Goal: Task Accomplishment & Management: Complete application form

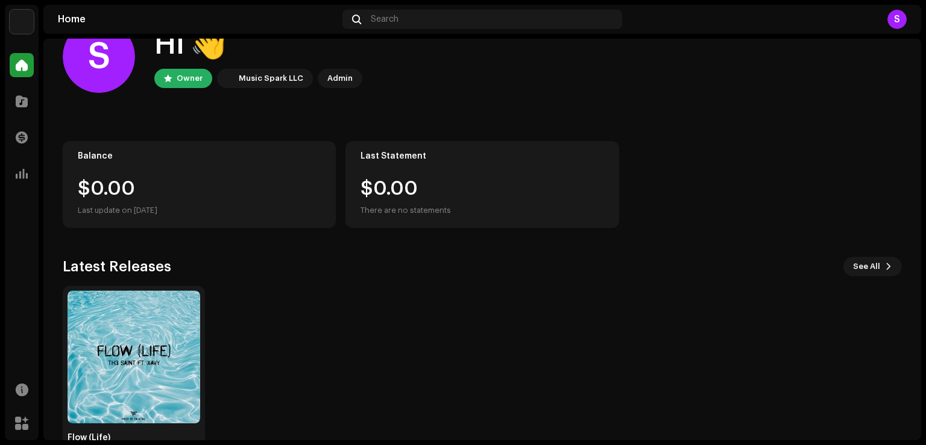
scroll to position [76, 0]
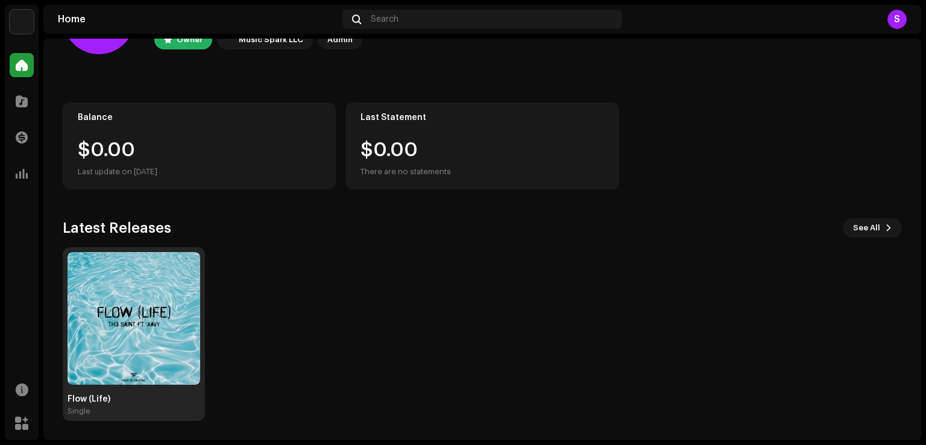
click at [92, 285] on img at bounding box center [134, 318] width 133 height 133
click at [137, 309] on img at bounding box center [134, 318] width 133 height 133
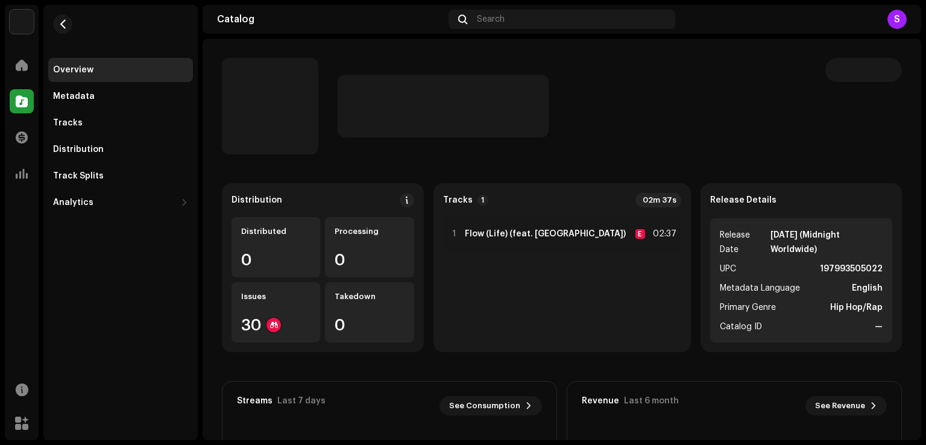
click at [675, 110] on div at bounding box center [572, 106] width 469 height 63
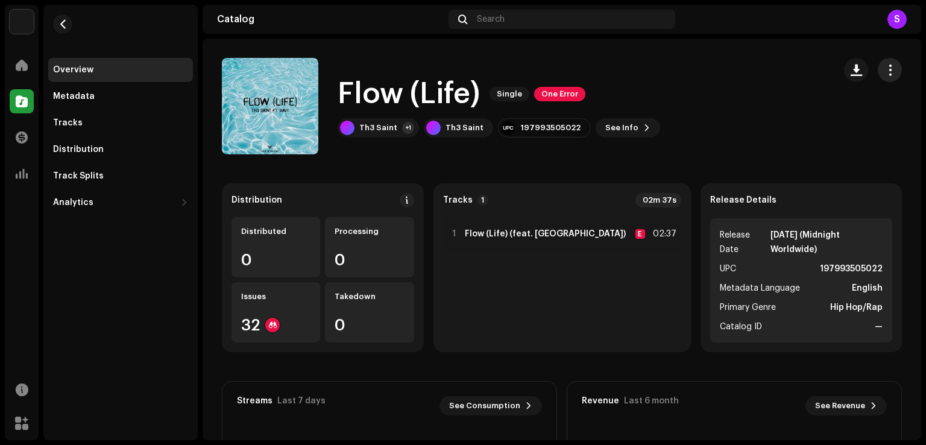
click at [885, 68] on span "button" at bounding box center [890, 70] width 11 height 10
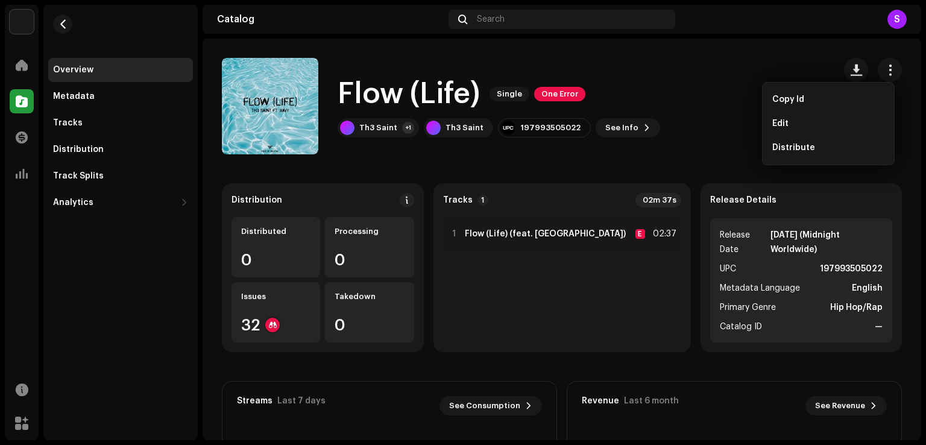
click at [671, 134] on div "Flow (Life) Single One Error Th3 Saint +1 Th3 Saint 197993505022 See Info" at bounding box center [523, 106] width 603 height 96
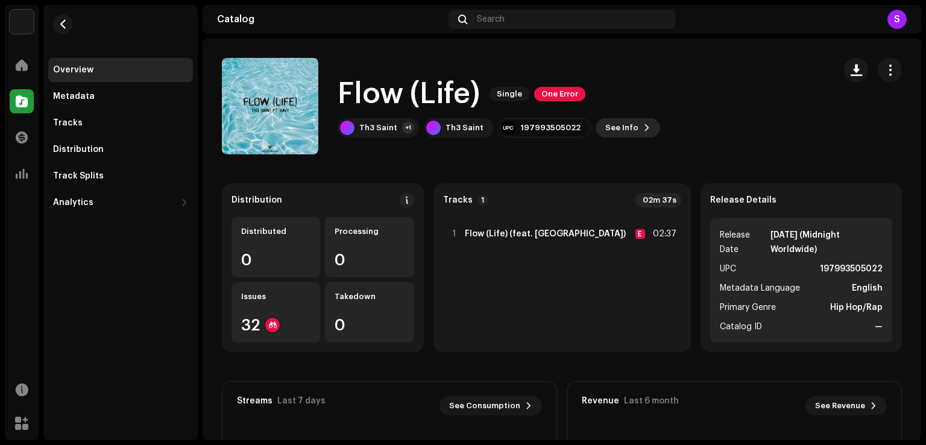
click at [643, 129] on span at bounding box center [646, 128] width 7 height 10
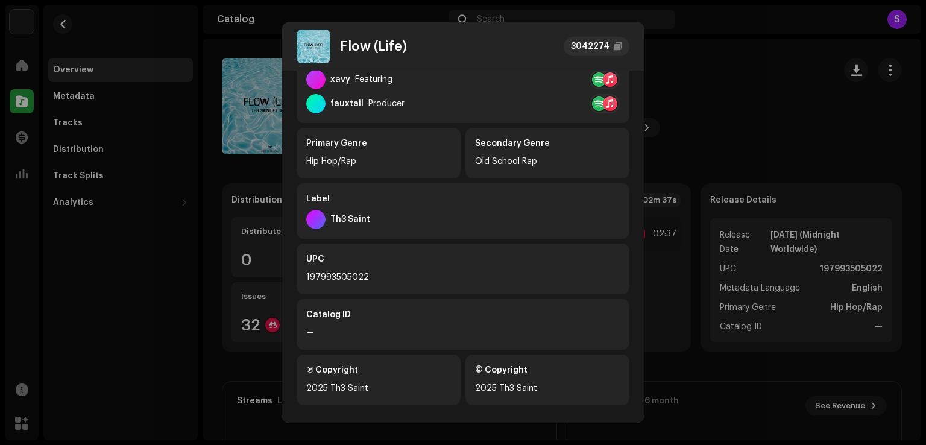
scroll to position [273, 0]
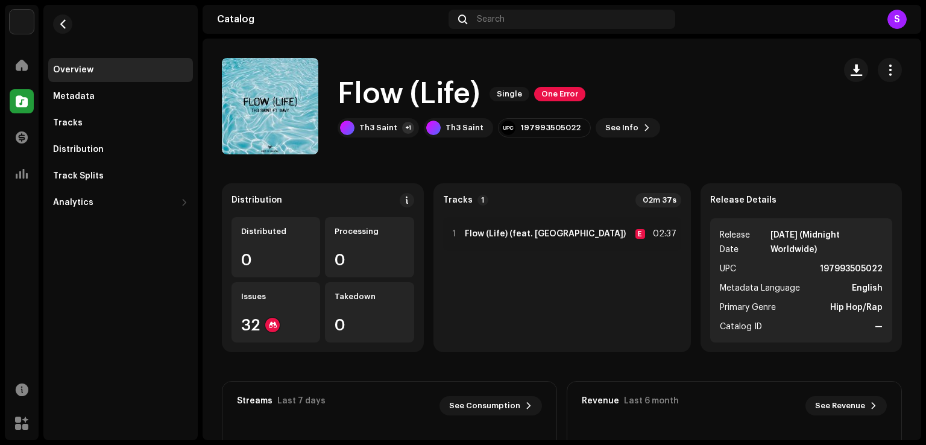
click at [672, 148] on div "Flow (Life) 3042274 Metadata Distribution Metadata Language English Release Tit…" at bounding box center [463, 222] width 926 height 445
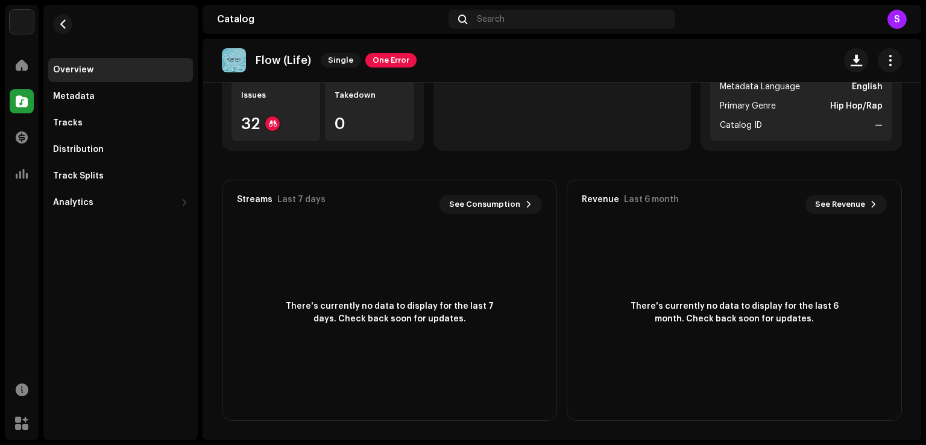
scroll to position [0, 0]
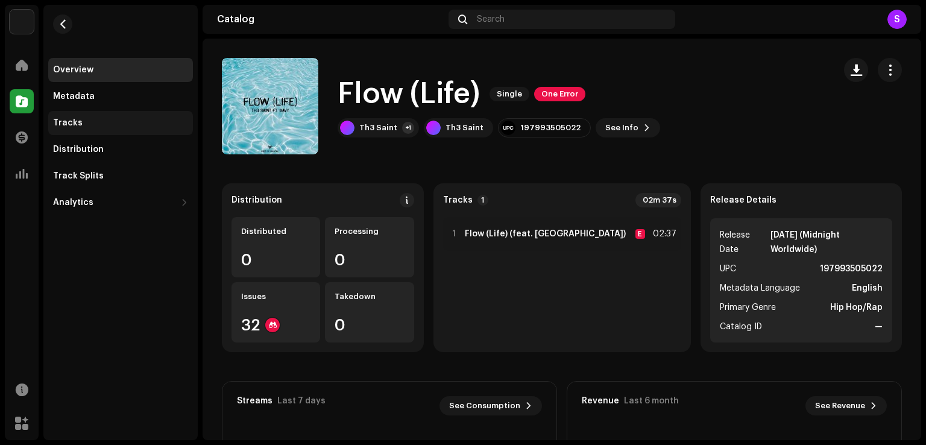
click at [69, 118] on div "Tracks" at bounding box center [68, 123] width 30 height 10
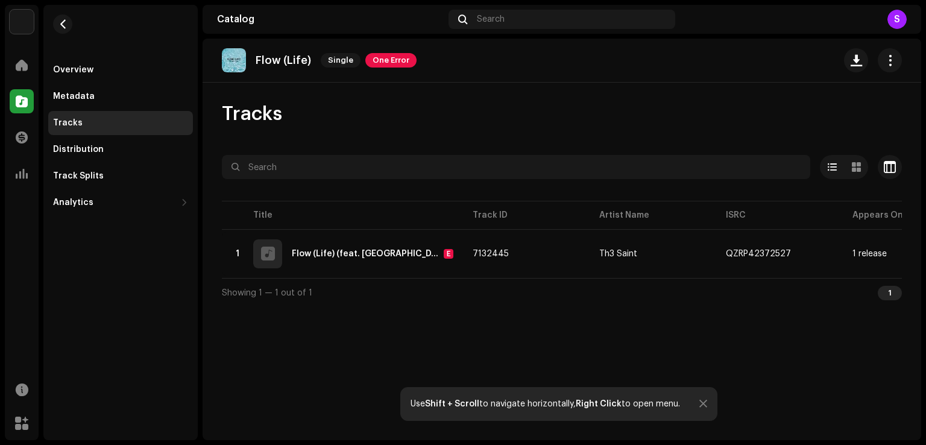
drag, startPoint x: 545, startPoint y: 277, endPoint x: 663, endPoint y: 283, distance: 118.9
click at [663, 283] on div "Selected 0 Options Filters Distribution status In progress Not started Creation…" at bounding box center [562, 231] width 680 height 152
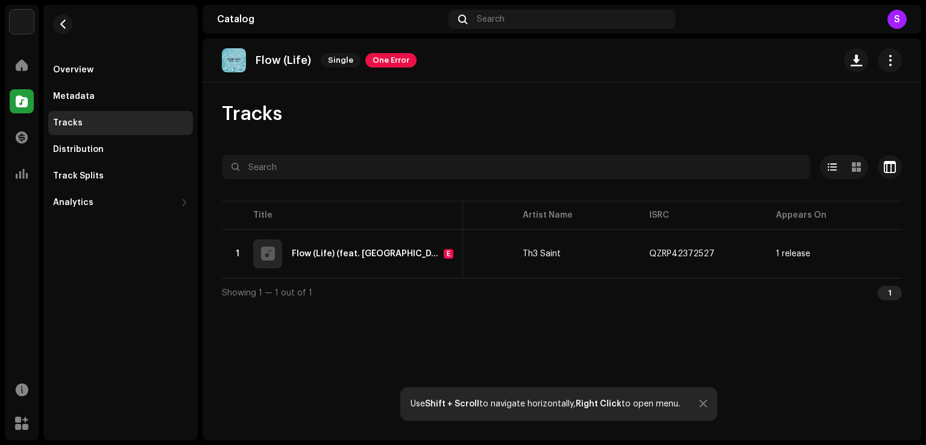
scroll to position [0, 321]
click at [745, 318] on div "Flow (Life) Single One Error Tracks Selected 0 Options Filters Distribution sta…" at bounding box center [562, 240] width 719 height 402
click at [712, 307] on div "Showing 1 — 1 out of 1 1" at bounding box center [562, 292] width 680 height 29
click at [369, 293] on div "Showing 1 — 1 out of 1 1" at bounding box center [562, 292] width 680 height 29
click at [368, 293] on div "Showing 1 — 1 out of 1 1" at bounding box center [562, 292] width 680 height 29
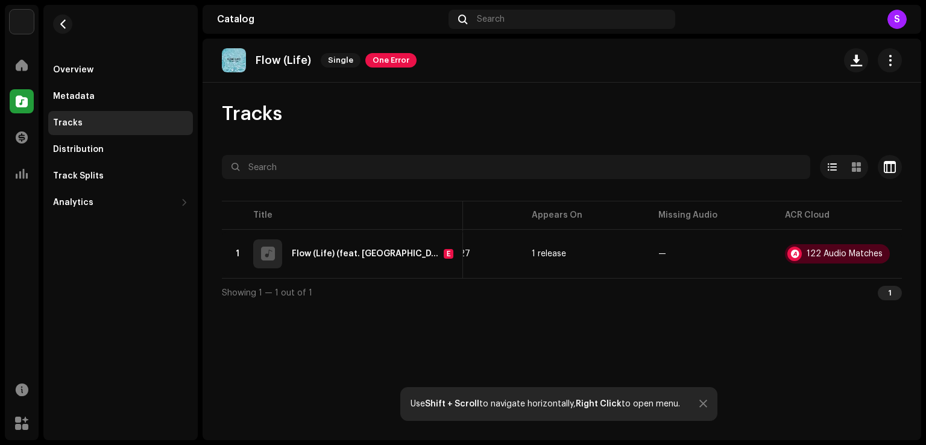
click at [367, 293] on div "Showing 1 — 1 out of 1 1" at bounding box center [562, 292] width 680 height 29
click at [489, 289] on div "Showing 1 — 1 out of 1 1" at bounding box center [562, 292] width 680 height 29
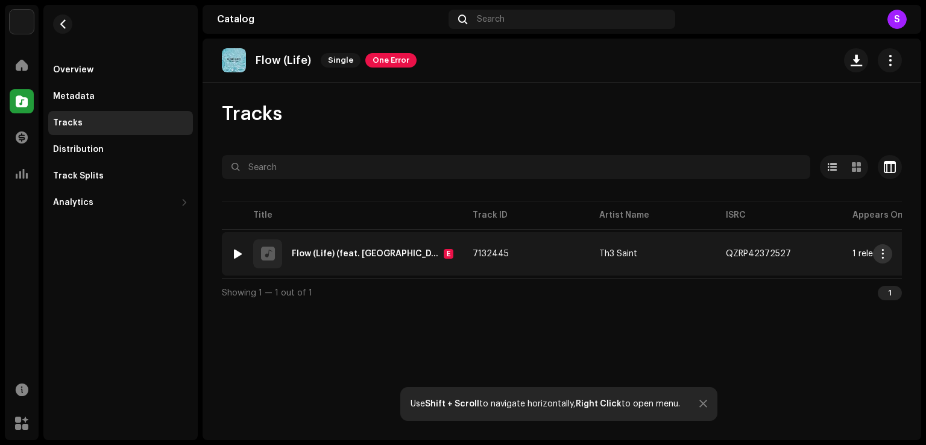
click at [888, 252] on button "button" at bounding box center [882, 253] width 19 height 19
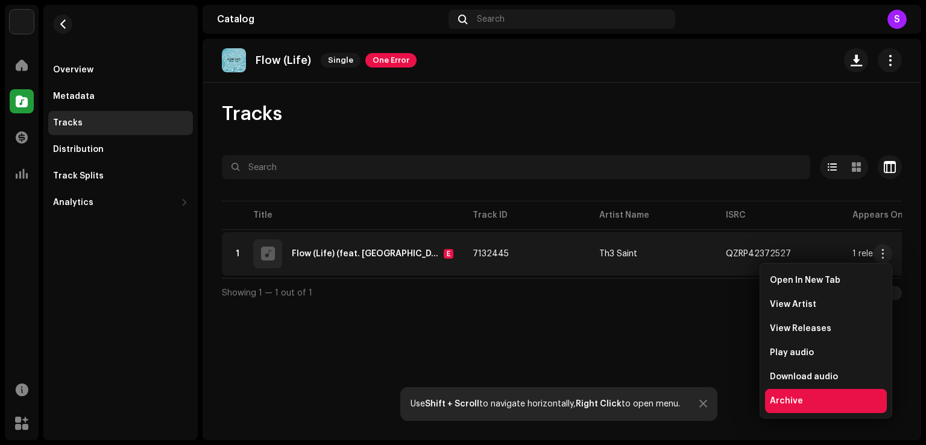
click at [794, 399] on span "Archive" at bounding box center [786, 401] width 33 height 10
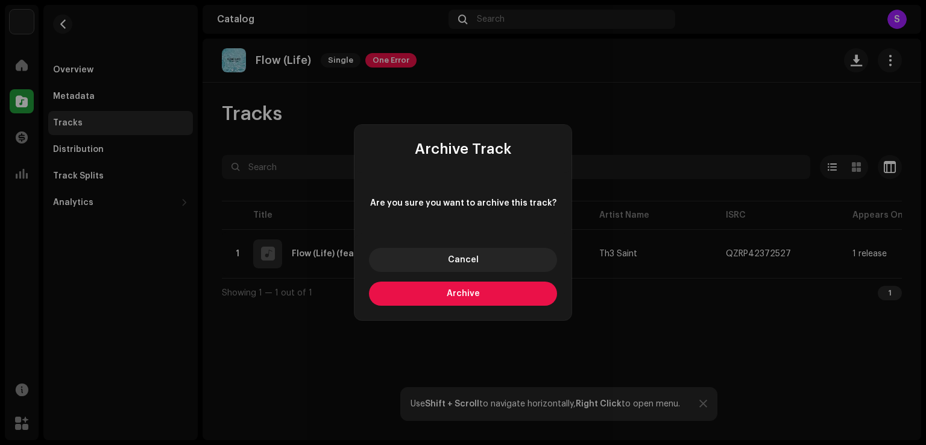
drag, startPoint x: 507, startPoint y: 295, endPoint x: 526, endPoint y: 298, distance: 18.9
click at [510, 295] on button "Archive" at bounding box center [463, 294] width 188 height 24
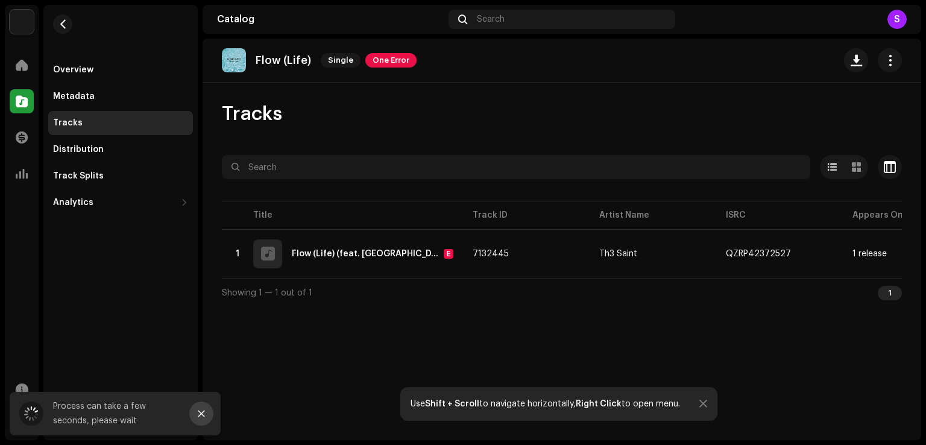
click at [203, 412] on icon "Close" at bounding box center [201, 413] width 8 height 8
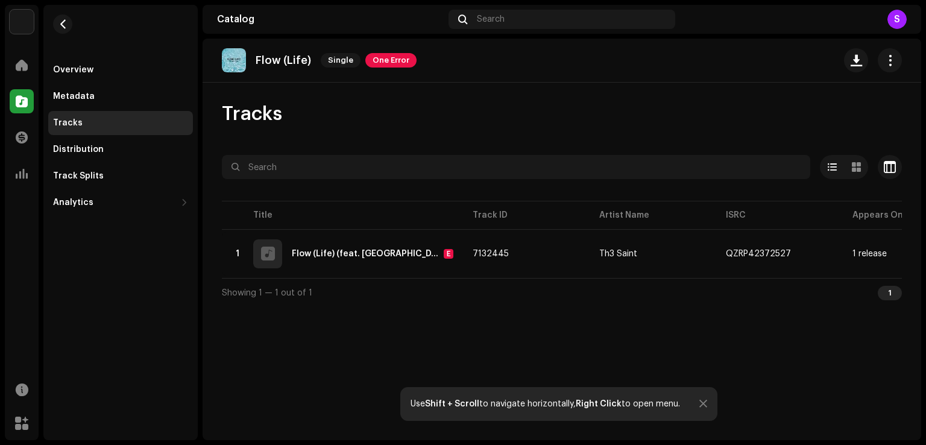
click at [705, 301] on div "Some track(s) couldn't be archived Failed 1 Flow (Life) Th3 Saint This track ca…" at bounding box center [463, 222] width 926 height 445
click at [29, 68] on div at bounding box center [22, 65] width 24 height 24
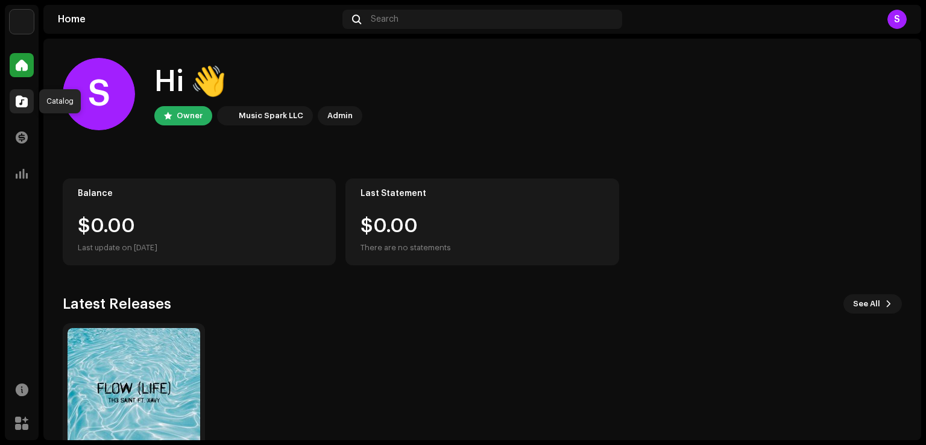
click at [23, 99] on span at bounding box center [22, 101] width 12 height 10
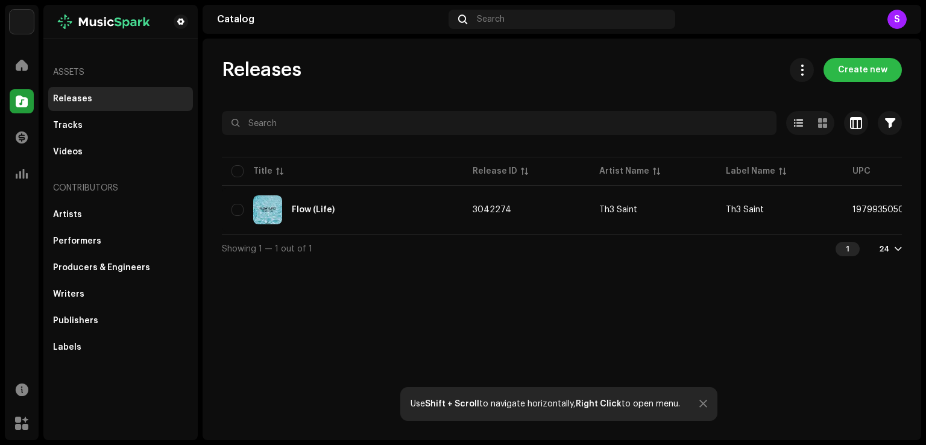
click at [881, 74] on span "Create new" at bounding box center [862, 70] width 49 height 24
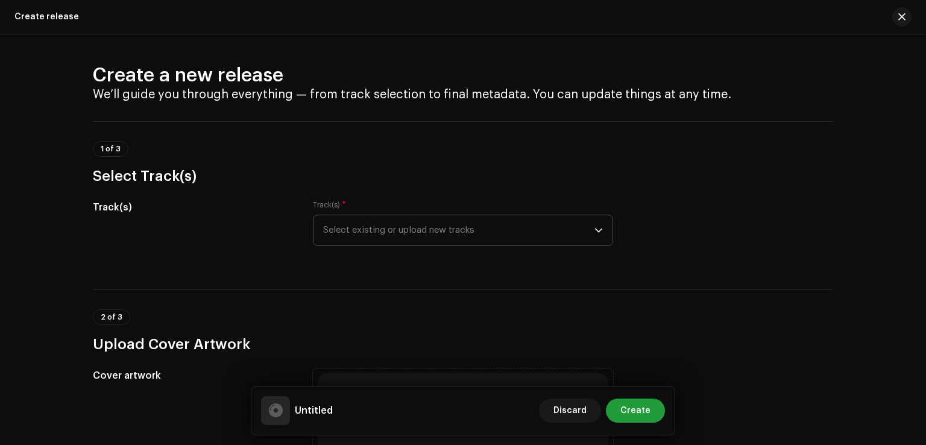
click at [576, 228] on span "Select existing or upload new tracks" at bounding box center [458, 230] width 271 height 30
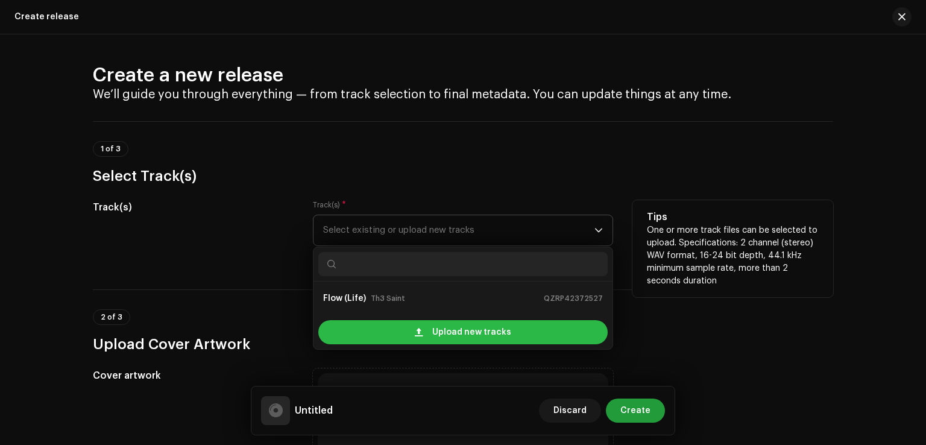
click at [475, 338] on span "Upload new tracks" at bounding box center [471, 332] width 79 height 24
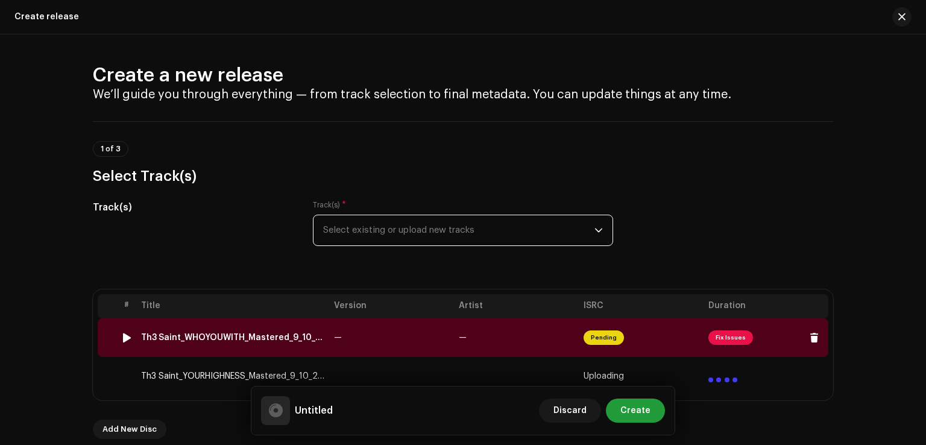
click at [723, 336] on span "Fix Issues" at bounding box center [731, 337] width 45 height 14
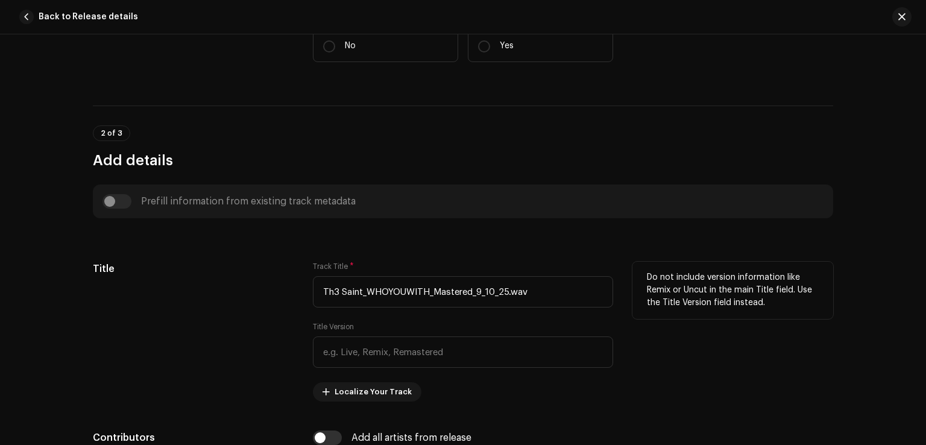
scroll to position [362, 0]
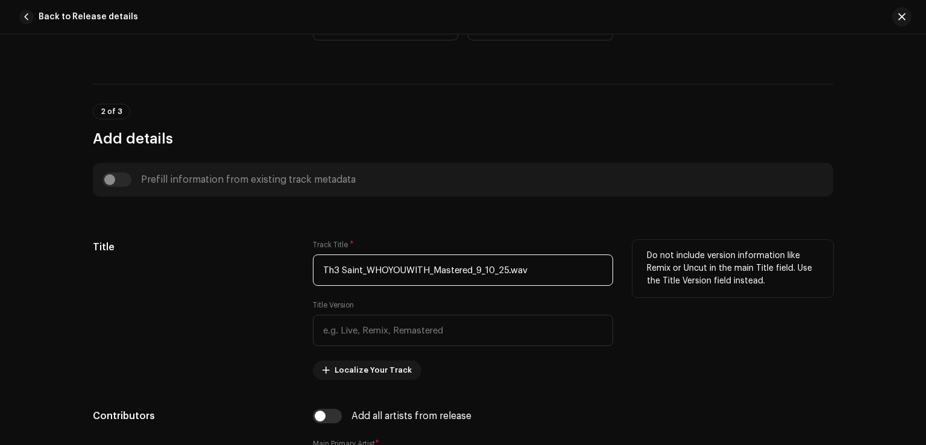
drag, startPoint x: 567, startPoint y: 273, endPoint x: 283, endPoint y: 261, distance: 284.3
click at [283, 261] on div "Title Track Title * Th3 Saint_WHOYOUWITH_Mastered_9_10_25.wav Title Version Loc…" at bounding box center [463, 310] width 741 height 140
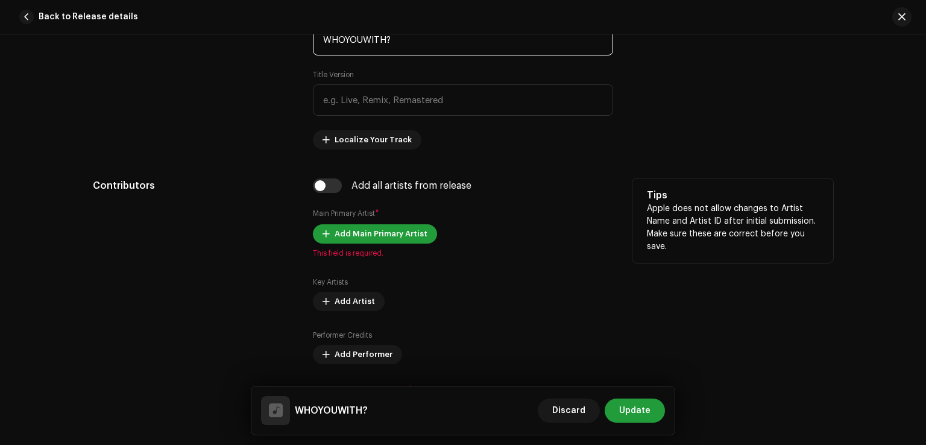
scroll to position [603, 0]
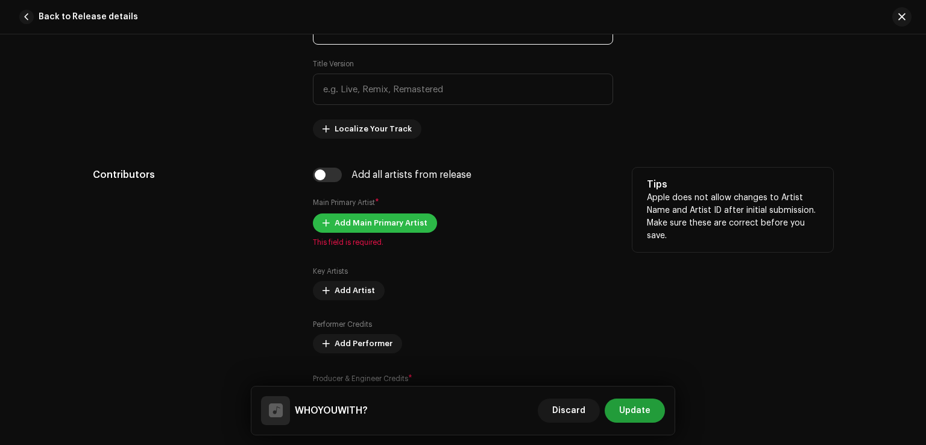
type input "WHOYOUWITH?"
click at [348, 225] on span "Add Main Primary Artist" at bounding box center [381, 223] width 93 height 24
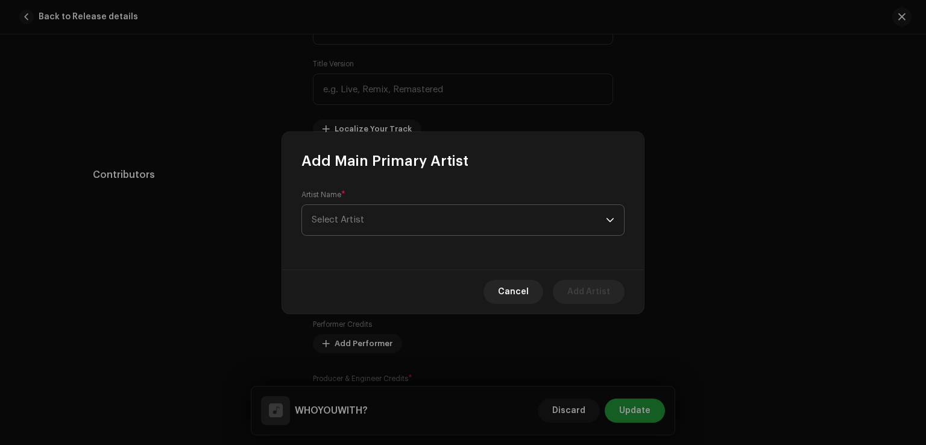
click at [391, 220] on span "Select Artist" at bounding box center [459, 220] width 294 height 30
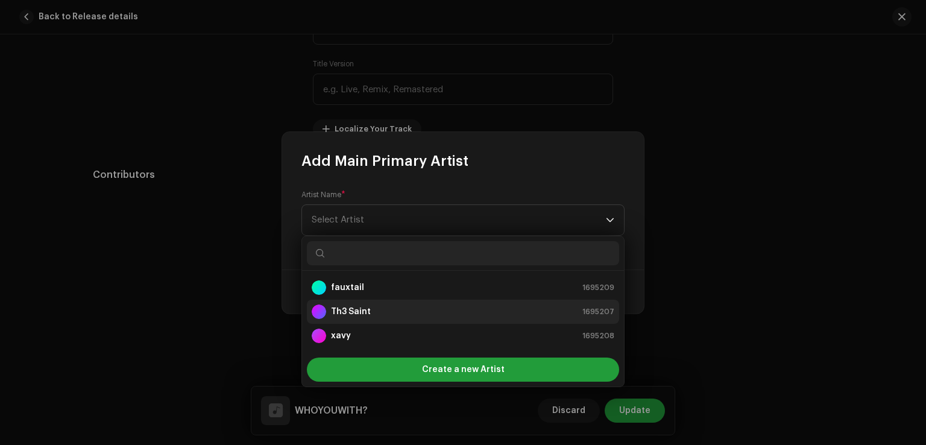
click at [355, 313] on strong "Th3 Saint" at bounding box center [351, 312] width 40 height 12
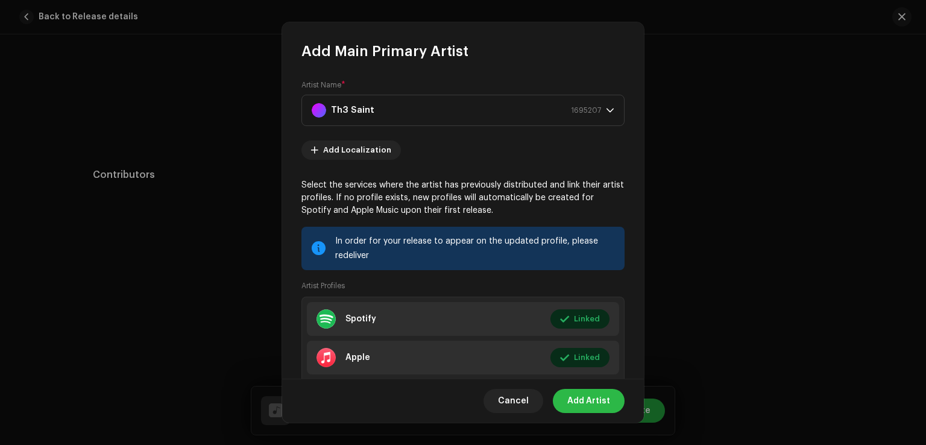
click at [586, 403] on span "Add Artist" at bounding box center [588, 401] width 43 height 24
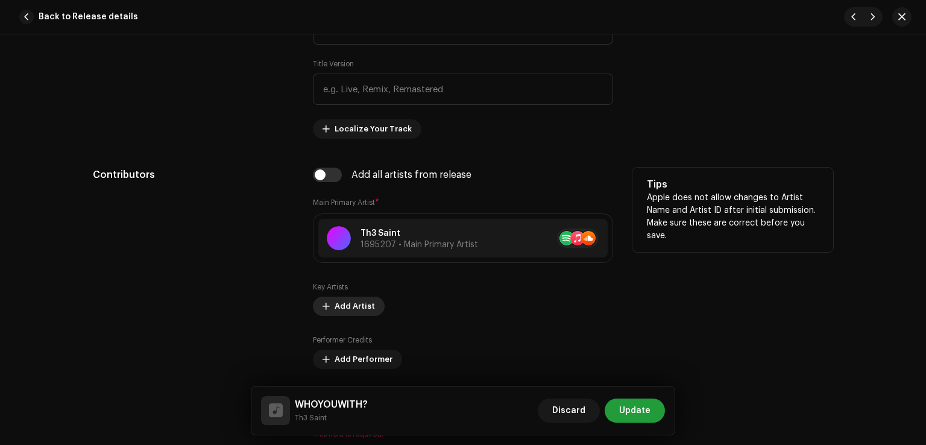
scroll to position [663, 0]
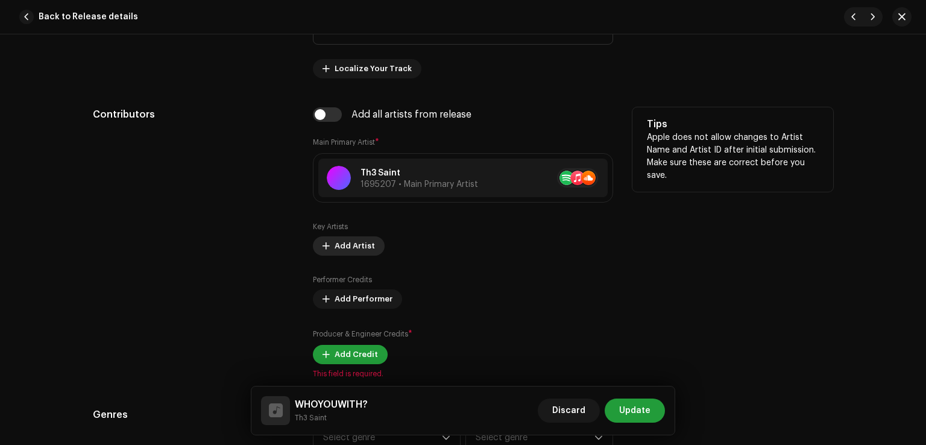
click at [362, 245] on span "Add Artist" at bounding box center [355, 246] width 40 height 24
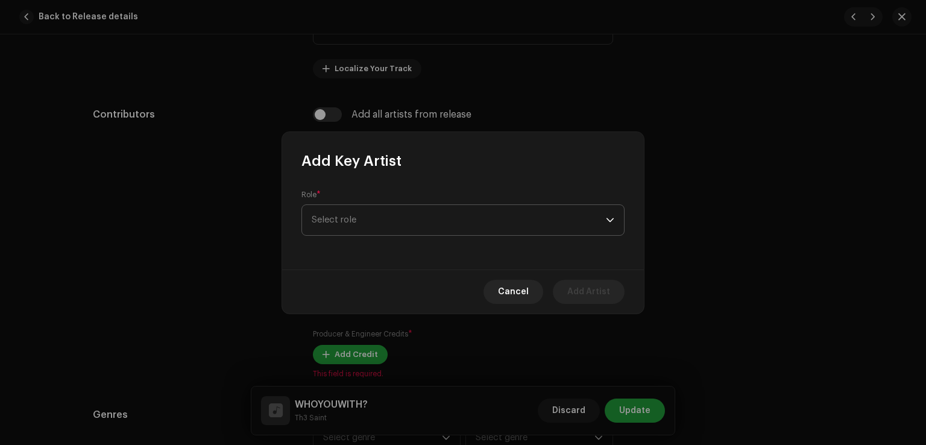
click at [353, 220] on span "Select role" at bounding box center [459, 220] width 294 height 30
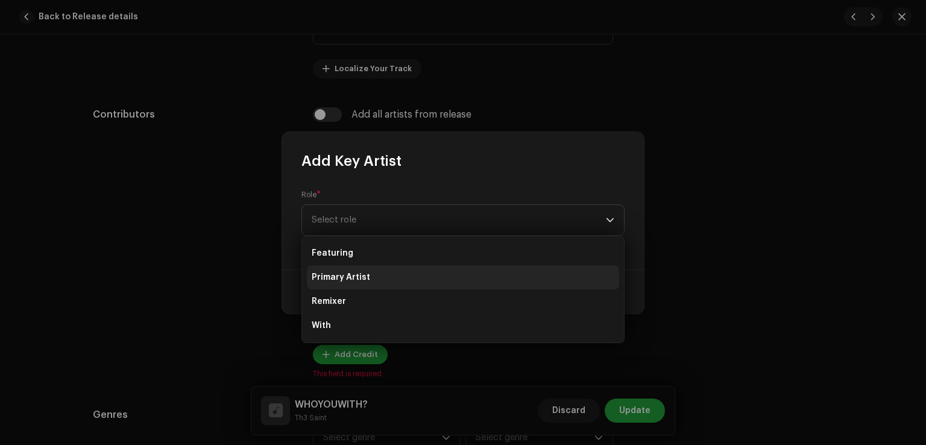
click at [361, 275] on span "Primary Artist" at bounding box center [341, 277] width 58 height 12
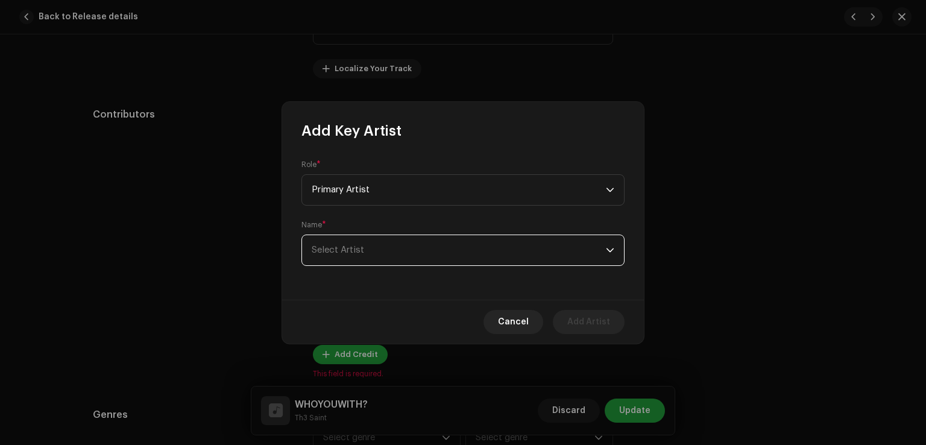
click at [360, 256] on span "Select Artist" at bounding box center [459, 250] width 294 height 30
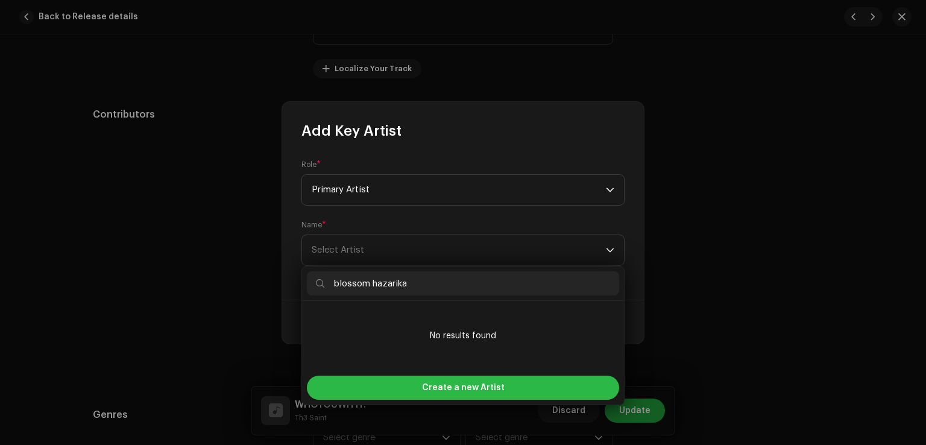
type input "blossom hazarika"
click at [493, 392] on span "Create a new Artist" at bounding box center [463, 388] width 83 height 24
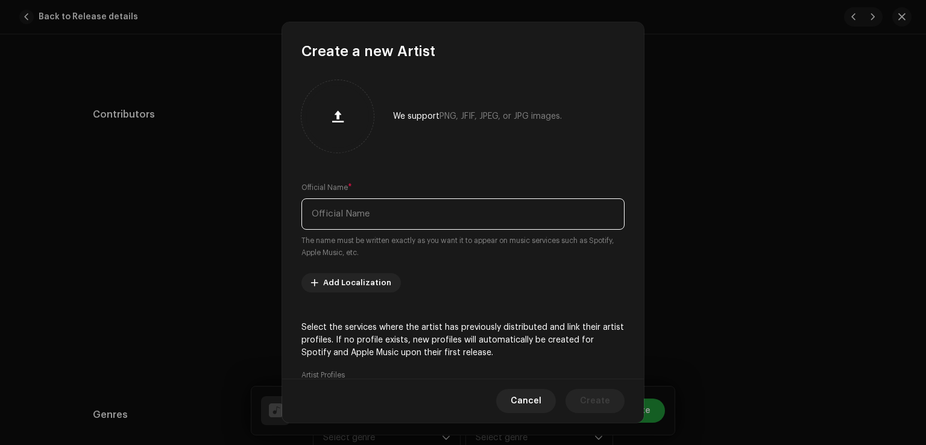
click at [384, 222] on input "text" at bounding box center [463, 213] width 323 height 31
type input "Blossom Hazarika"
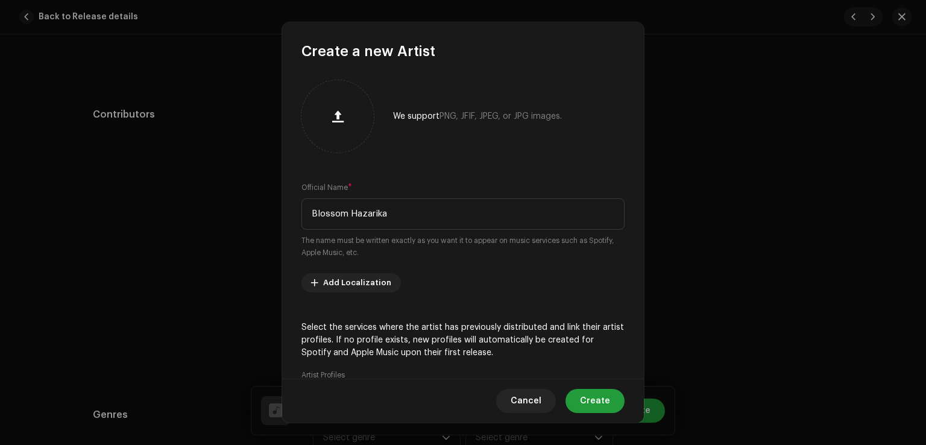
click at [438, 261] on div "We support PNG, JFIF, JPEG, or JPG images. Official Name * Blossom Hazarika The…" at bounding box center [463, 220] width 362 height 318
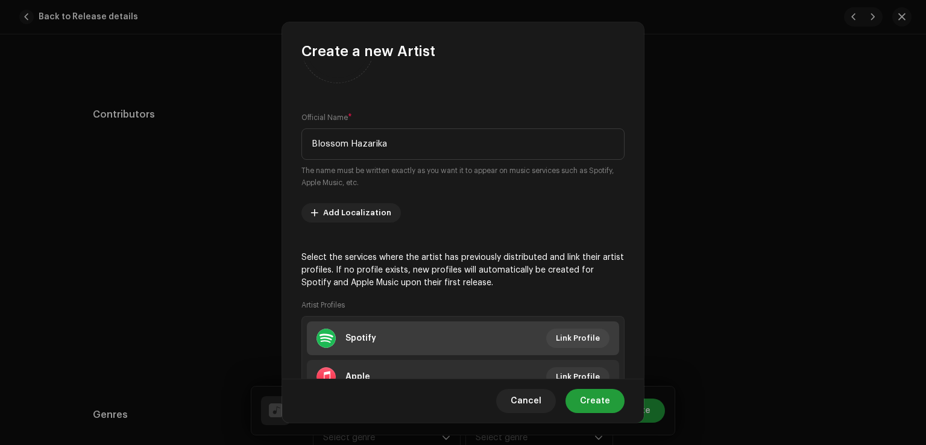
scroll to position [0, 0]
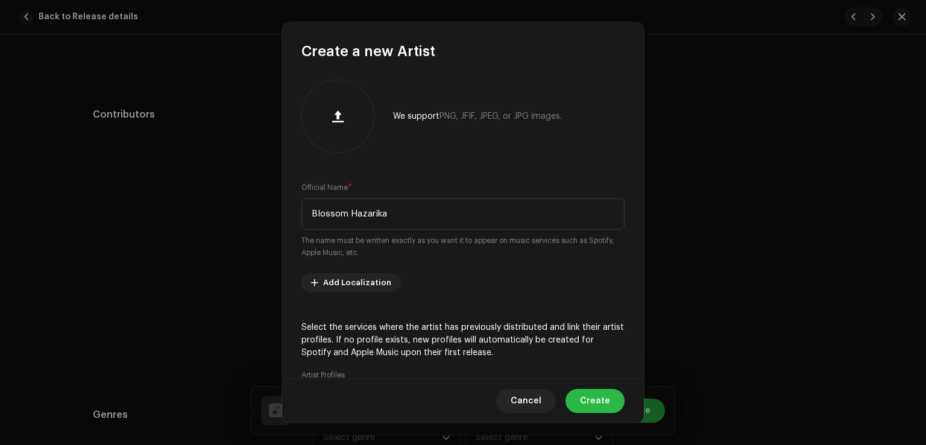
click at [598, 399] on span "Create" at bounding box center [595, 401] width 30 height 24
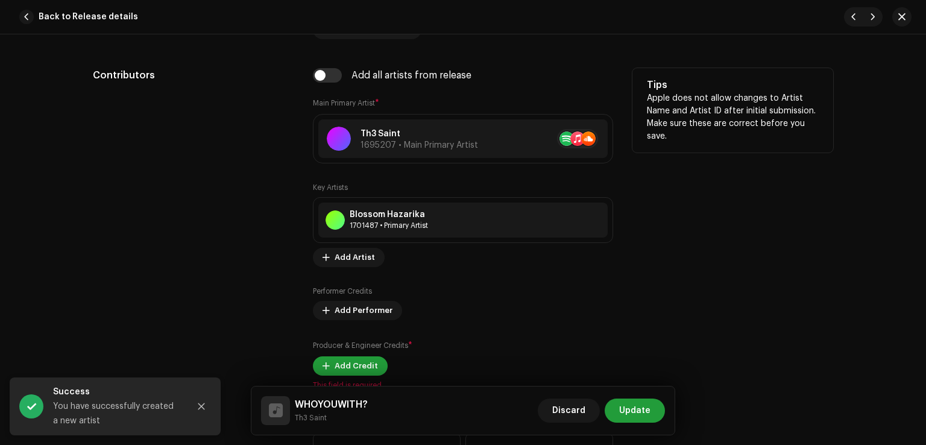
scroll to position [724, 0]
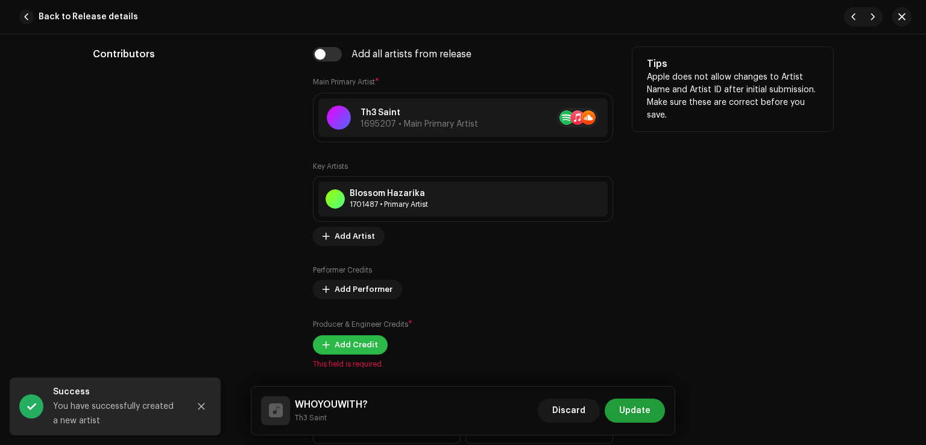
click at [365, 346] on span "Add Credit" at bounding box center [356, 345] width 43 height 24
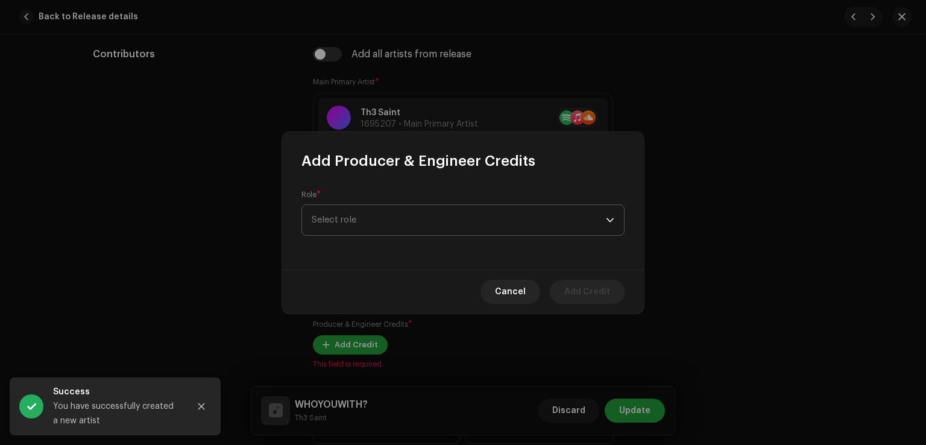
click at [374, 226] on span "Select role" at bounding box center [459, 220] width 294 height 30
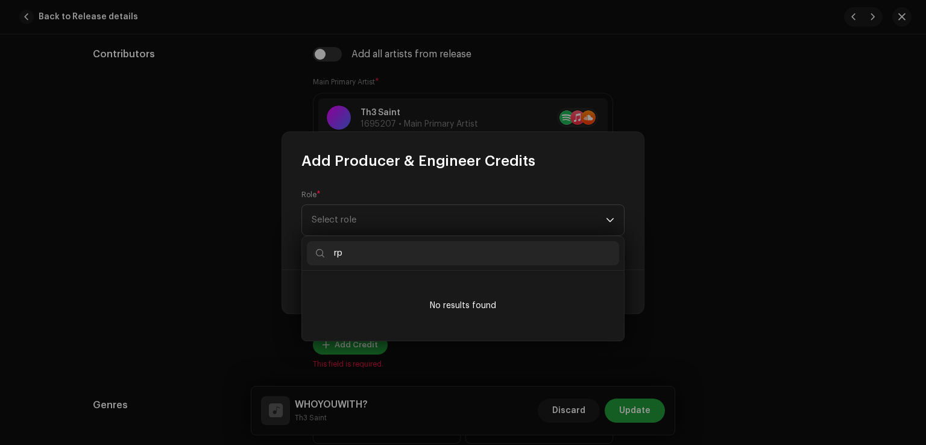
type input "r"
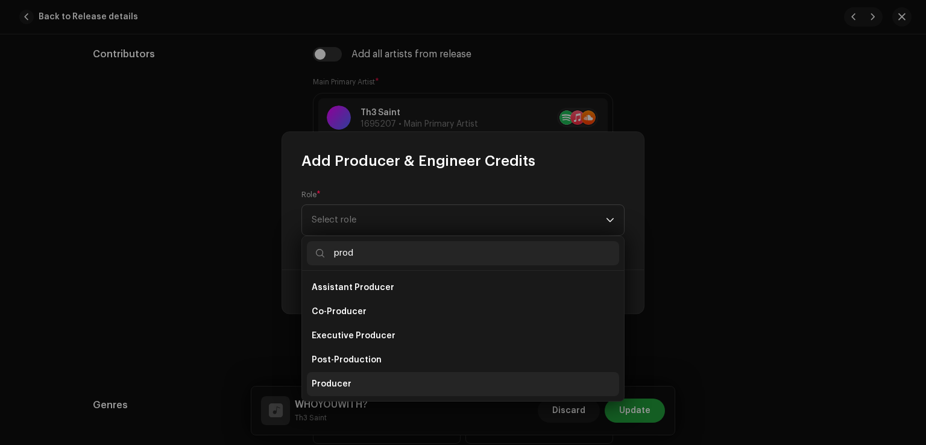
type input "prod"
click at [352, 374] on li "Producer" at bounding box center [463, 384] width 312 height 24
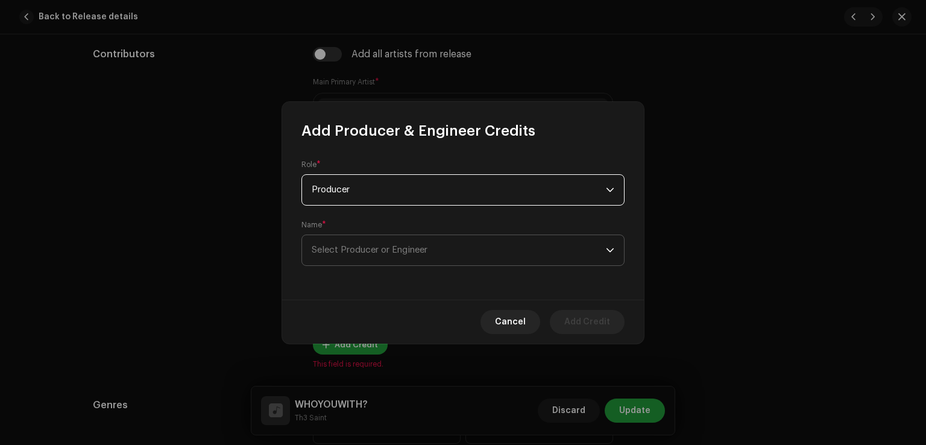
click at [349, 245] on span "Select Producer or Engineer" at bounding box center [370, 249] width 116 height 9
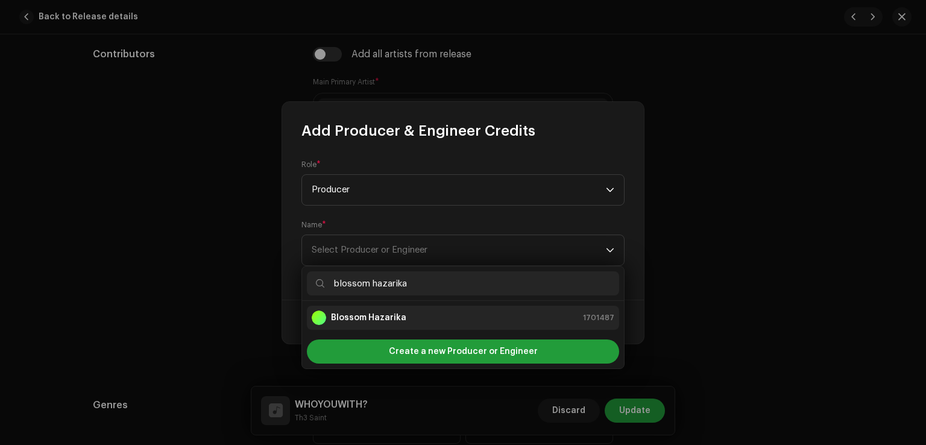
type input "blossom hazarika"
click at [399, 316] on strong "Blossom Hazarika" at bounding box center [368, 318] width 75 height 12
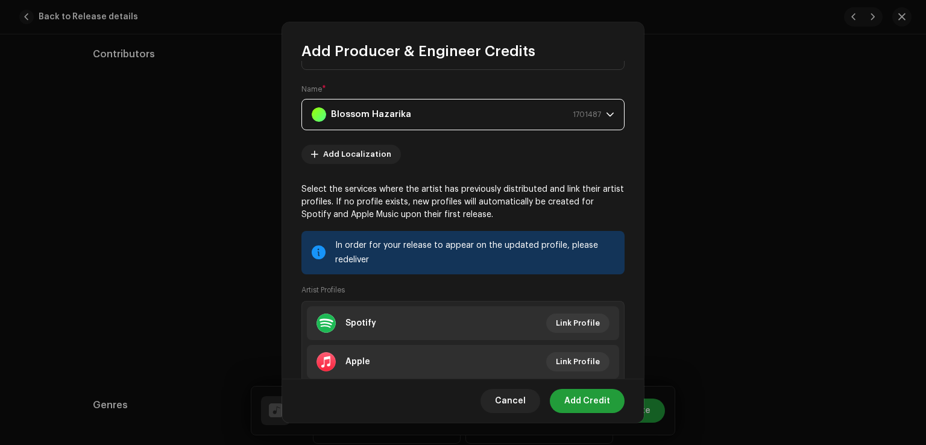
scroll to position [74, 0]
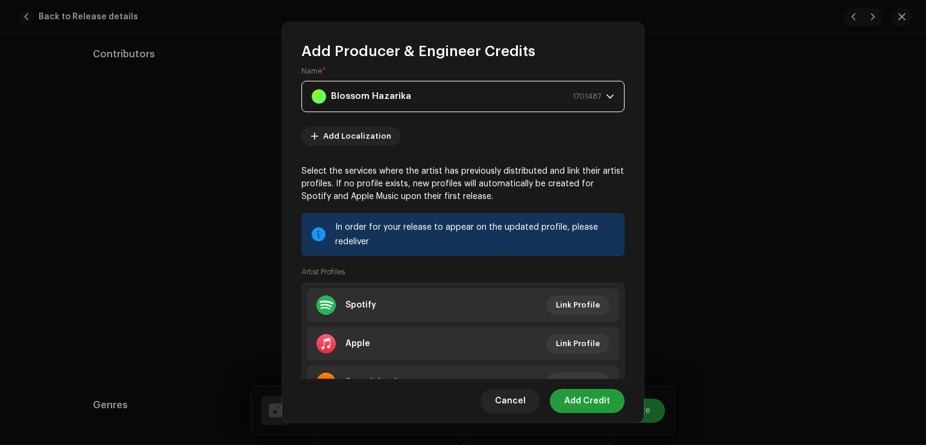
click at [589, 401] on span "Add Credit" at bounding box center [587, 401] width 46 height 24
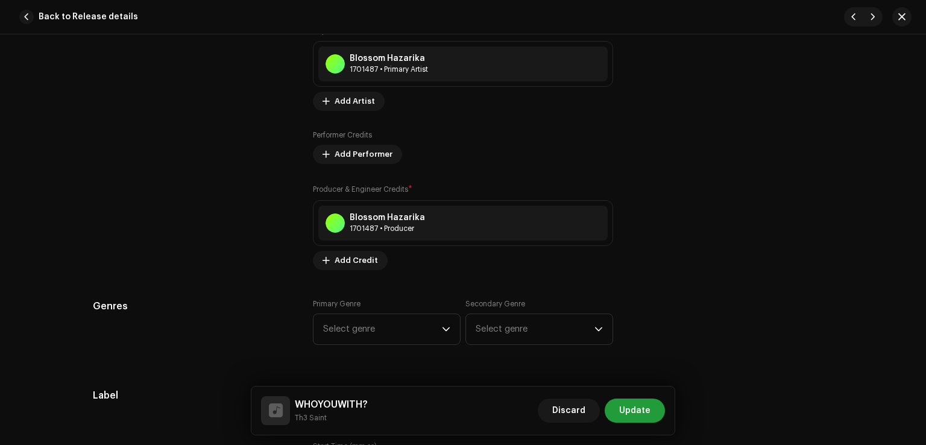
scroll to position [844, 0]
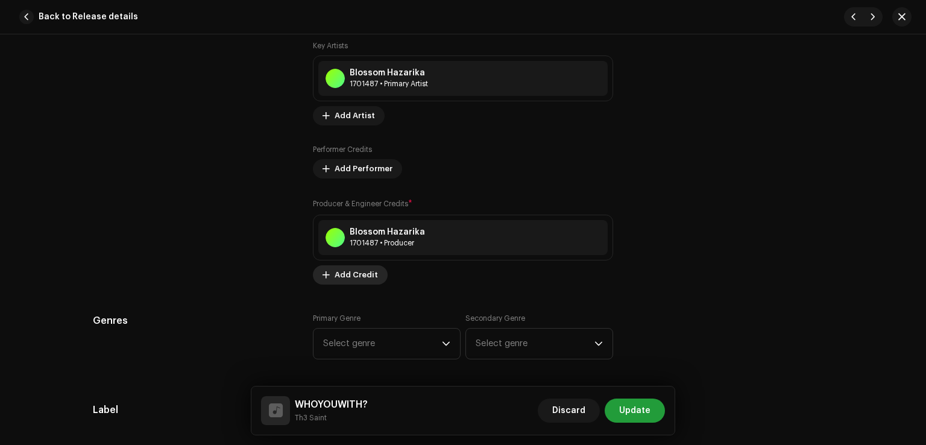
click at [359, 280] on span "Add Credit" at bounding box center [356, 275] width 43 height 24
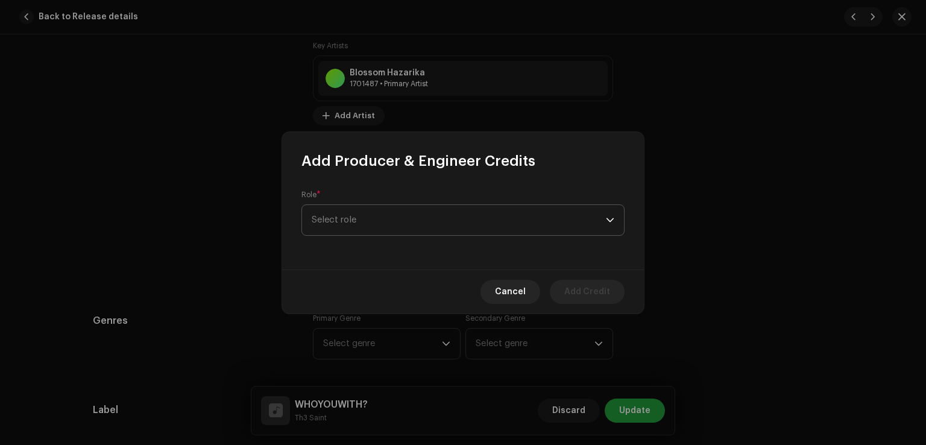
click at [384, 220] on span "Select role" at bounding box center [459, 220] width 294 height 30
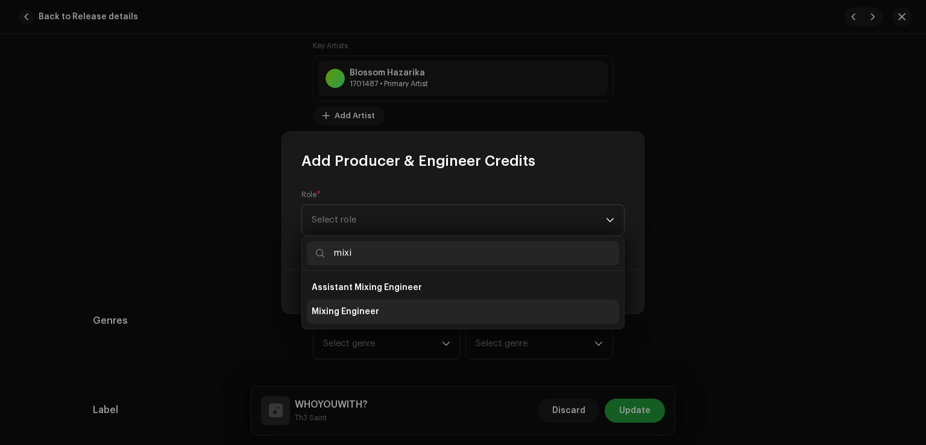
type input "mixi"
click at [377, 306] on li "Mixing Engineer" at bounding box center [463, 312] width 312 height 24
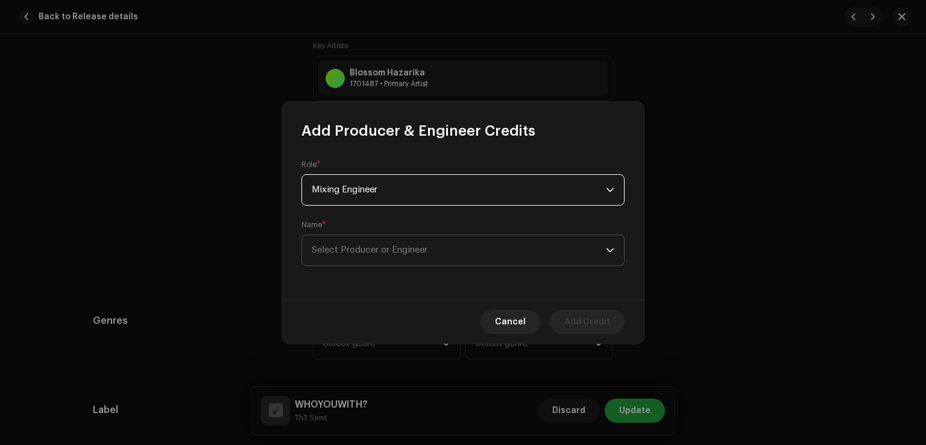
click at [377, 251] on span "Select Producer or Engineer" at bounding box center [370, 249] width 116 height 9
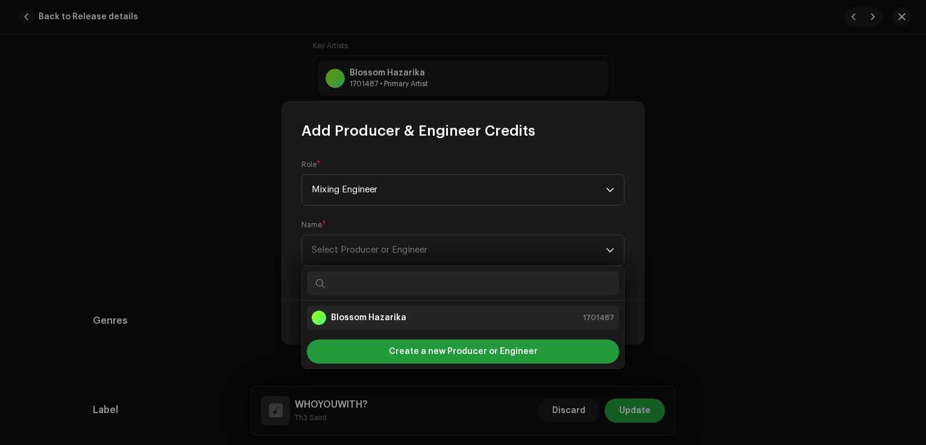
click at [393, 314] on strong "Blossom Hazarika" at bounding box center [368, 318] width 75 height 12
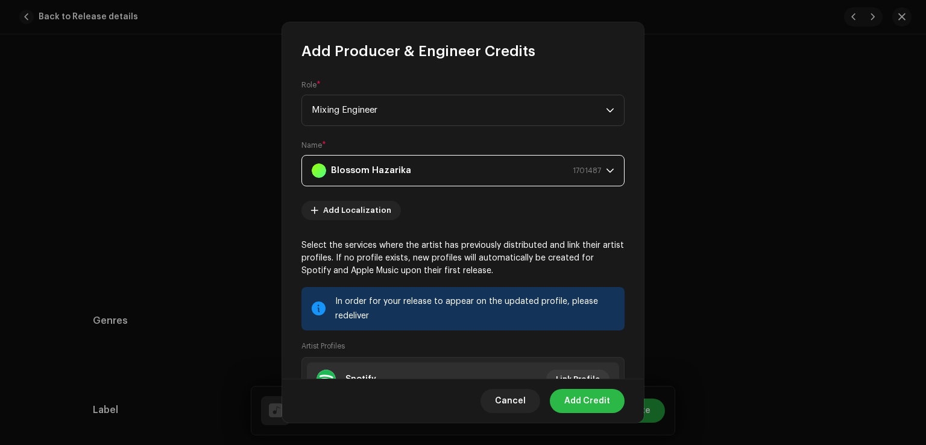
click at [590, 400] on span "Add Credit" at bounding box center [587, 401] width 46 height 24
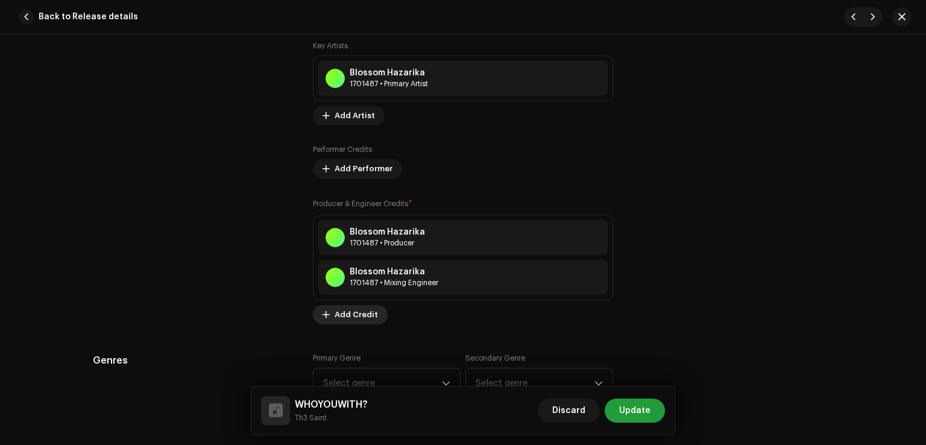
click at [343, 315] on span "Add Credit" at bounding box center [356, 315] width 43 height 24
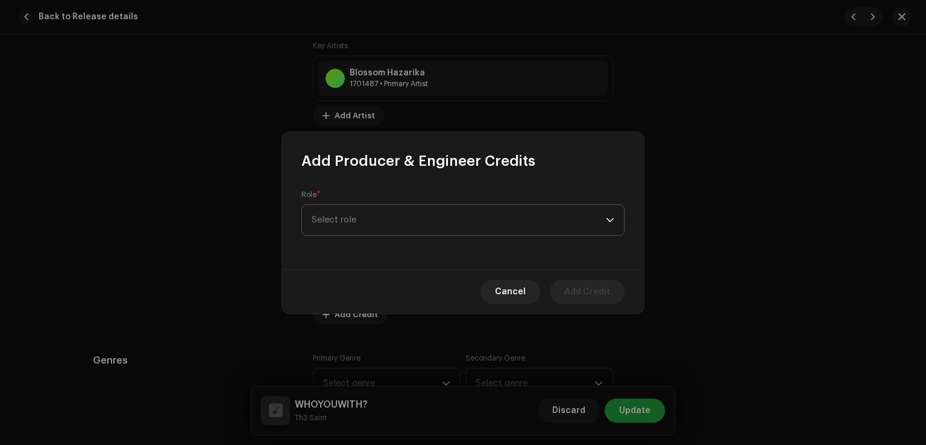
click at [358, 224] on span "Select role" at bounding box center [459, 220] width 294 height 30
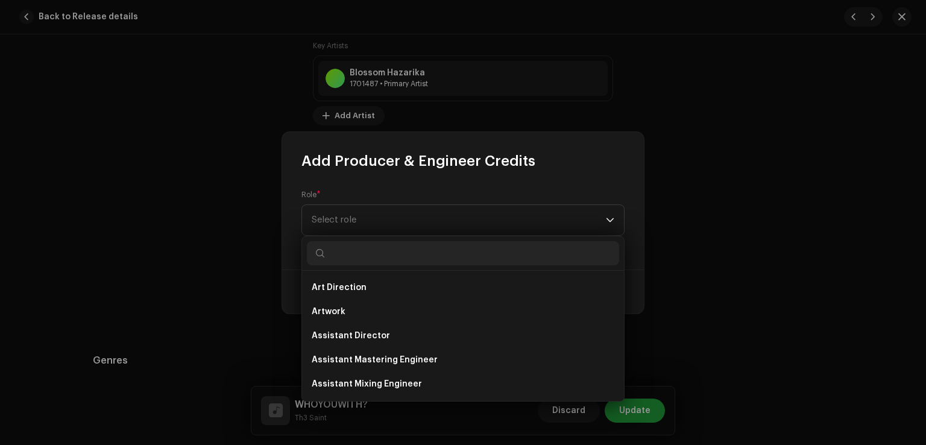
click at [369, 255] on input "text" at bounding box center [463, 253] width 312 height 24
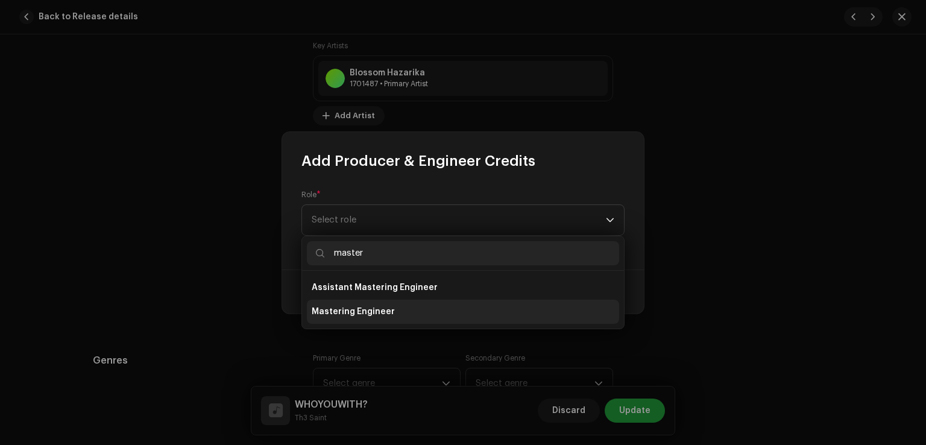
type input "master"
click at [343, 302] on li "Mastering Engineer" at bounding box center [463, 312] width 312 height 24
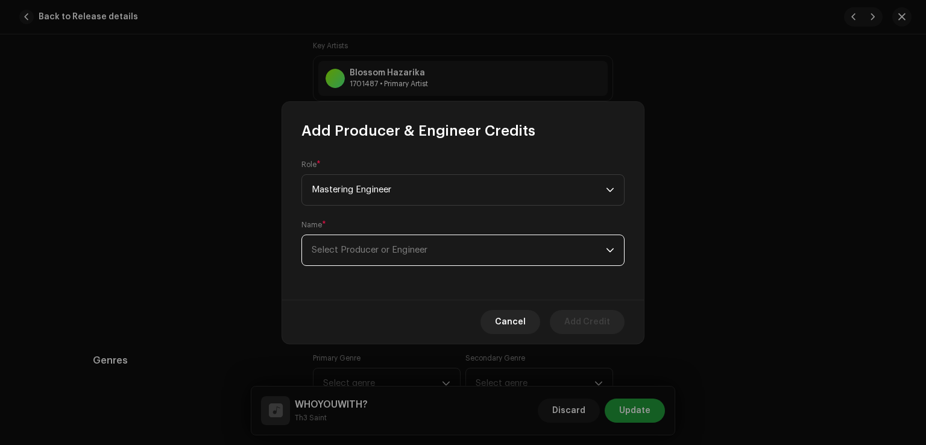
click at [471, 261] on span "Select Producer or Engineer" at bounding box center [459, 250] width 294 height 30
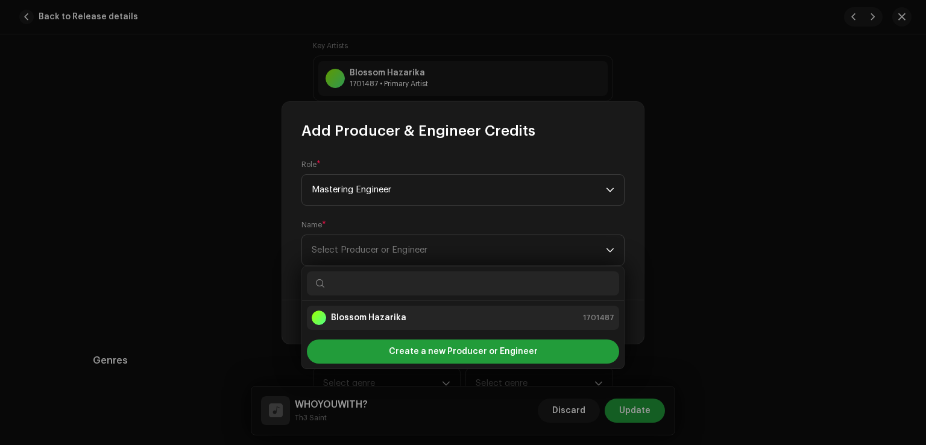
click at [389, 315] on strong "Blossom Hazarika" at bounding box center [368, 318] width 75 height 12
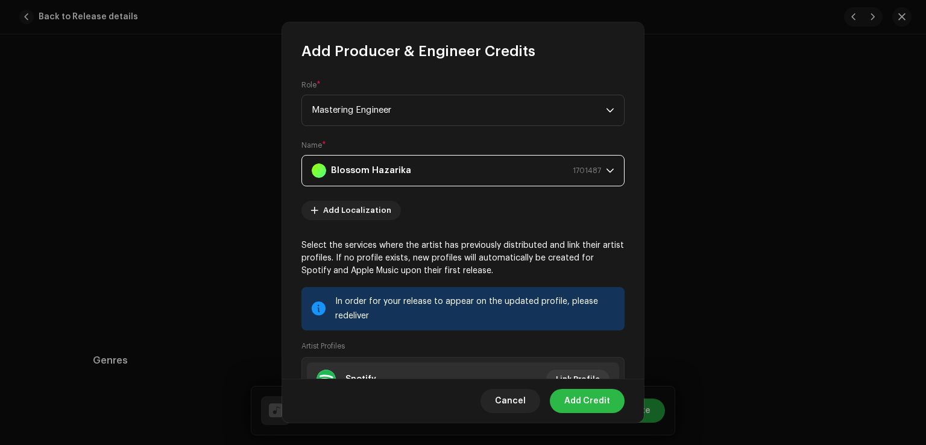
click at [597, 401] on span "Add Credit" at bounding box center [587, 401] width 46 height 24
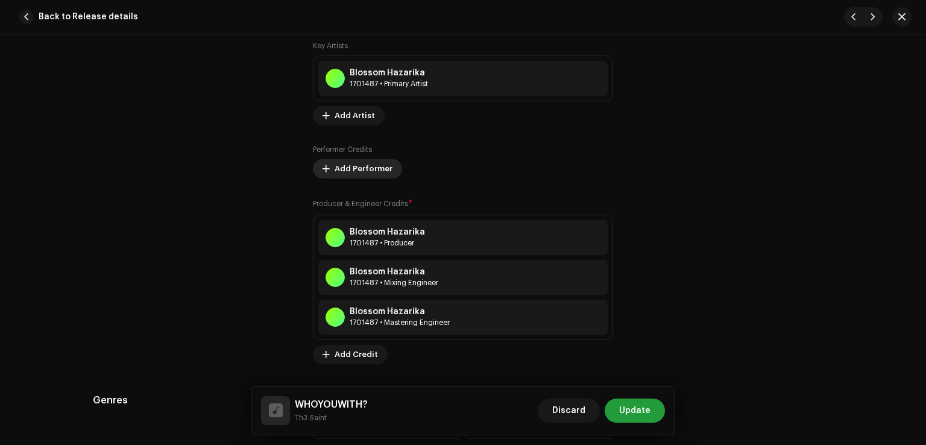
click at [359, 160] on span "Add Performer" at bounding box center [364, 169] width 58 height 24
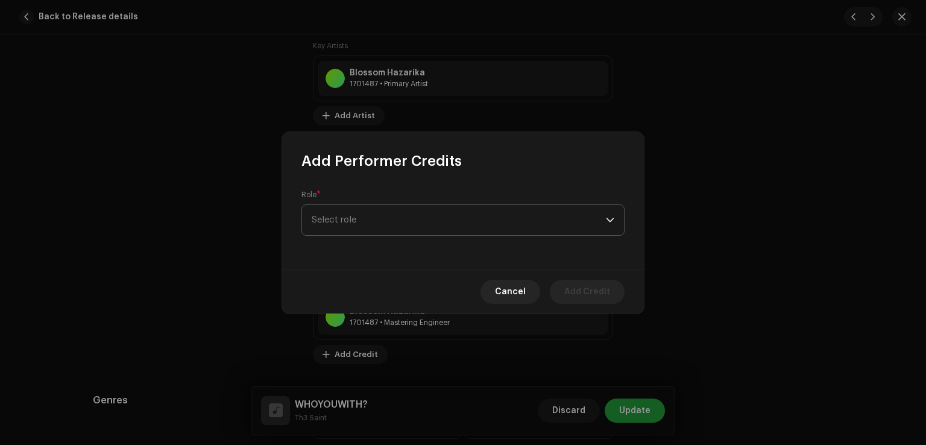
click at [386, 231] on span "Select role" at bounding box center [459, 220] width 294 height 30
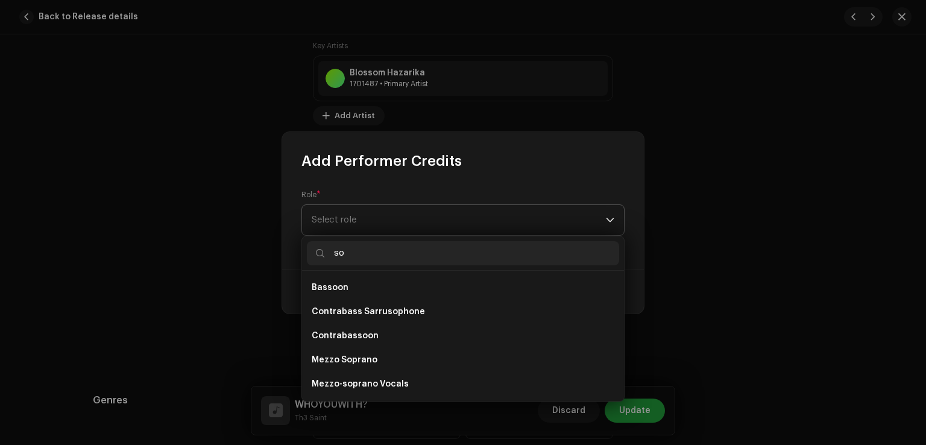
type input "s"
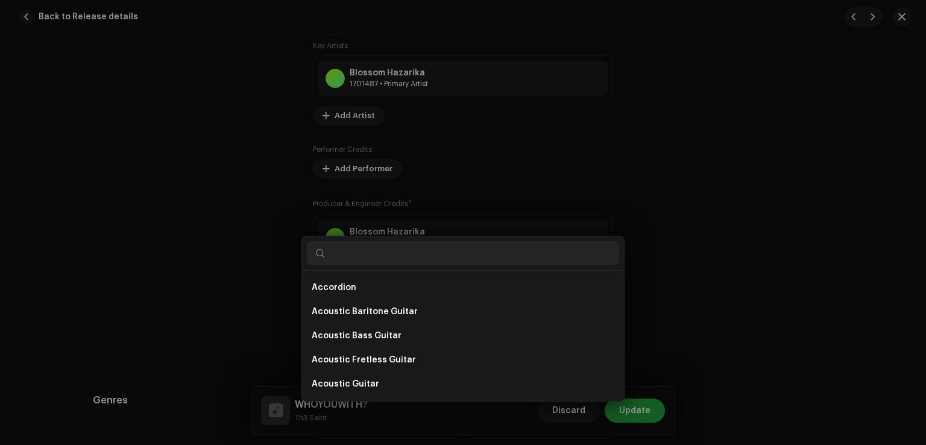
click at [149, 194] on div "Add Performer Credits Role * Select role Cancel Add Credit" at bounding box center [463, 222] width 926 height 445
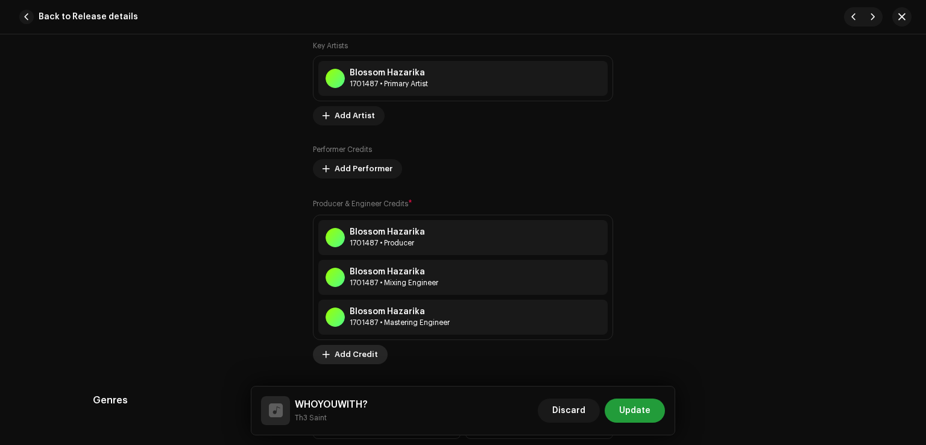
click at [366, 356] on span "Add Credit" at bounding box center [356, 355] width 43 height 24
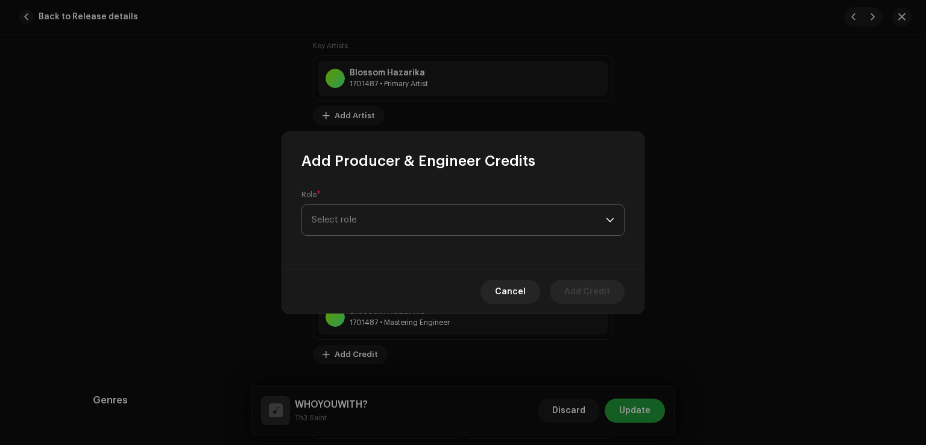
click at [368, 220] on span "Select role" at bounding box center [459, 220] width 294 height 30
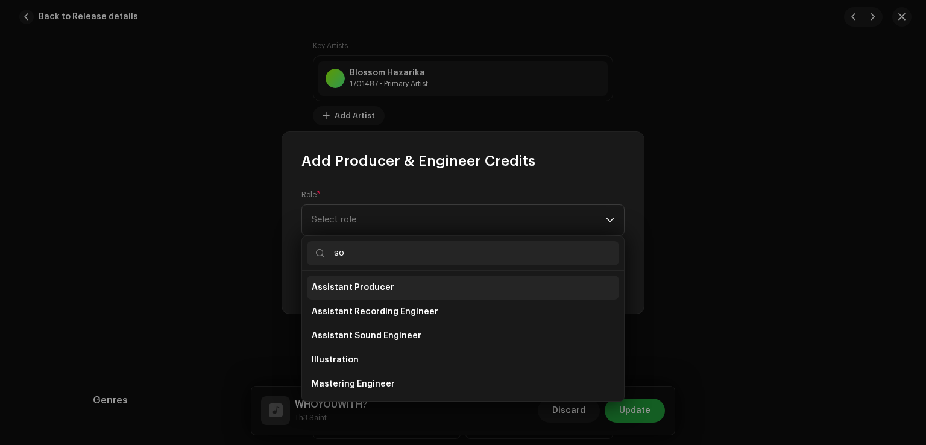
scroll to position [0, 0]
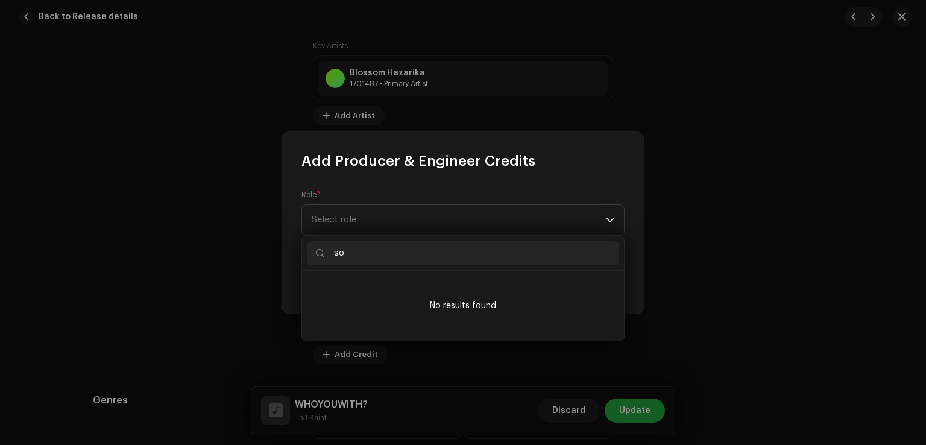
type input "s"
type input "l"
type input "w"
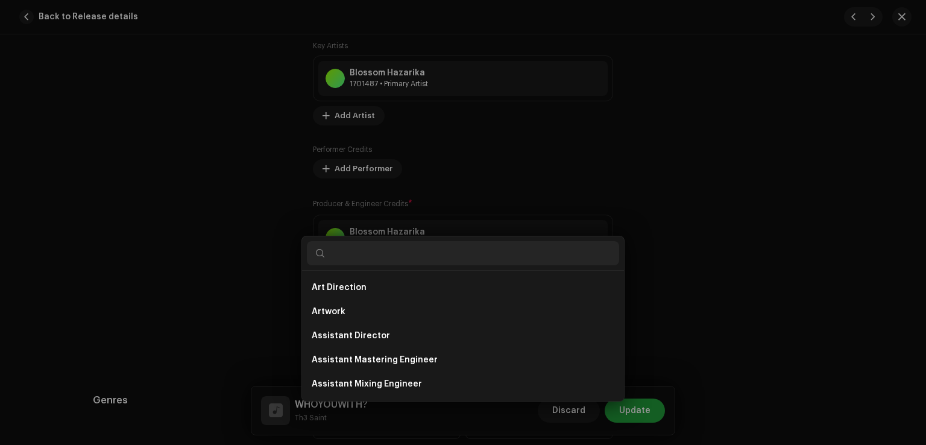
click at [207, 229] on div "Add Producer & Engineer Credits Role * Select role Cancel Add Credit" at bounding box center [463, 222] width 926 height 445
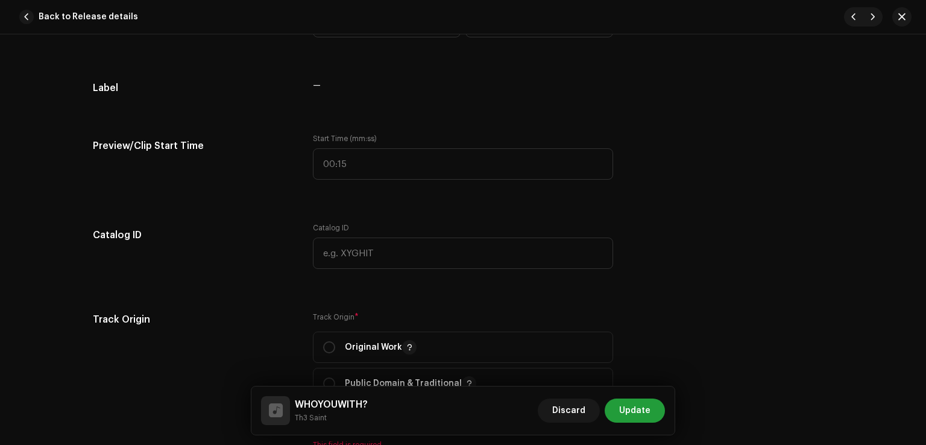
scroll to position [1327, 0]
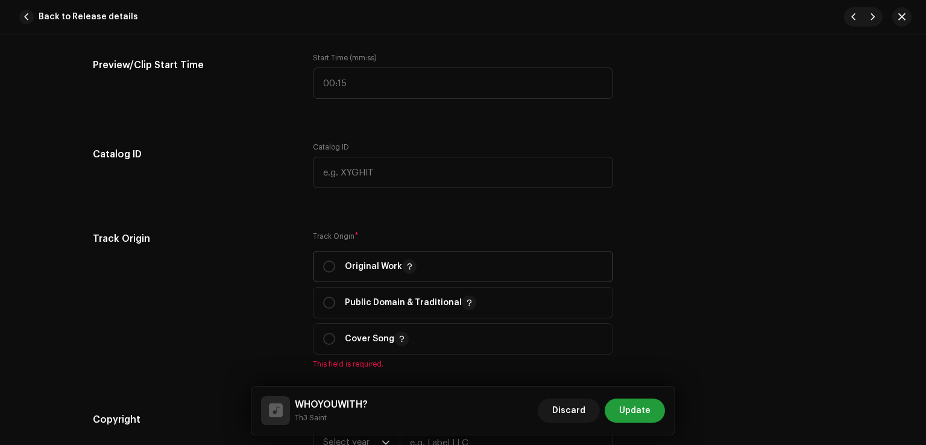
click at [358, 271] on p "Original Work" at bounding box center [381, 266] width 72 height 14
radio input "true"
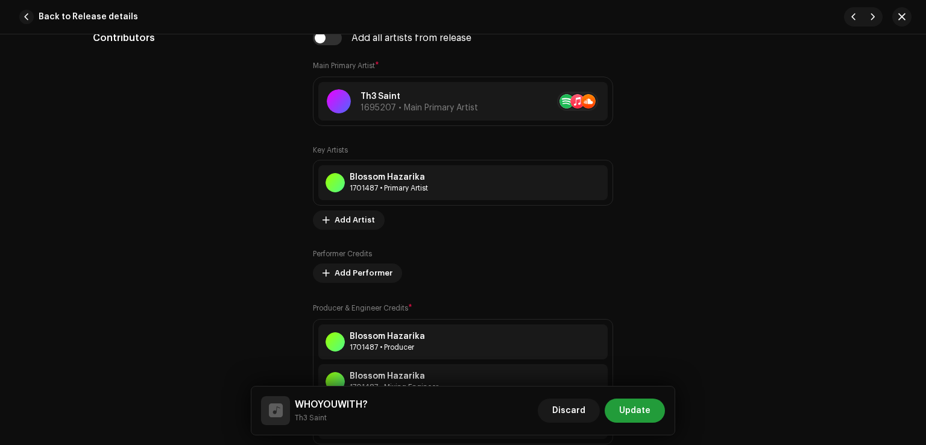
scroll to position [663, 0]
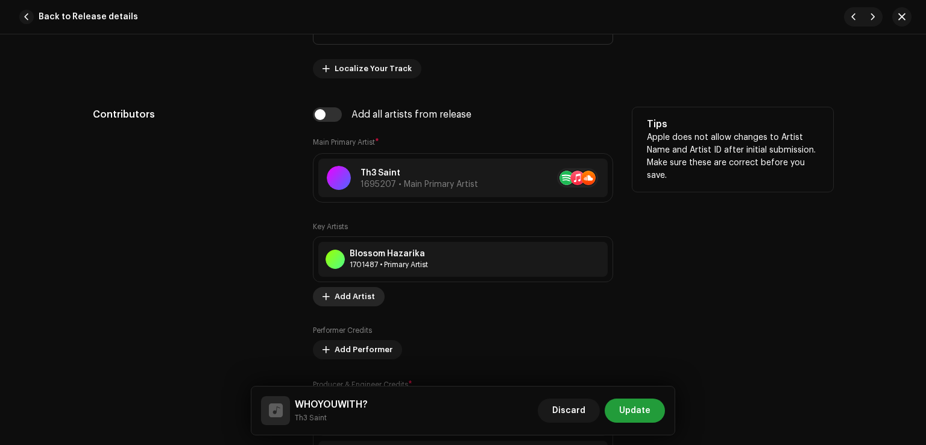
click at [357, 293] on span "Add Artist" at bounding box center [355, 297] width 40 height 24
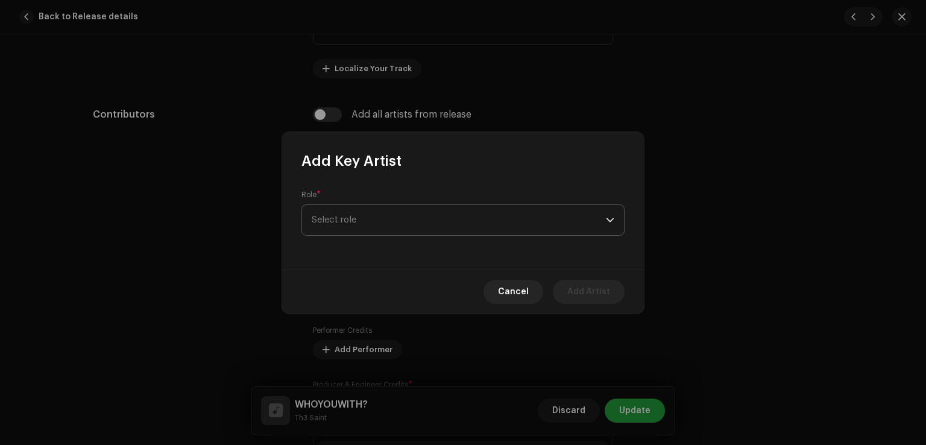
click at [388, 225] on span "Select role" at bounding box center [459, 220] width 294 height 30
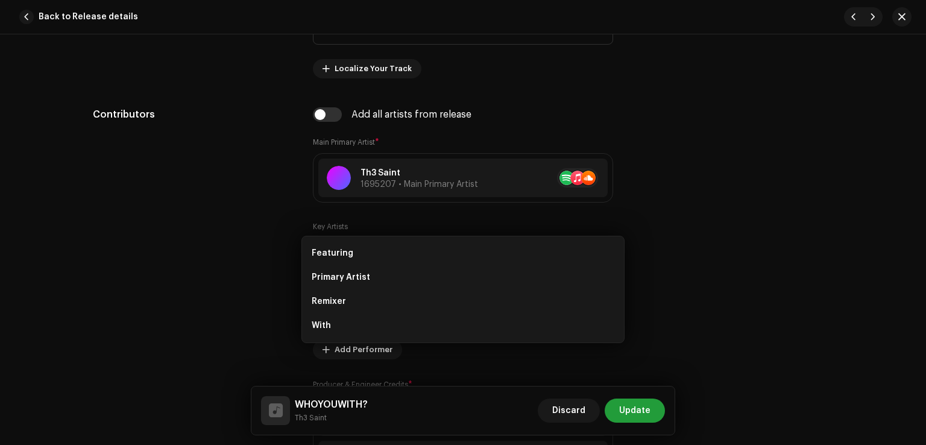
click at [244, 233] on div "Add Key Artist Role * Select role Cancel Add Artist" at bounding box center [463, 222] width 926 height 445
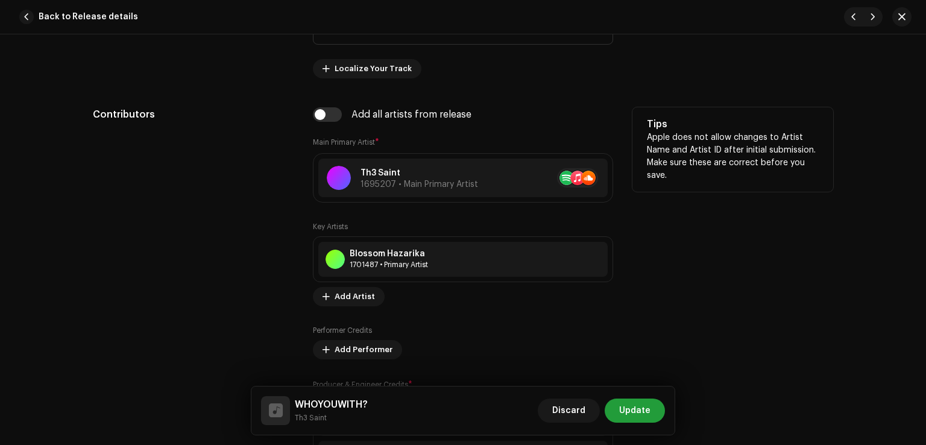
scroll to position [724, 0]
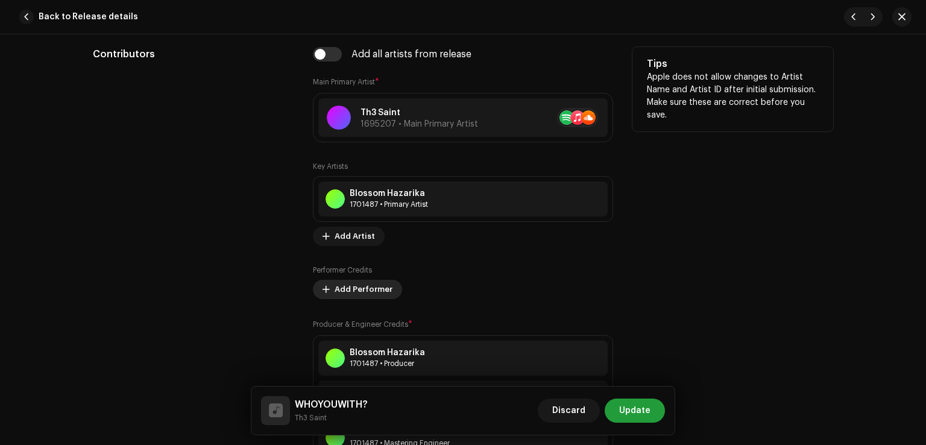
click at [343, 290] on span "Add Performer" at bounding box center [364, 289] width 58 height 24
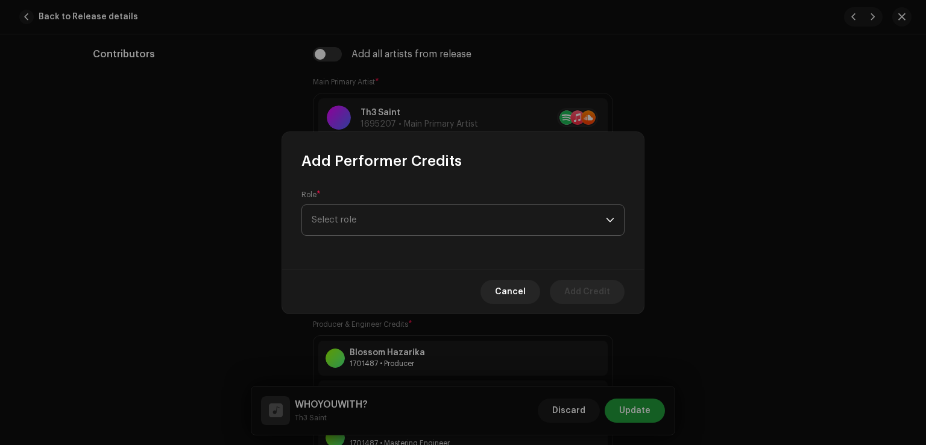
click at [376, 219] on span "Select role" at bounding box center [459, 220] width 294 height 30
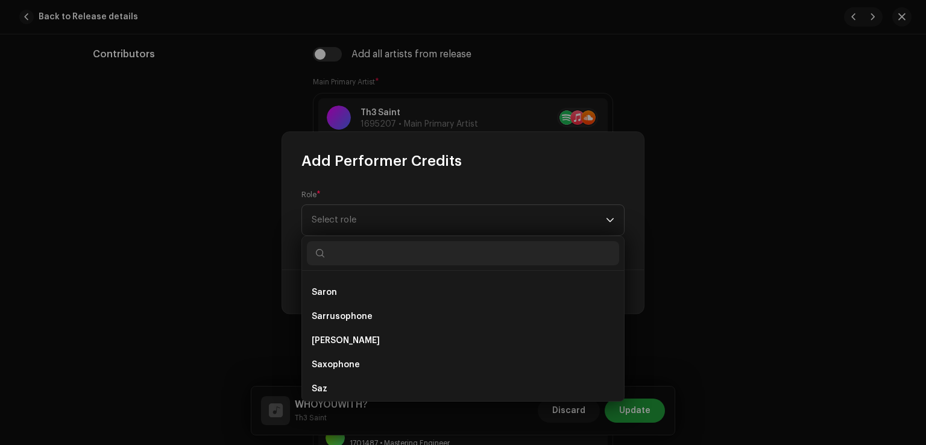
scroll to position [6300, 0]
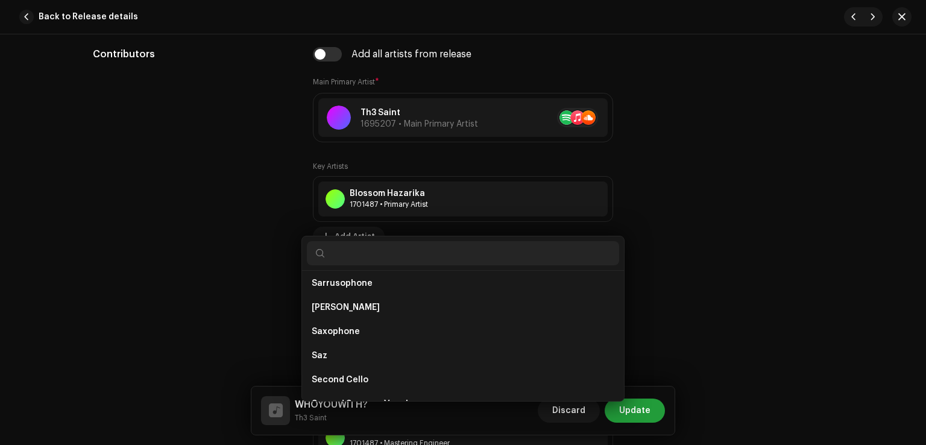
click at [261, 301] on div "Add Performer Credits Role * Select role Cancel Add Credit" at bounding box center [463, 222] width 926 height 445
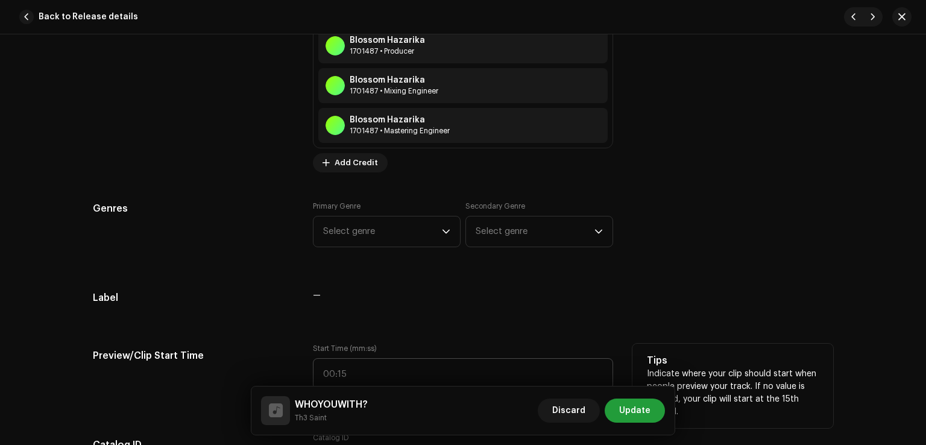
scroll to position [1085, 0]
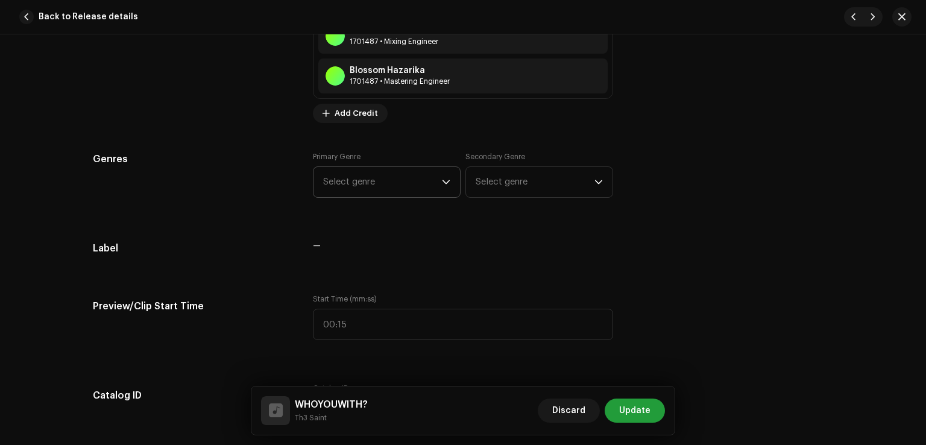
click at [387, 182] on span "Select genre" at bounding box center [382, 182] width 119 height 30
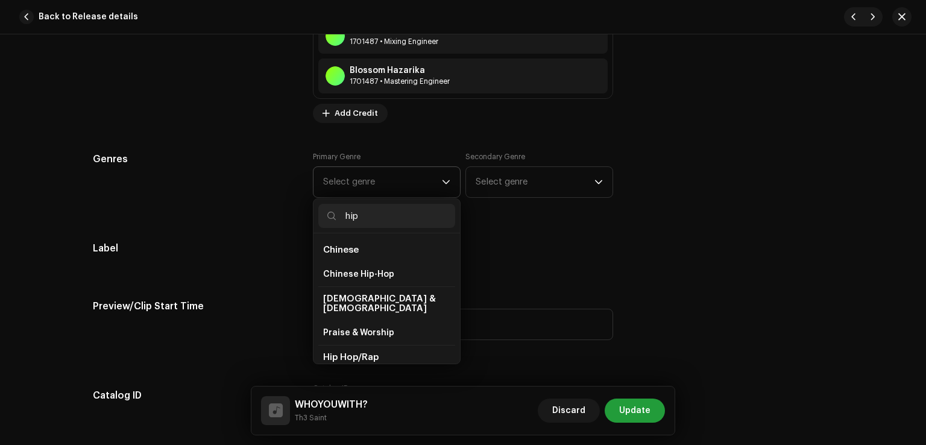
type input "hip"
click at [404, 349] on li "Hip Hop/Rap" at bounding box center [386, 357] width 137 height 25
click at [368, 353] on span "Hip Hop/Rap" at bounding box center [350, 357] width 55 height 9
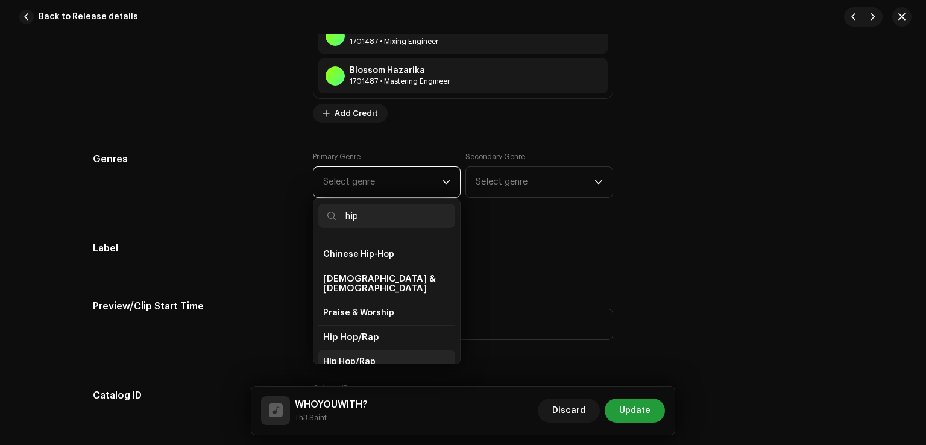
click at [348, 356] on span "Hip Hop/Rap" at bounding box center [349, 362] width 52 height 12
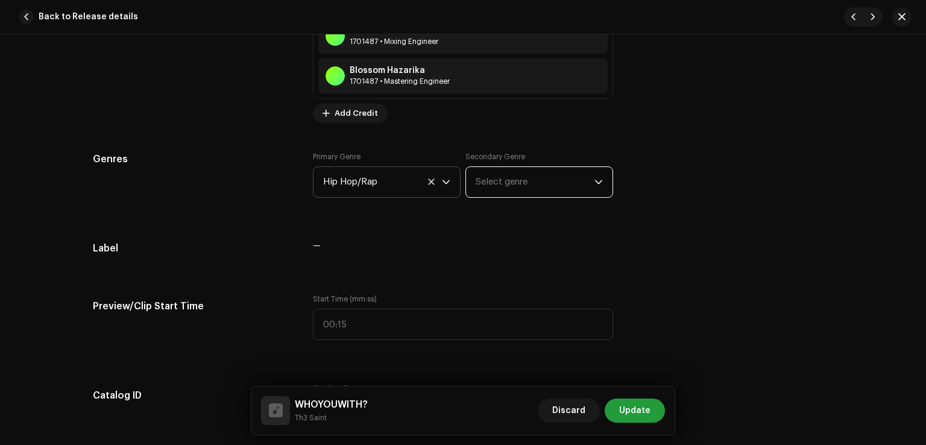
click at [558, 182] on span "Select genre" at bounding box center [535, 182] width 119 height 30
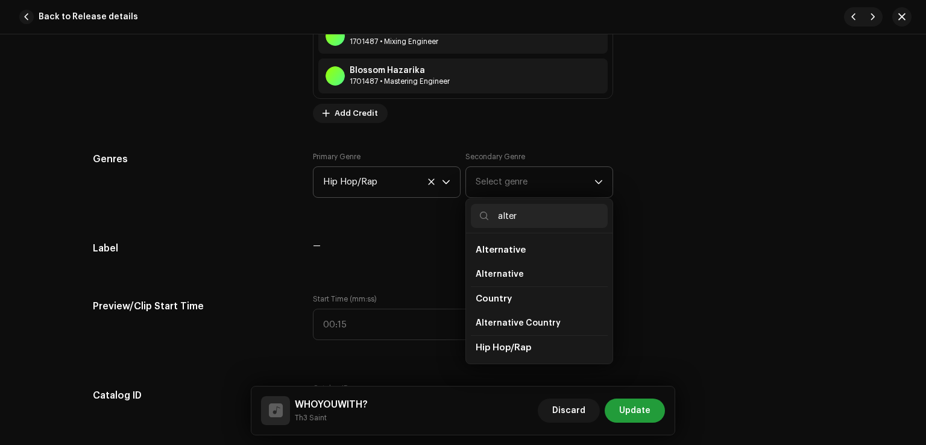
type input "alter"
click at [515, 243] on li "Alternative" at bounding box center [539, 250] width 137 height 24
click at [514, 251] on span "Alternative" at bounding box center [501, 249] width 50 height 9
click at [490, 274] on span "Alternative" at bounding box center [500, 274] width 48 height 12
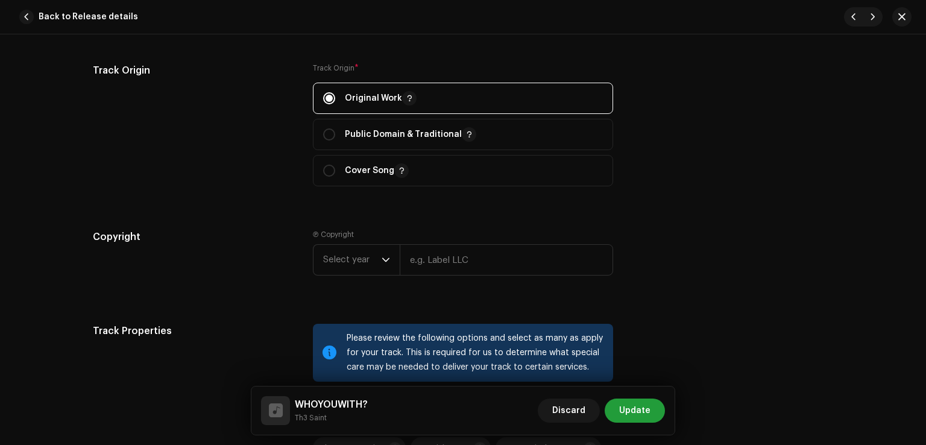
scroll to position [1568, 0]
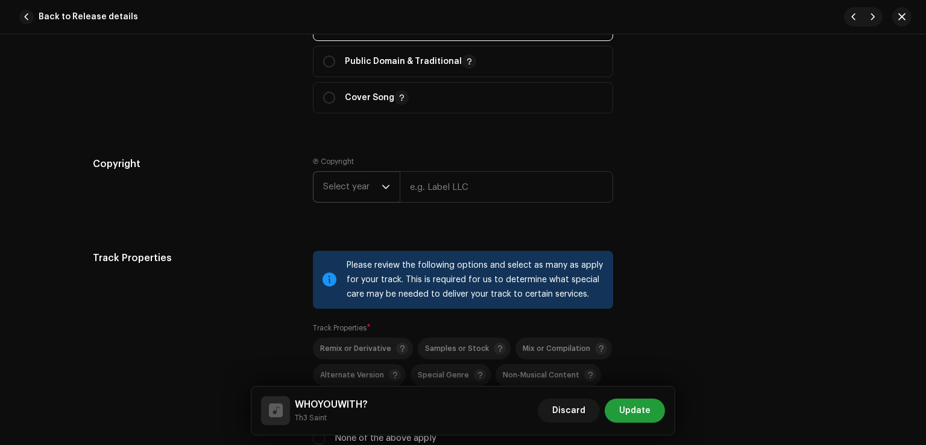
click at [373, 192] on span "Select year" at bounding box center [352, 187] width 58 height 30
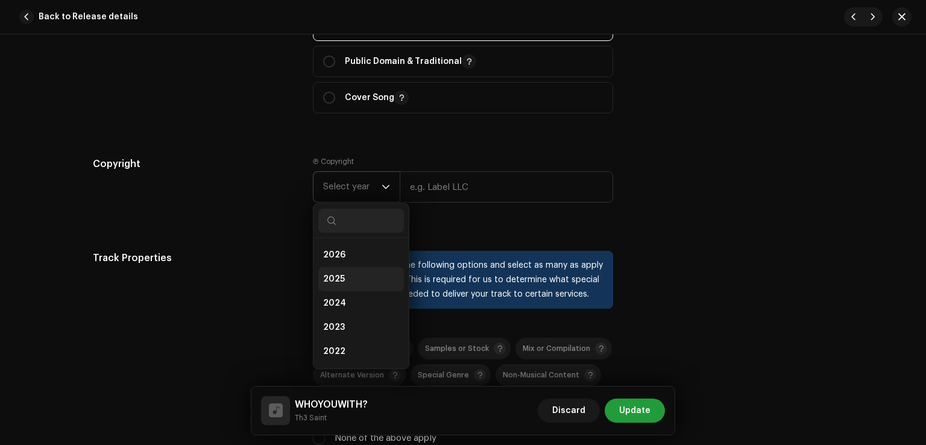
click at [350, 277] on li "2025" at bounding box center [361, 279] width 86 height 24
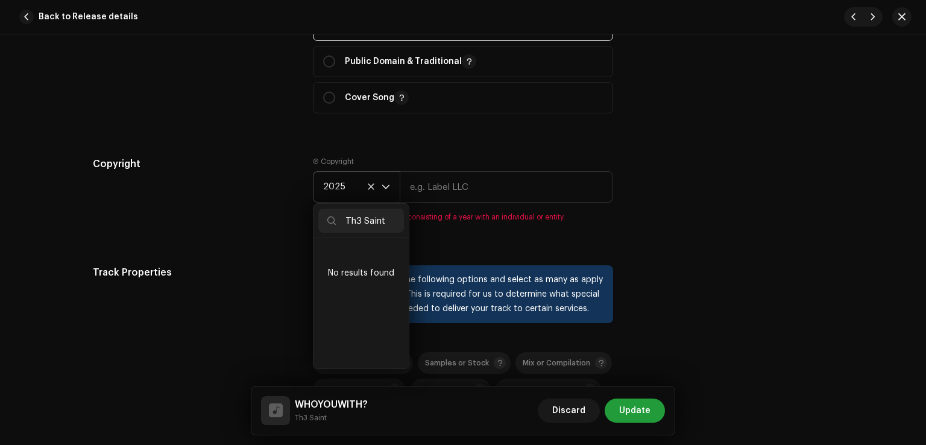
type input "Th3 Saint"
click at [387, 273] on li "No results found" at bounding box center [361, 273] width 86 height 60
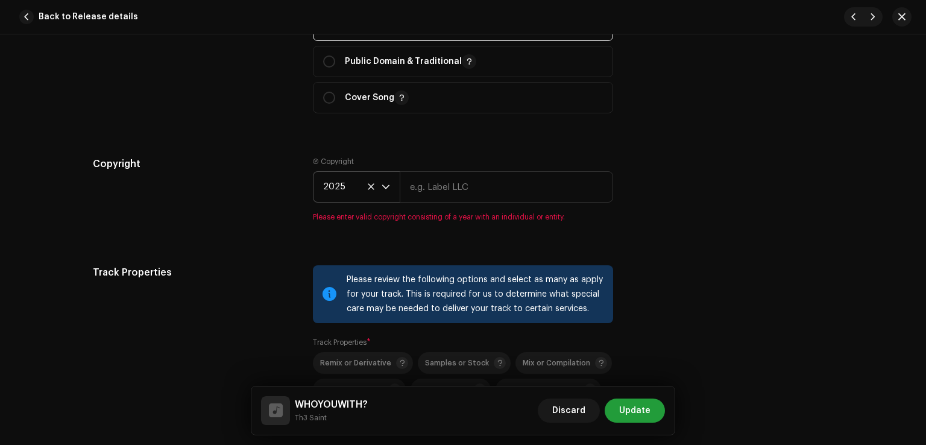
click at [372, 191] on span "2025" at bounding box center [352, 187] width 58 height 30
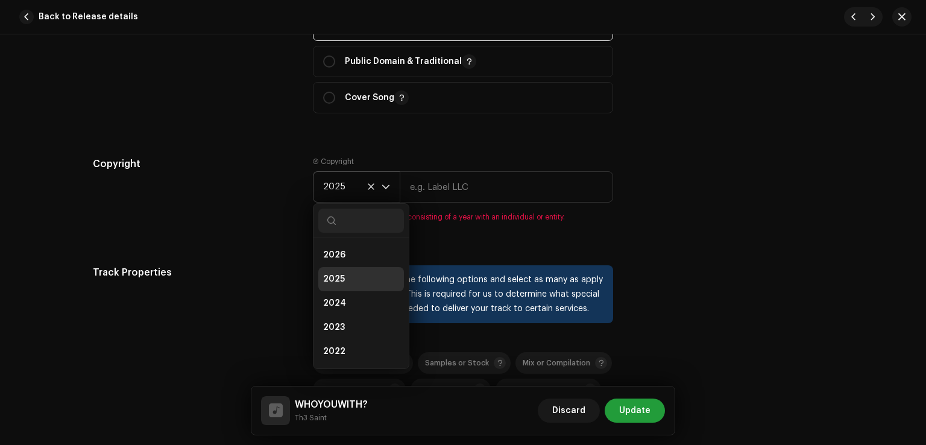
scroll to position [5, 0]
click at [268, 213] on div "Copyright" at bounding box center [193, 197] width 201 height 80
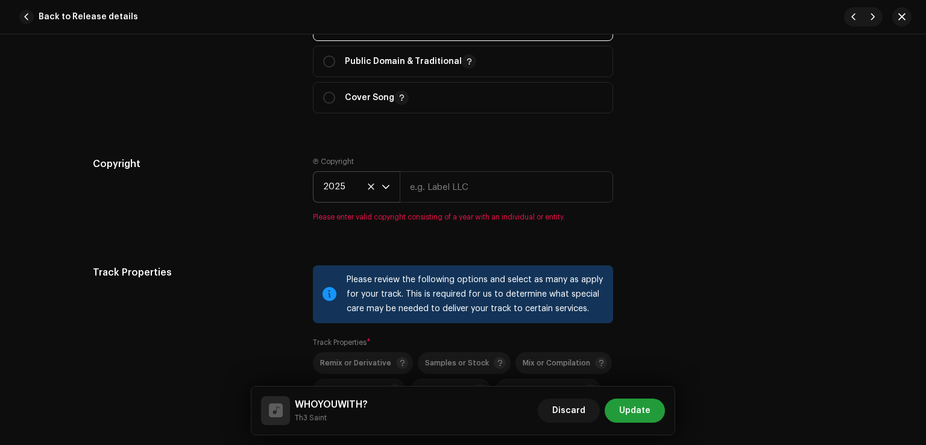
click at [367, 188] on icon at bounding box center [371, 187] width 8 height 8
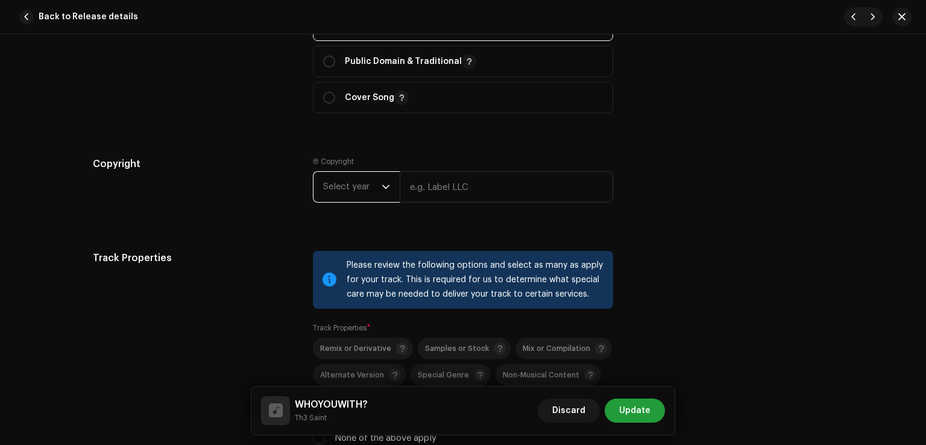
click at [382, 191] on icon "dropdown trigger" at bounding box center [386, 187] width 8 height 8
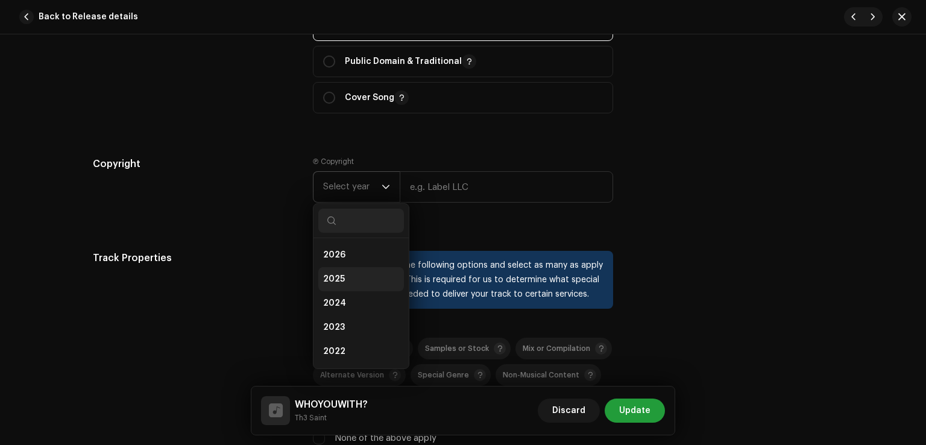
click at [357, 283] on li "2025" at bounding box center [361, 279] width 86 height 24
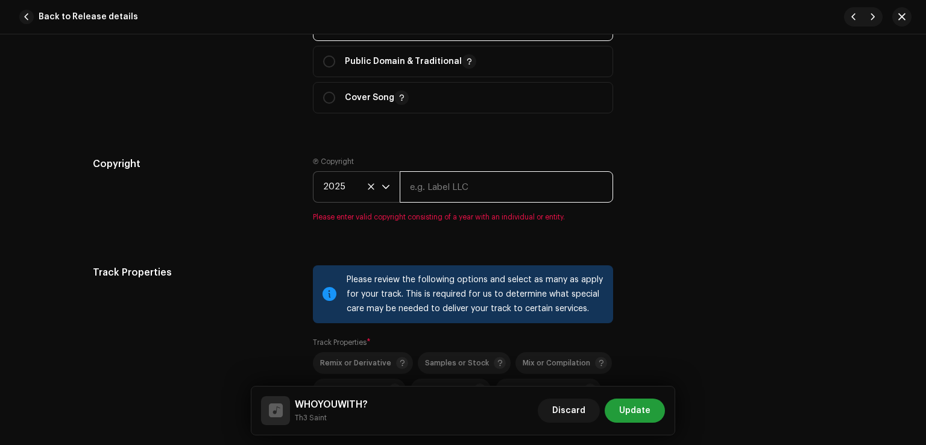
click at [412, 191] on input "text" at bounding box center [506, 186] width 213 height 31
type input "Th3 Saint"
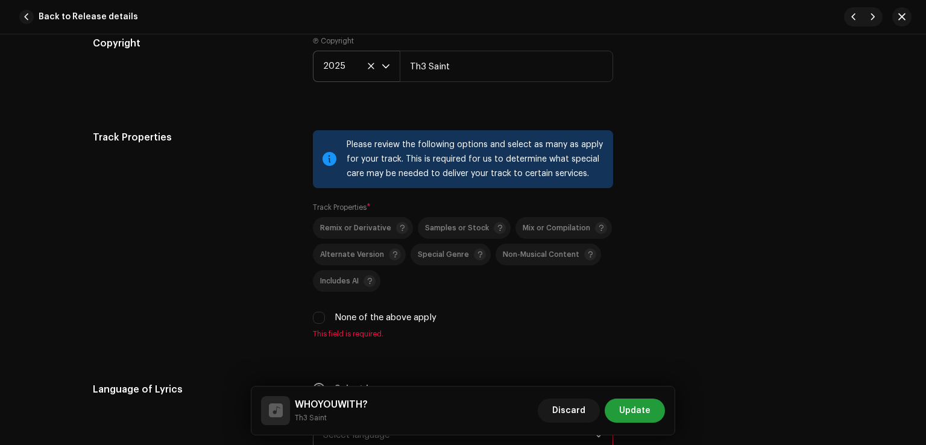
scroll to position [1869, 0]
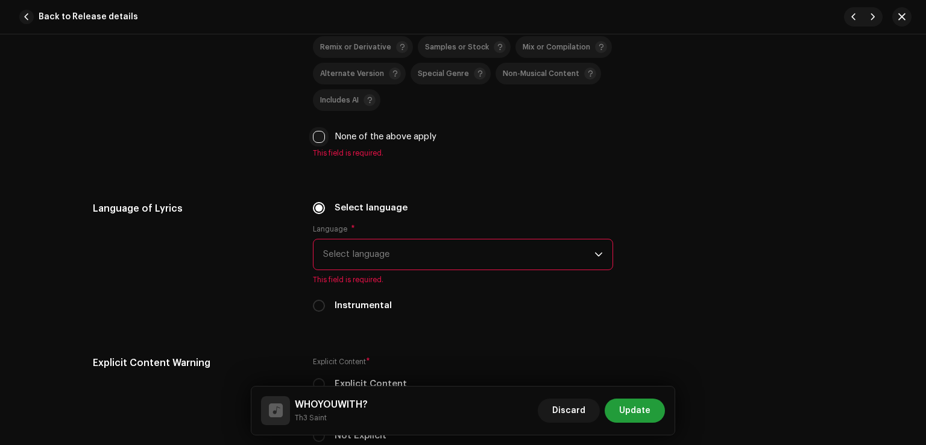
click at [318, 139] on input "None of the above apply" at bounding box center [319, 137] width 12 height 12
checkbox input "true"
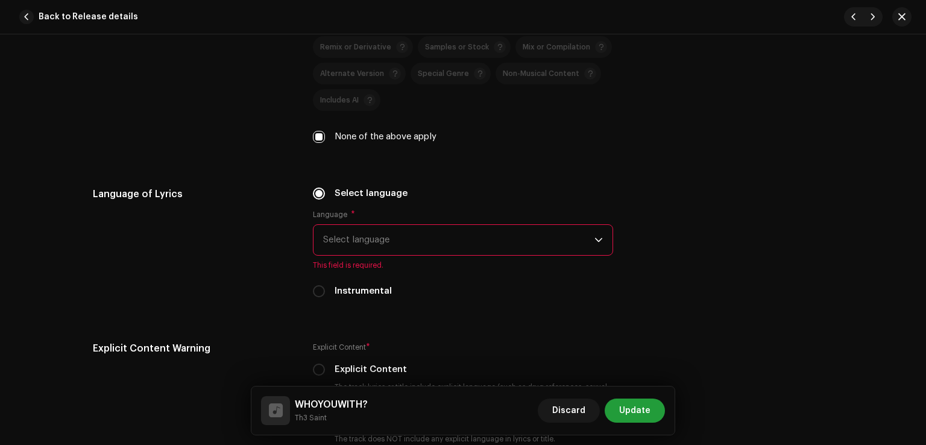
scroll to position [1930, 0]
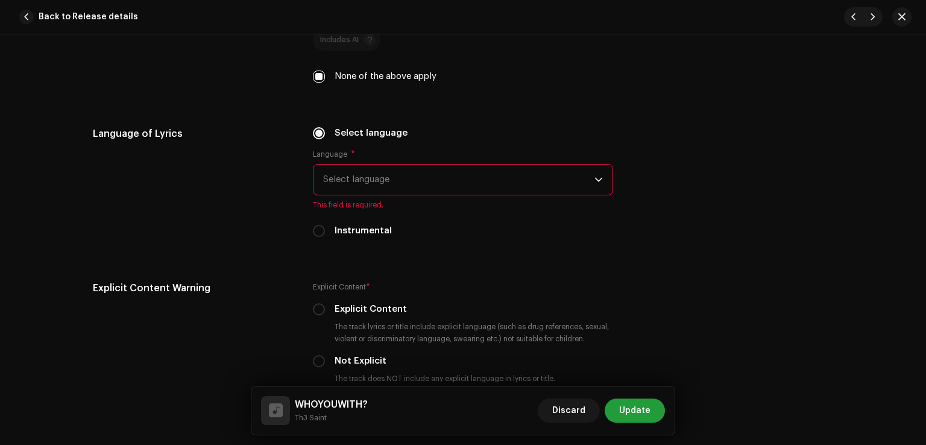
click at [394, 185] on span "Select language" at bounding box center [458, 180] width 271 height 30
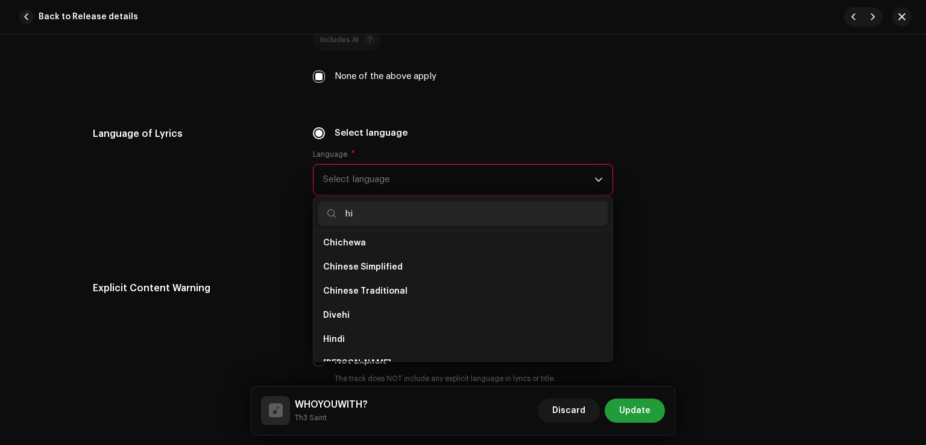
scroll to position [0, 0]
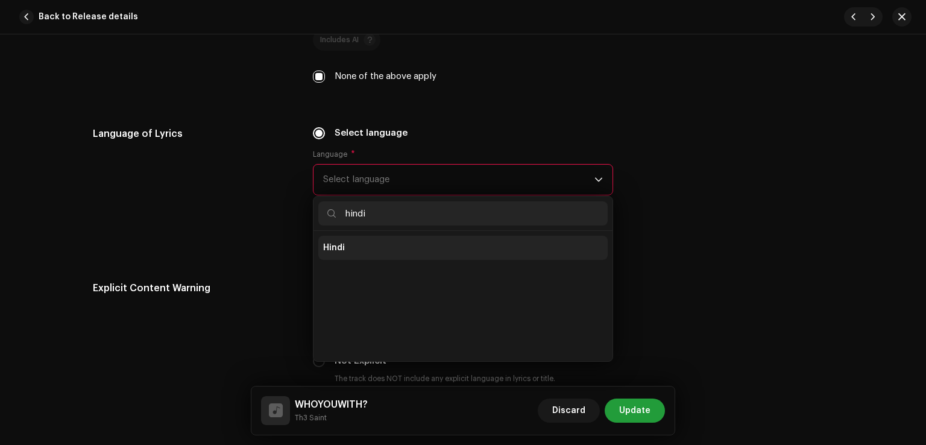
type input "hindi"
click at [367, 244] on li "Hindi" at bounding box center [462, 248] width 289 height 24
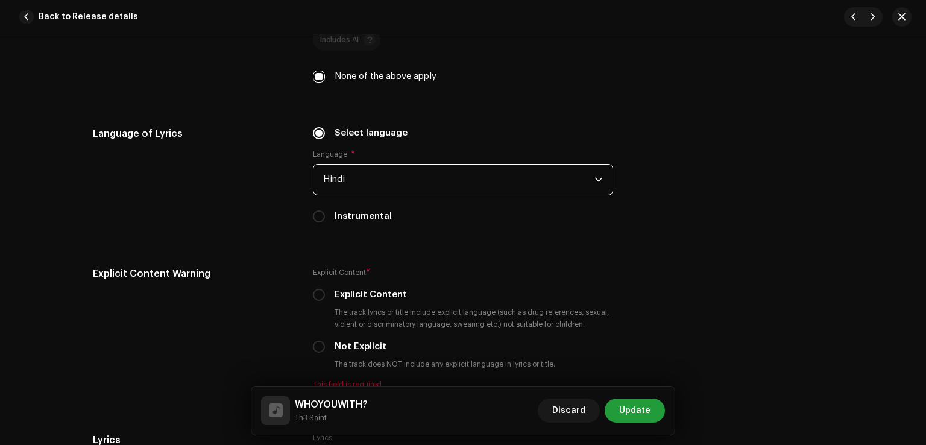
scroll to position [2050, 0]
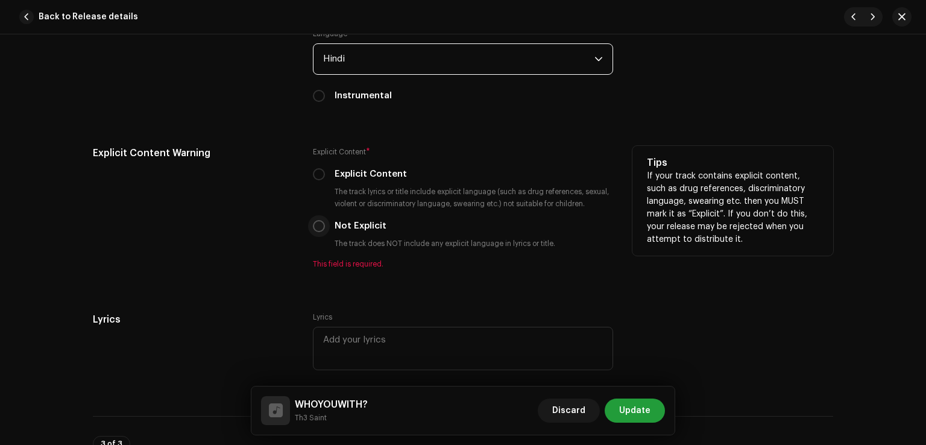
drag, startPoint x: 321, startPoint y: 230, endPoint x: 311, endPoint y: 231, distance: 9.7
click at [321, 230] on input "Not Explicit" at bounding box center [319, 226] width 12 height 12
radio input "true"
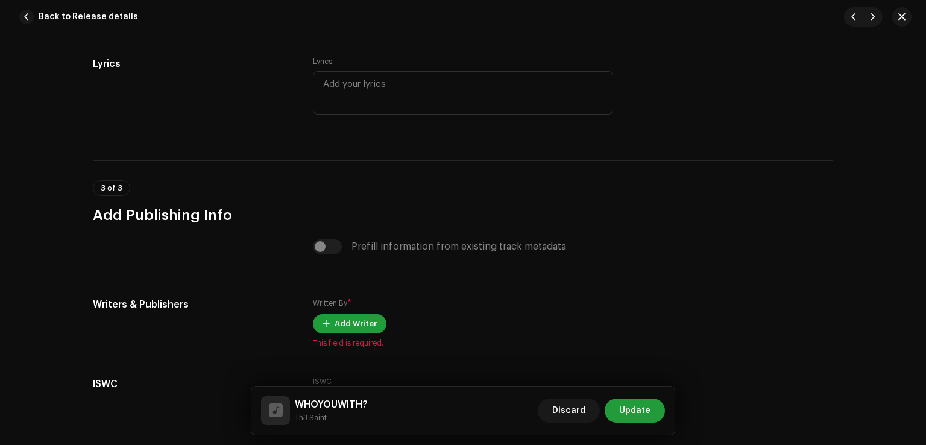
scroll to position [2352, 0]
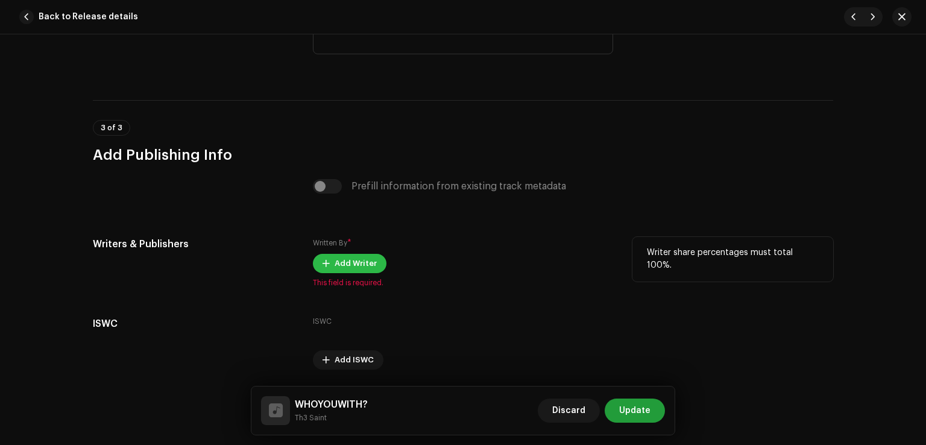
click at [350, 267] on span "Add Writer" at bounding box center [356, 263] width 42 height 24
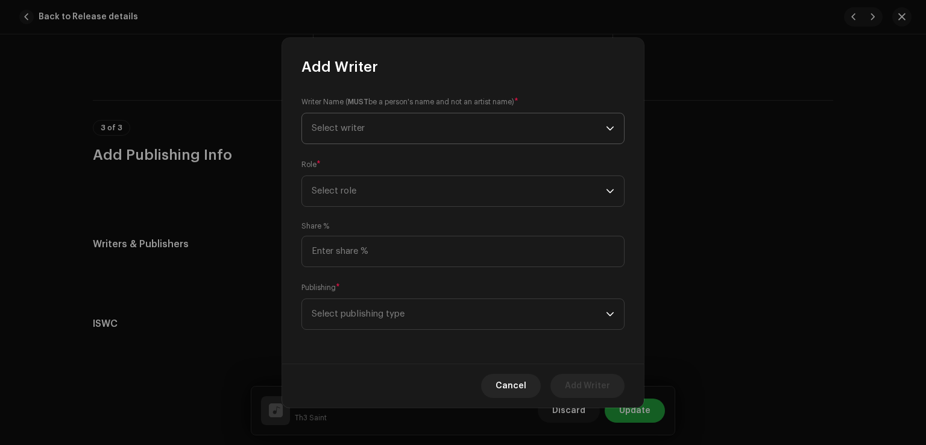
click at [385, 138] on span "Select writer" at bounding box center [459, 128] width 294 height 30
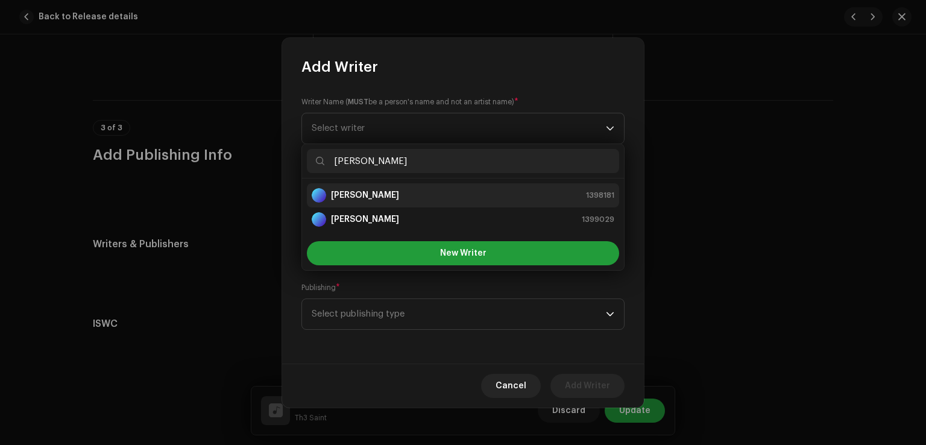
type input "steven"
click at [396, 195] on div "Steven Kapoor 1398181" at bounding box center [463, 195] width 303 height 14
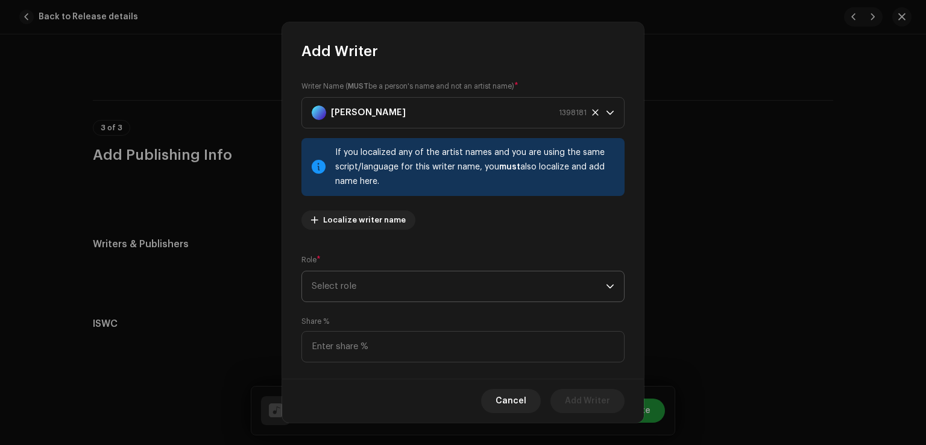
click at [405, 288] on span "Select role" at bounding box center [459, 286] width 294 height 30
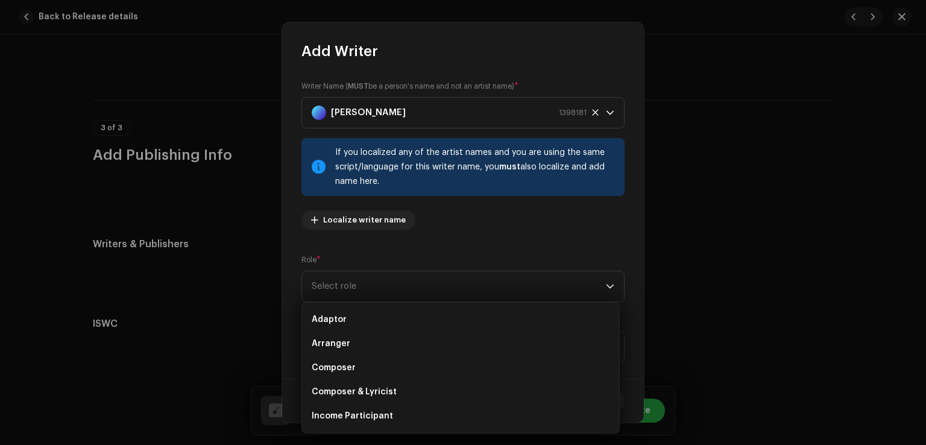
scroll to position [121, 0]
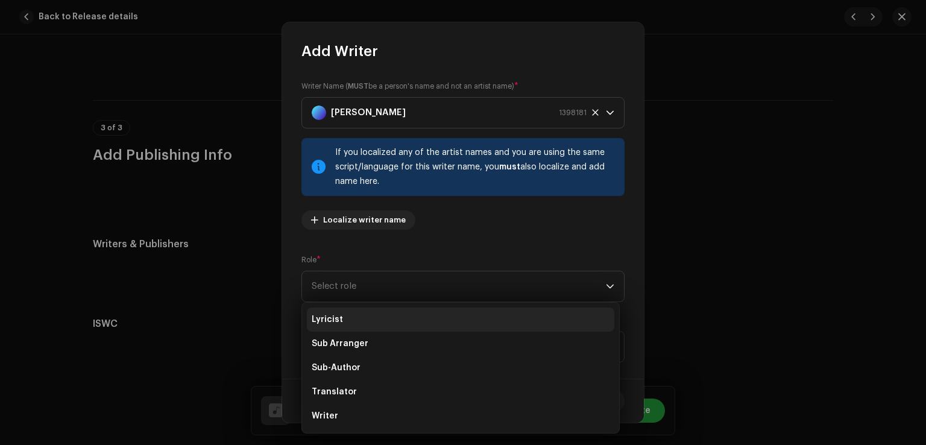
click at [328, 322] on span "Lyricist" at bounding box center [327, 320] width 31 height 12
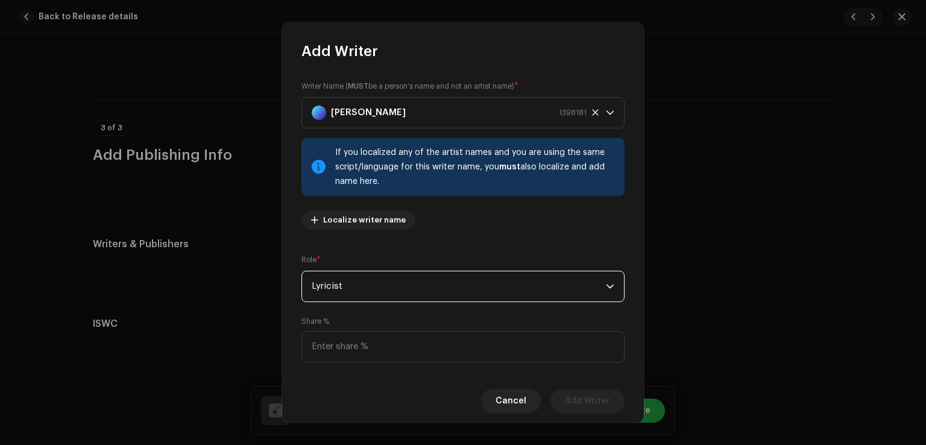
click at [400, 288] on span "Lyricist" at bounding box center [459, 286] width 294 height 30
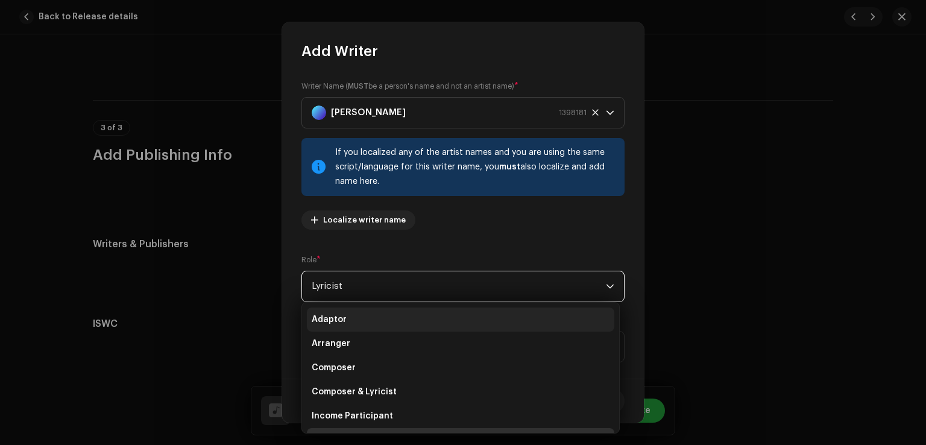
scroll to position [5, 0]
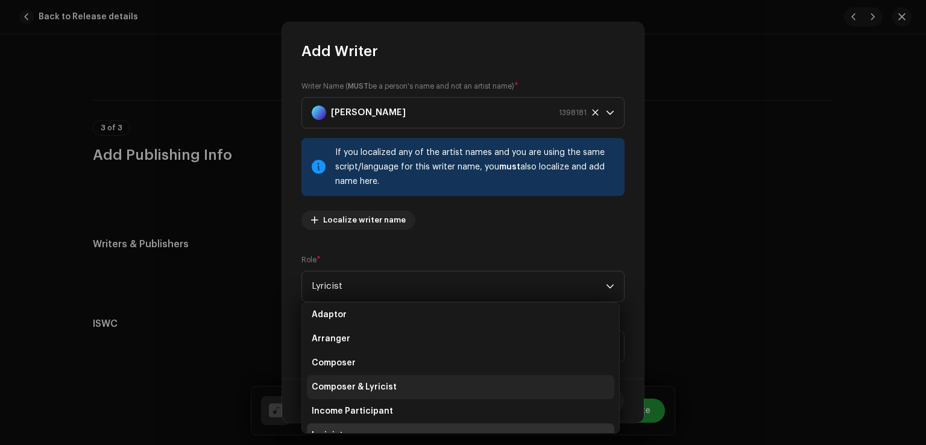
click at [375, 379] on li "Composer & Lyricist" at bounding box center [461, 387] width 308 height 24
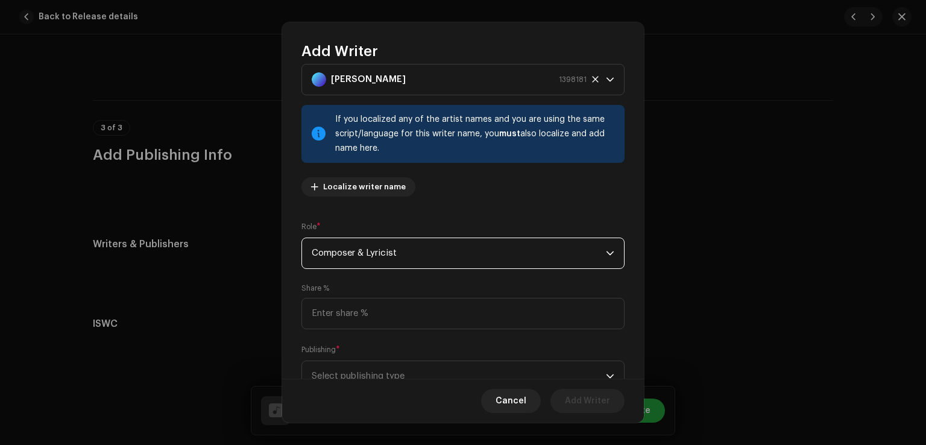
scroll to position [80, 0]
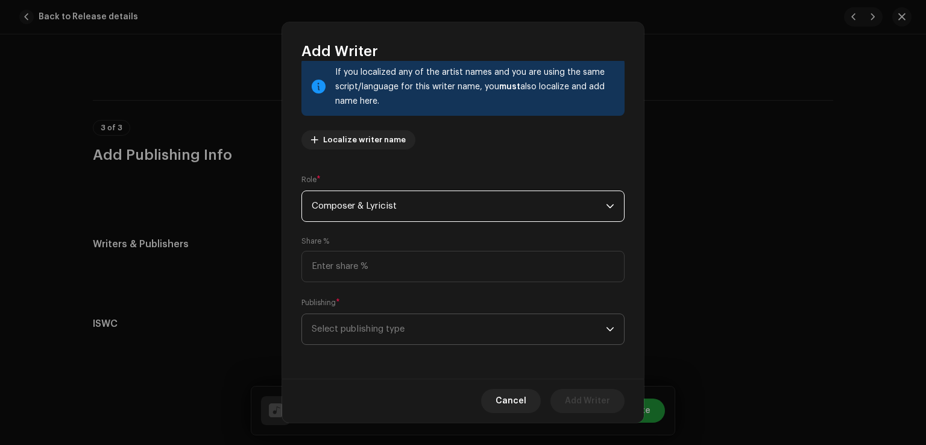
click at [444, 329] on span "Select publishing type" at bounding box center [459, 329] width 294 height 30
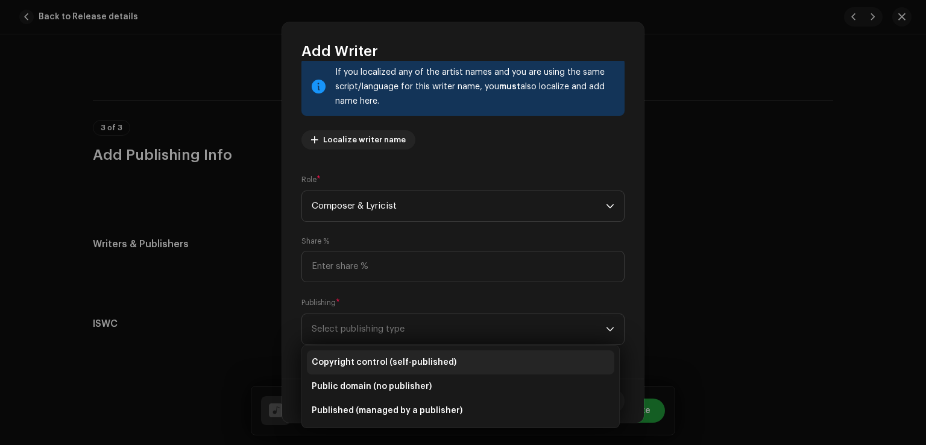
click at [418, 362] on span "Copyright control (self-published)" at bounding box center [384, 362] width 145 height 12
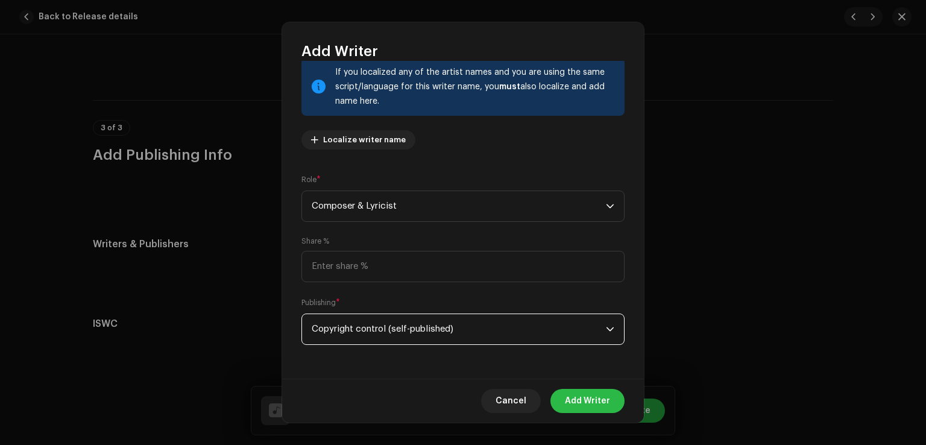
click at [581, 406] on span "Add Writer" at bounding box center [587, 401] width 45 height 24
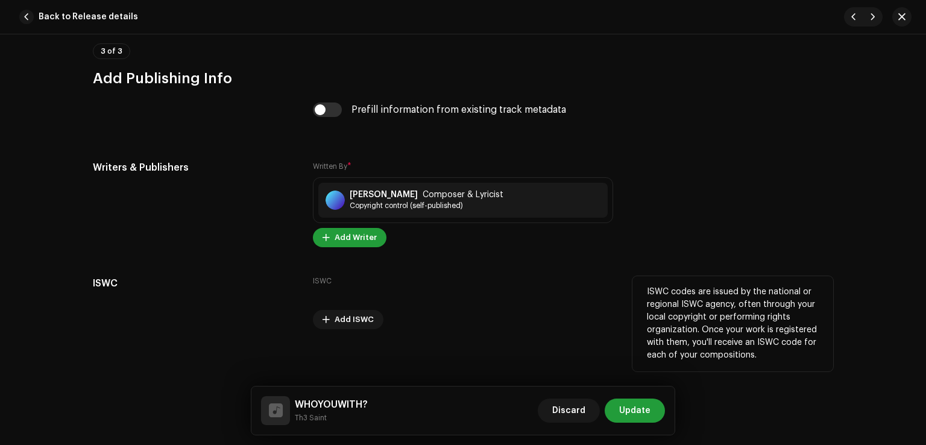
scroll to position [2431, 0]
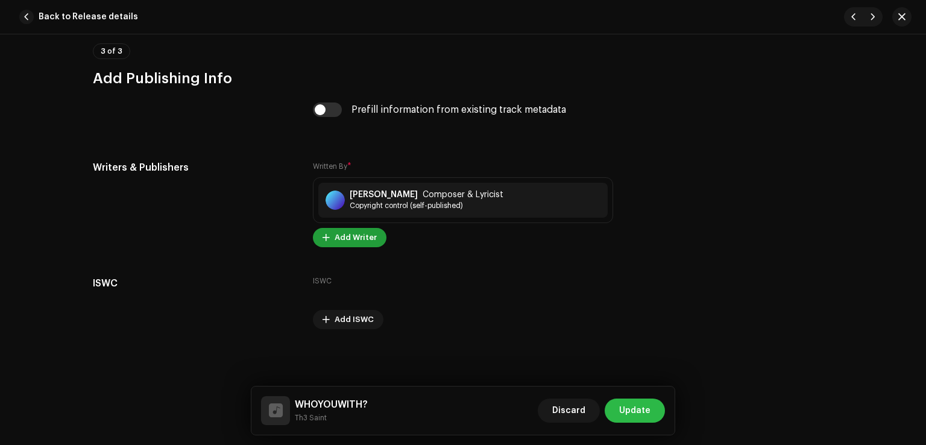
click at [655, 411] on button "Update" at bounding box center [635, 411] width 60 height 24
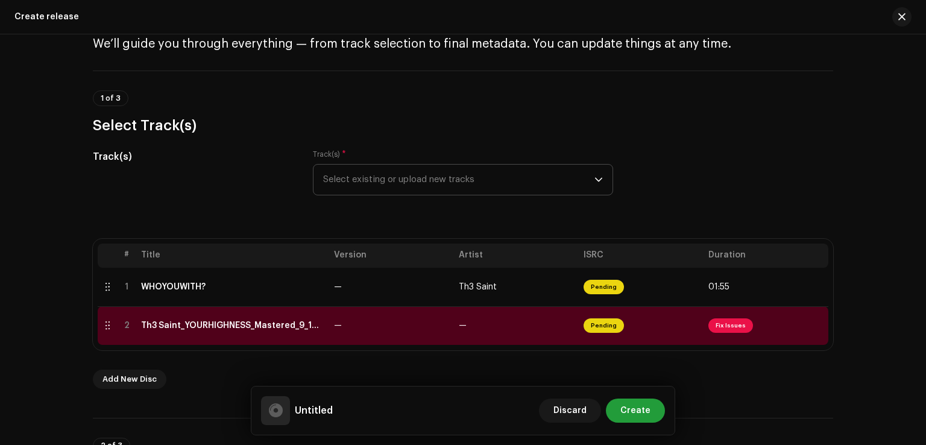
scroll to position [121, 0]
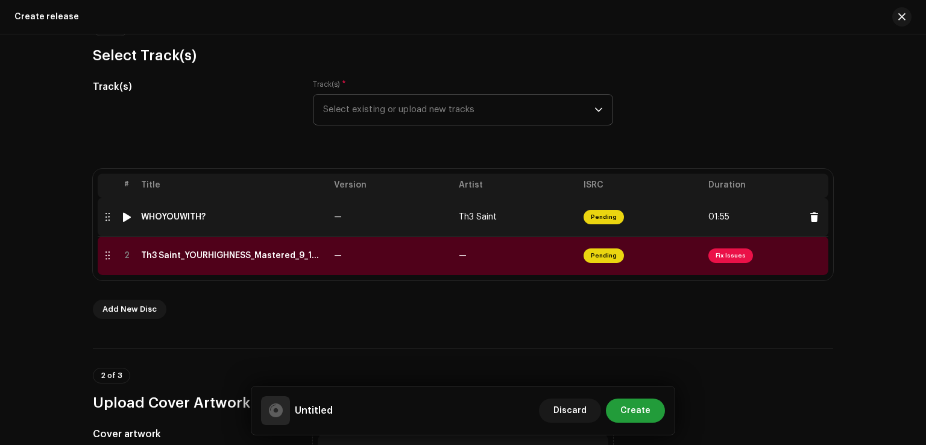
click at [127, 220] on div at bounding box center [126, 217] width 9 height 10
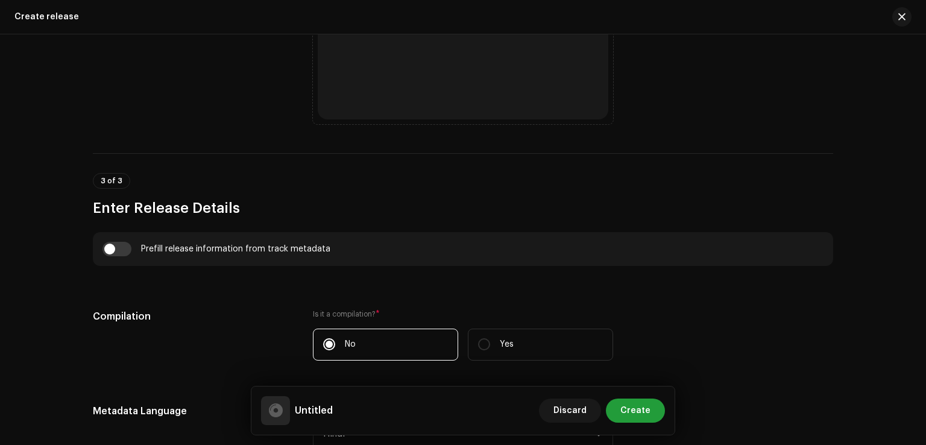
scroll to position [844, 0]
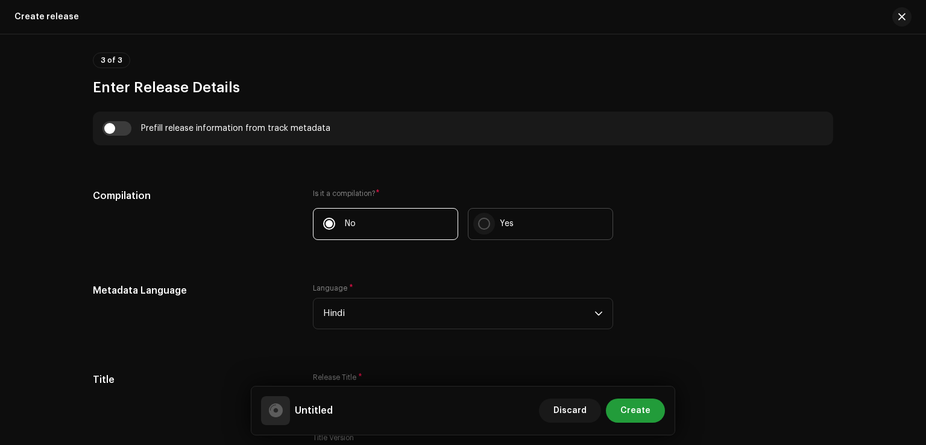
click at [479, 224] on input "Yes" at bounding box center [484, 224] width 12 height 12
radio input "true"
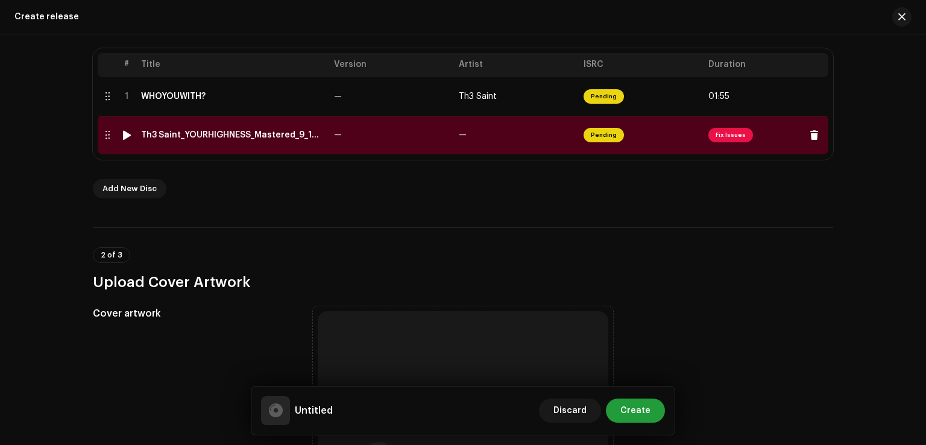
scroll to position [302, 0]
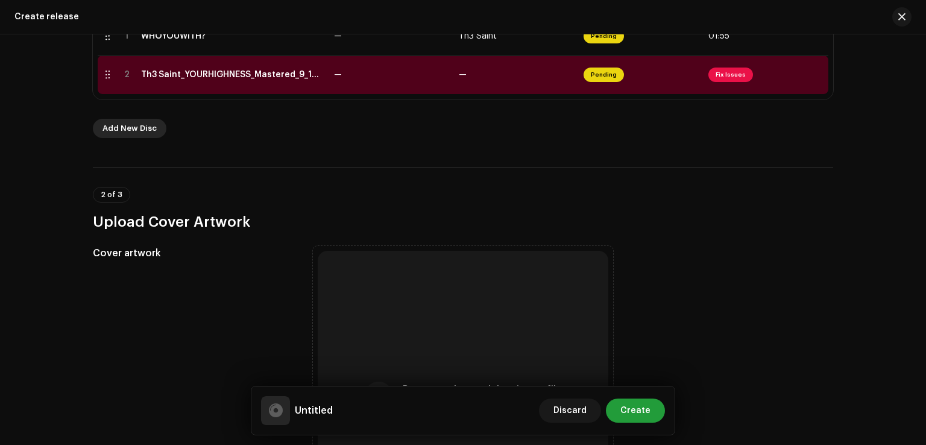
click at [127, 130] on span "Add New Disc" at bounding box center [130, 128] width 54 height 24
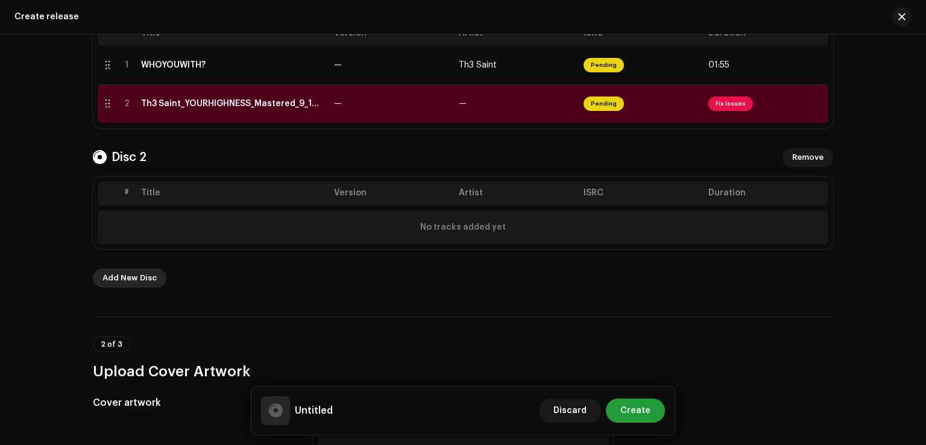
scroll to position [330, 0]
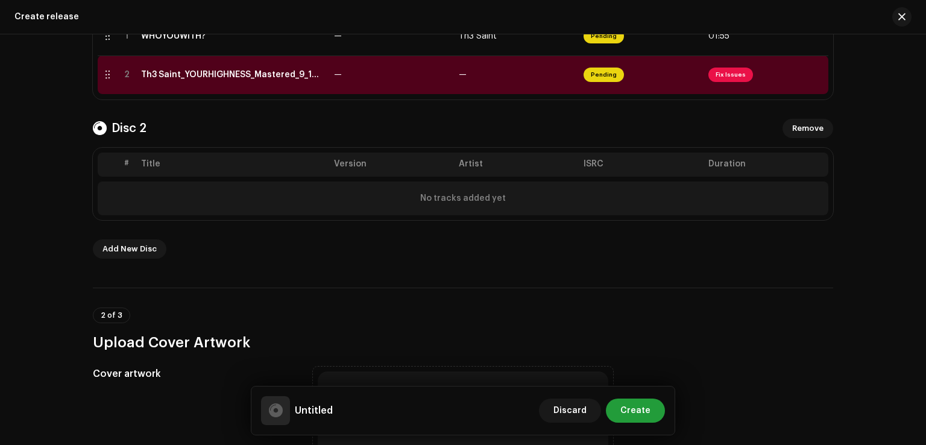
click at [169, 209] on div "No tracks added yet" at bounding box center [463, 199] width 731 height 34
click at [812, 133] on span "Remove" at bounding box center [807, 128] width 31 height 24
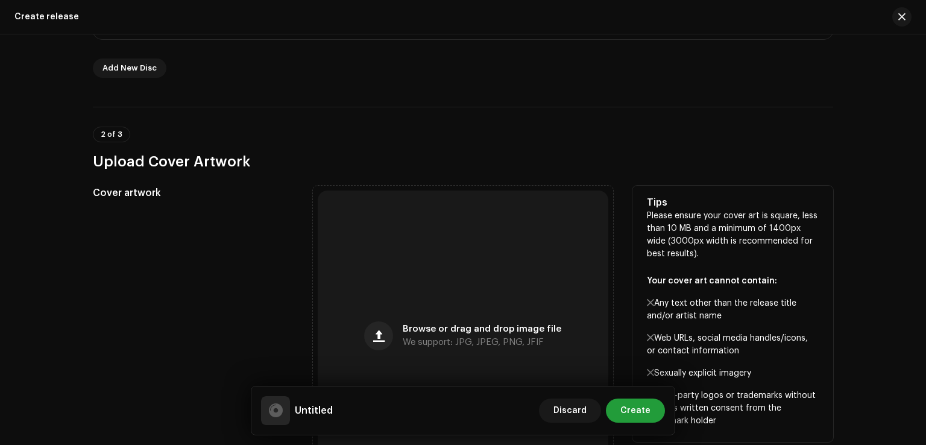
scroll to position [422, 0]
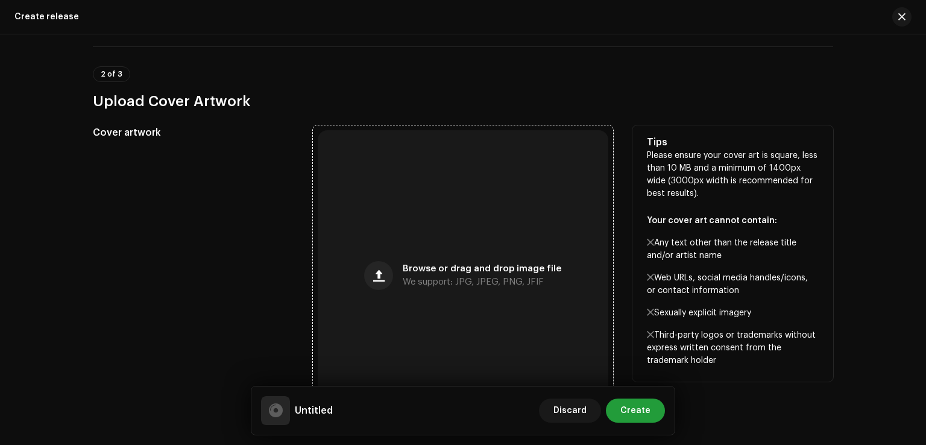
click at [508, 273] on span "Browse or drag and drop image file" at bounding box center [482, 269] width 159 height 8
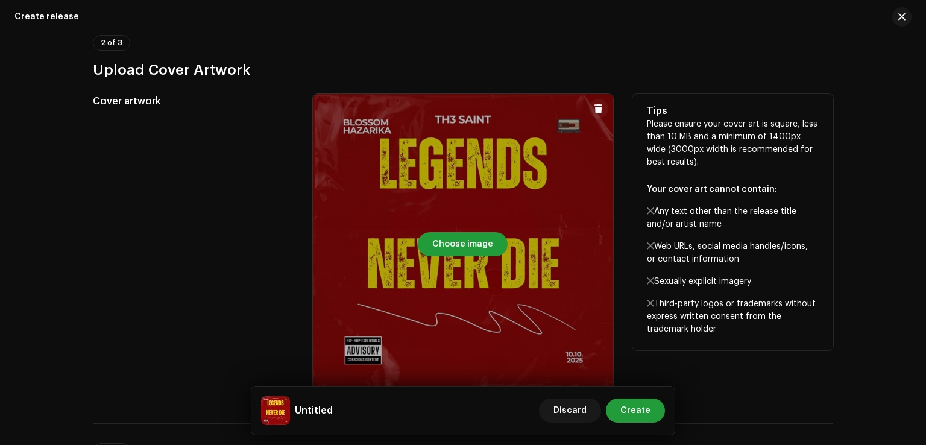
scroll to position [482, 0]
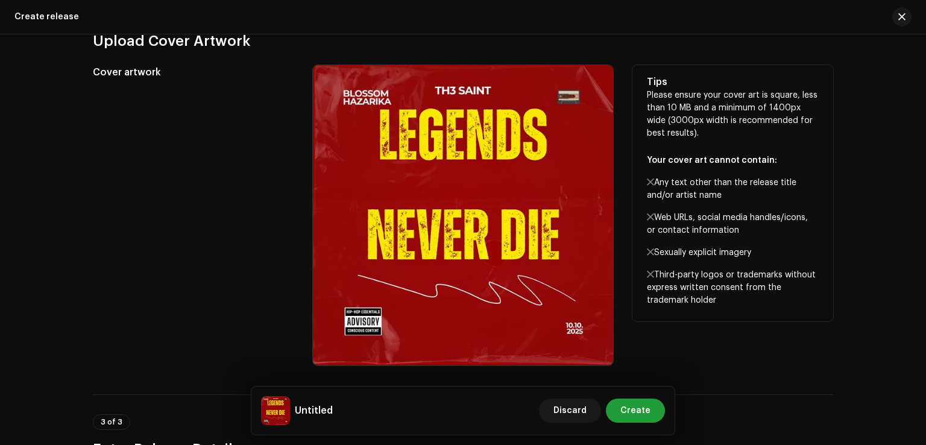
click at [205, 266] on div "Cover artwork" at bounding box center [193, 215] width 201 height 300
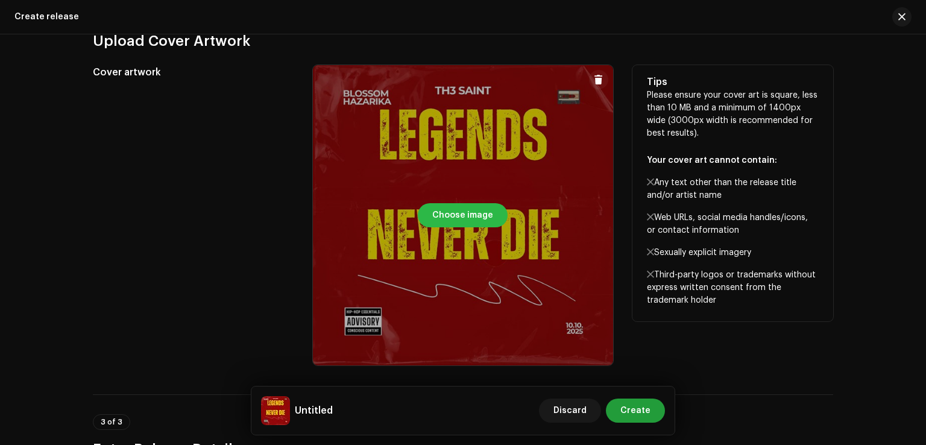
click at [456, 215] on span "Choose image" at bounding box center [462, 215] width 61 height 24
click at [438, 215] on span "Choose image" at bounding box center [462, 215] width 61 height 24
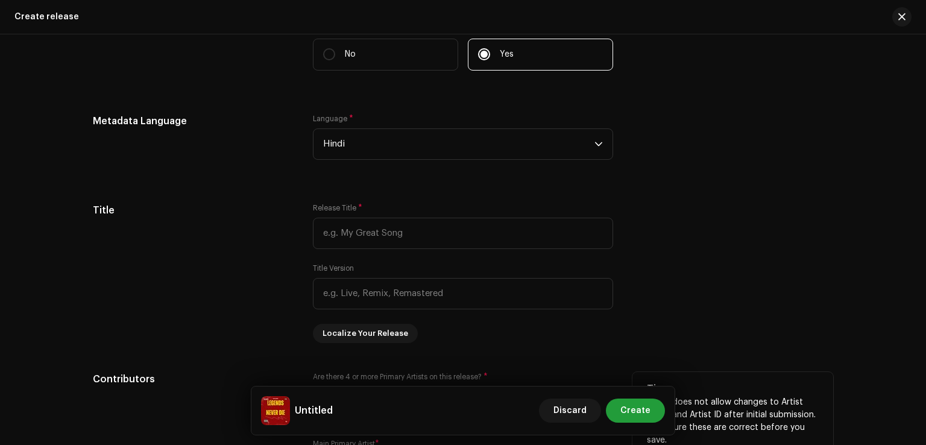
scroll to position [1085, 0]
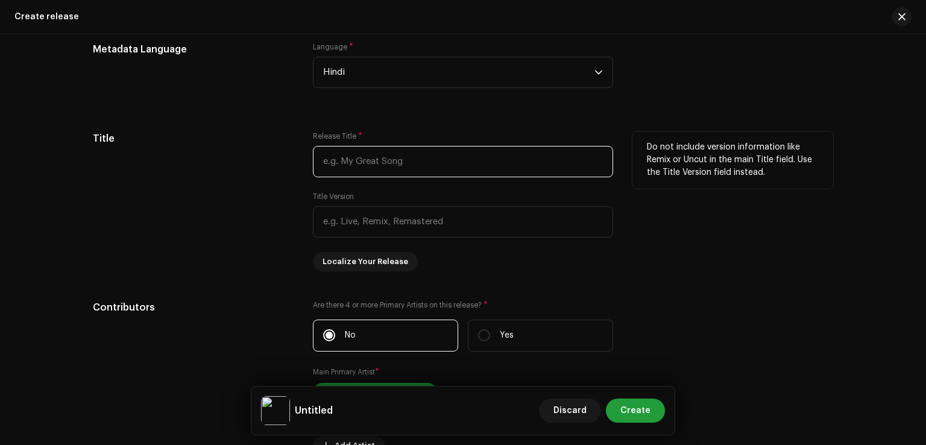
click at [362, 166] on input "text" at bounding box center [463, 161] width 300 height 31
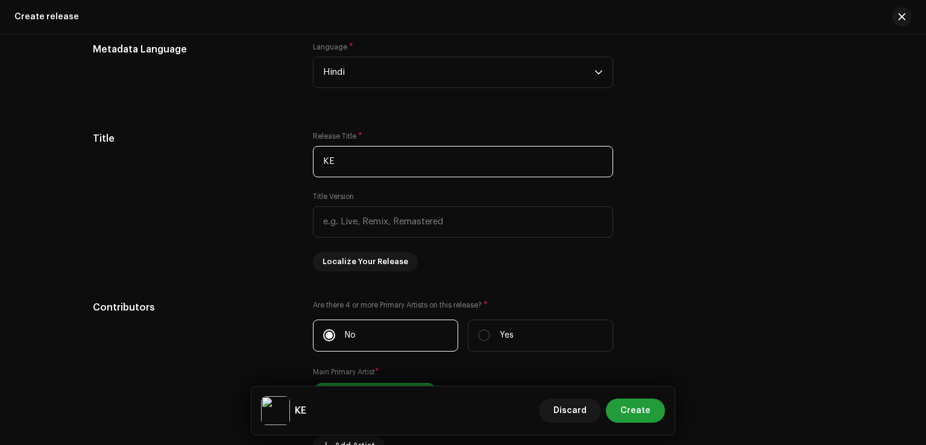
type input "K"
type input "L"
type input "l"
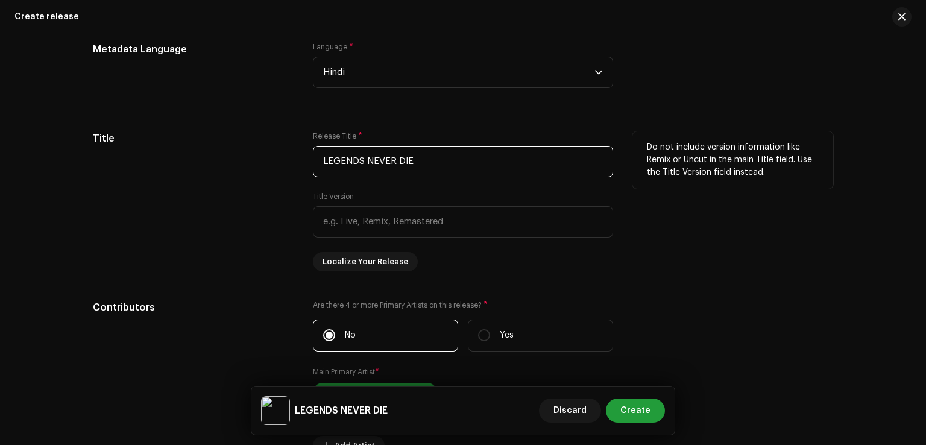
type input "LEGENDS NEVER DIE"
click at [239, 256] on div "Title" at bounding box center [193, 201] width 201 height 140
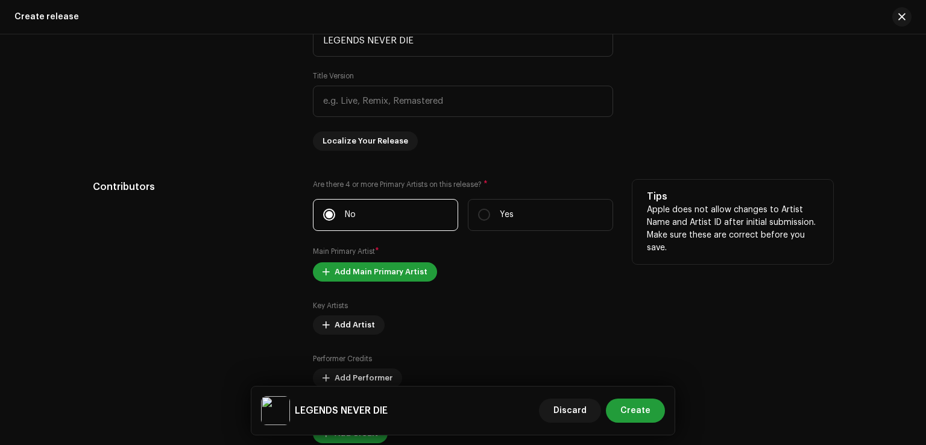
scroll to position [1266, 0]
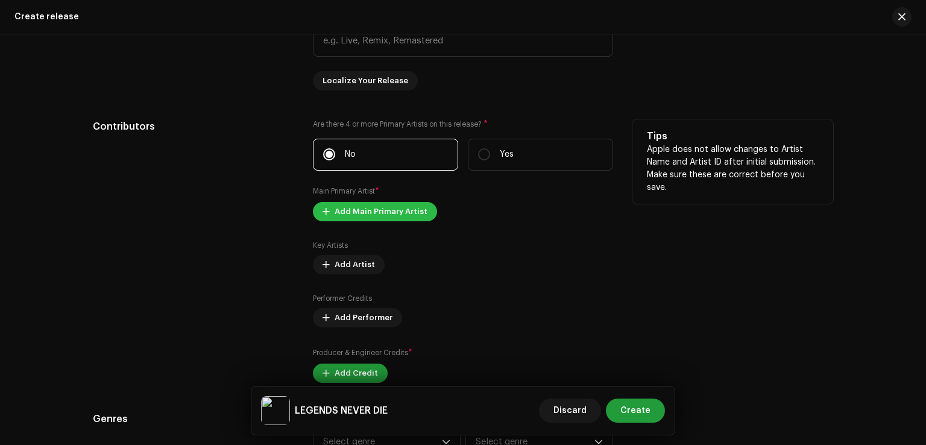
click at [390, 218] on span "Add Main Primary Artist" at bounding box center [381, 212] width 93 height 24
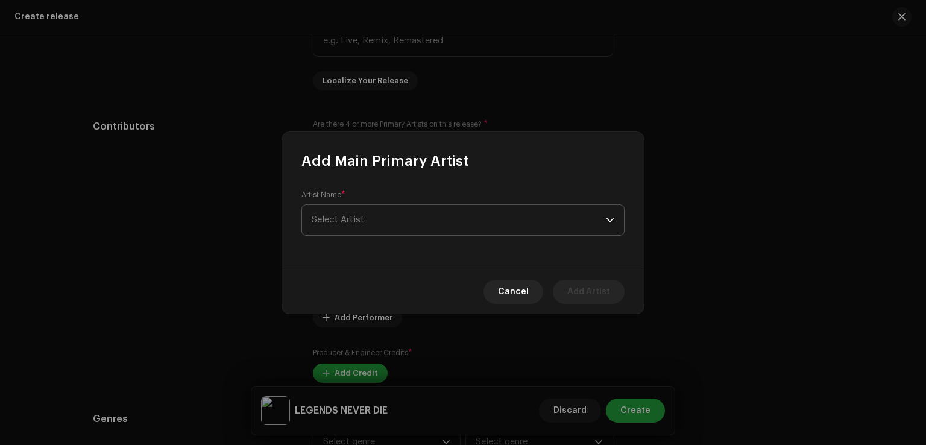
click at [390, 218] on span "Select Artist" at bounding box center [459, 220] width 294 height 30
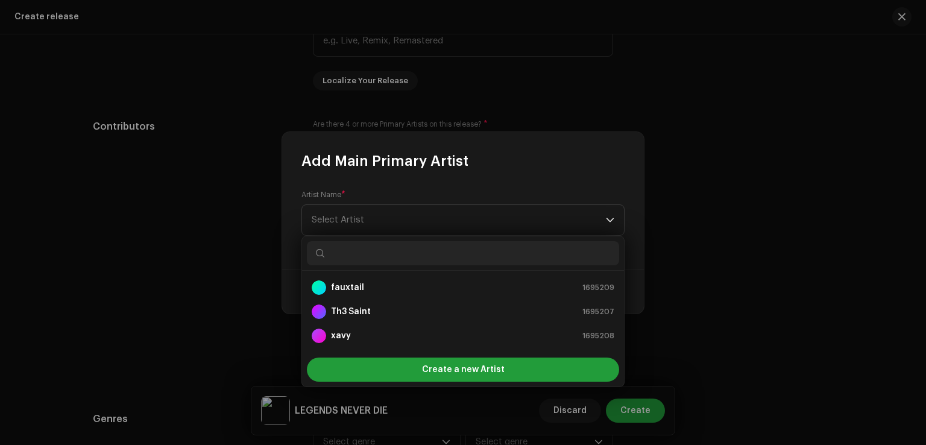
click at [356, 249] on input "text" at bounding box center [463, 253] width 312 height 24
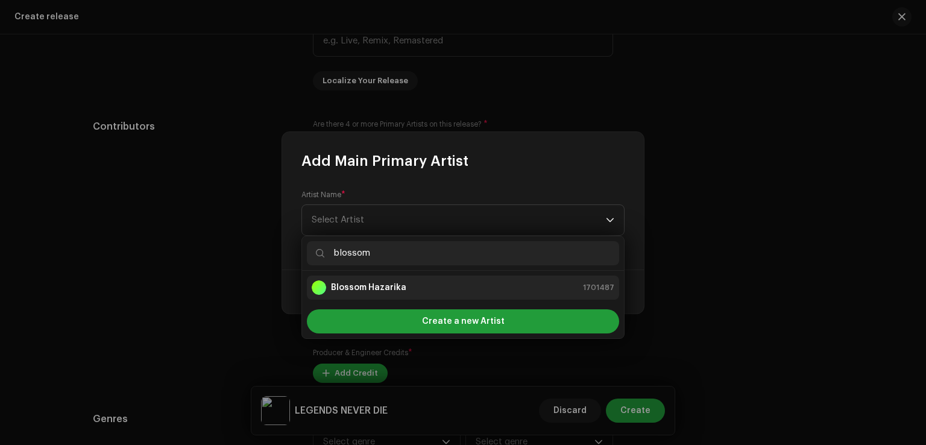
type input "blossom"
click at [380, 290] on strong "Blossom Hazarika" at bounding box center [368, 288] width 75 height 12
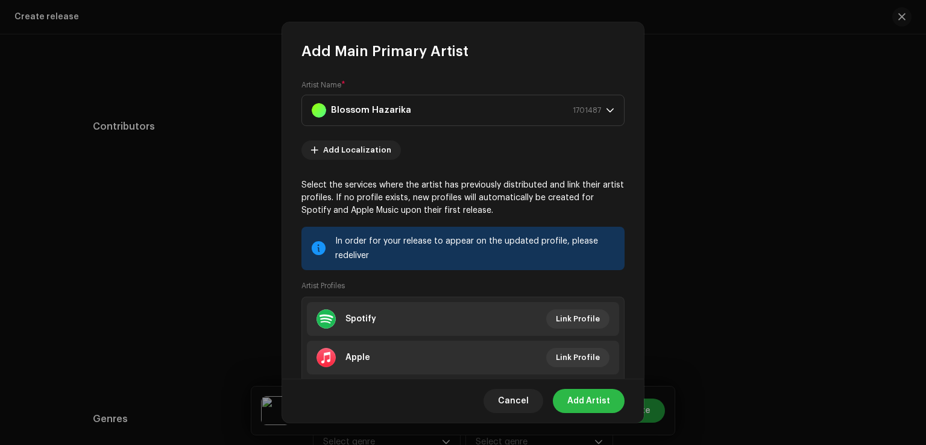
click at [571, 402] on span "Add Artist" at bounding box center [588, 401] width 43 height 24
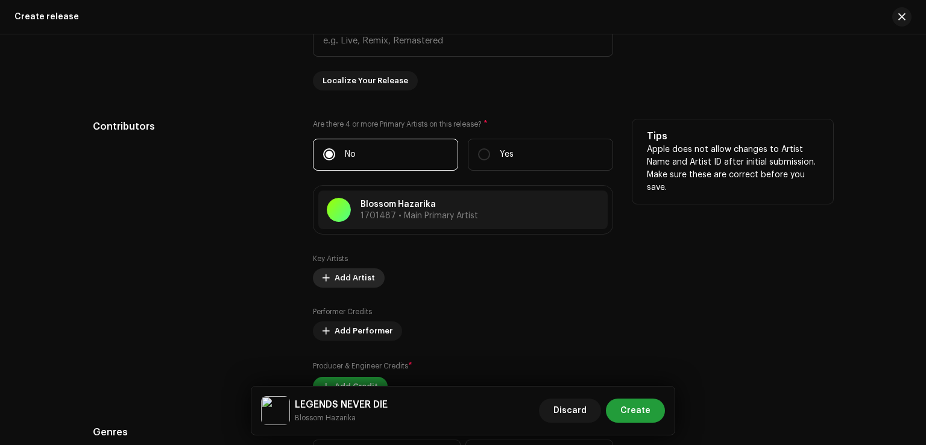
click at [348, 280] on span "Add Artist" at bounding box center [355, 278] width 40 height 24
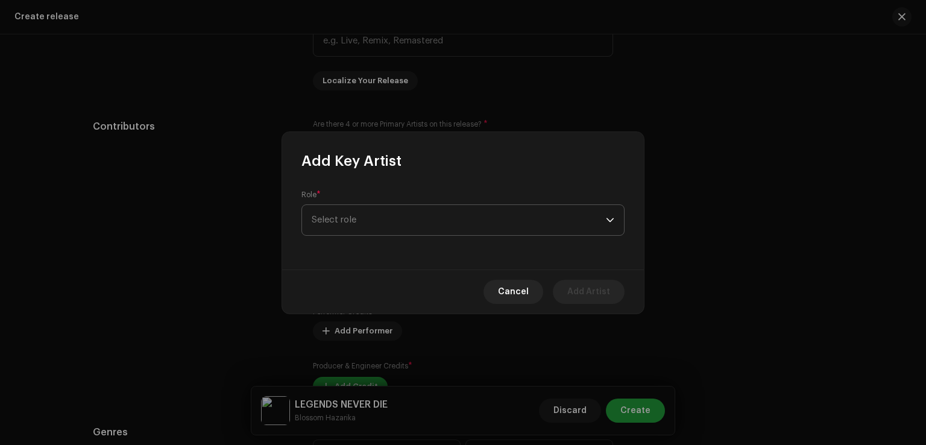
click at [357, 213] on span "Select role" at bounding box center [459, 220] width 294 height 30
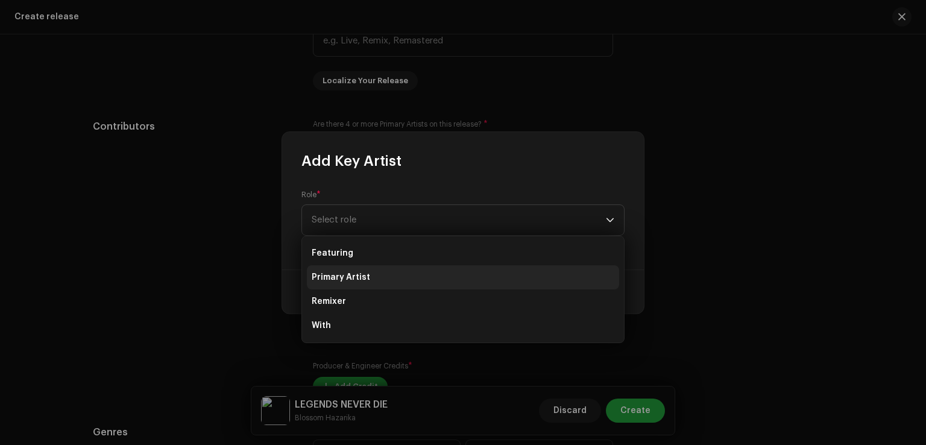
click at [358, 270] on li "Primary Artist" at bounding box center [463, 277] width 312 height 24
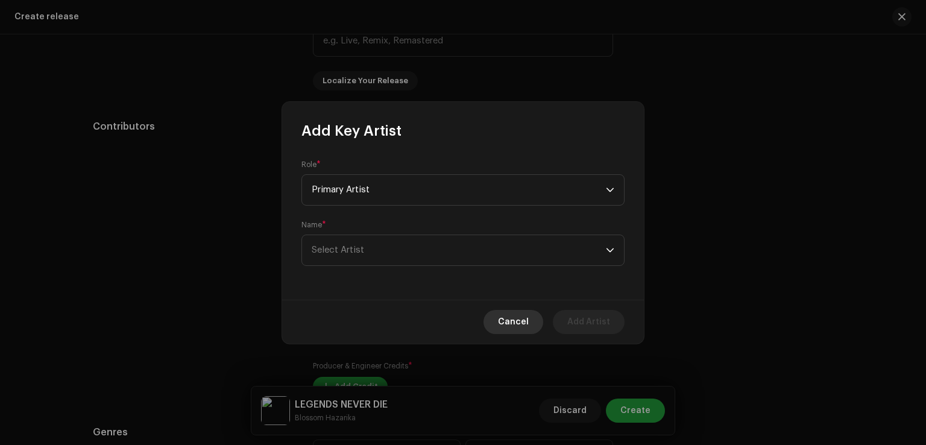
click at [521, 332] on span "Cancel" at bounding box center [513, 322] width 31 height 24
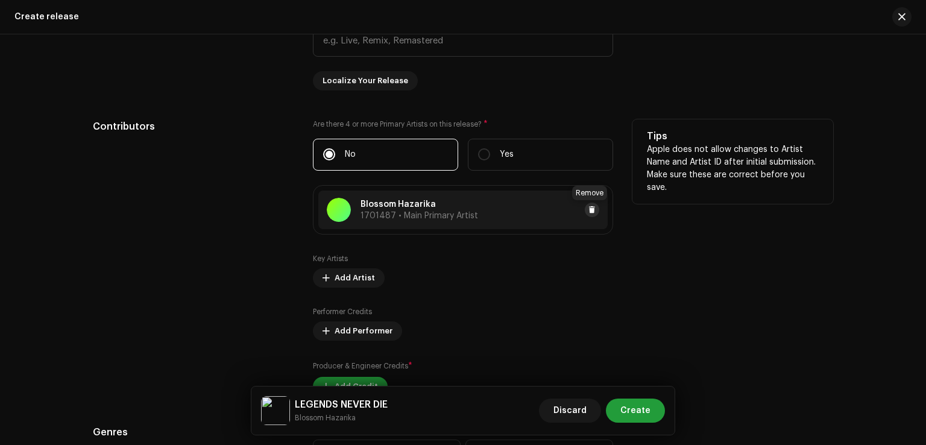
click at [589, 212] on span at bounding box center [592, 210] width 7 height 10
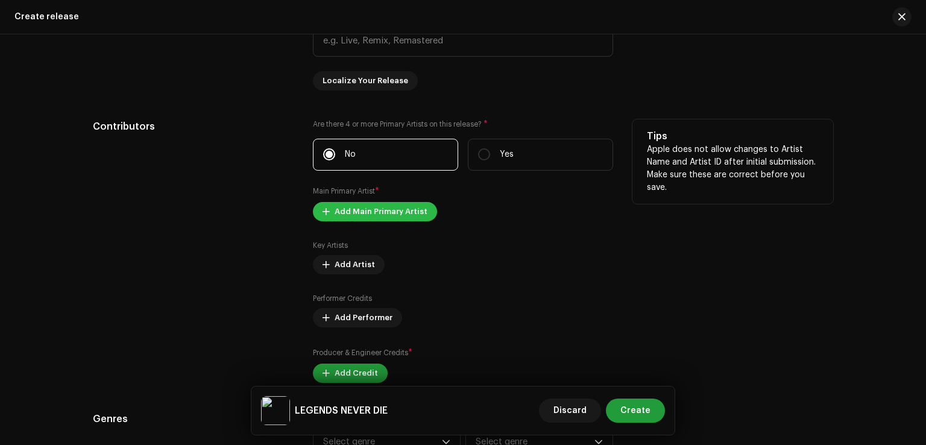
click at [368, 211] on span "Add Main Primary Artist" at bounding box center [381, 212] width 93 height 24
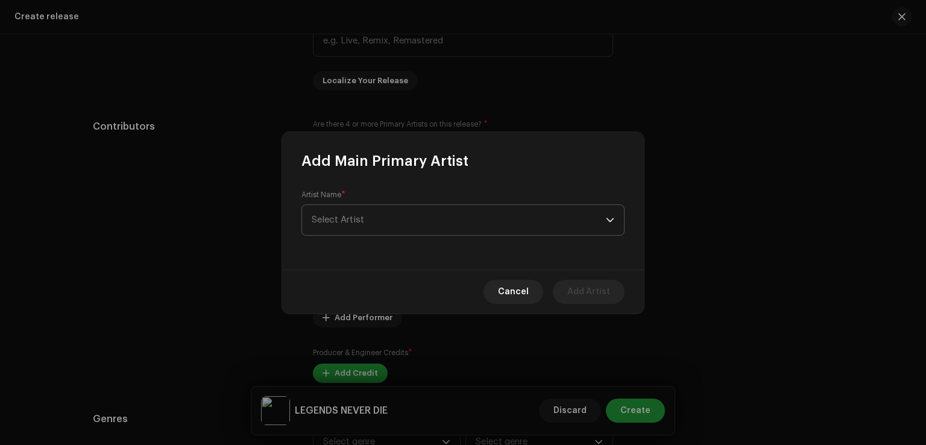
drag, startPoint x: 370, startPoint y: 219, endPoint x: 382, endPoint y: 235, distance: 19.8
click at [371, 219] on span "Select Artist" at bounding box center [459, 220] width 294 height 30
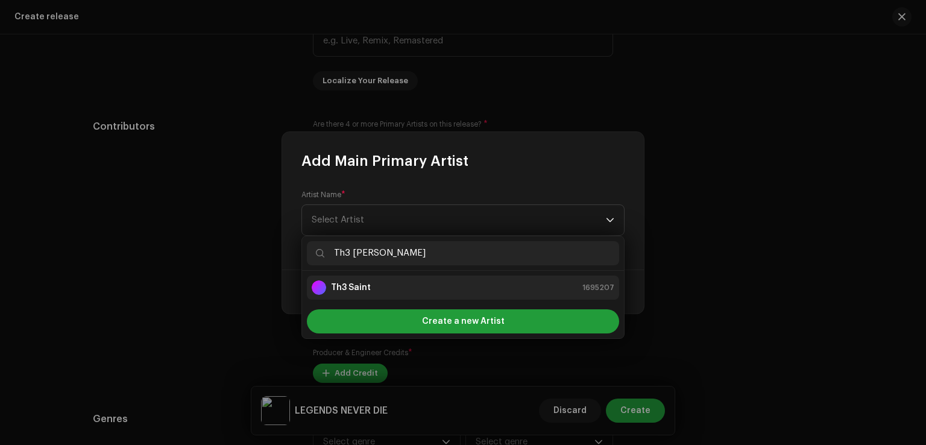
type input "Th3 sain"
click at [354, 283] on strong "Th3 Saint" at bounding box center [351, 288] width 40 height 12
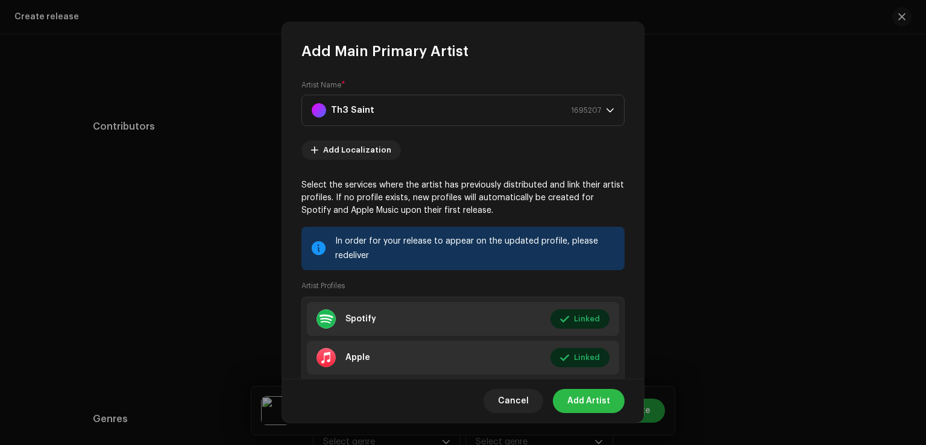
click at [615, 407] on button "Add Artist" at bounding box center [589, 401] width 72 height 24
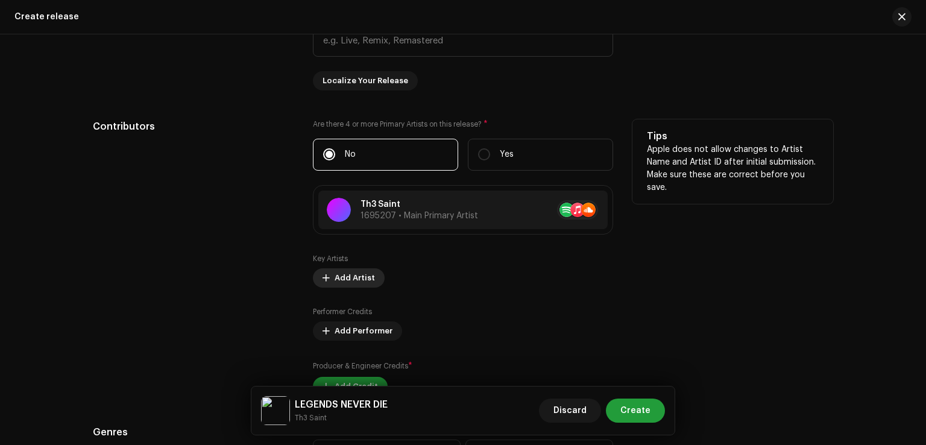
click at [353, 283] on span "Add Artist" at bounding box center [355, 278] width 40 height 24
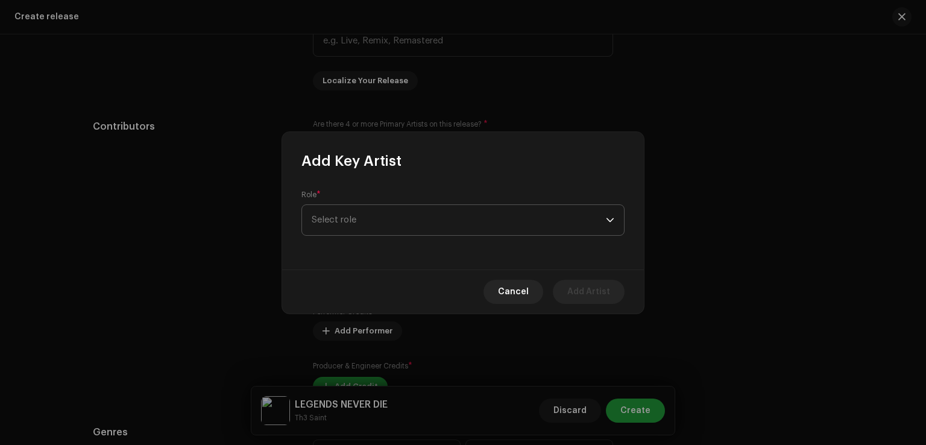
click at [394, 230] on span "Select role" at bounding box center [459, 220] width 294 height 30
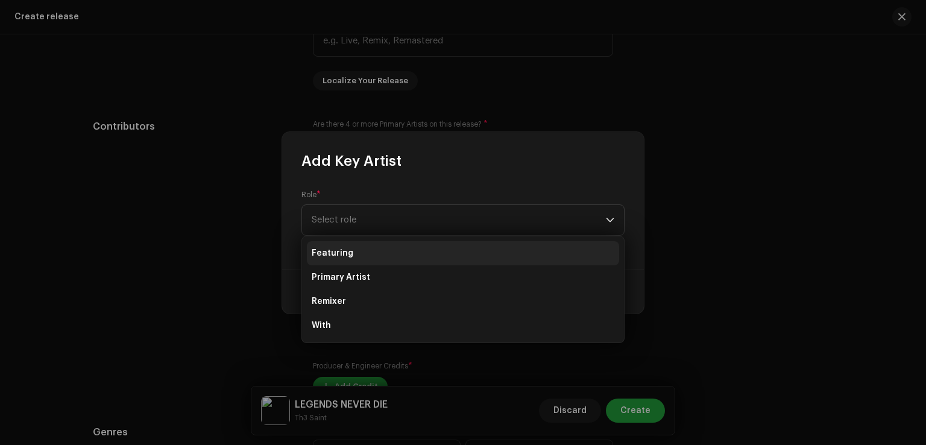
click at [368, 247] on li "Featuring" at bounding box center [463, 253] width 312 height 24
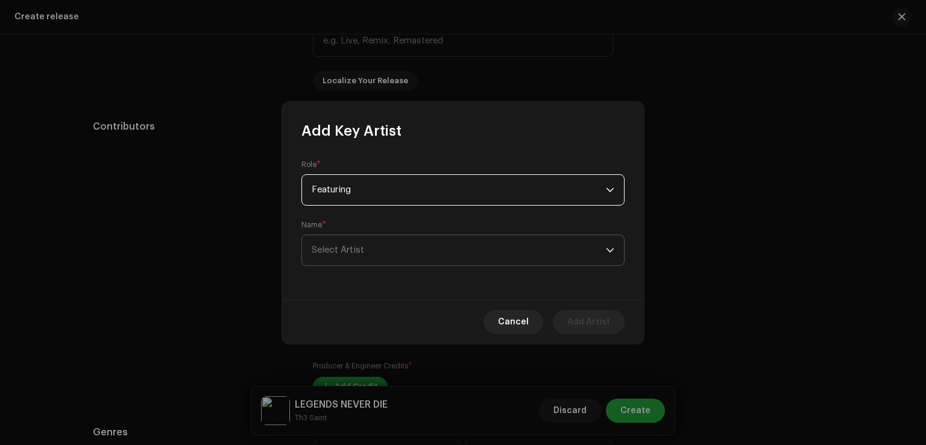
click at [370, 247] on span "Select Artist" at bounding box center [459, 250] width 294 height 30
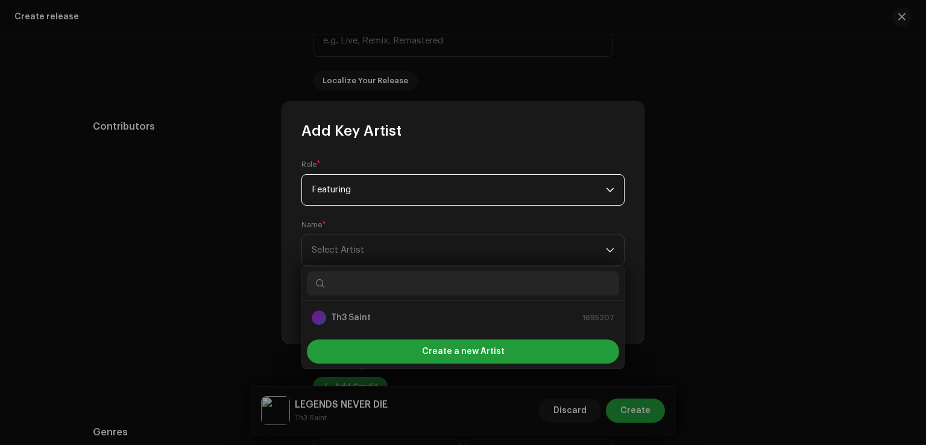
click at [335, 192] on span "Featuring" at bounding box center [459, 190] width 294 height 30
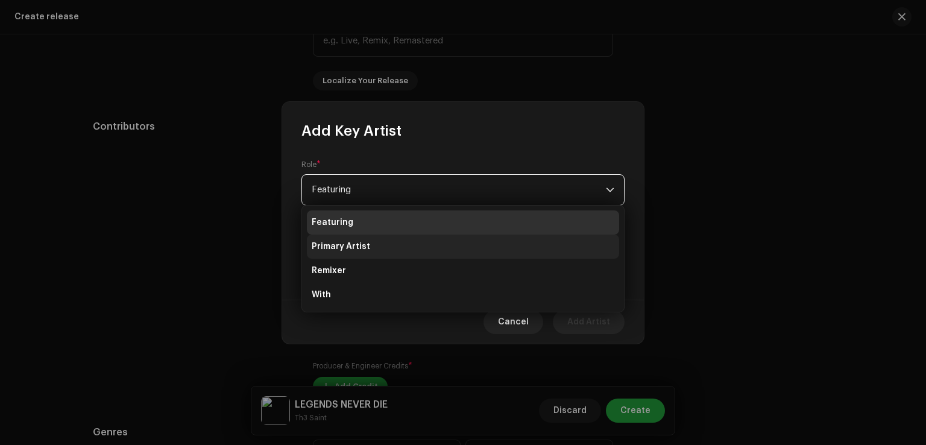
click at [360, 247] on span "Primary Artist" at bounding box center [341, 247] width 58 height 12
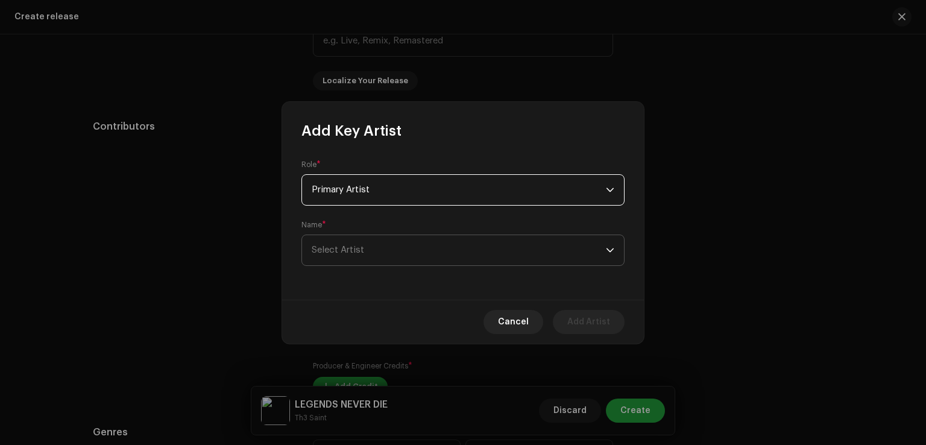
click at [359, 244] on span "Select Artist" at bounding box center [459, 250] width 294 height 30
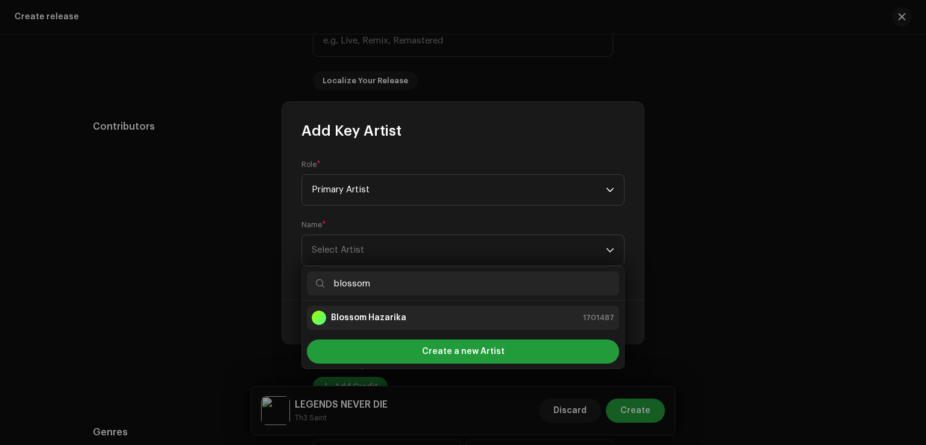
type input "blossom"
click at [409, 312] on div "Blossom Hazarika 1701487" at bounding box center [463, 318] width 303 height 14
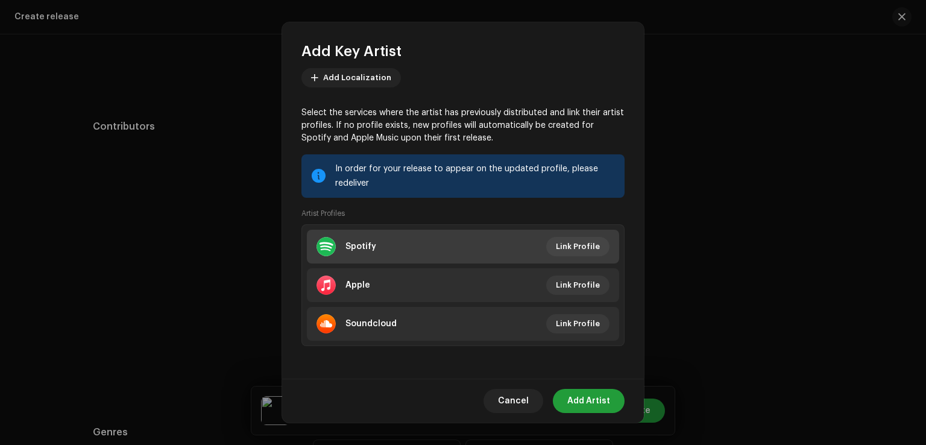
scroll to position [134, 0]
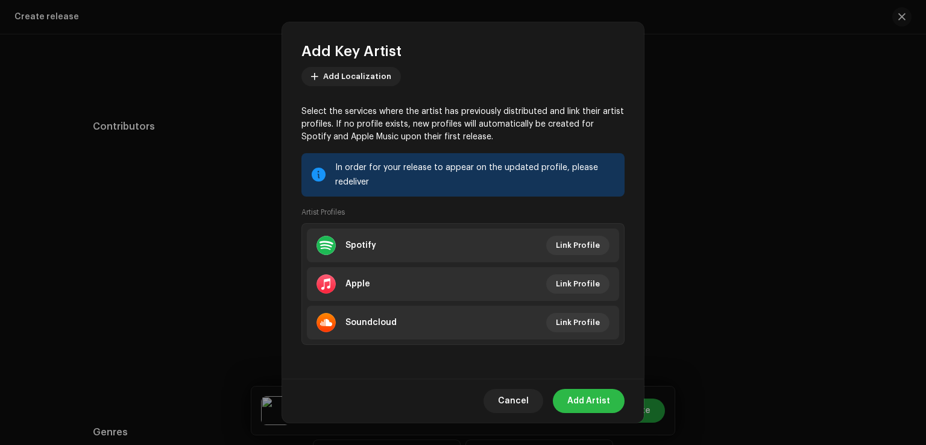
click at [579, 399] on span "Add Artist" at bounding box center [588, 401] width 43 height 24
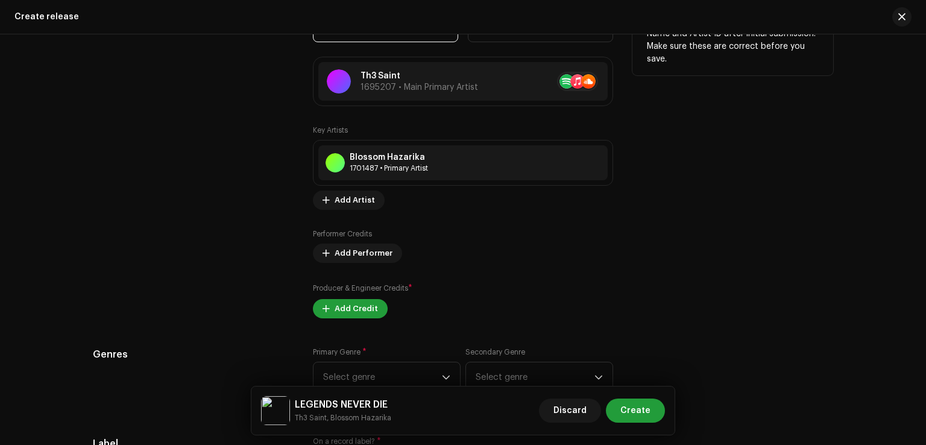
scroll to position [1387, 0]
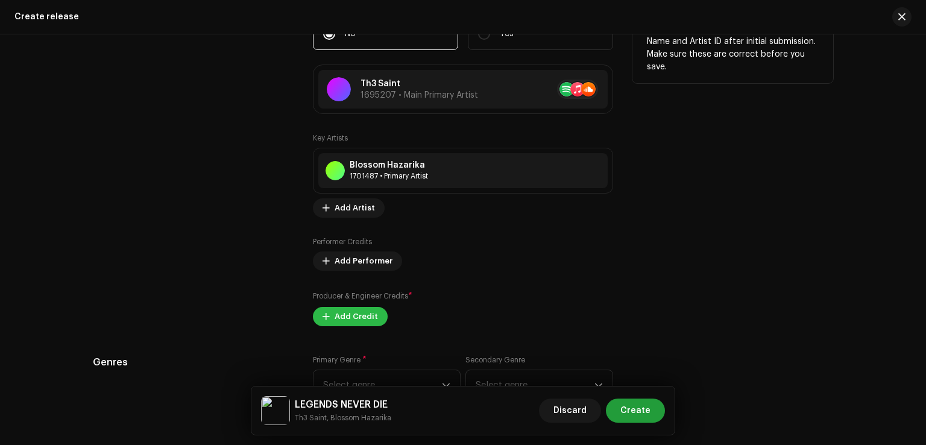
click at [359, 315] on span "Add Credit" at bounding box center [356, 317] width 43 height 24
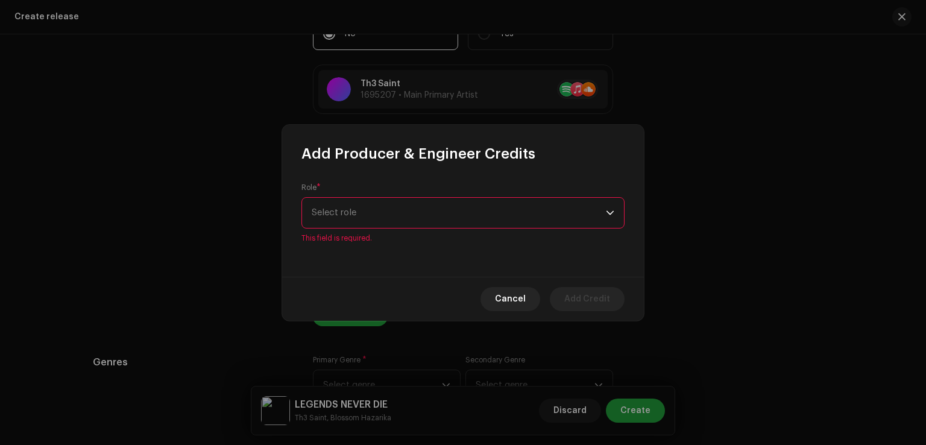
click at [392, 204] on p-select "Select role" at bounding box center [463, 212] width 323 height 31
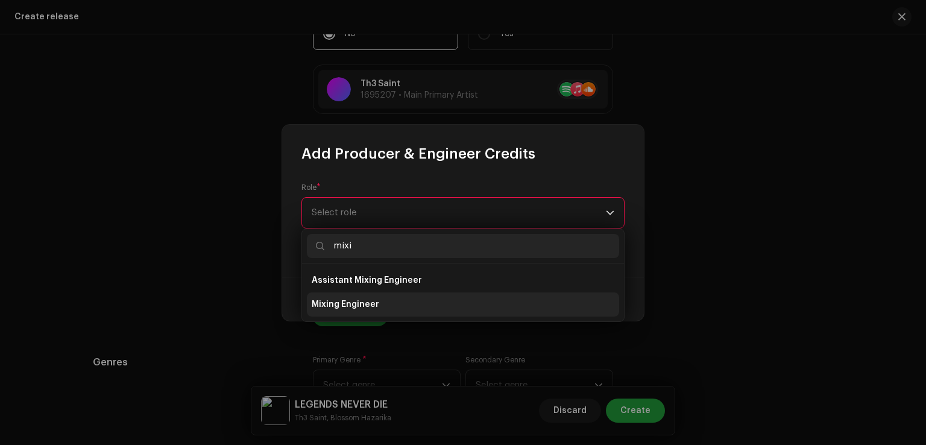
type input "mixi"
click at [371, 307] on span "Mixing Engineer" at bounding box center [346, 304] width 68 height 12
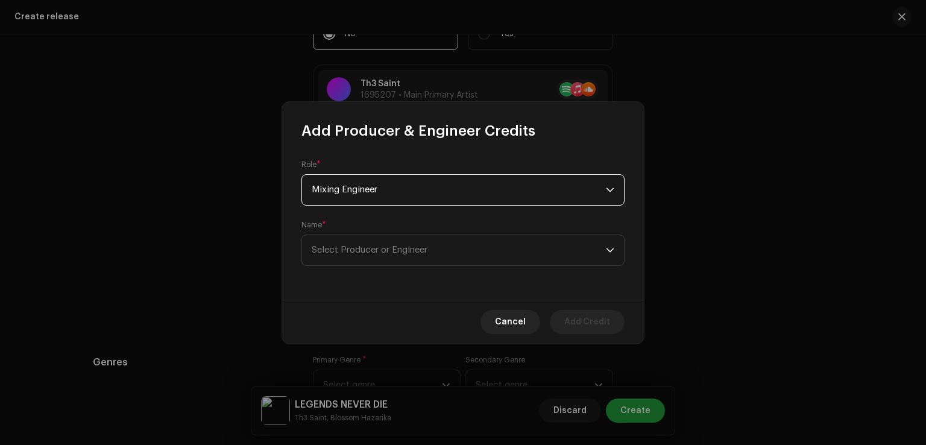
click at [386, 192] on span "Mixing Engineer" at bounding box center [459, 190] width 294 height 30
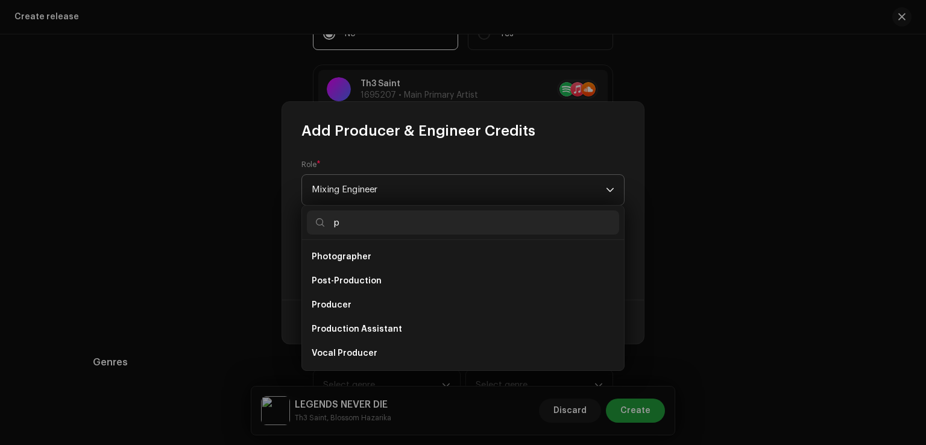
scroll to position [43, 0]
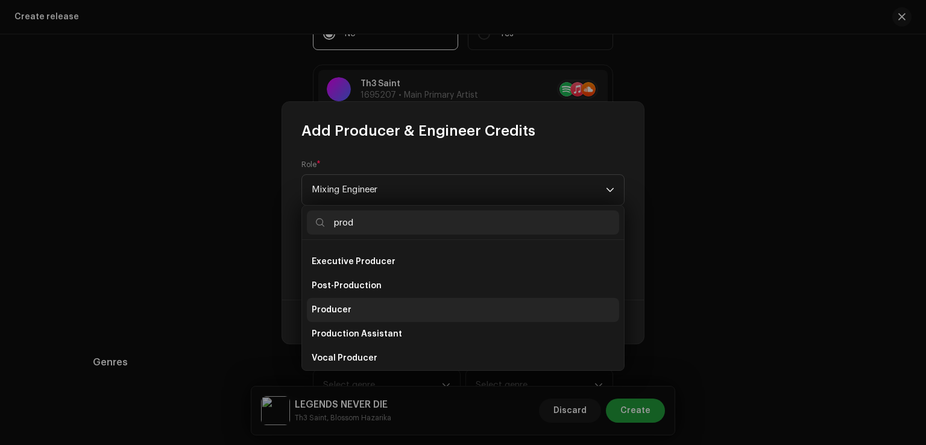
type input "prod"
click at [362, 316] on li "Producer" at bounding box center [463, 310] width 312 height 24
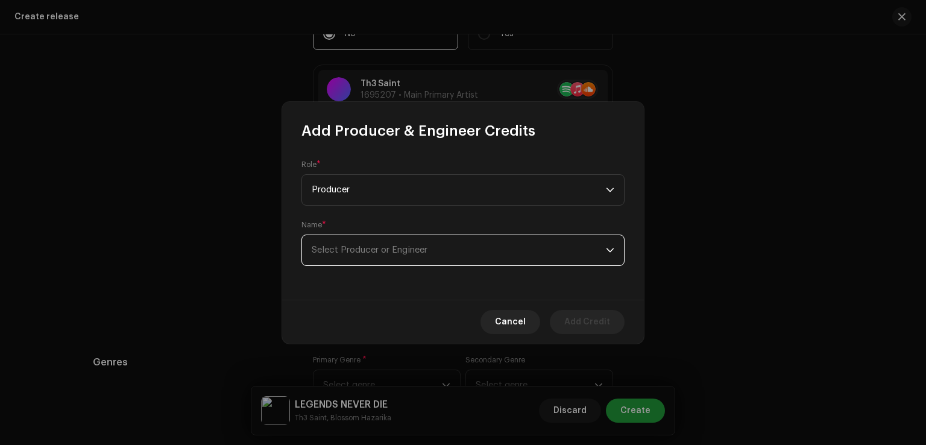
click at [376, 253] on span "Select Producer or Engineer" at bounding box center [370, 249] width 116 height 9
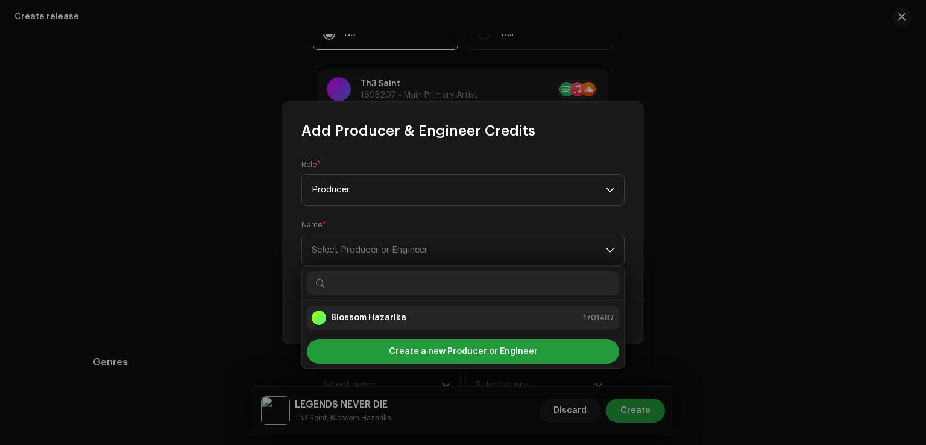
click at [398, 324] on div "Blossom Hazarika" at bounding box center [359, 318] width 95 height 14
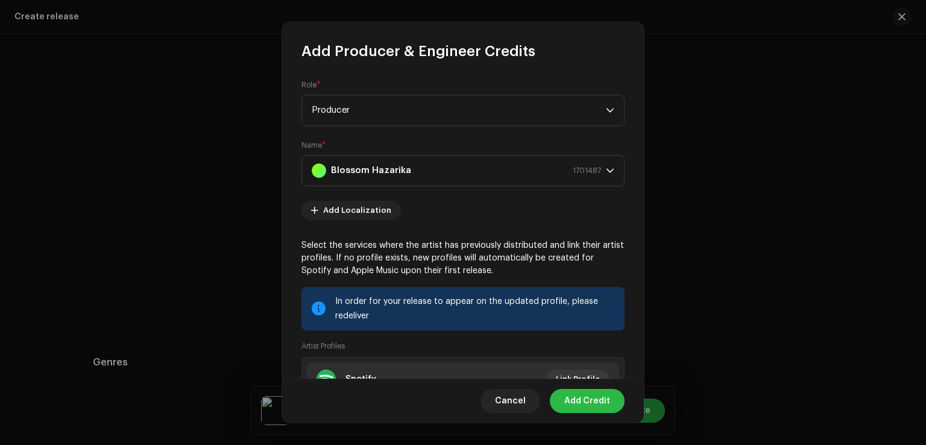
click at [572, 399] on span "Add Credit" at bounding box center [587, 401] width 46 height 24
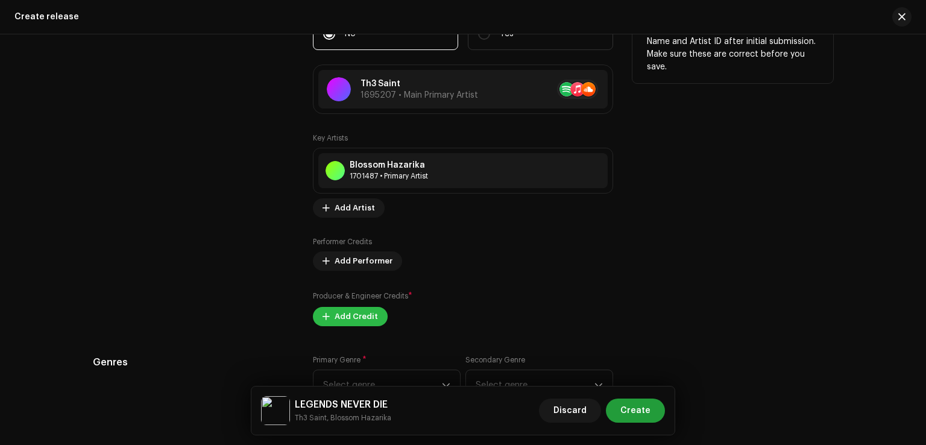
click at [355, 317] on div "Producer & Engineer Credits * Add Credit" at bounding box center [463, 308] width 300 height 36
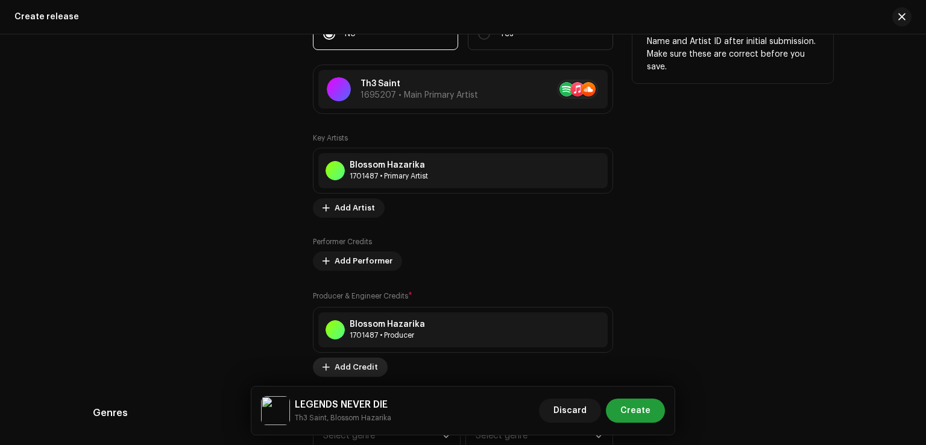
click at [352, 367] on span "Add Credit" at bounding box center [356, 367] width 43 height 24
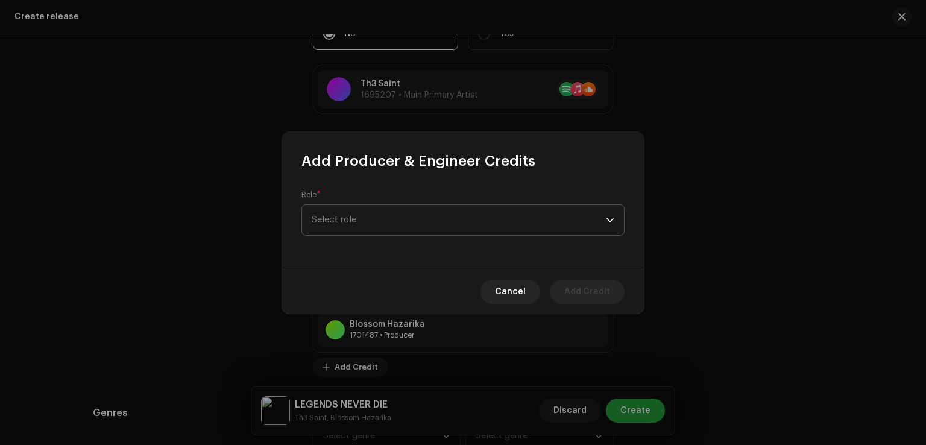
click at [359, 220] on span "Select role" at bounding box center [459, 220] width 294 height 30
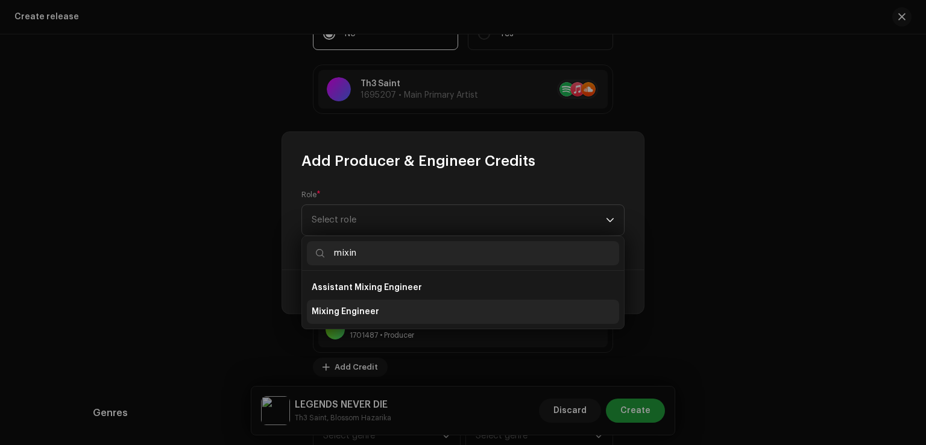
type input "mixin"
click at [337, 315] on span "Mixing Engineer" at bounding box center [346, 312] width 68 height 12
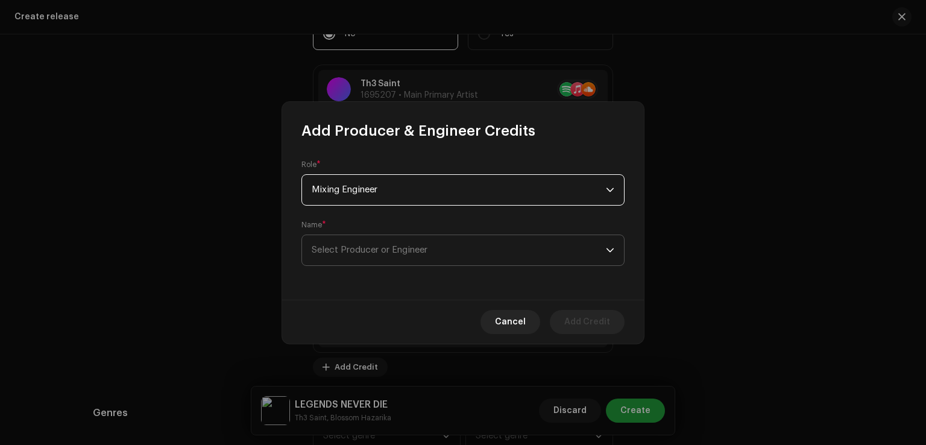
click at [417, 251] on span "Select Producer or Engineer" at bounding box center [370, 249] width 116 height 9
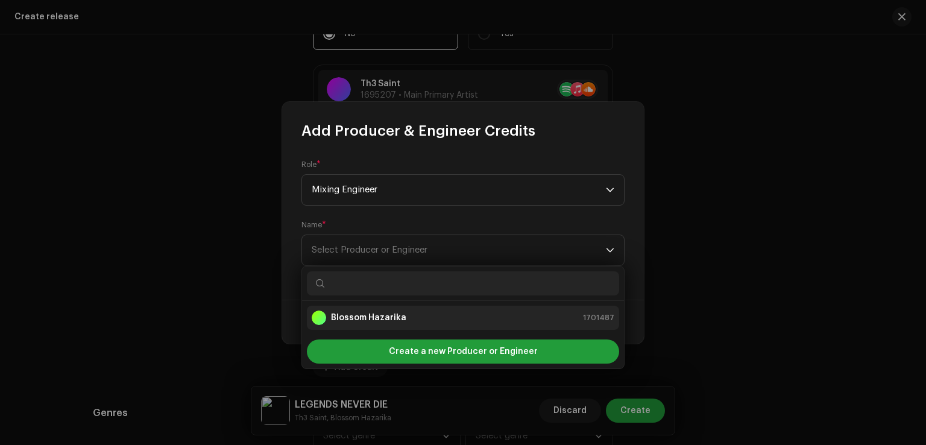
click at [387, 317] on strong "Blossom Hazarika" at bounding box center [368, 318] width 75 height 12
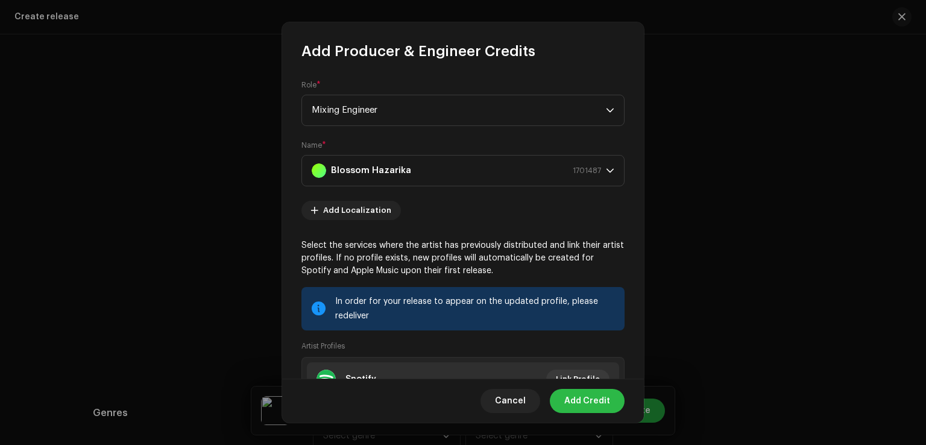
click at [579, 397] on span "Add Credit" at bounding box center [587, 401] width 46 height 24
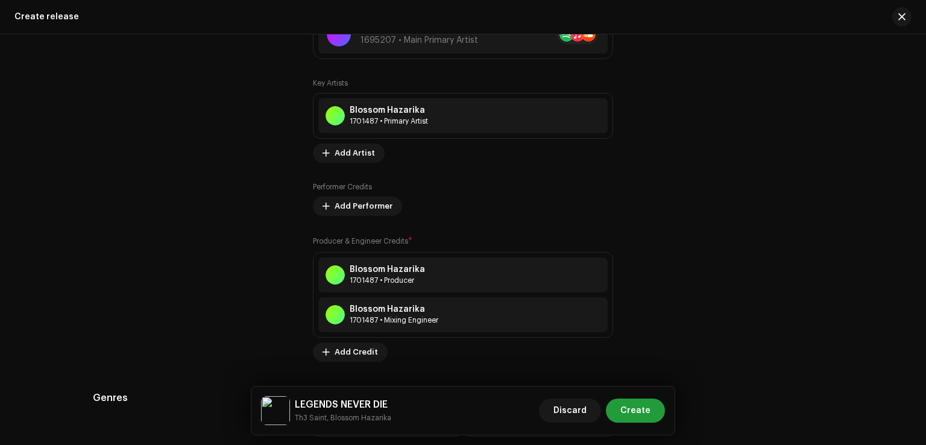
scroll to position [1508, 0]
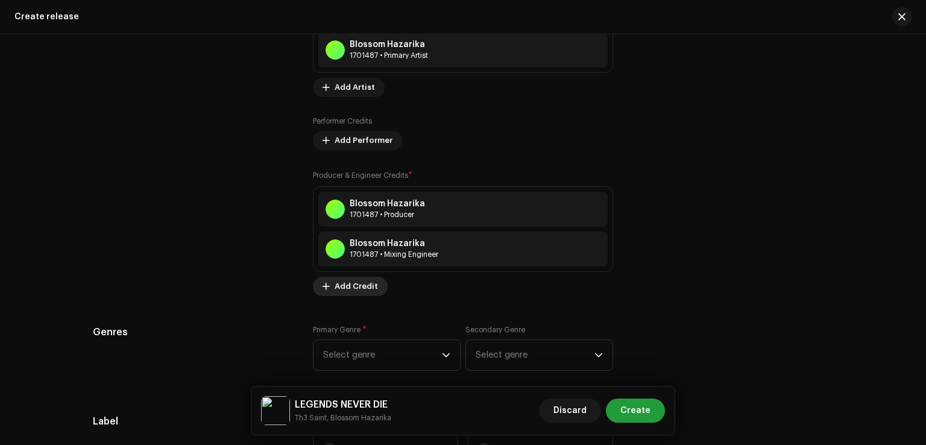
click at [347, 292] on span "Add Credit" at bounding box center [356, 286] width 43 height 24
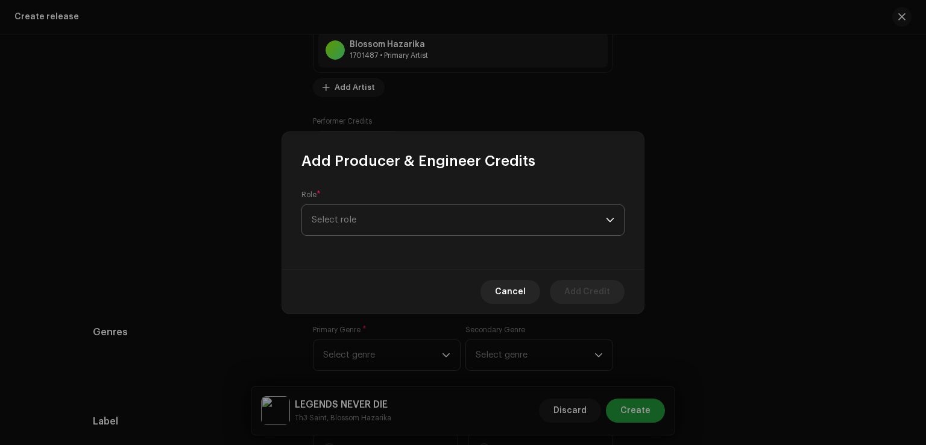
click at [382, 212] on span "Select role" at bounding box center [459, 220] width 294 height 30
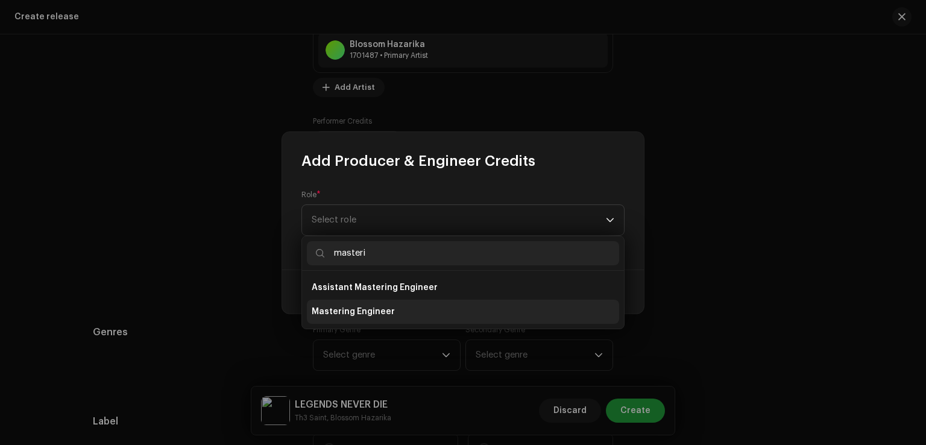
type input "masteri"
click at [386, 312] on span "Mastering Engineer" at bounding box center [353, 312] width 83 height 12
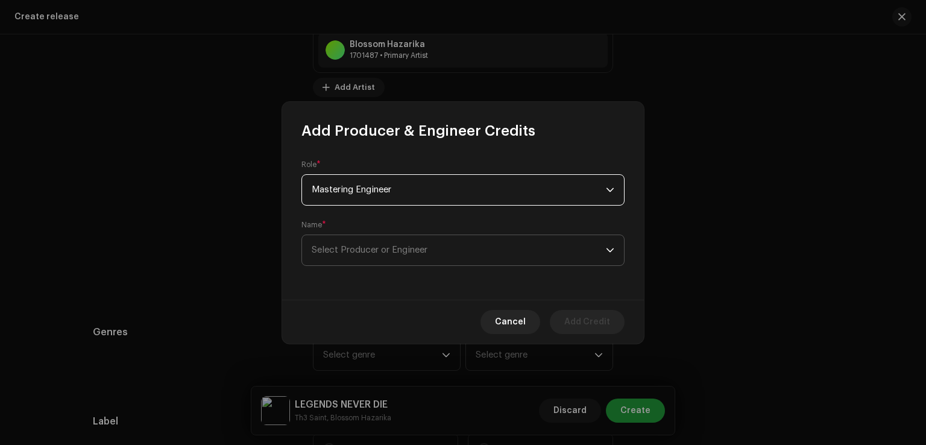
click at [484, 238] on span "Select Producer or Engineer" at bounding box center [459, 250] width 294 height 30
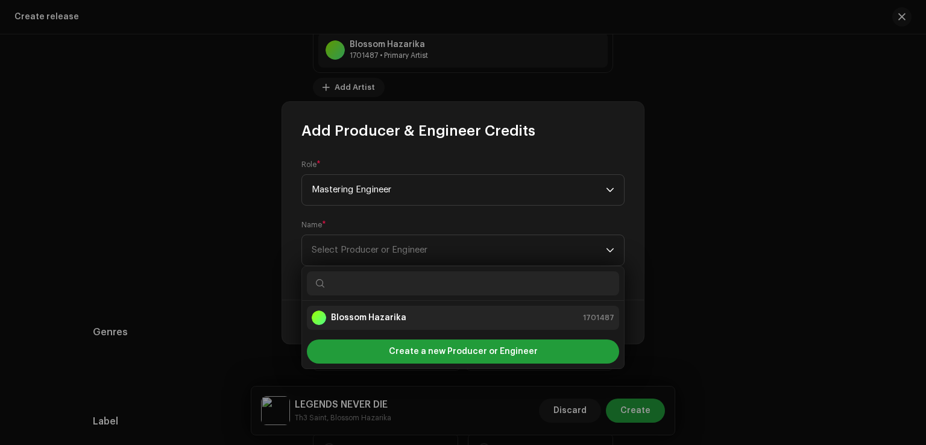
drag, startPoint x: 392, startPoint y: 320, endPoint x: 418, endPoint y: 333, distance: 29.1
click at [391, 320] on strong "Blossom Hazarika" at bounding box center [368, 318] width 75 height 12
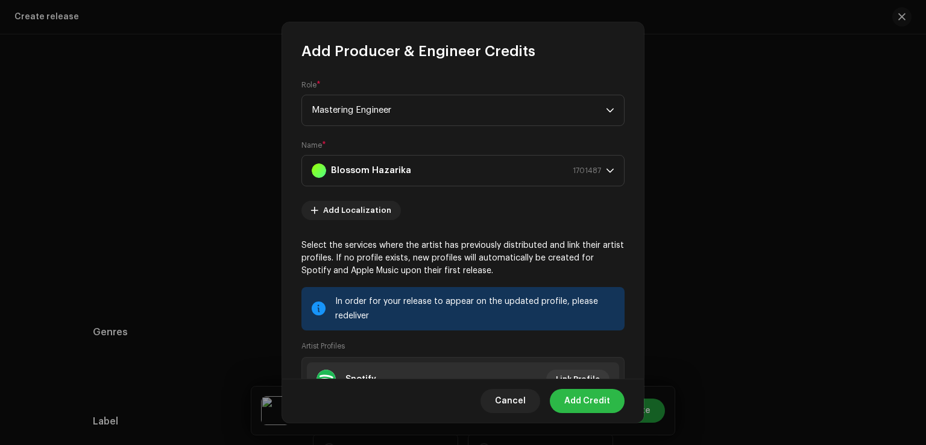
click at [590, 408] on span "Add Credit" at bounding box center [587, 401] width 46 height 24
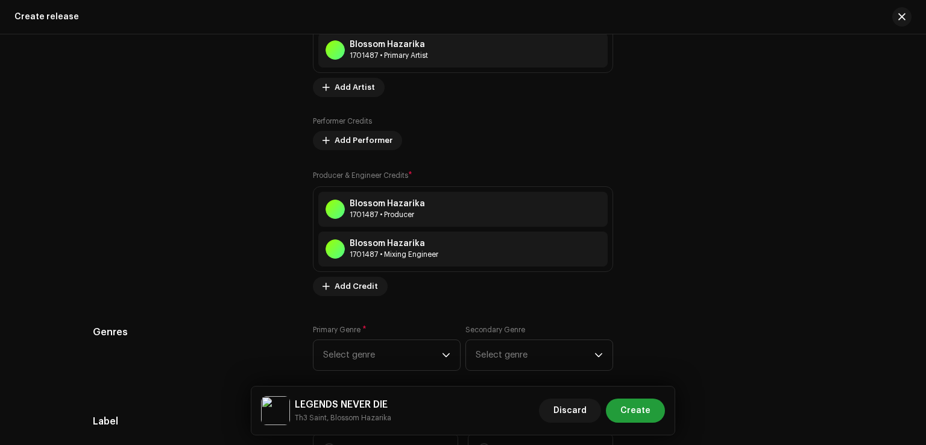
scroll to position [1628, 0]
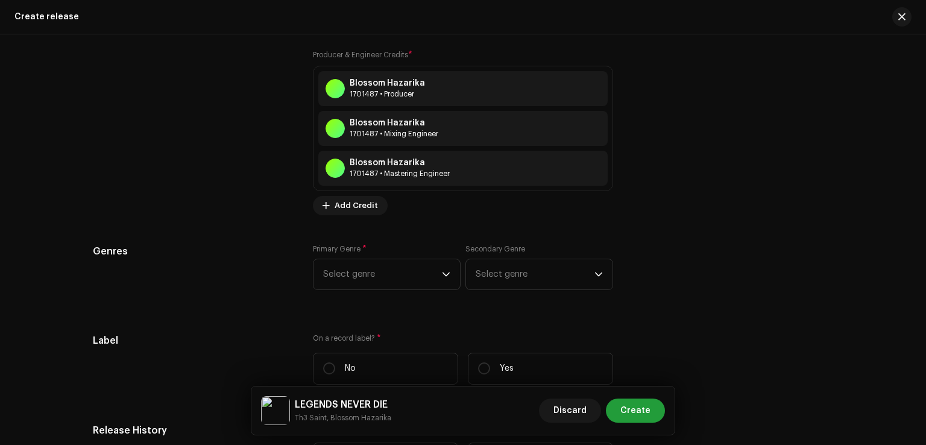
click at [387, 235] on div "Prefill release information from track metadata Compilation Is it a compilation…" at bounding box center [463, 70] width 741 height 1485
click at [390, 264] on span "Select genre" at bounding box center [382, 274] width 119 height 30
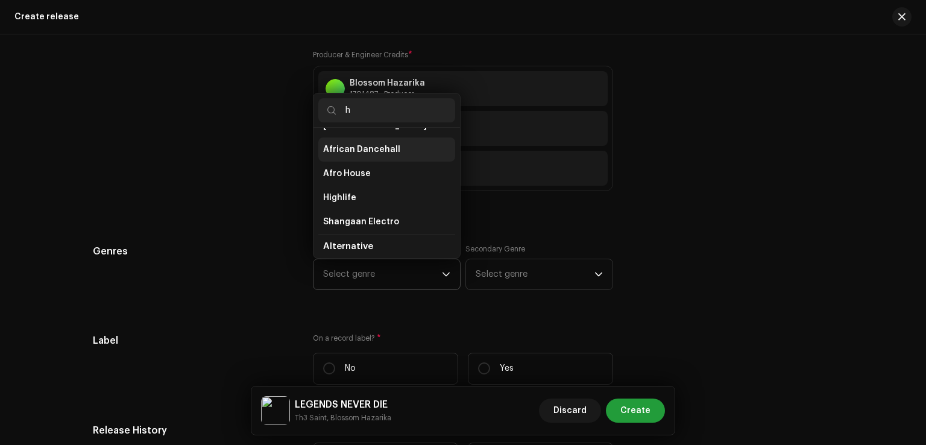
scroll to position [0, 0]
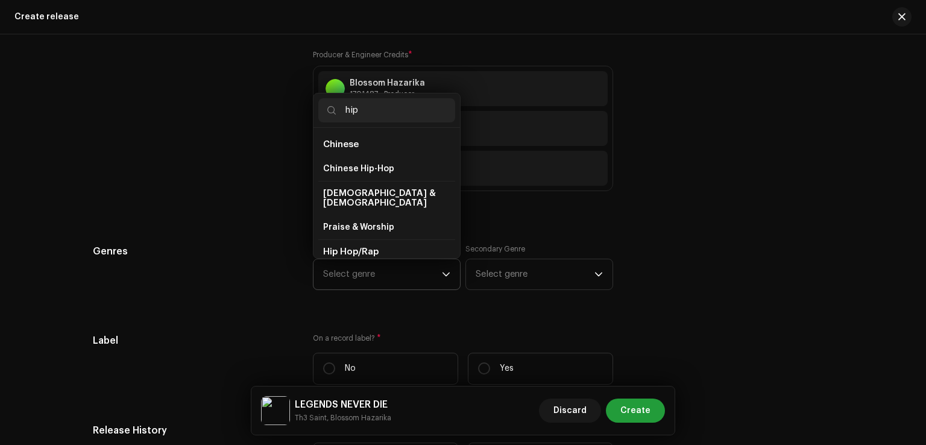
type input "hip"
click at [363, 247] on span "Hip Hop/Rap" at bounding box center [350, 251] width 55 height 9
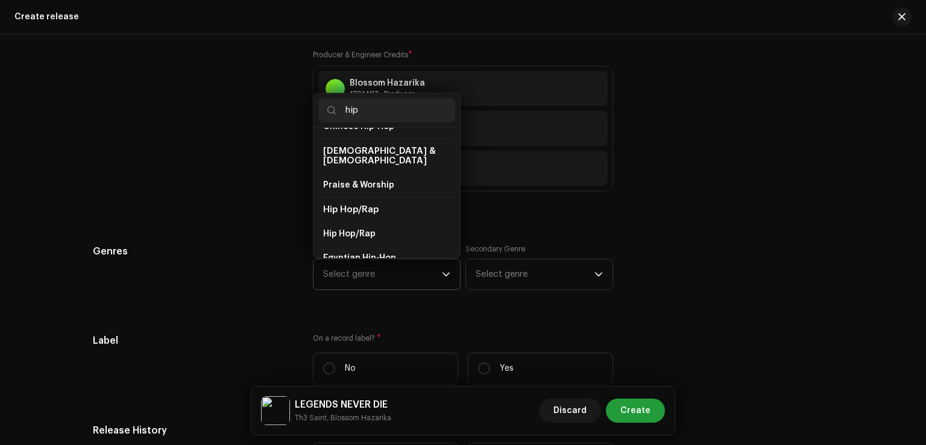
scroll to position [60, 0]
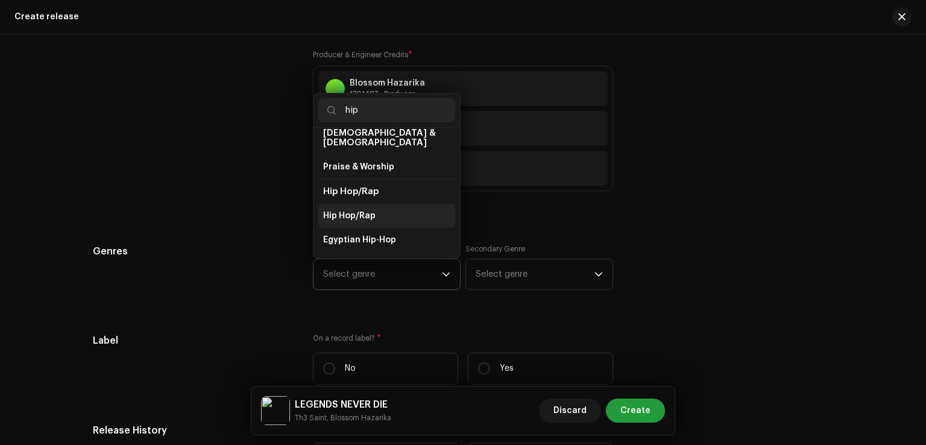
click at [345, 210] on span "Hip Hop/Rap" at bounding box center [349, 216] width 52 height 12
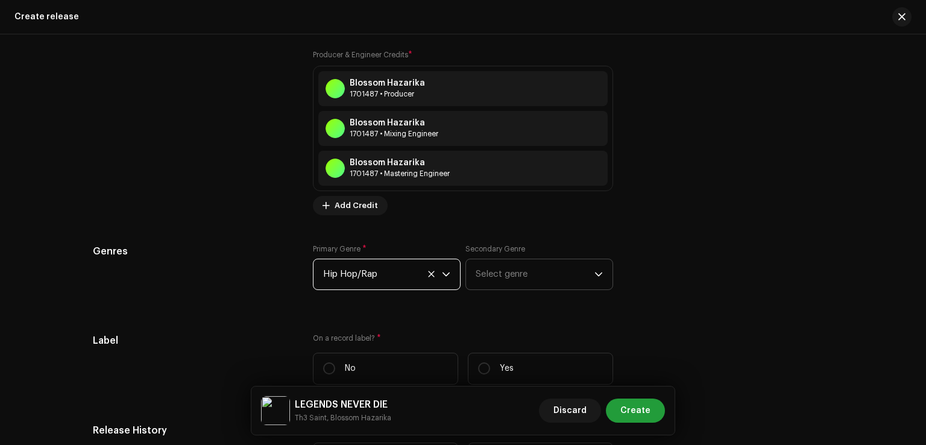
click at [501, 278] on span "Select genre" at bounding box center [535, 274] width 119 height 30
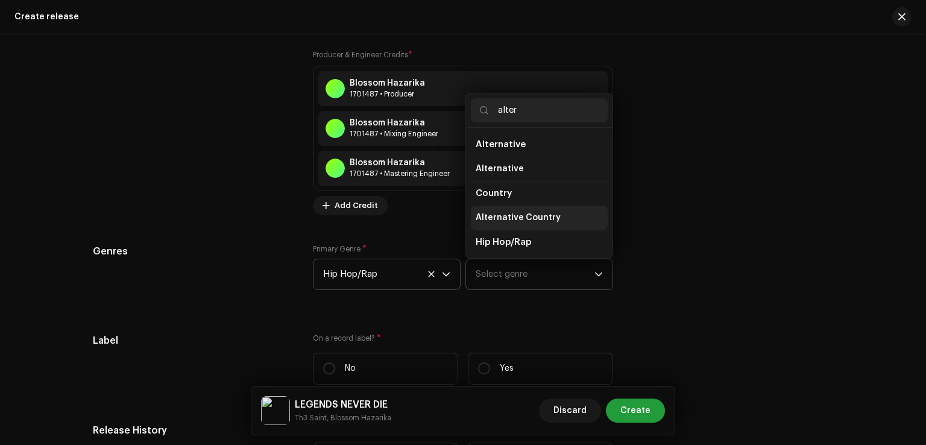
scroll to position [20, 0]
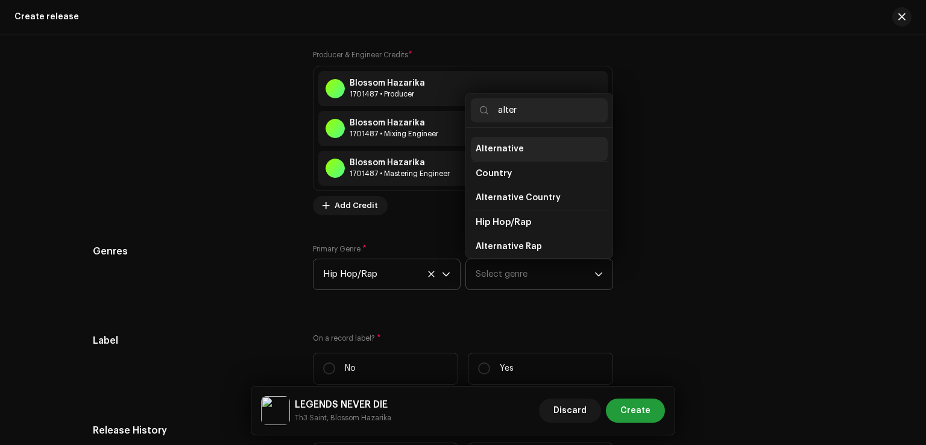
type input "alter"
click at [504, 150] on span "Alternative" at bounding box center [500, 149] width 48 height 12
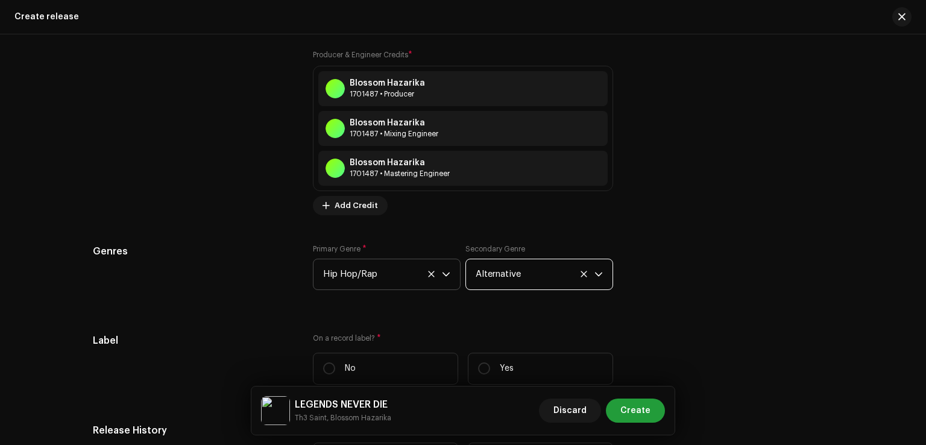
scroll to position [1749, 0]
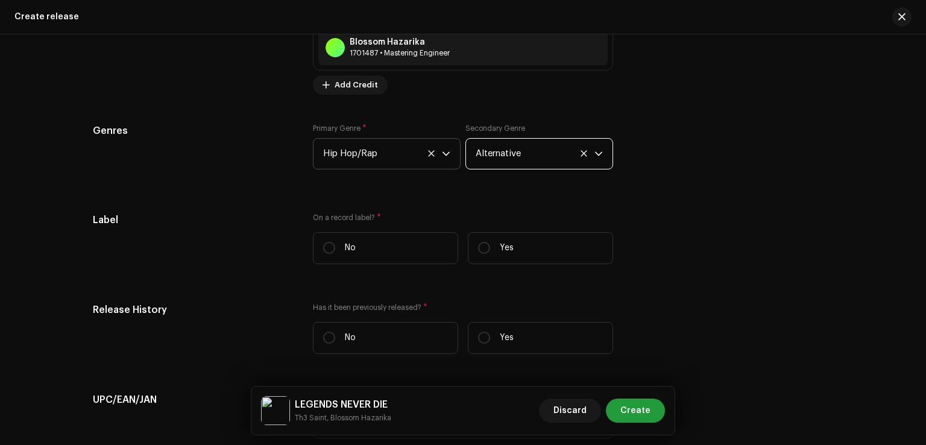
click at [493, 155] on span "Alternative" at bounding box center [535, 154] width 119 height 30
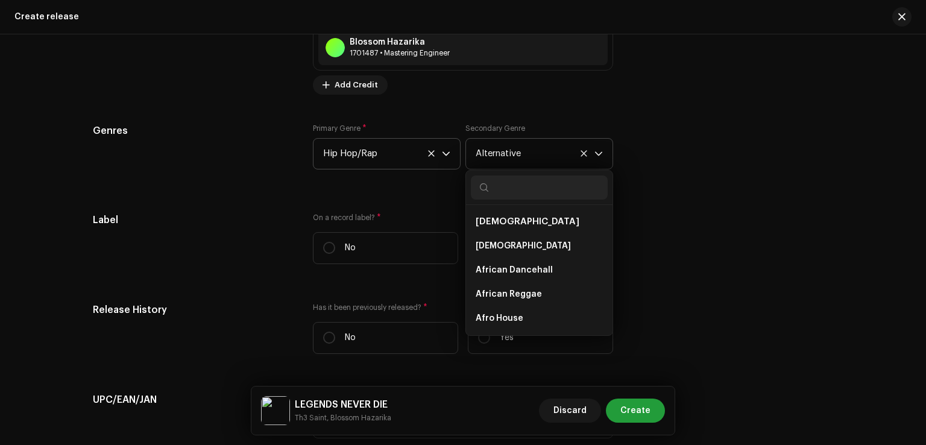
scroll to position [550, 0]
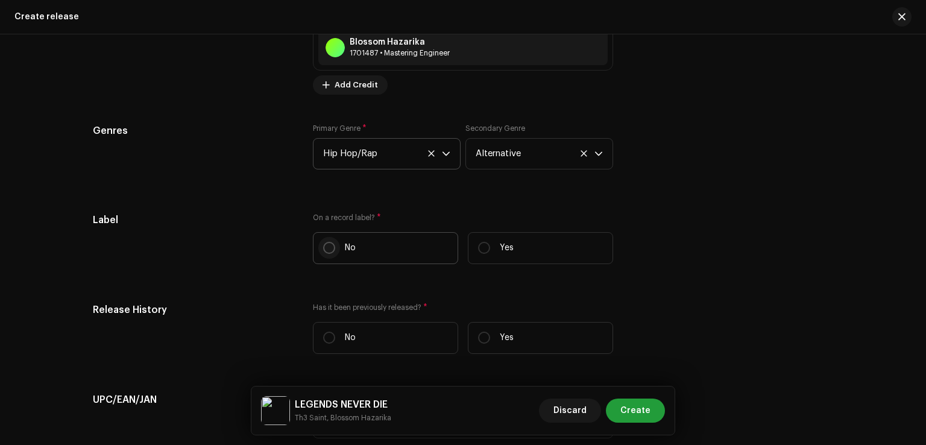
click at [323, 253] on input "No" at bounding box center [329, 248] width 12 height 12
radio input "true"
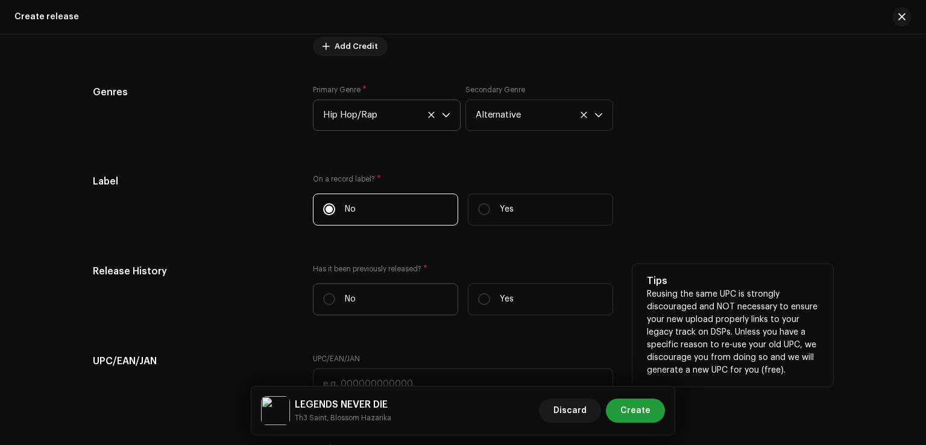
scroll to position [1809, 0]
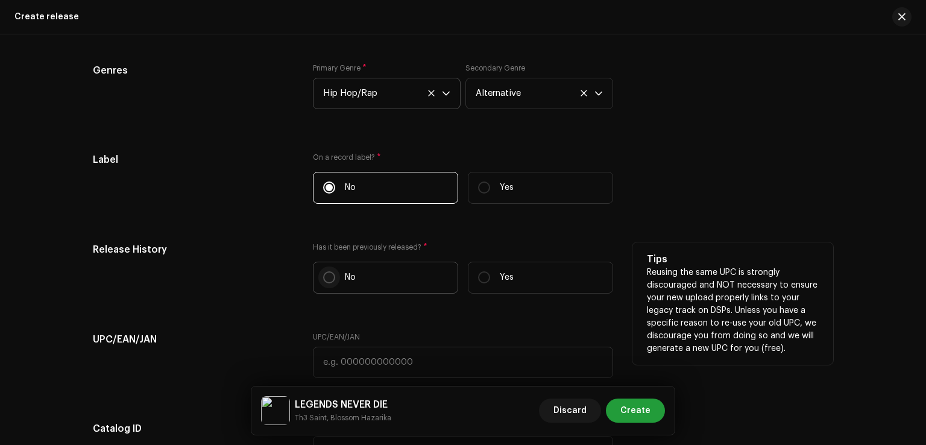
click at [327, 282] on input "No" at bounding box center [329, 277] width 12 height 12
radio input "true"
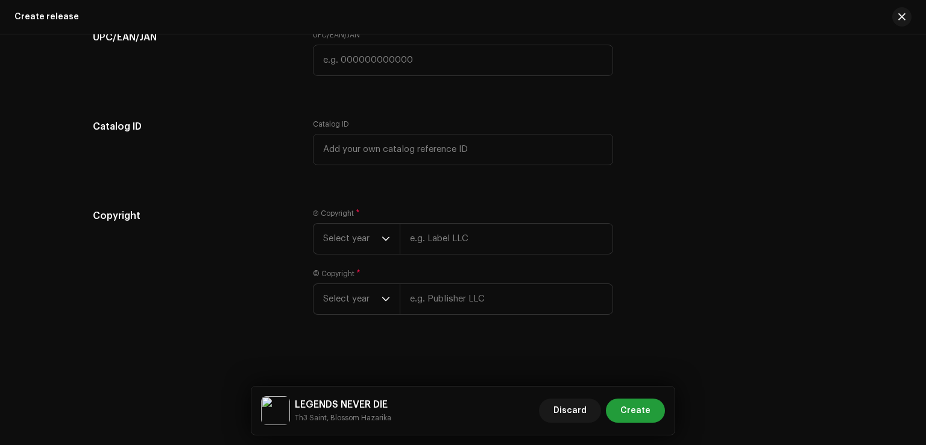
scroll to position [2115, 0]
click at [382, 247] on div "dropdown trigger" at bounding box center [386, 239] width 8 height 30
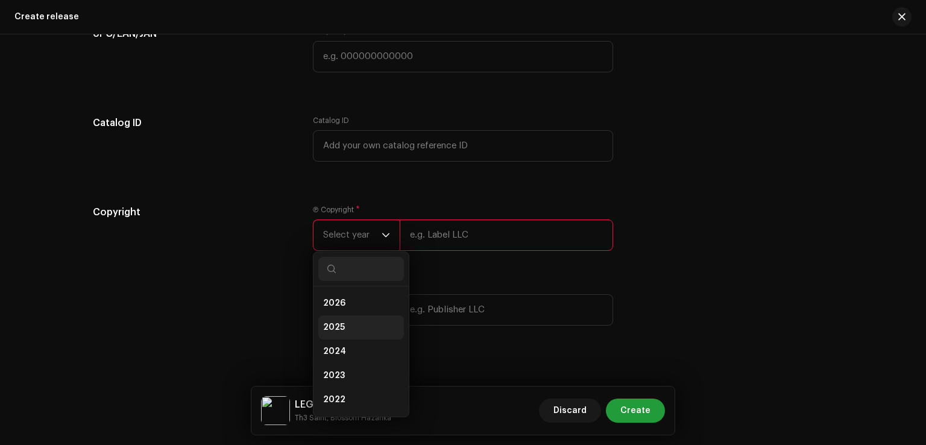
click at [351, 327] on li "2025" at bounding box center [361, 327] width 86 height 24
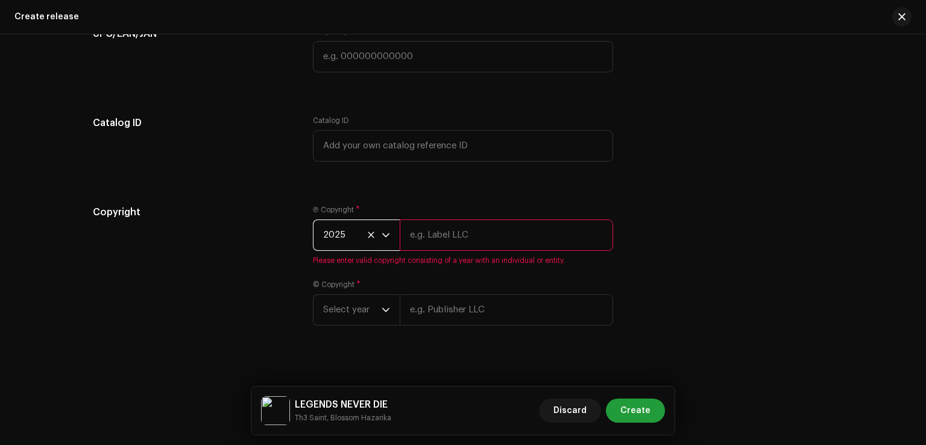
click at [432, 241] on input "text" at bounding box center [506, 234] width 213 height 31
type input "Th3 Saint"
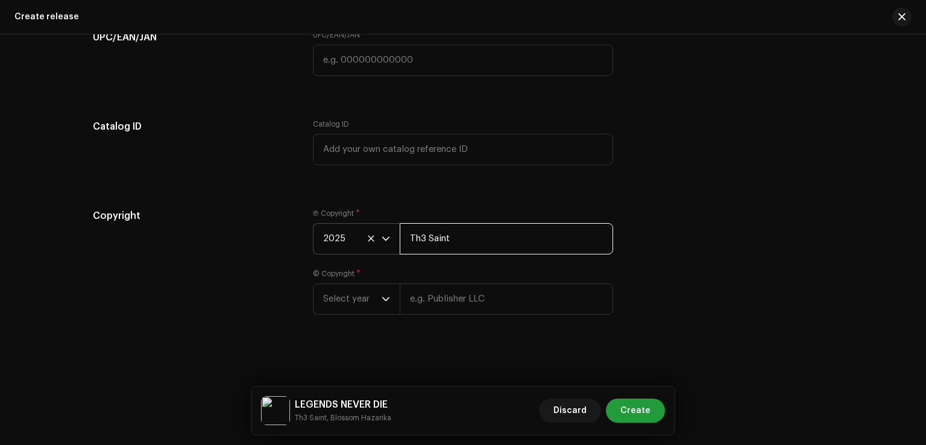
drag, startPoint x: 455, startPoint y: 242, endPoint x: 343, endPoint y: 239, distance: 112.2
click at [343, 239] on div "2025 Th3 Saint" at bounding box center [463, 238] width 300 height 31
type input "Spotlyte Studios"
click at [349, 306] on span "Select year" at bounding box center [352, 299] width 58 height 30
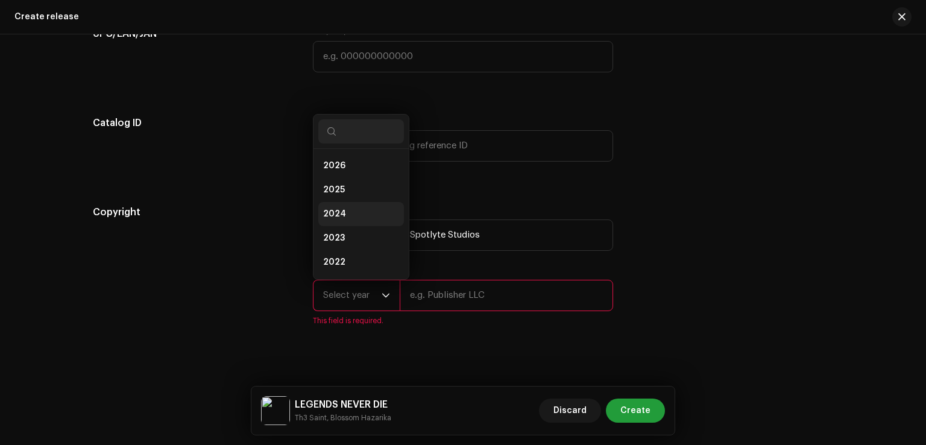
scroll to position [19, 0]
click at [362, 182] on li "2025" at bounding box center [361, 171] width 86 height 24
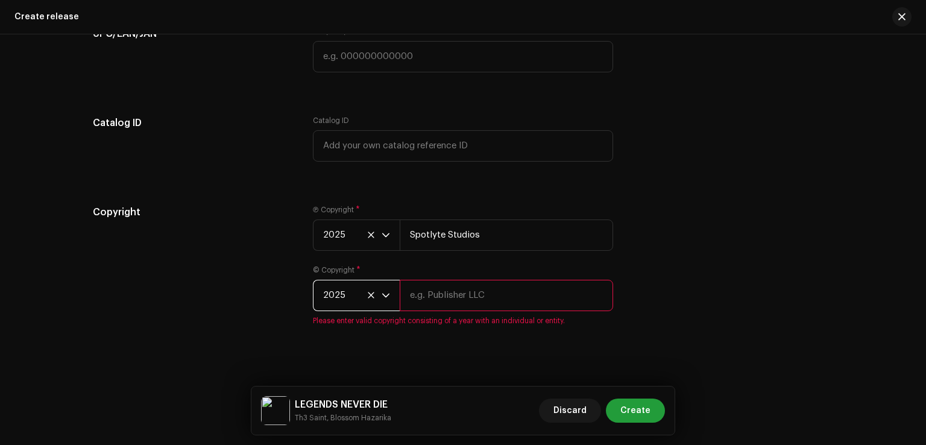
click at [429, 295] on input "text" at bounding box center [506, 295] width 213 height 31
type input "Th3 Saint"
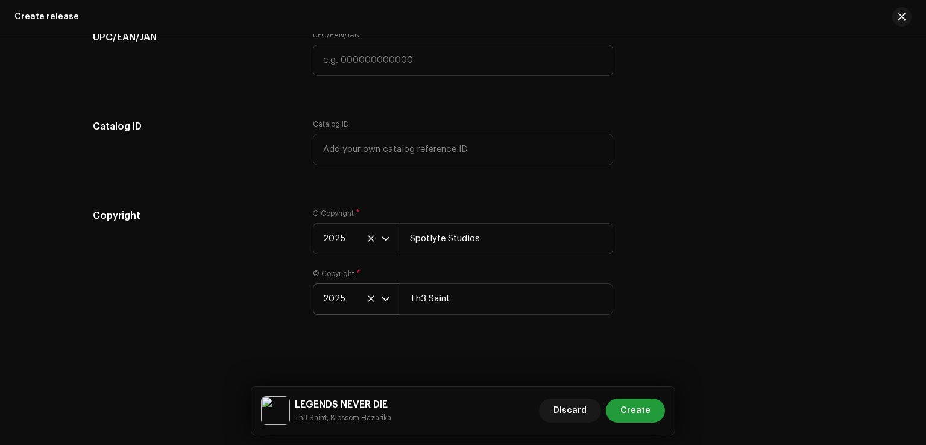
click at [210, 344] on div "Create a new release We’ll guide you through everything — from track selection …" at bounding box center [463, 239] width 926 height 411
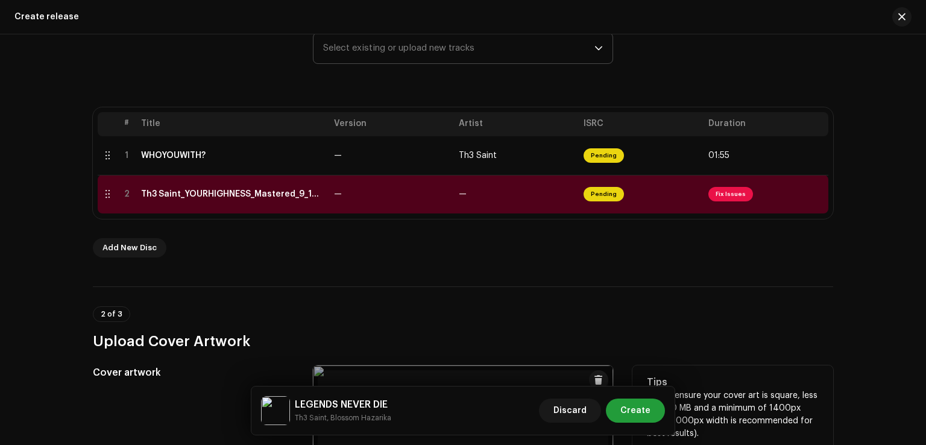
scroll to position [302, 0]
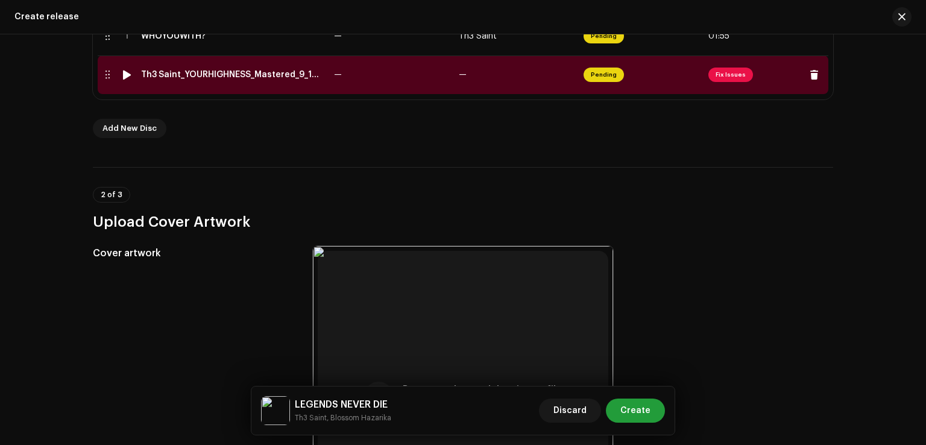
click at [727, 77] on span "Fix Issues" at bounding box center [731, 75] width 45 height 14
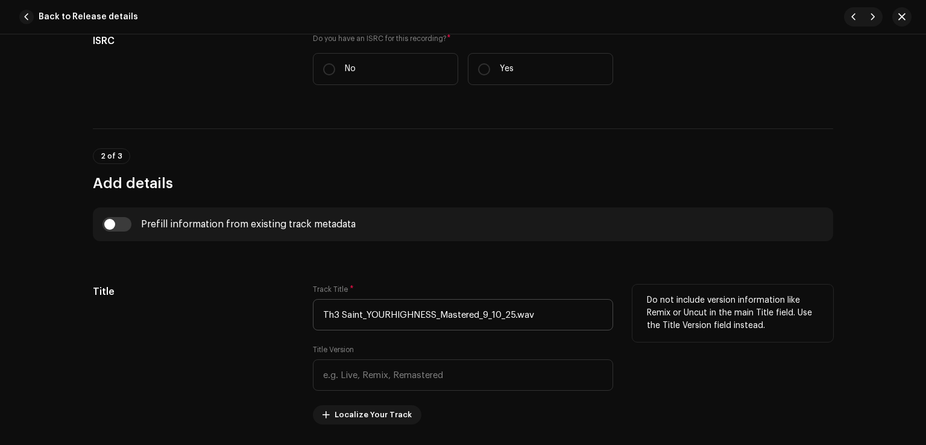
scroll to position [422, 0]
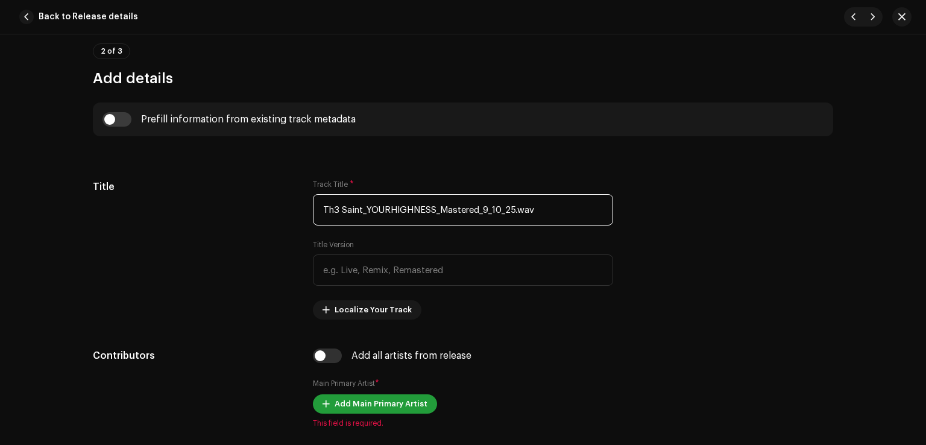
drag, startPoint x: 549, startPoint y: 204, endPoint x: 98, endPoint y: 157, distance: 453.6
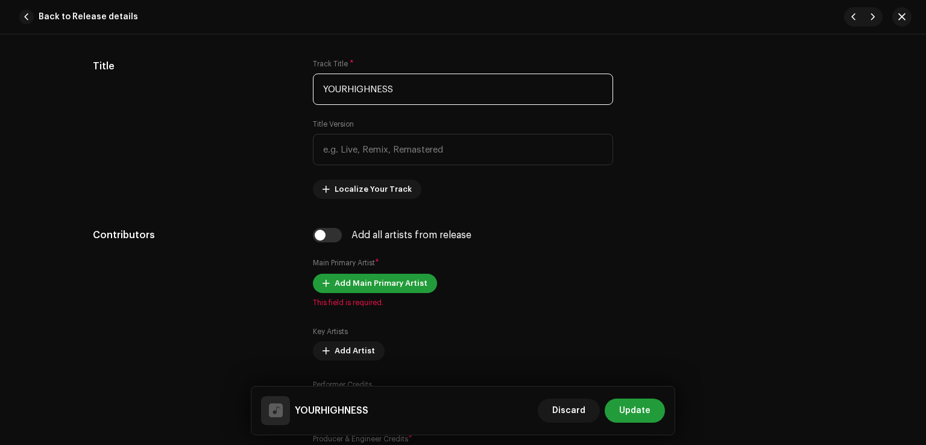
scroll to position [603, 0]
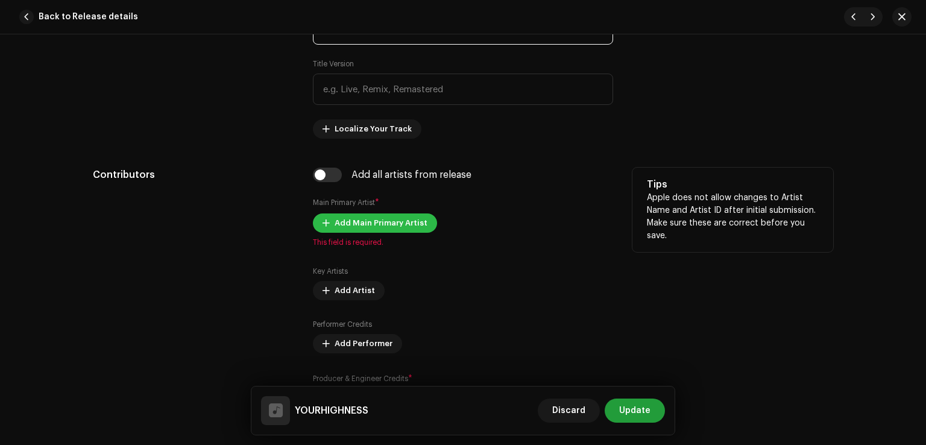
type input "YOURHIGHNESS"
click at [361, 227] on span "Add Main Primary Artist" at bounding box center [381, 223] width 93 height 24
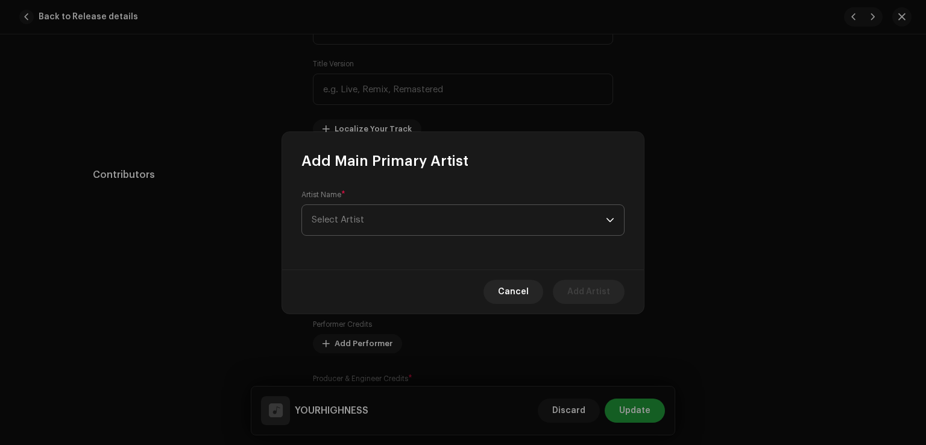
click at [406, 226] on span "Select Artist" at bounding box center [459, 220] width 294 height 30
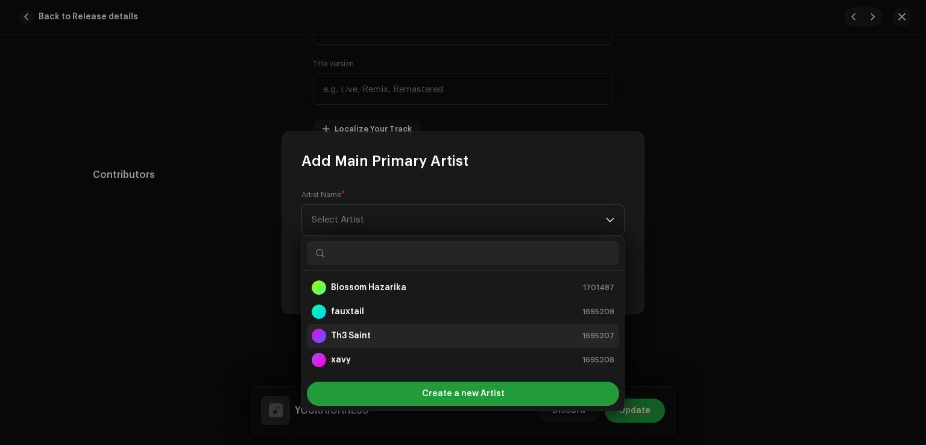
click at [367, 327] on li "Th3 Saint 1695207" at bounding box center [463, 336] width 312 height 24
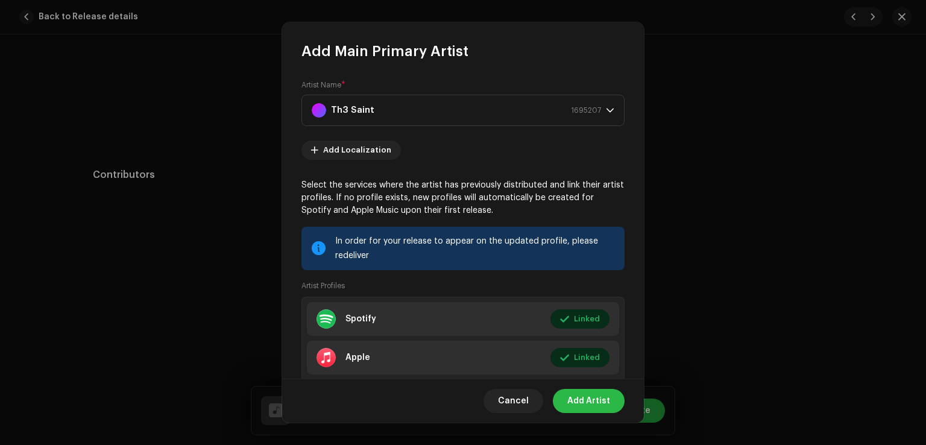
click at [590, 401] on span "Add Artist" at bounding box center [588, 401] width 43 height 24
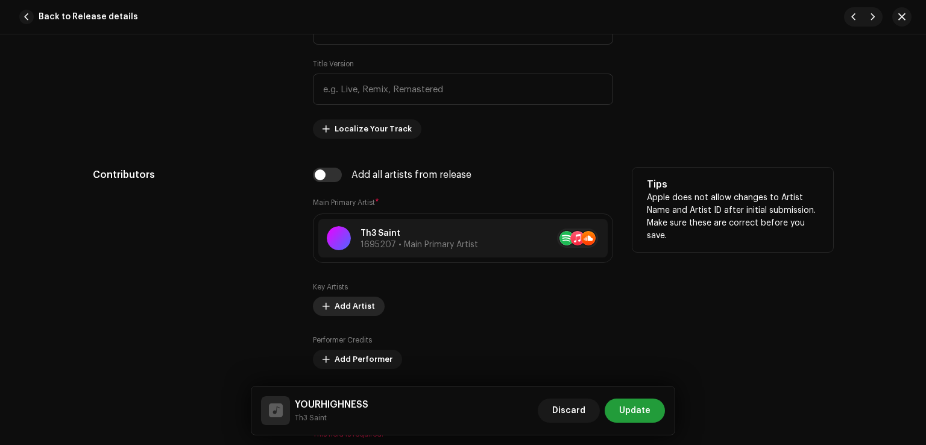
click at [347, 309] on span "Add Artist" at bounding box center [355, 306] width 40 height 24
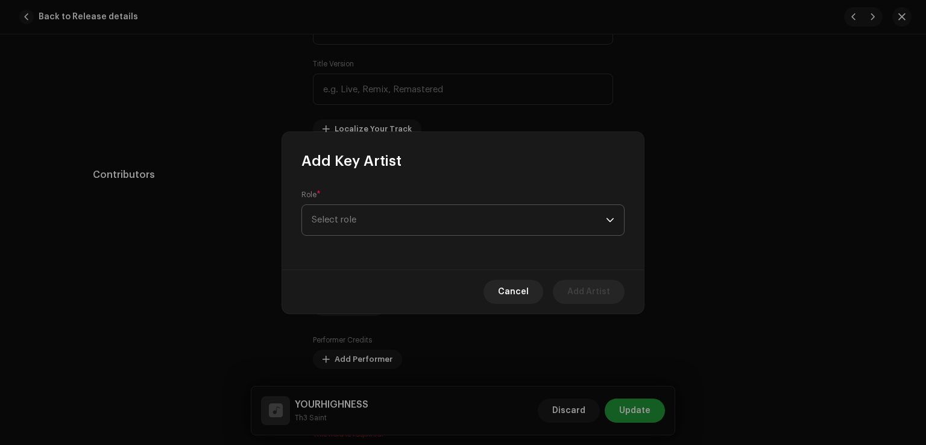
click at [368, 233] on span "Select role" at bounding box center [459, 220] width 294 height 30
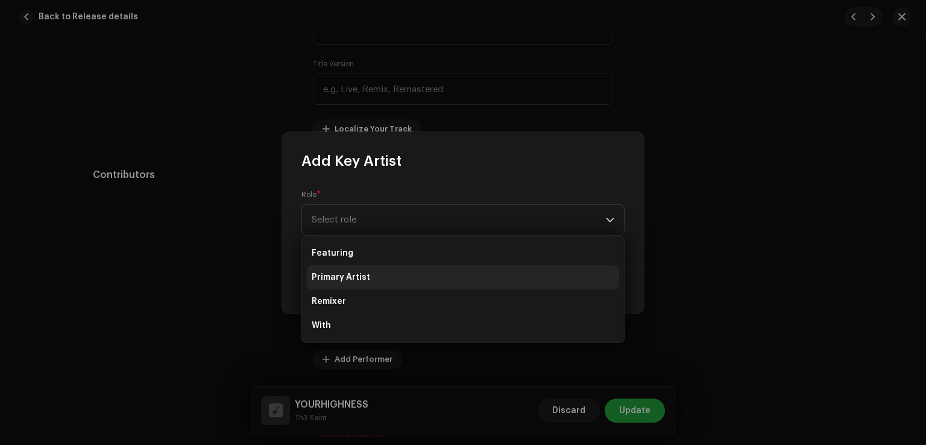
click at [352, 281] on span "Primary Artist" at bounding box center [341, 277] width 58 height 12
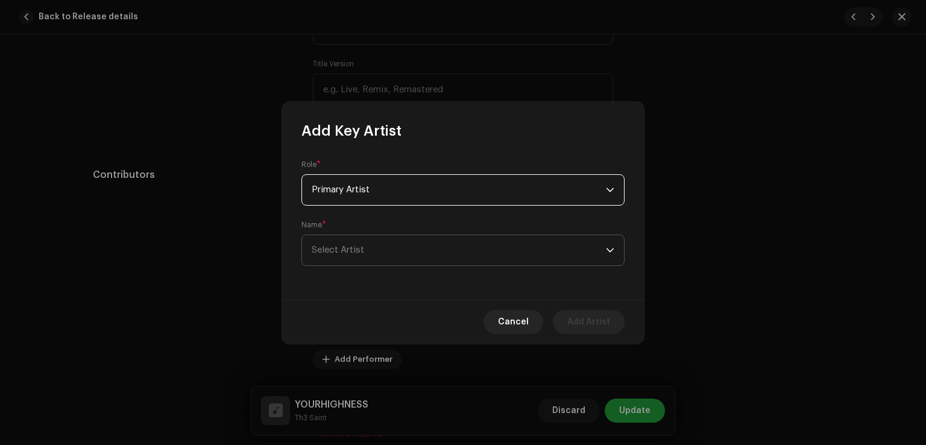
click at [535, 256] on span "Select Artist" at bounding box center [459, 250] width 294 height 30
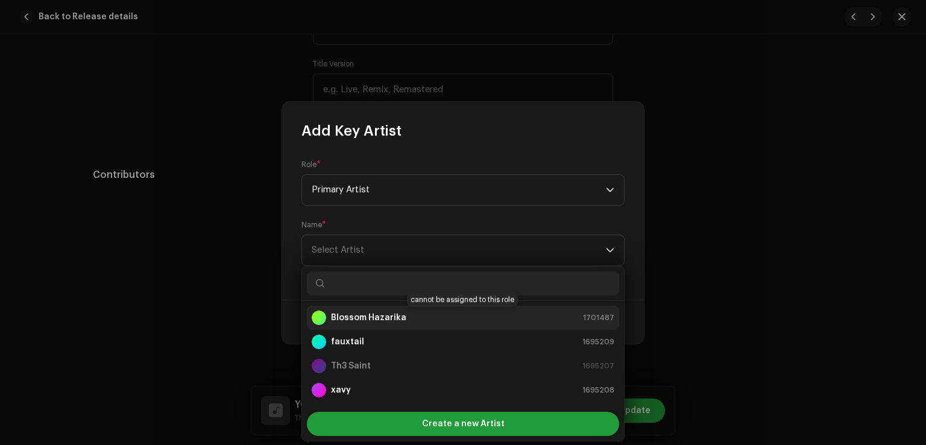
click at [359, 320] on strong "Blossom Hazarika" at bounding box center [368, 318] width 75 height 12
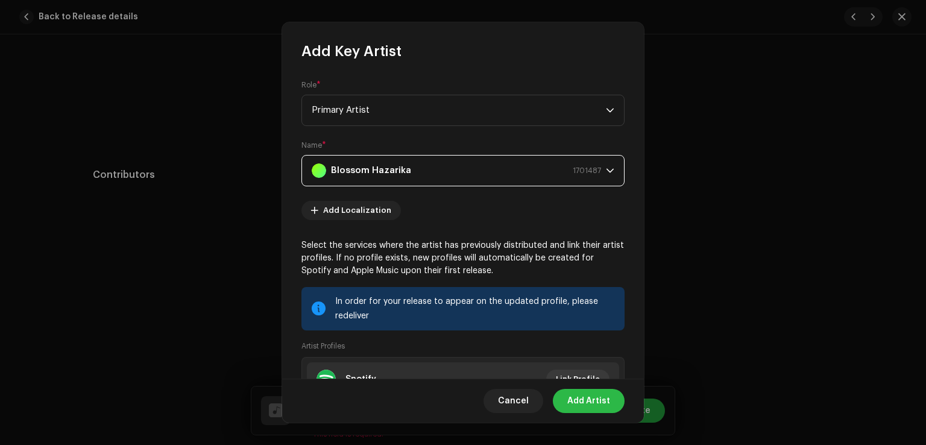
click at [595, 402] on span "Add Artist" at bounding box center [588, 401] width 43 height 24
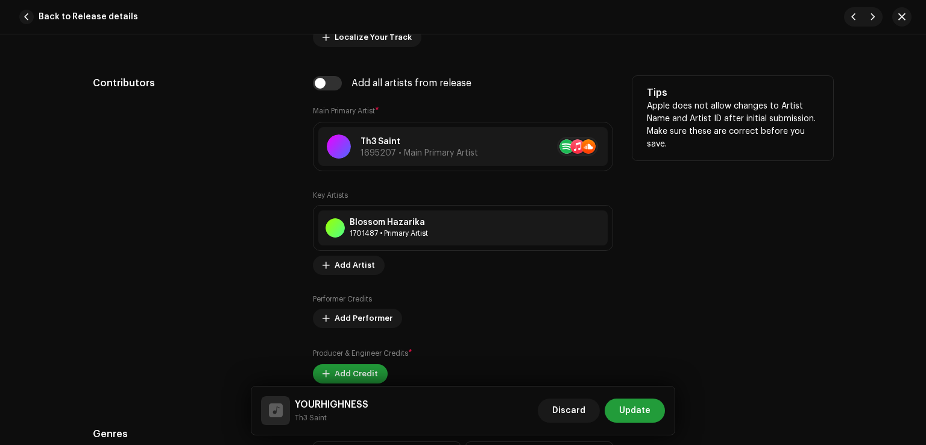
scroll to position [784, 0]
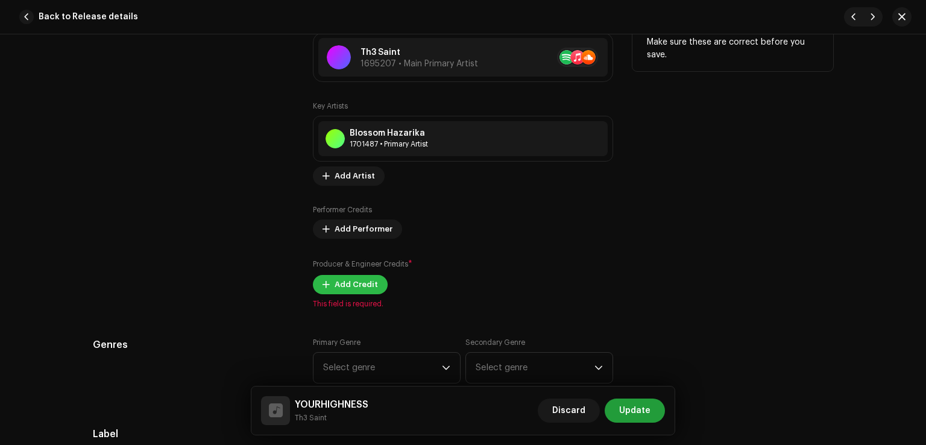
click at [348, 278] on span "Add Credit" at bounding box center [356, 285] width 43 height 24
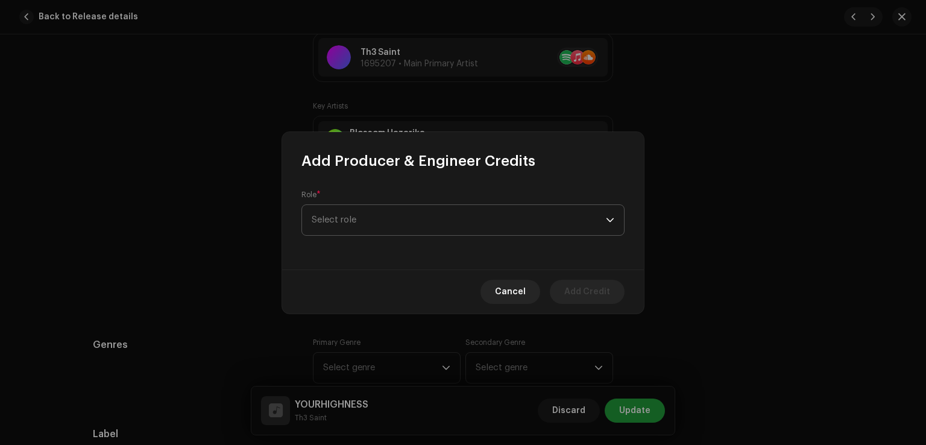
click at [359, 225] on span "Select role" at bounding box center [459, 220] width 294 height 30
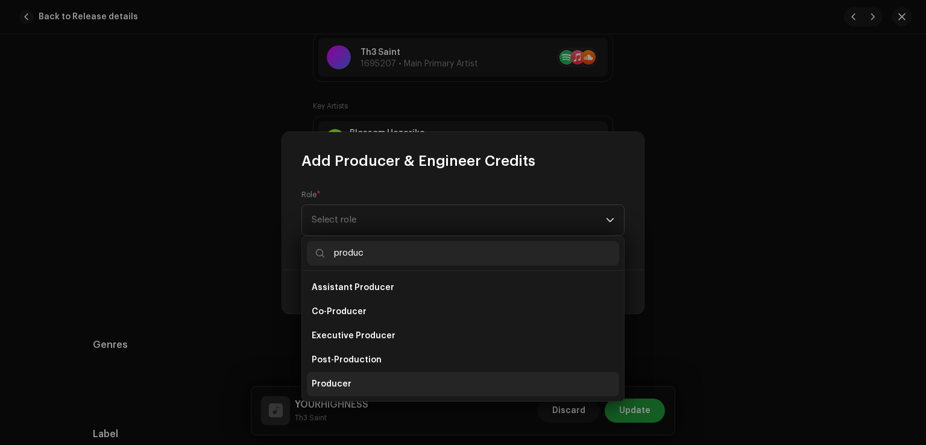
type input "produc"
click at [346, 384] on span "Producer" at bounding box center [332, 384] width 40 height 12
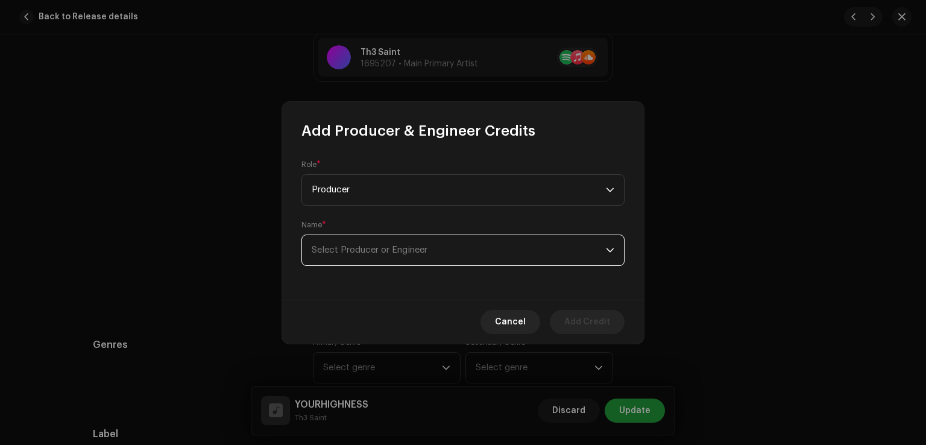
click at [393, 248] on span "Select Producer or Engineer" at bounding box center [370, 249] width 116 height 9
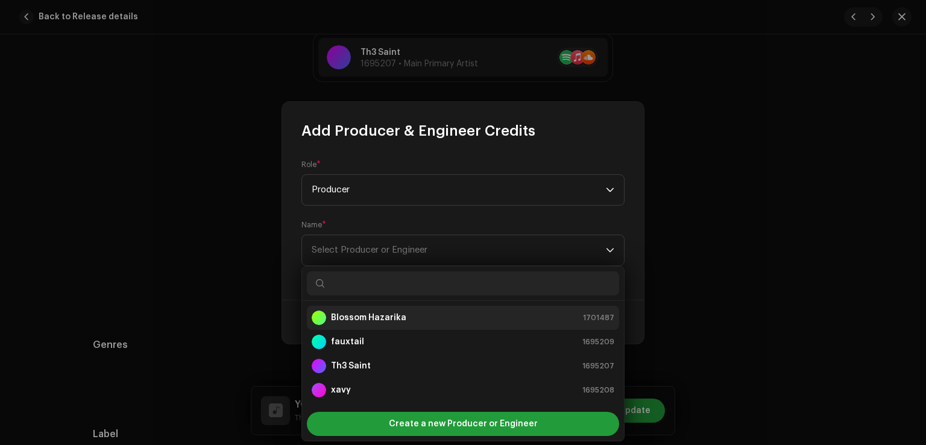
click at [390, 324] on div "Blossom Hazarika" at bounding box center [359, 318] width 95 height 14
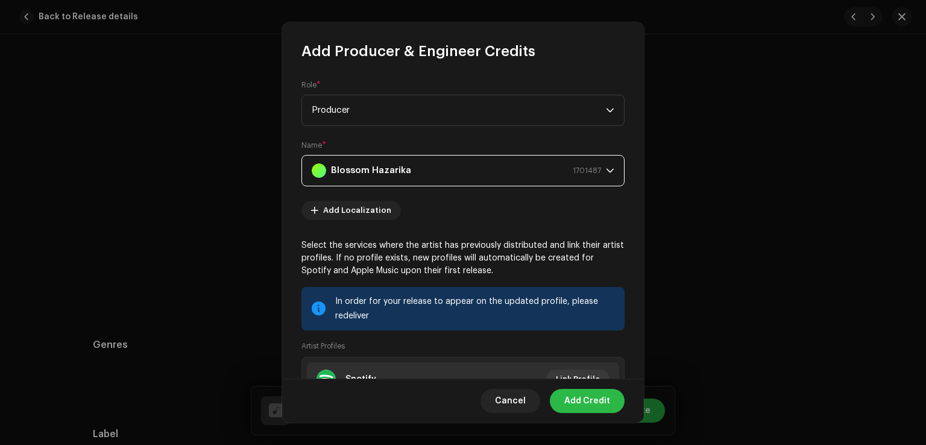
click at [584, 396] on span "Add Credit" at bounding box center [587, 401] width 46 height 24
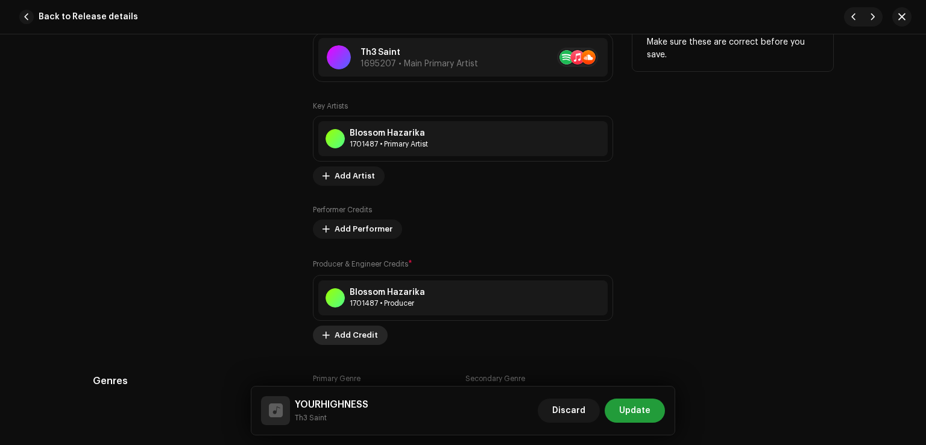
click at [359, 331] on span "Add Credit" at bounding box center [356, 335] width 43 height 24
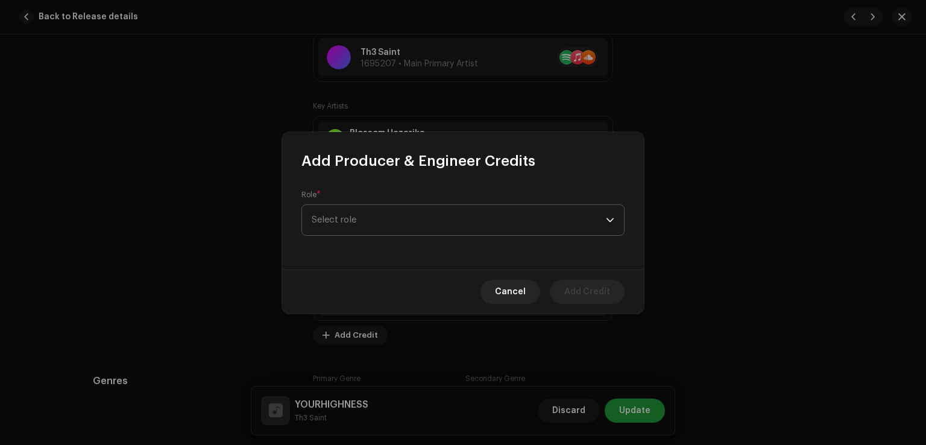
click at [340, 211] on span "Select role" at bounding box center [459, 220] width 294 height 30
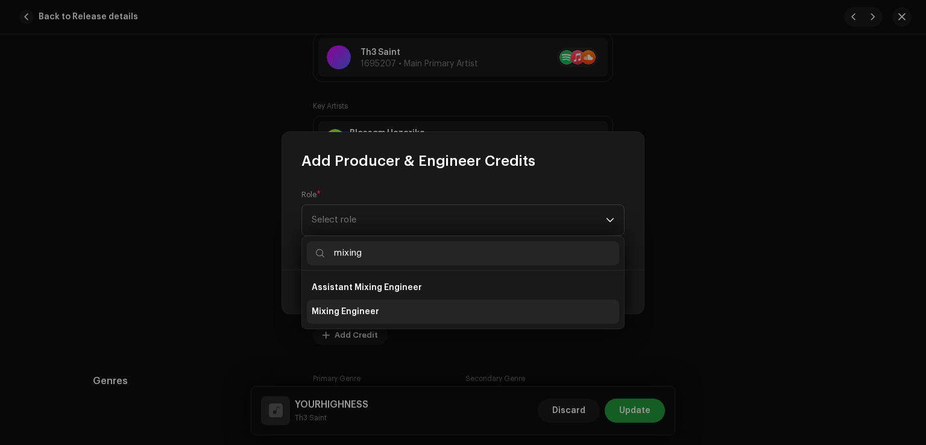
type input "mixing"
click at [388, 316] on li "Mixing Engineer" at bounding box center [463, 312] width 312 height 24
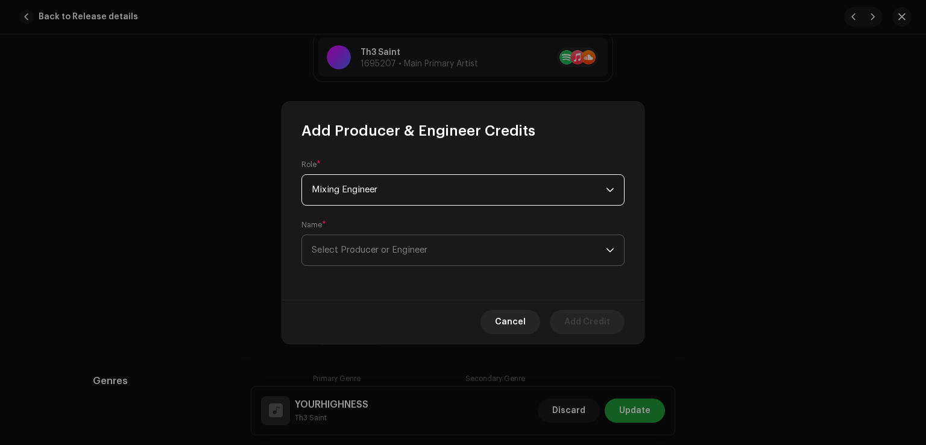
click at [382, 254] on span "Select Producer or Engineer" at bounding box center [459, 250] width 294 height 30
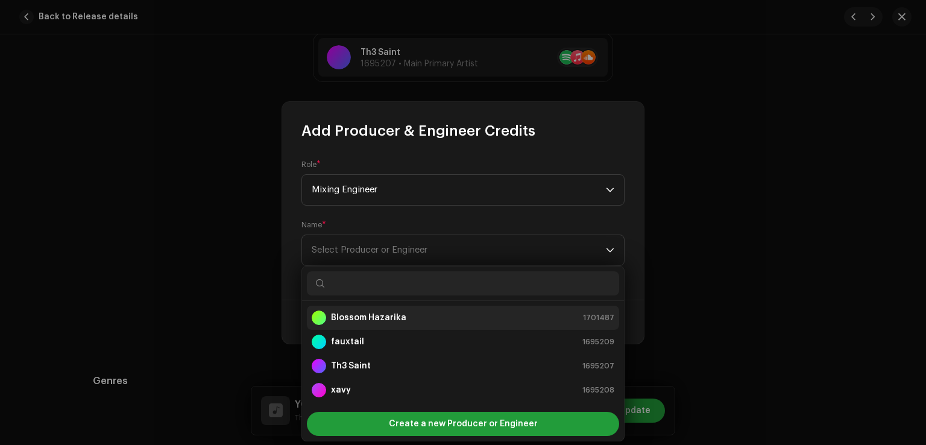
click at [376, 317] on strong "Blossom Hazarika" at bounding box center [368, 318] width 75 height 12
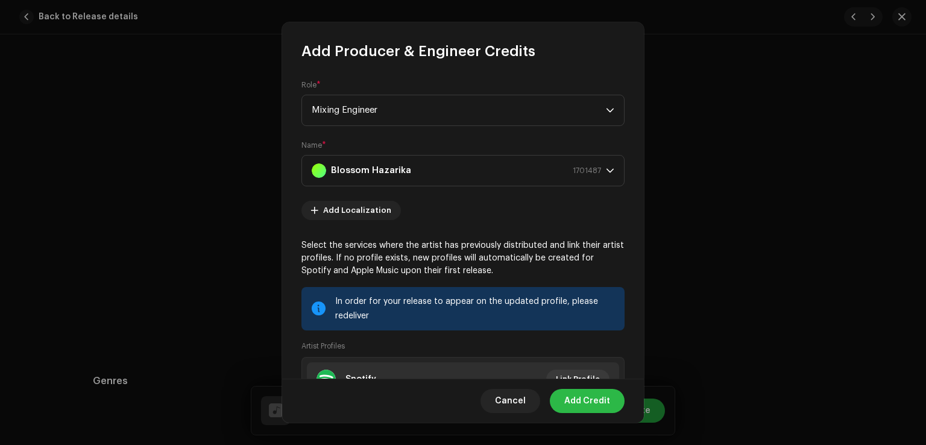
click at [601, 400] on span "Add Credit" at bounding box center [587, 401] width 46 height 24
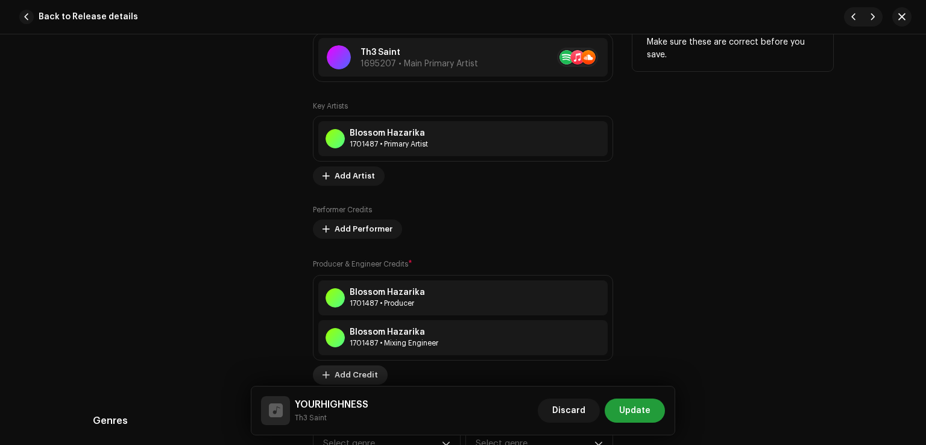
click at [355, 370] on span "Add Credit" at bounding box center [356, 375] width 43 height 24
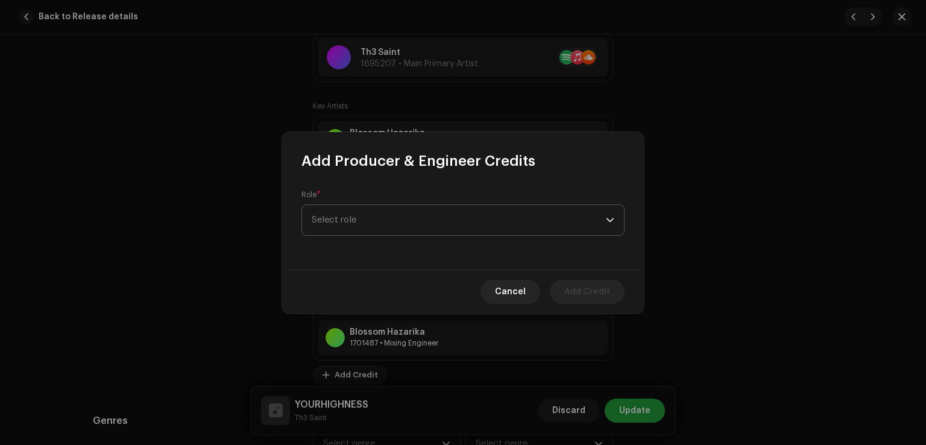
click at [399, 223] on span "Select role" at bounding box center [459, 220] width 294 height 30
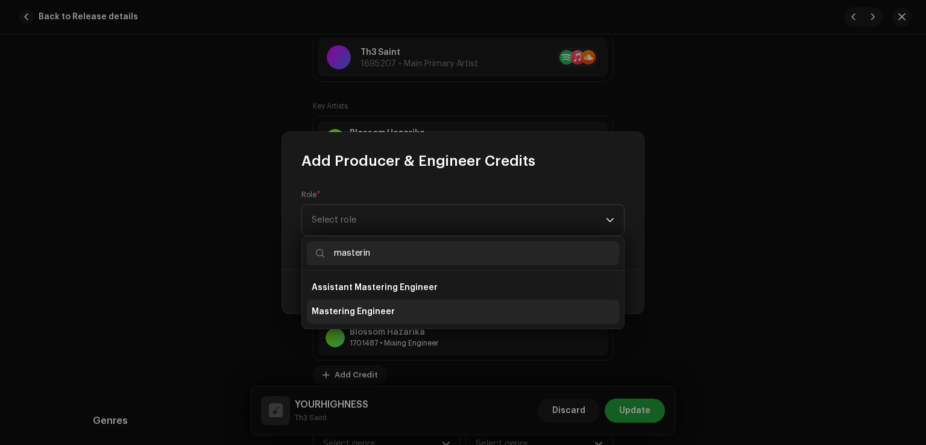
type input "masterin"
click at [333, 302] on li "Mastering Engineer" at bounding box center [463, 312] width 312 height 24
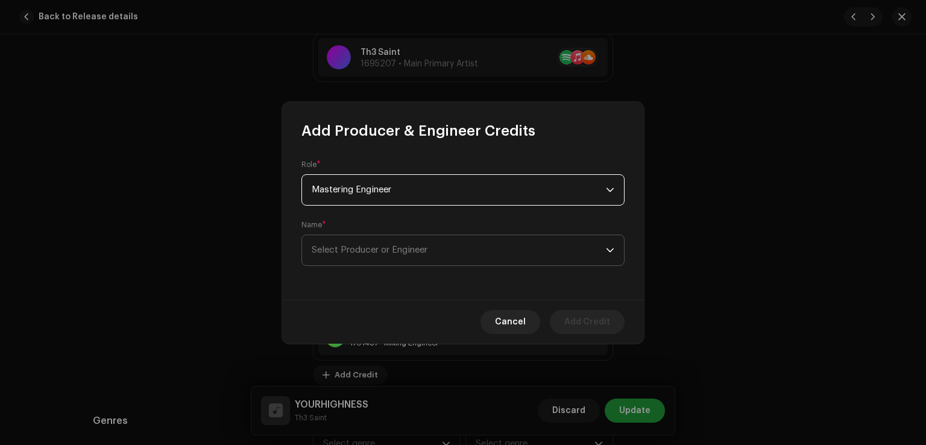
click at [510, 254] on span "Select Producer or Engineer" at bounding box center [459, 250] width 294 height 30
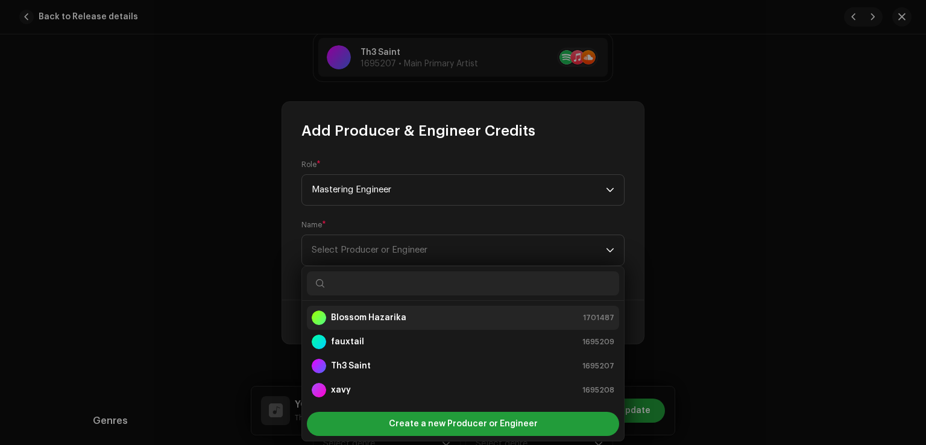
click at [383, 315] on strong "Blossom Hazarika" at bounding box center [368, 318] width 75 height 12
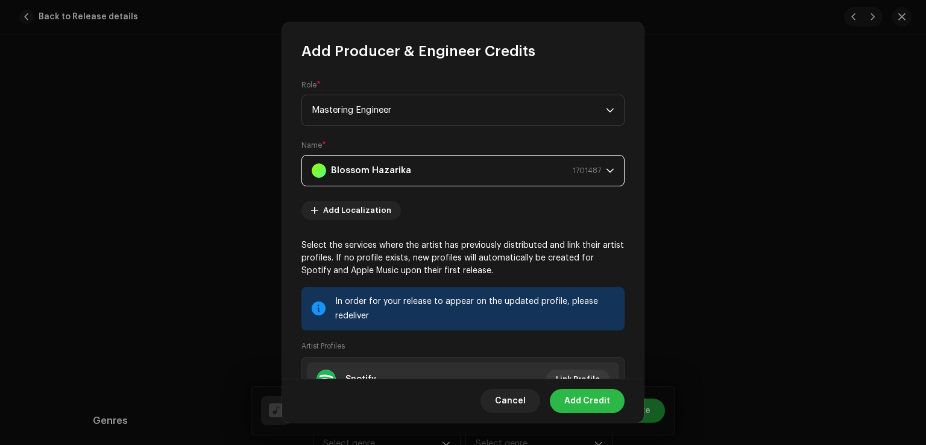
click at [589, 403] on span "Add Credit" at bounding box center [587, 401] width 46 height 24
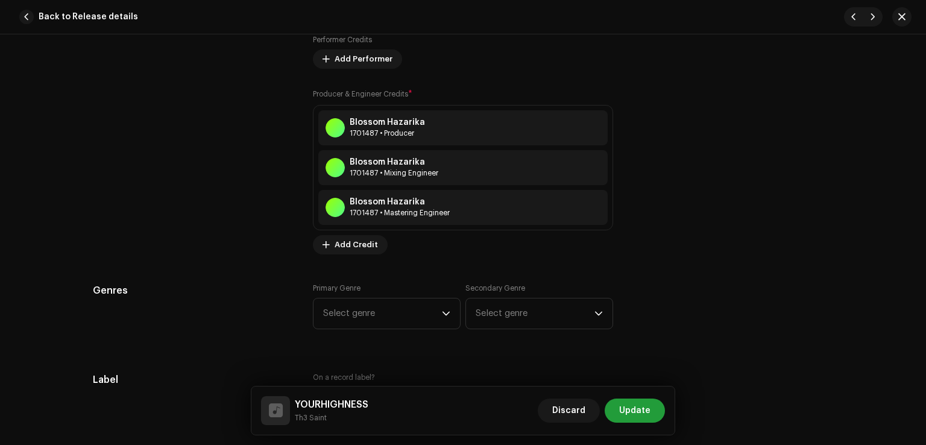
scroll to position [1025, 0]
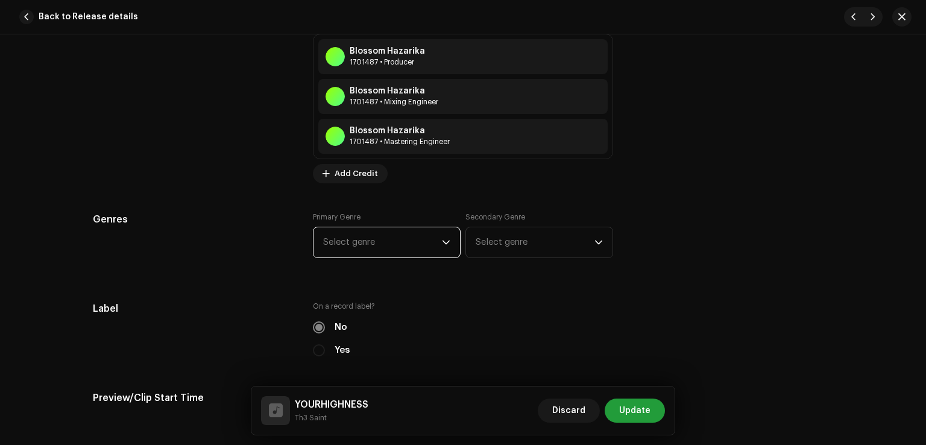
click at [418, 251] on span "Select genre" at bounding box center [382, 242] width 119 height 30
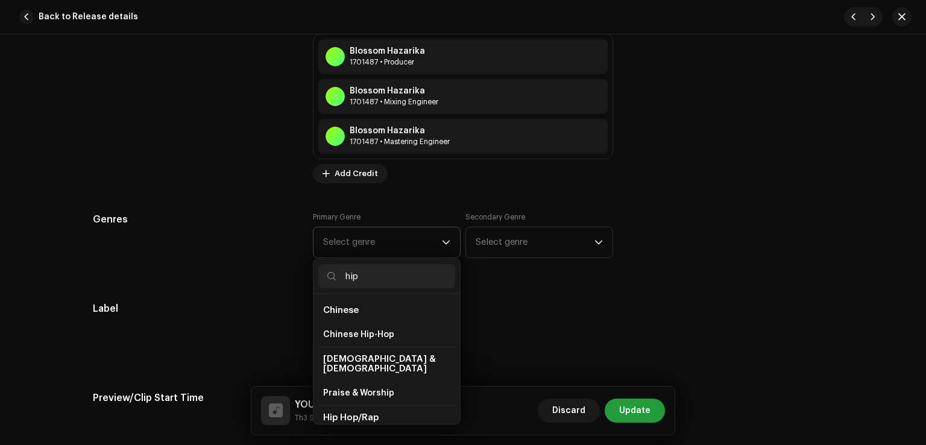
type input "hip"
click at [383, 405] on li "Hip Hop/Rap" at bounding box center [386, 417] width 137 height 25
click at [369, 413] on li "Hip Hop/Rap" at bounding box center [386, 417] width 137 height 25
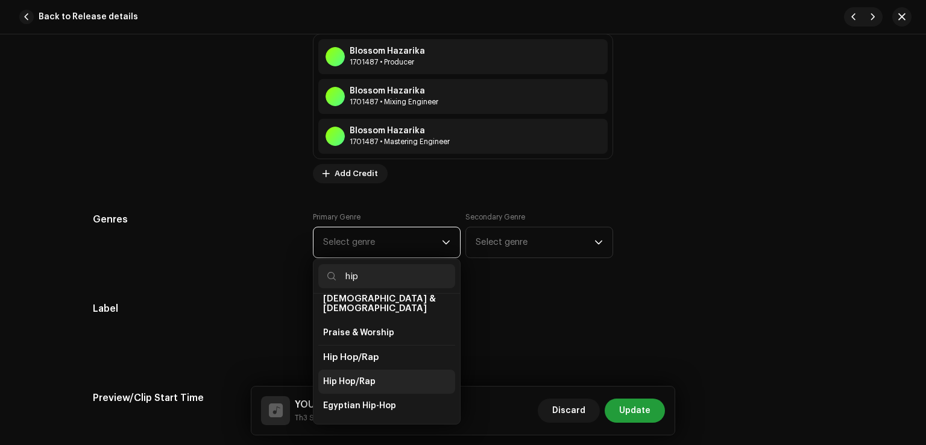
click at [359, 376] on span "Hip Hop/Rap" at bounding box center [349, 382] width 52 height 12
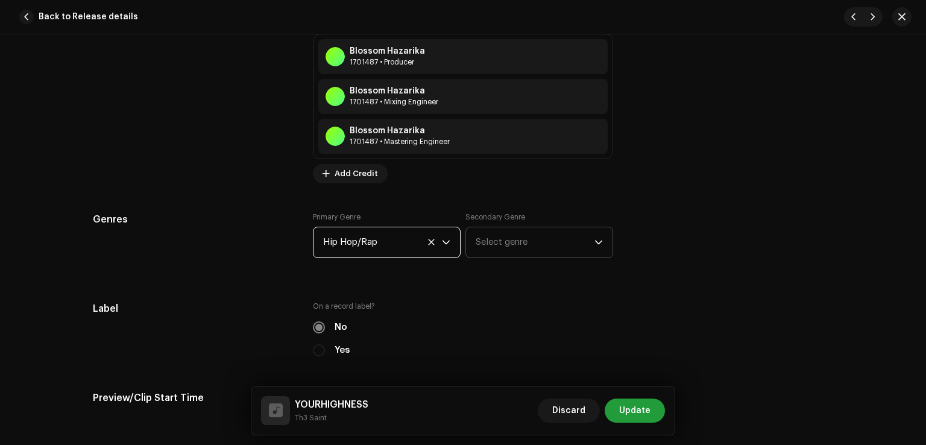
click at [508, 239] on span "Select genre" at bounding box center [535, 242] width 119 height 30
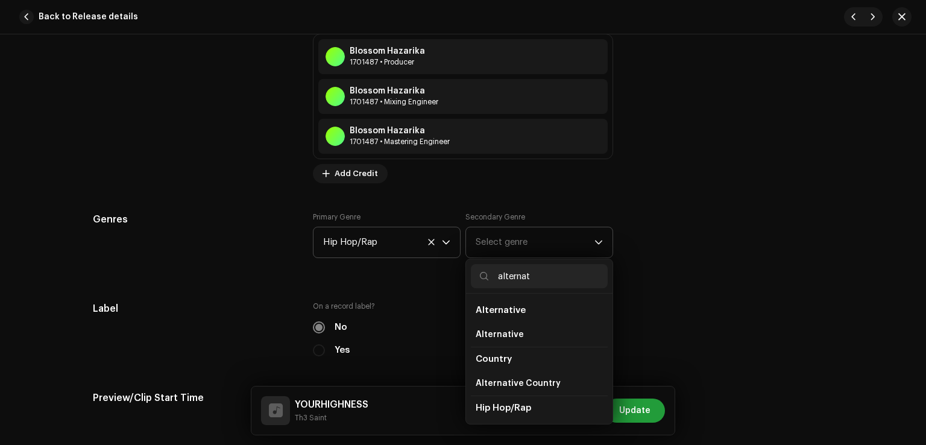
type input "alternat"
click at [508, 307] on span "Alternative" at bounding box center [501, 310] width 50 height 9
click at [500, 333] on span "Alternative" at bounding box center [500, 335] width 48 height 12
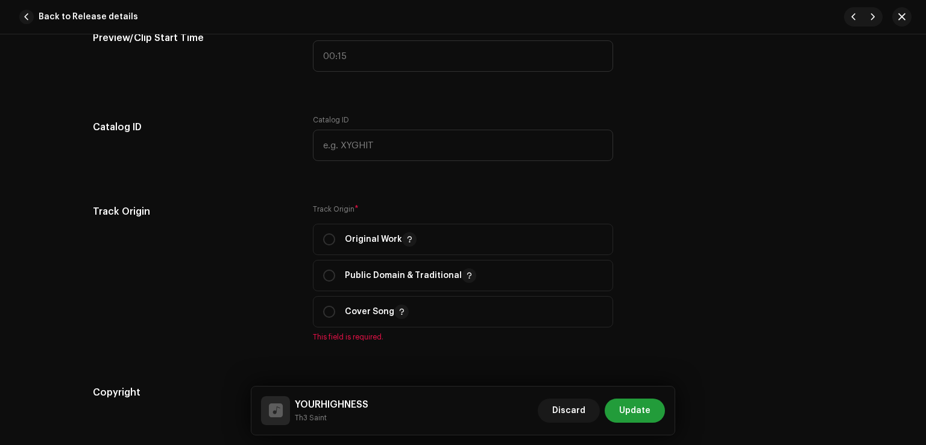
scroll to position [1387, 0]
click at [330, 242] on input "radio" at bounding box center [329, 238] width 12 height 12
radio input "true"
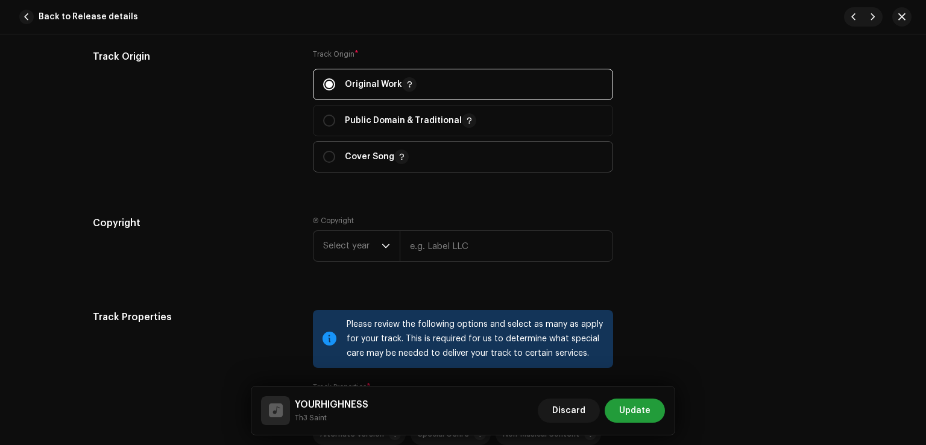
scroll to position [1568, 0]
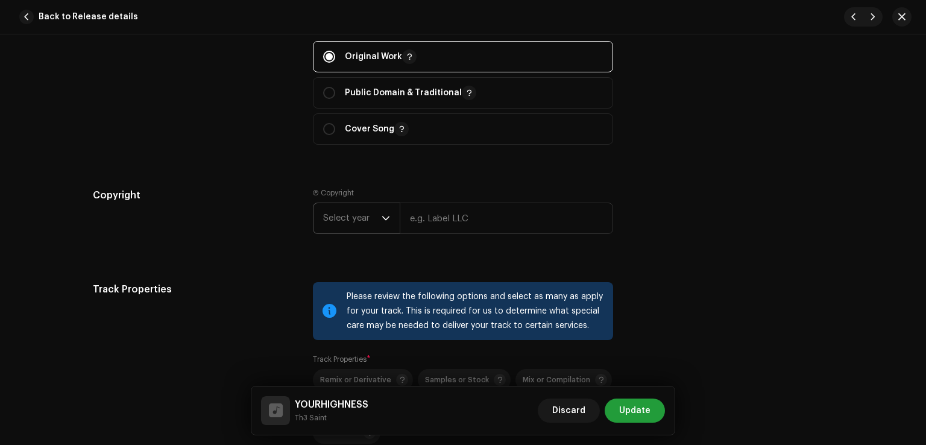
click at [371, 215] on span "Select year" at bounding box center [352, 218] width 58 height 30
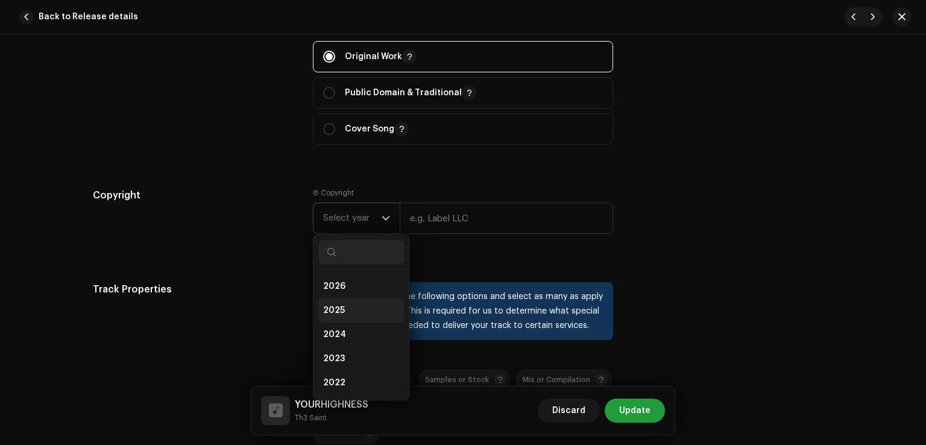
click at [340, 303] on li "2025" at bounding box center [361, 310] width 86 height 24
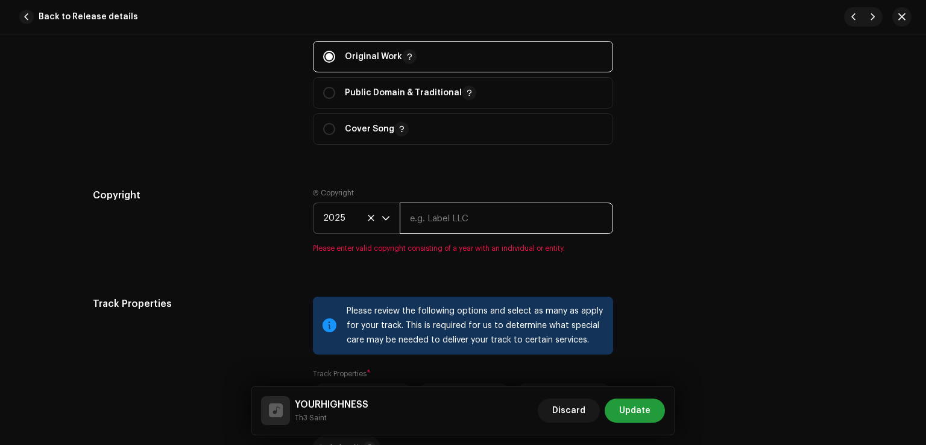
click at [447, 222] on input "text" at bounding box center [506, 218] width 213 height 31
click at [415, 221] on input "text" at bounding box center [506, 218] width 213 height 31
type input "Th3 Saint"
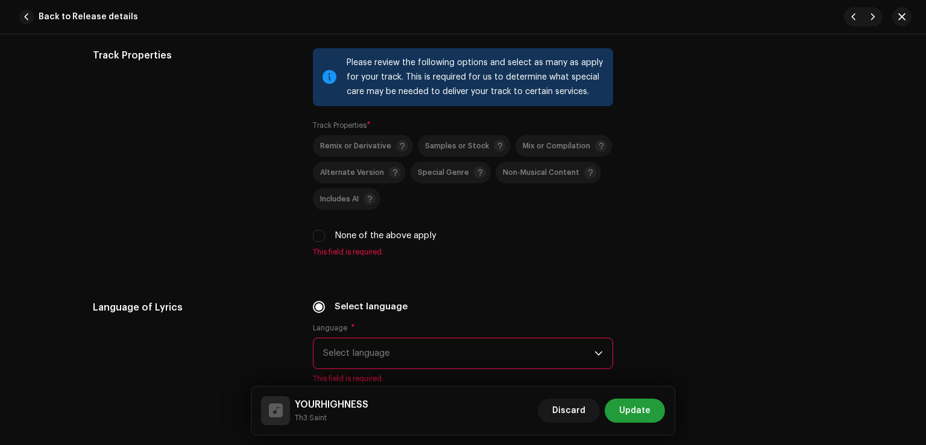
scroll to position [1809, 0]
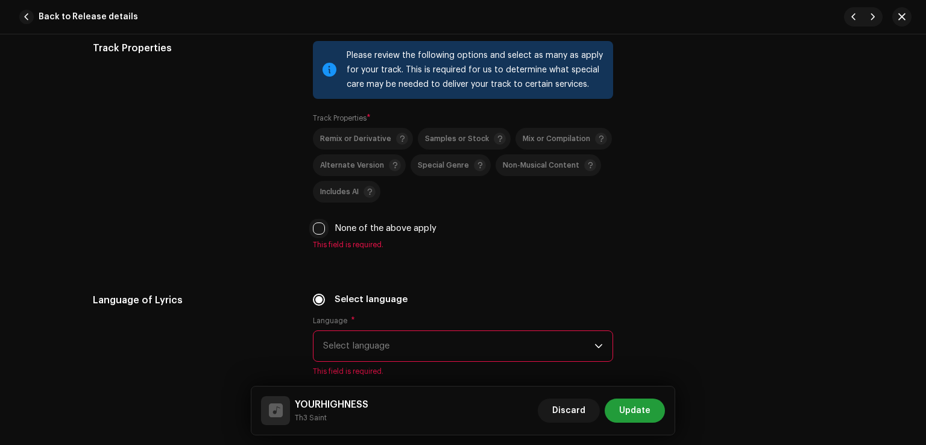
click at [317, 235] on input "None of the above apply" at bounding box center [319, 229] width 12 height 12
checkbox input "true"
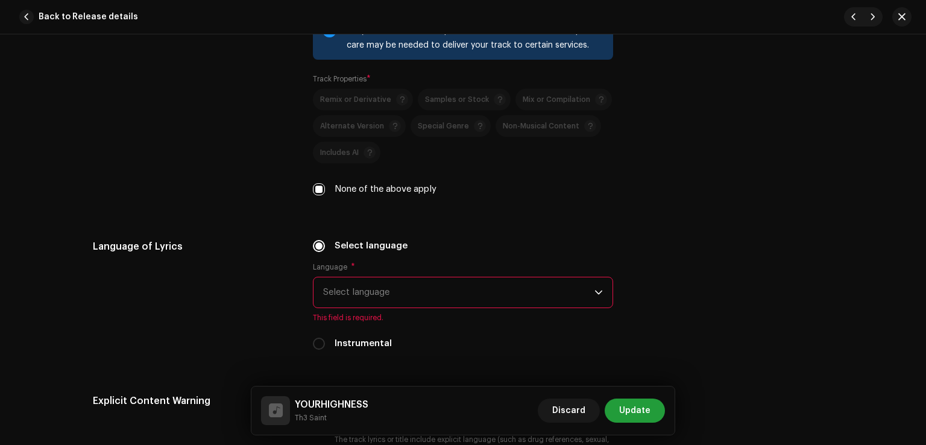
scroll to position [1869, 0]
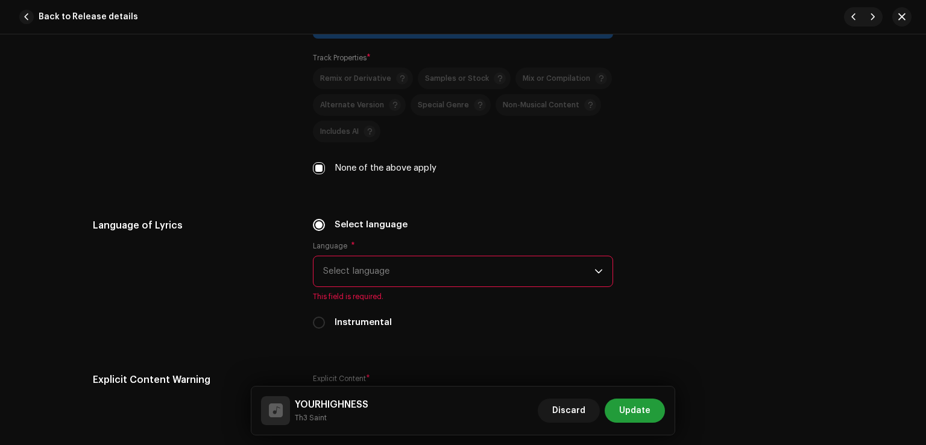
click at [393, 268] on span "Select language" at bounding box center [458, 271] width 271 height 30
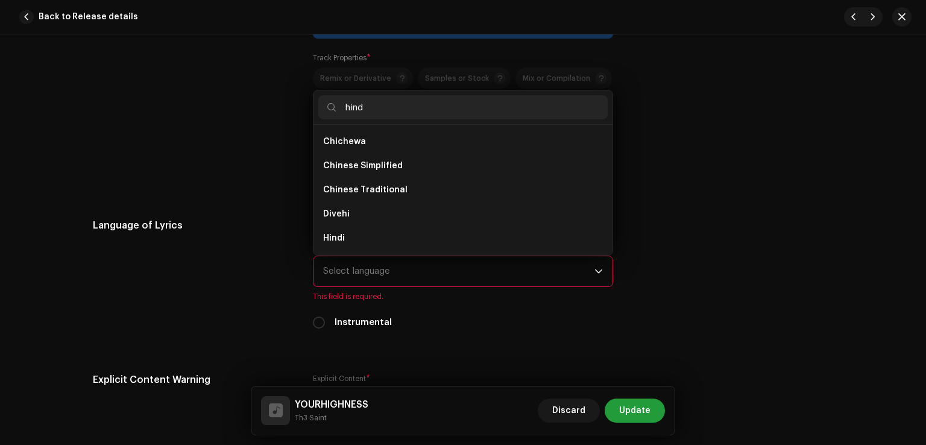
scroll to position [0, 0]
type input "hindi"
click at [335, 145] on span "Hindi" at bounding box center [334, 142] width 22 height 12
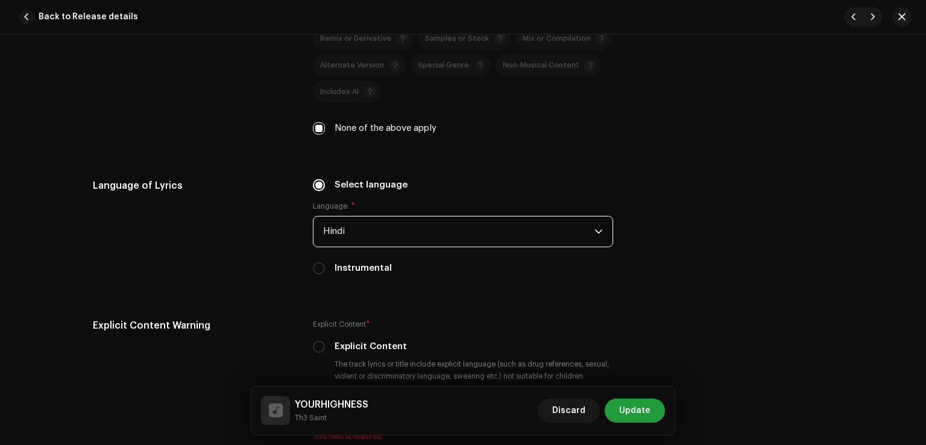
scroll to position [1990, 0]
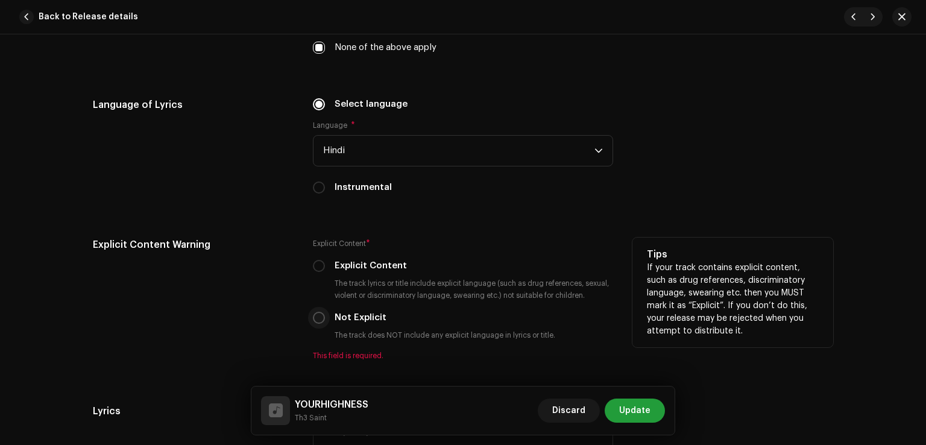
click at [313, 324] on p-radiobutton at bounding box center [319, 318] width 12 height 12
click at [317, 320] on input "Not Explicit" at bounding box center [319, 318] width 12 height 12
radio input "true"
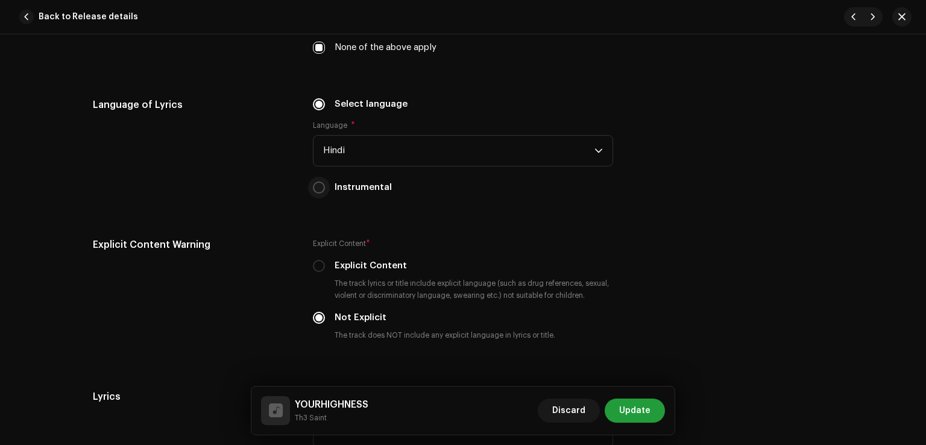
click at [318, 188] on input "Instrumental" at bounding box center [319, 188] width 12 height 12
radio input "true"
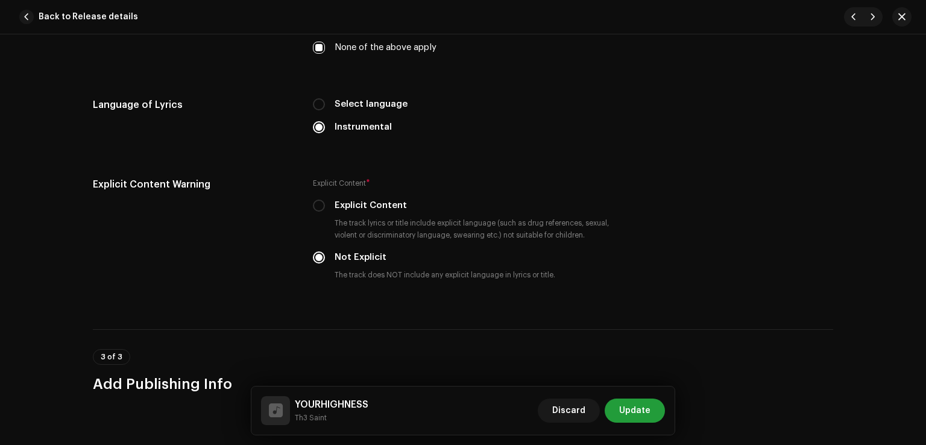
click at [323, 100] on div "Select language" at bounding box center [463, 104] width 300 height 13
click at [320, 104] on input "Select language" at bounding box center [319, 104] width 12 height 12
radio input "true"
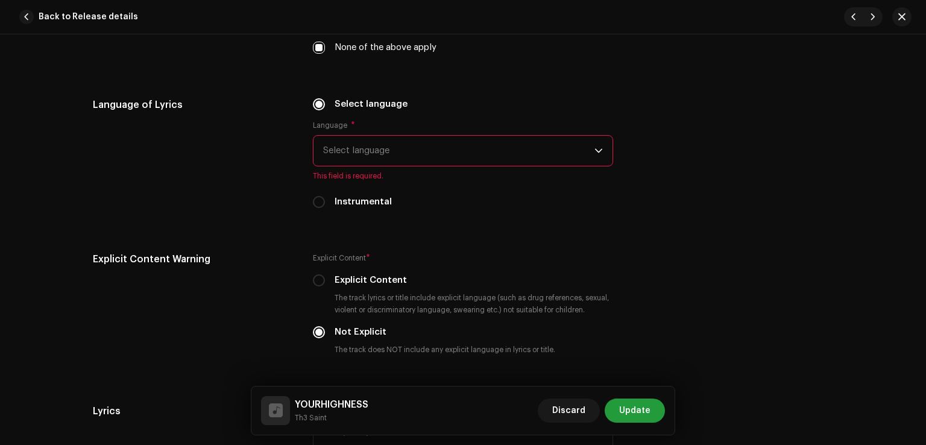
click at [347, 160] on span "Select language" at bounding box center [458, 151] width 271 height 30
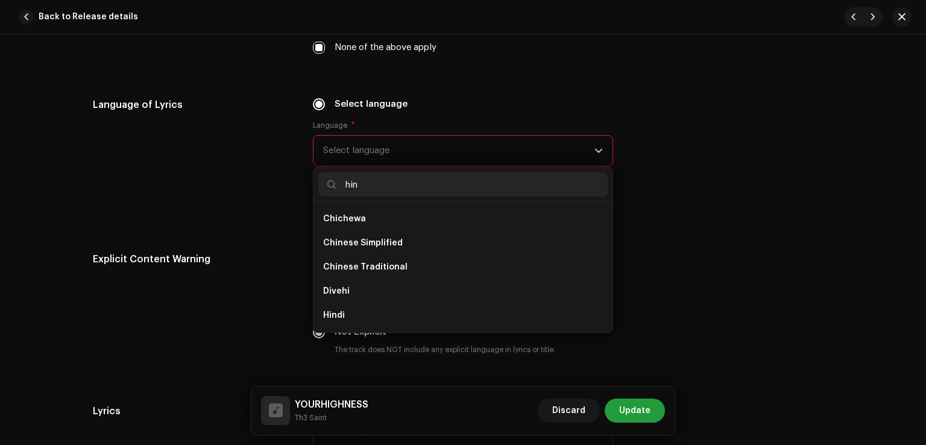
scroll to position [0, 0]
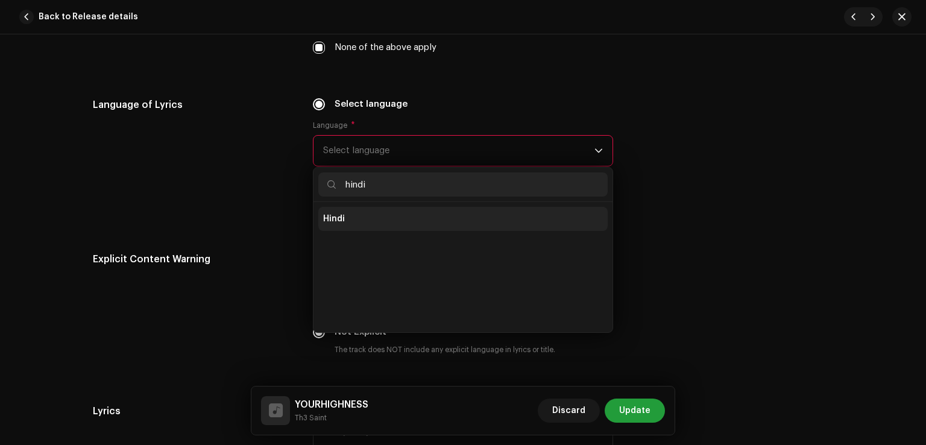
type input "hindi"
click at [346, 226] on li "Hindi" at bounding box center [462, 219] width 289 height 24
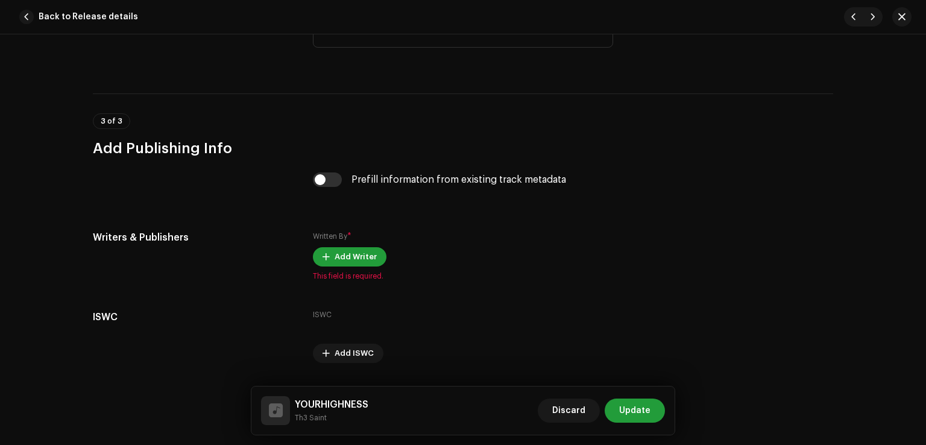
scroll to position [2426, 0]
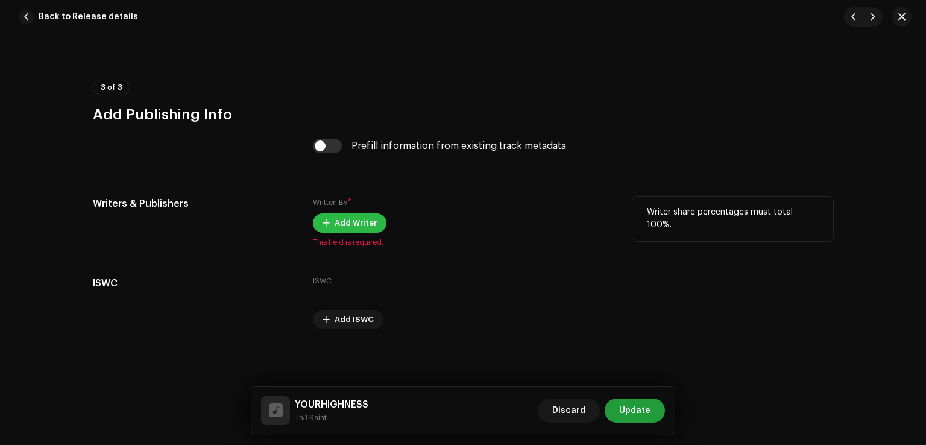
click at [355, 225] on span "Add Writer" at bounding box center [356, 223] width 42 height 24
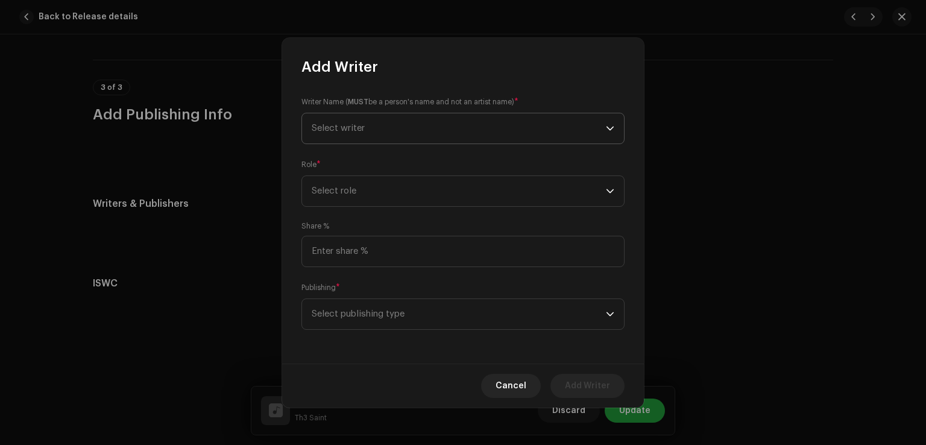
click at [358, 128] on span "Select writer" at bounding box center [338, 128] width 53 height 9
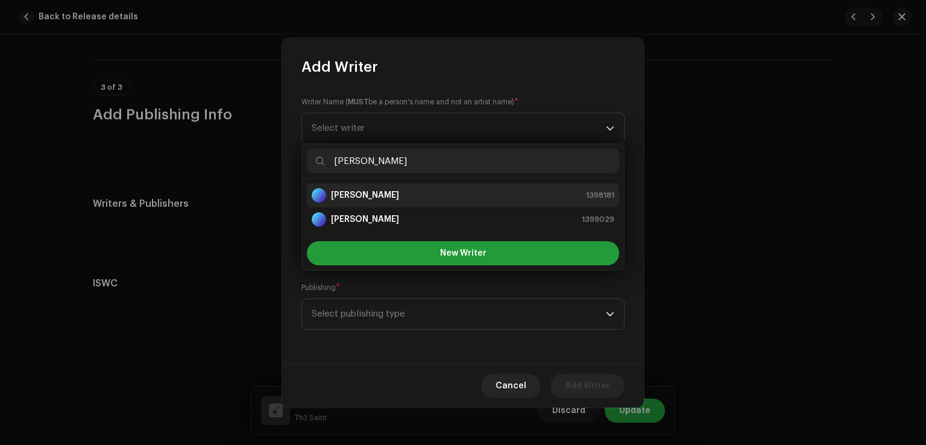
type input "Steven"
click at [417, 201] on div "Steven Kapoor 1398181" at bounding box center [463, 195] width 303 height 14
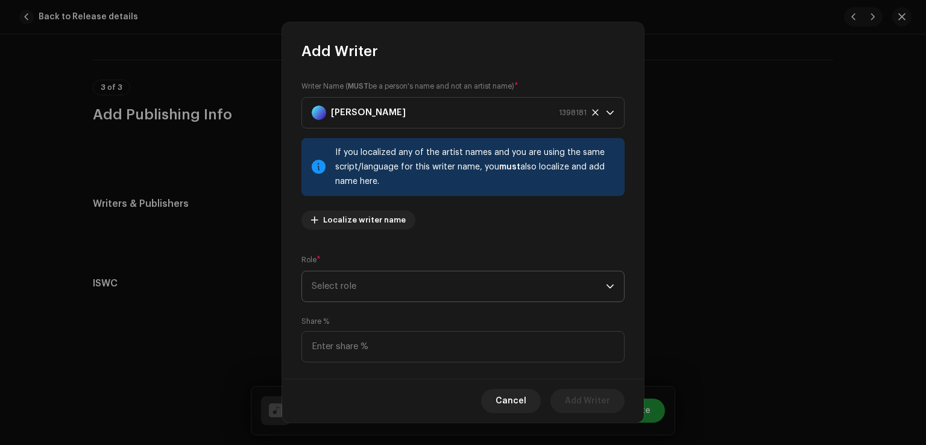
click at [359, 292] on span "Select role" at bounding box center [459, 286] width 294 height 30
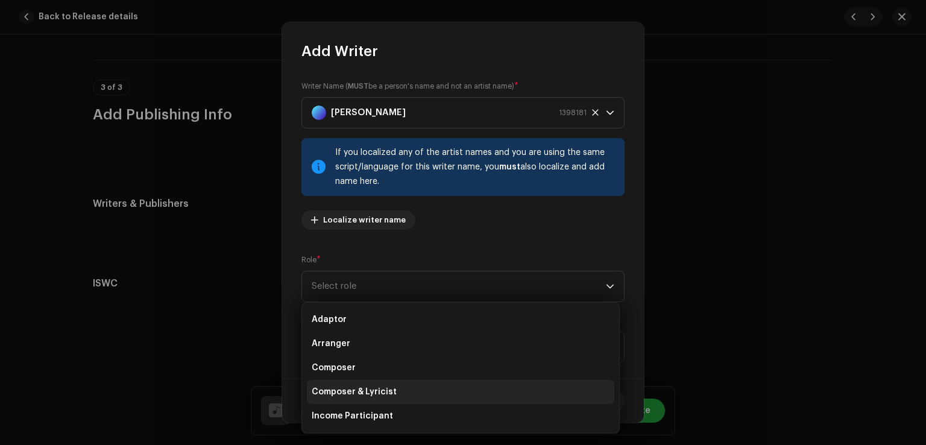
click at [357, 390] on span "Composer & Lyricist" at bounding box center [354, 392] width 85 height 12
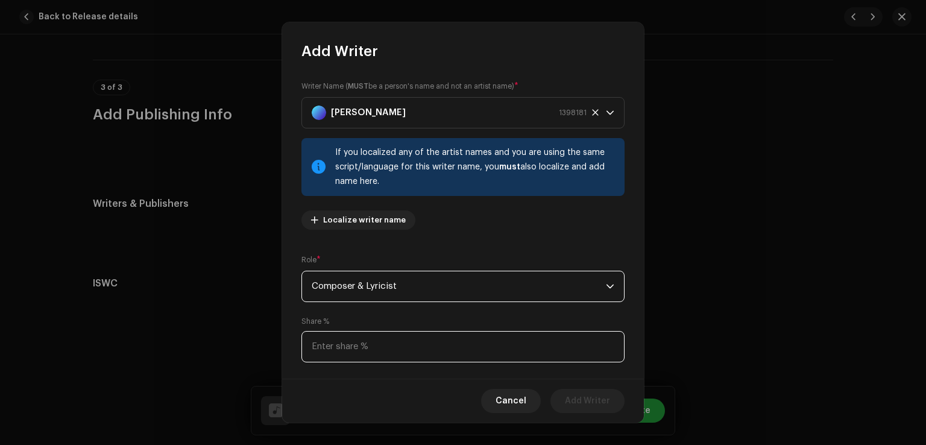
click at [367, 353] on input at bounding box center [463, 346] width 323 height 31
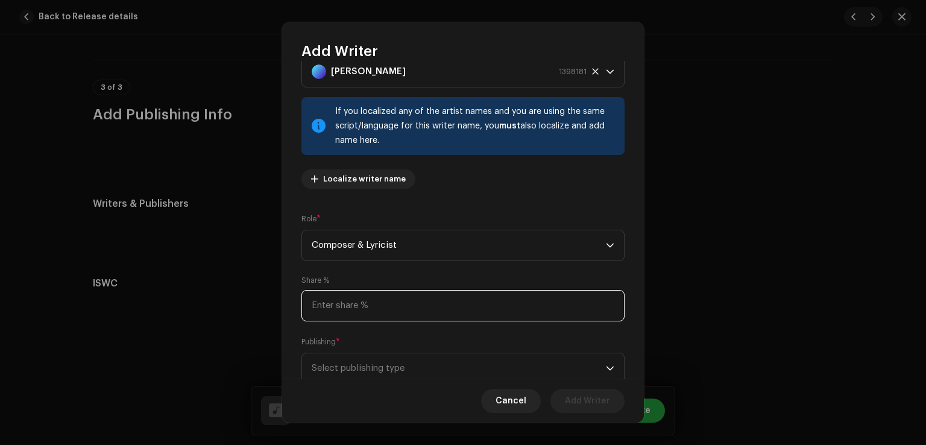
scroll to position [80, 0]
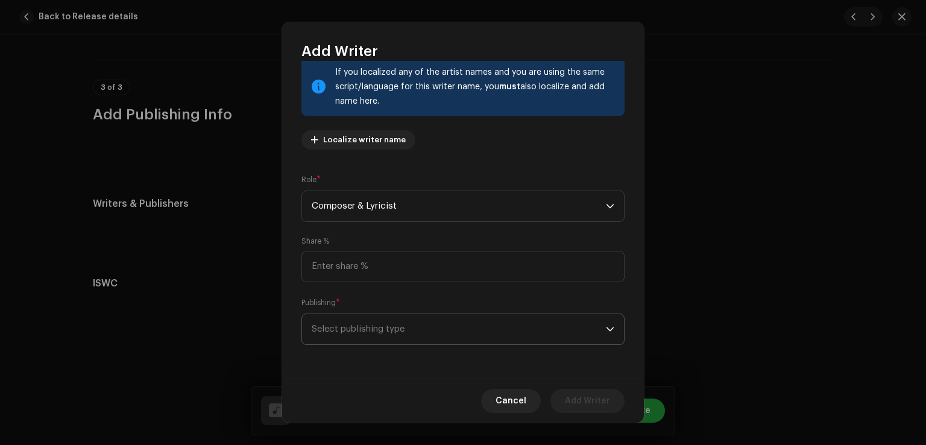
click at [399, 343] on span "Select publishing type" at bounding box center [459, 329] width 294 height 30
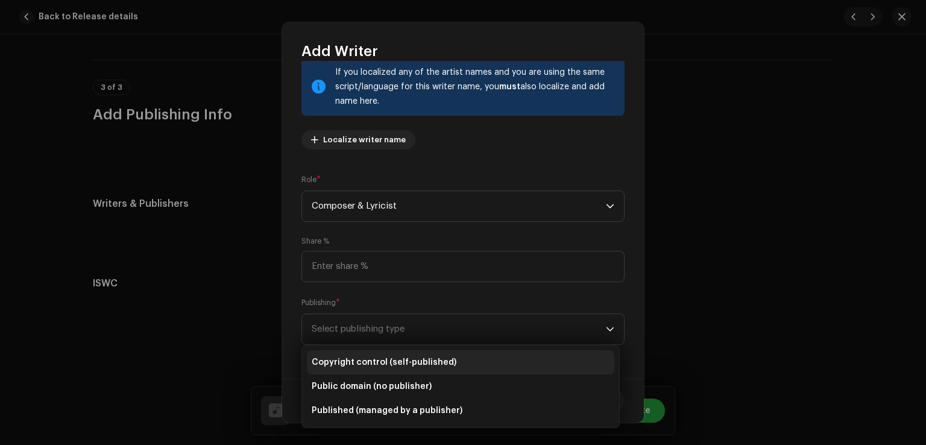
click at [394, 360] on span "Copyright control (self-published)" at bounding box center [384, 362] width 145 height 12
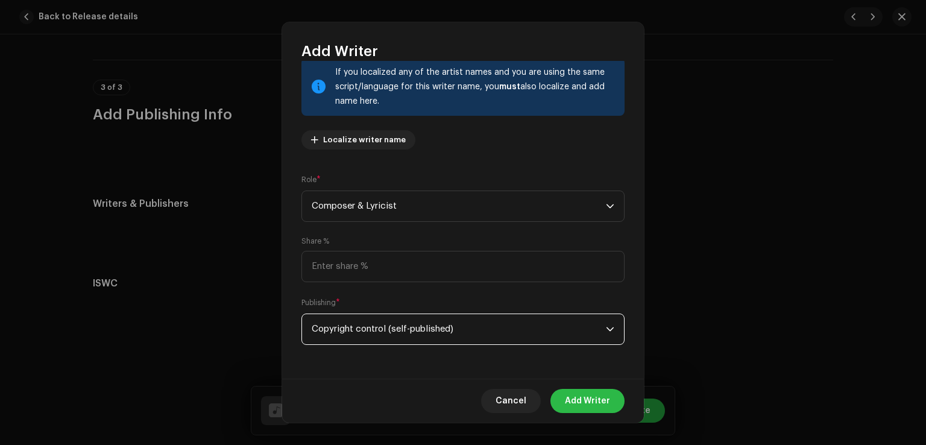
click at [600, 409] on span "Add Writer" at bounding box center [587, 401] width 45 height 24
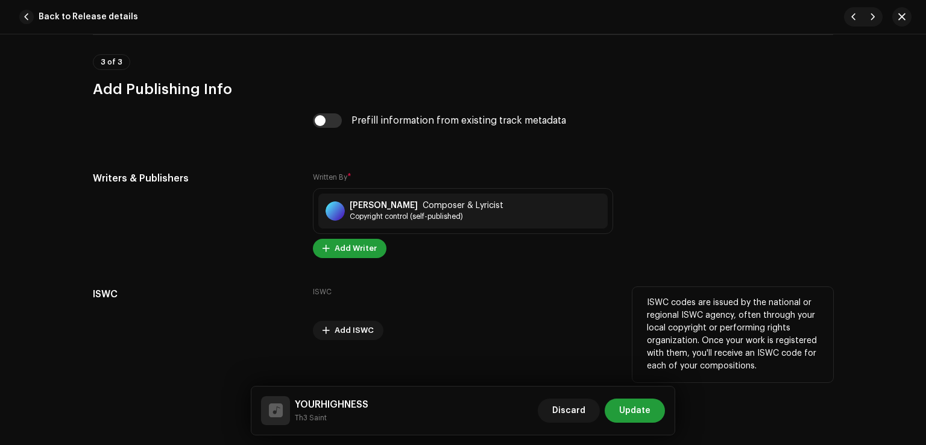
scroll to position [2462, 0]
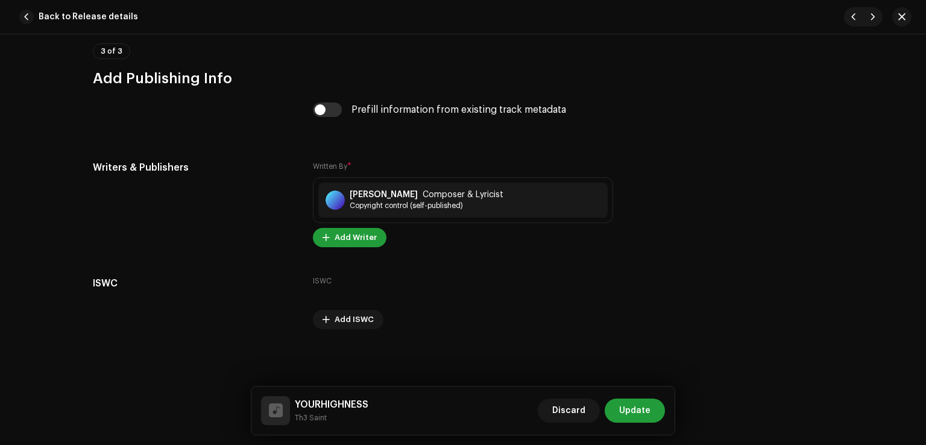
click at [644, 423] on div "Discard Update" at bounding box center [601, 410] width 127 height 29
click at [647, 413] on span "Update" at bounding box center [634, 411] width 31 height 24
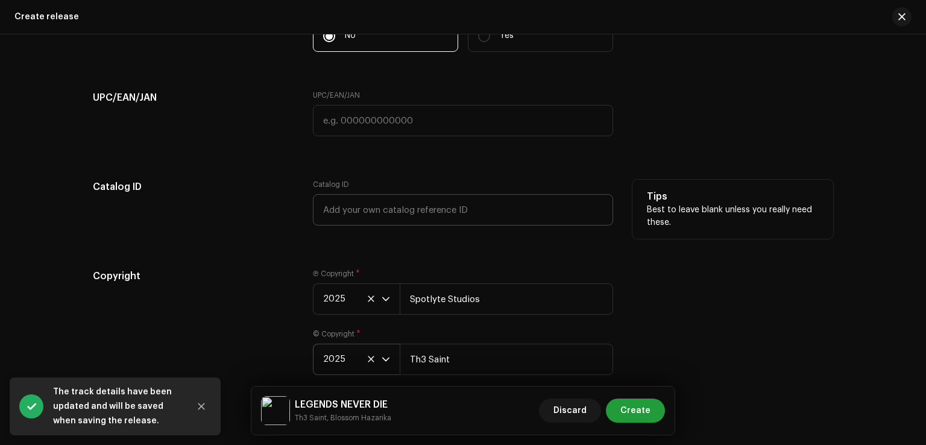
scroll to position [2114, 0]
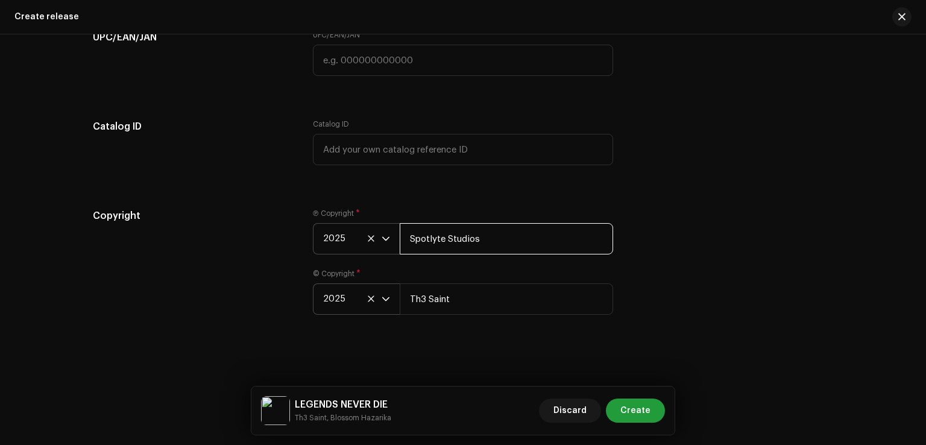
drag, startPoint x: 504, startPoint y: 239, endPoint x: 335, endPoint y: 233, distance: 168.3
click at [351, 241] on div "2025 Spotlyte Studios" at bounding box center [463, 238] width 300 height 31
type input "Th3 Saint"
click at [199, 263] on div "Copyright" at bounding box center [193, 269] width 201 height 121
click at [627, 409] on span "Create" at bounding box center [636, 411] width 30 height 24
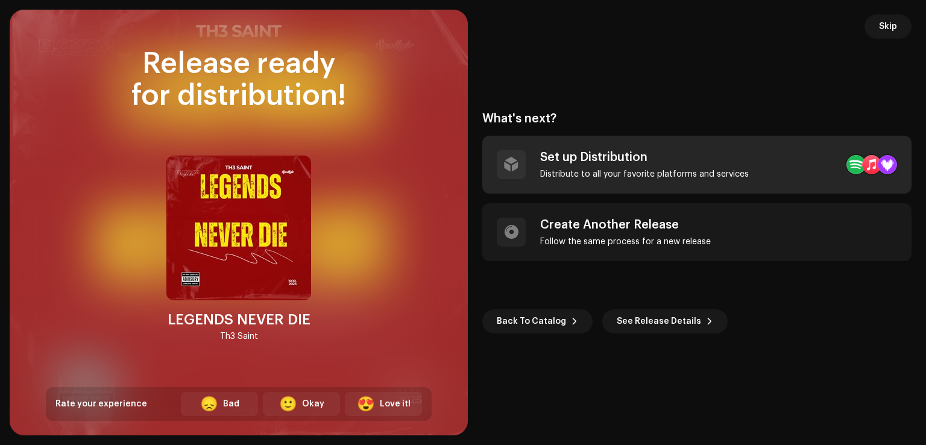
click at [657, 150] on div "Set up Distribution" at bounding box center [644, 157] width 209 height 14
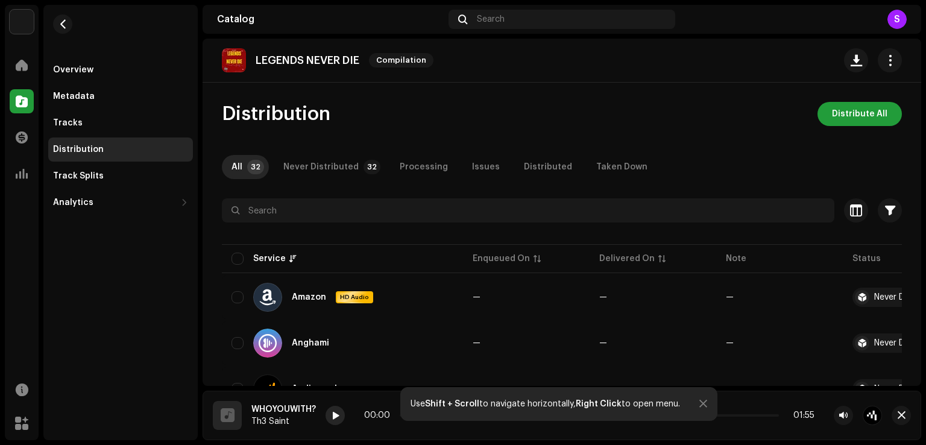
click at [335, 416] on span at bounding box center [335, 416] width 7 height 10
click at [702, 408] on div at bounding box center [703, 404] width 8 height 10
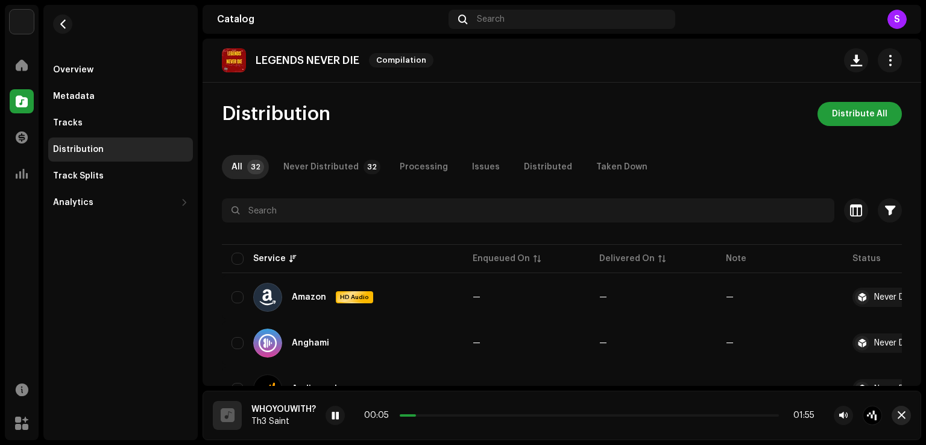
click at [902, 414] on span "button" at bounding box center [902, 416] width 8 height 10
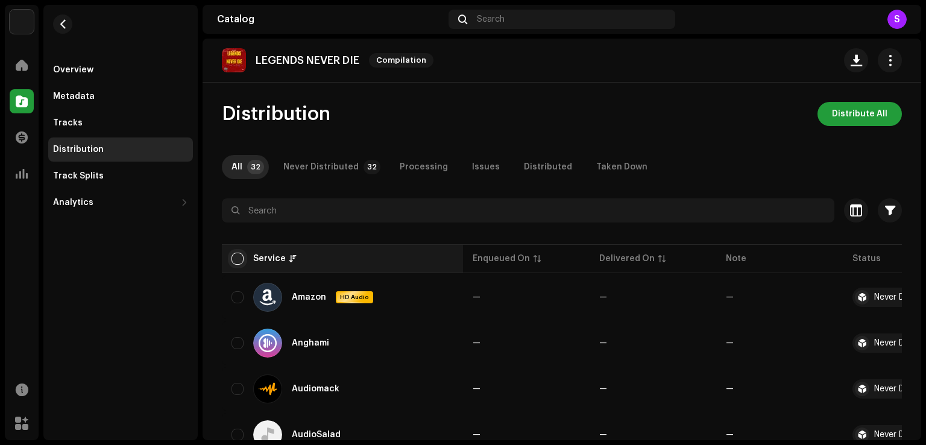
click at [239, 261] on input "checkbox" at bounding box center [238, 259] width 12 height 12
checkbox input "true"
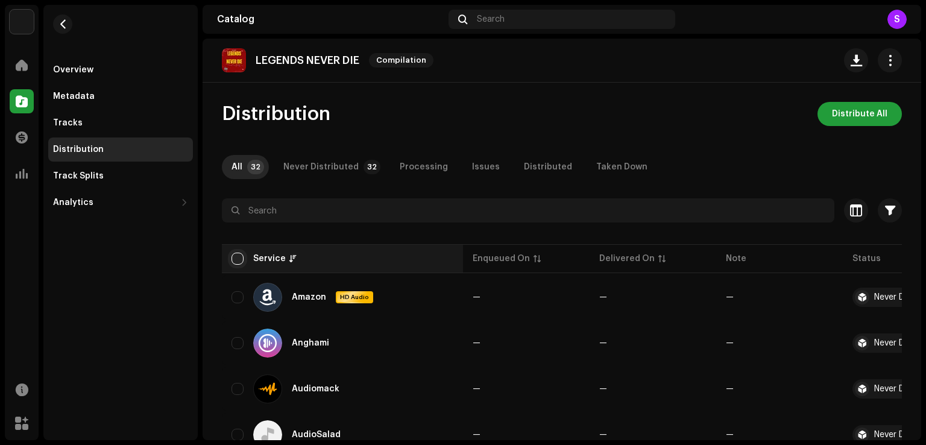
checkbox input "true"
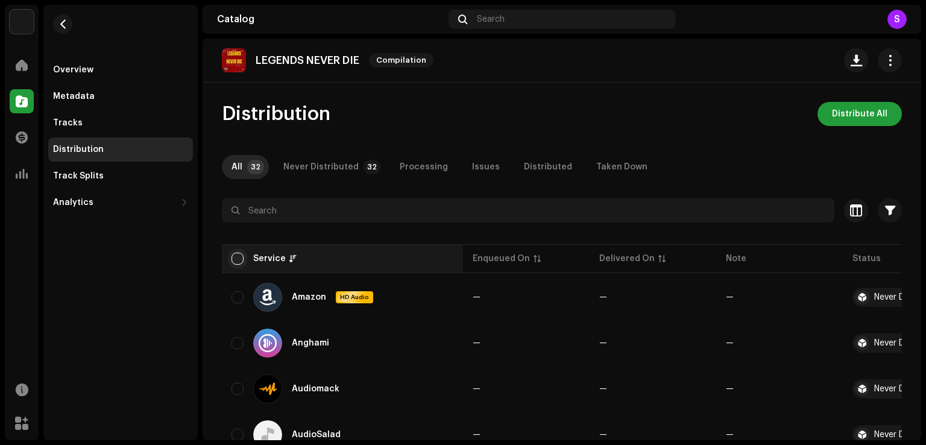
checkbox input "true"
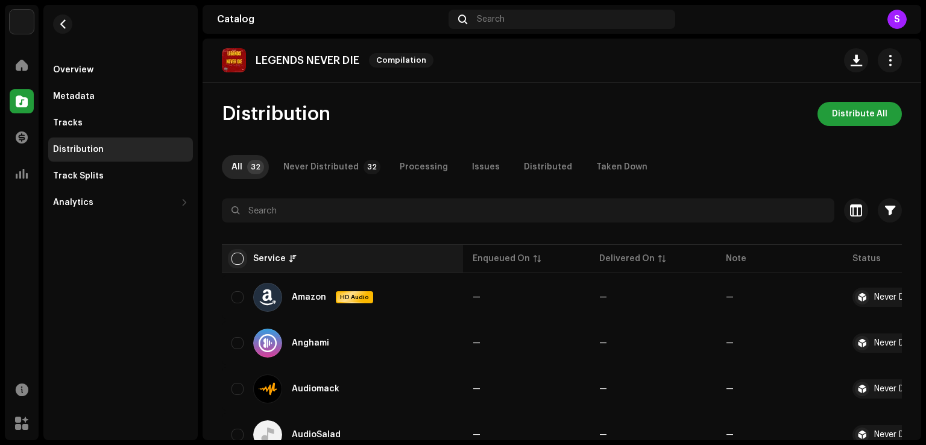
checkbox input "true"
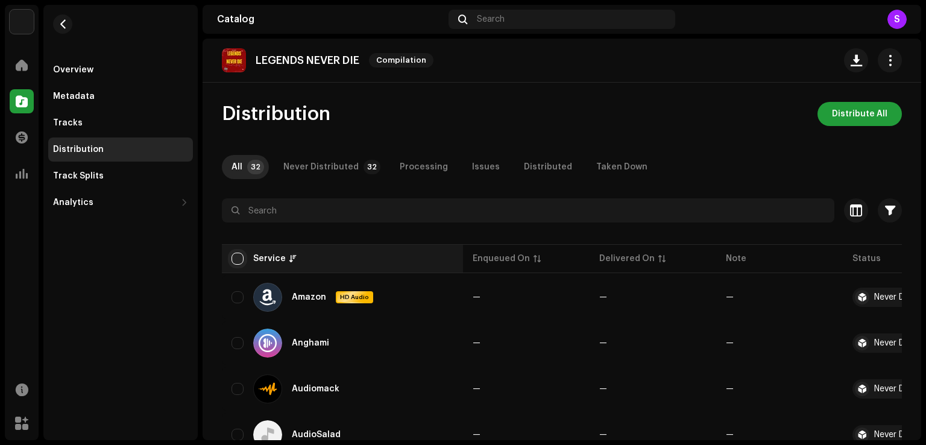
checkbox input "true"
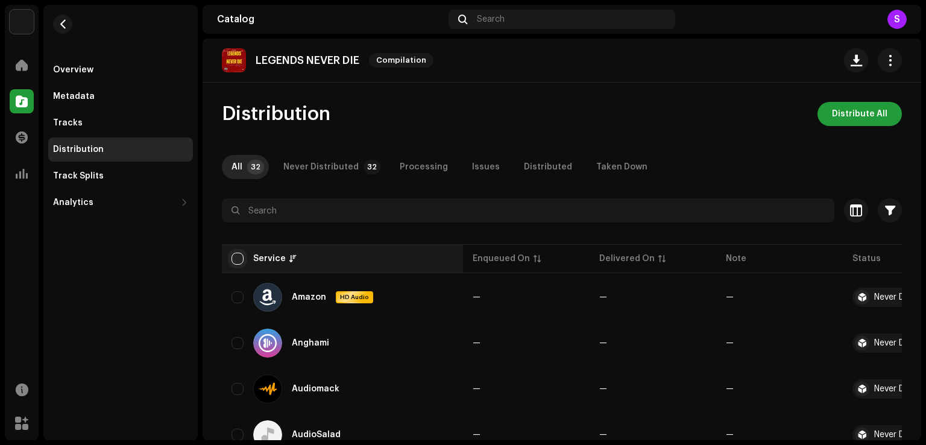
checkbox input "true"
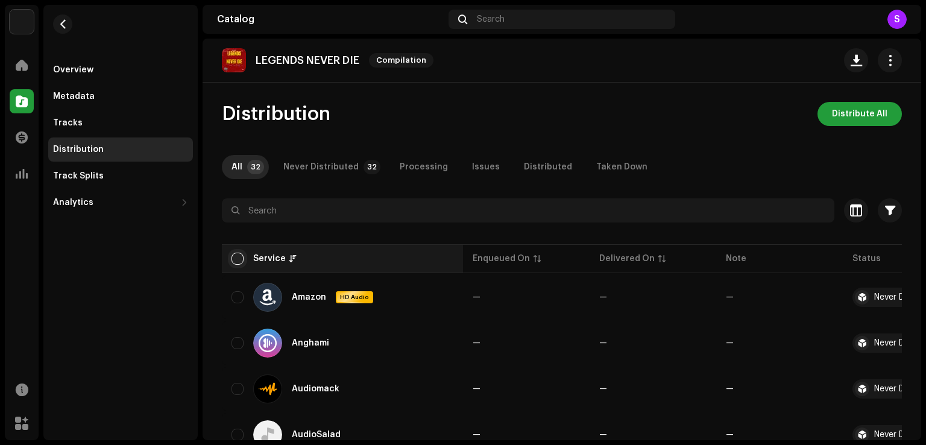
checkbox input "true"
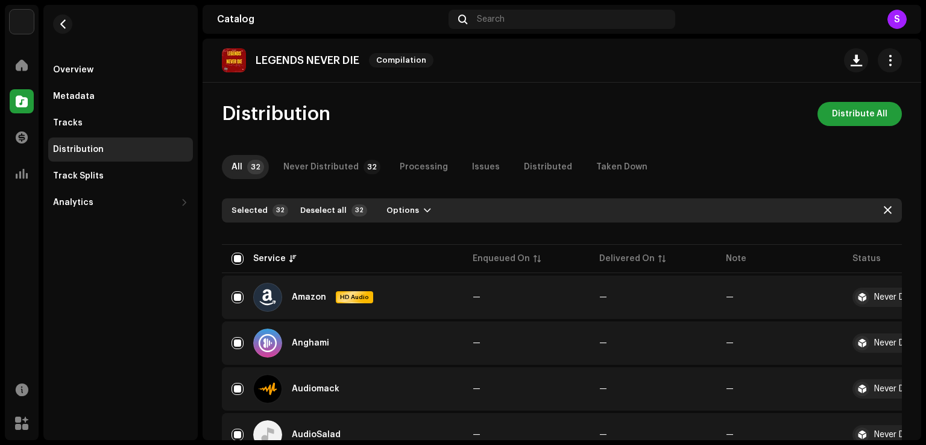
click at [388, 200] on div "Selected 32 Deselect all 32 Options" at bounding box center [562, 210] width 680 height 24
click at [392, 206] on span "Options" at bounding box center [403, 210] width 33 height 24
click at [399, 233] on span "Distribute" at bounding box center [401, 238] width 43 height 10
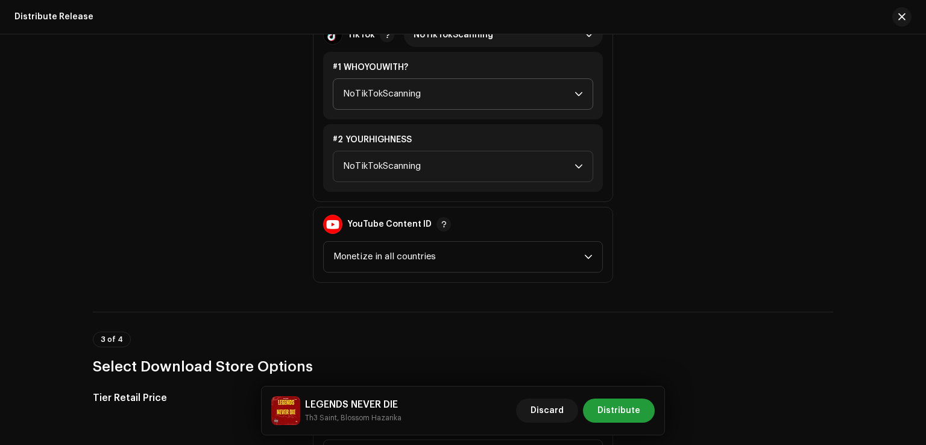
scroll to position [1628, 0]
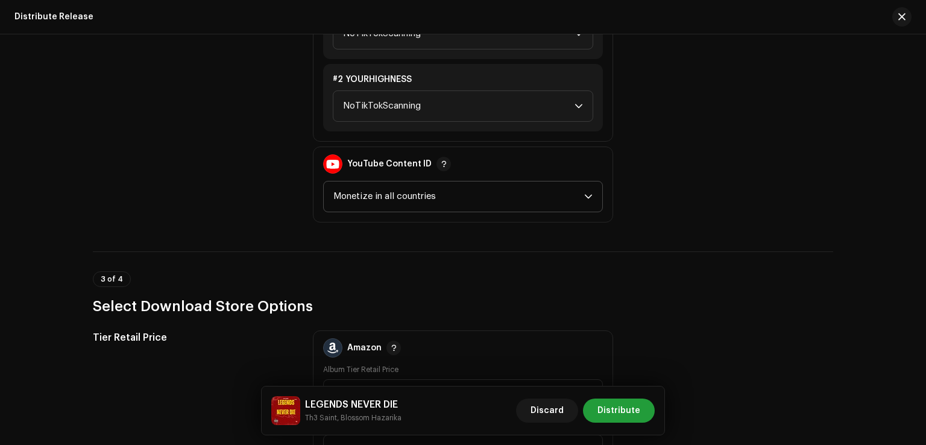
click at [418, 206] on span "Monetize in all countries" at bounding box center [458, 197] width 251 height 30
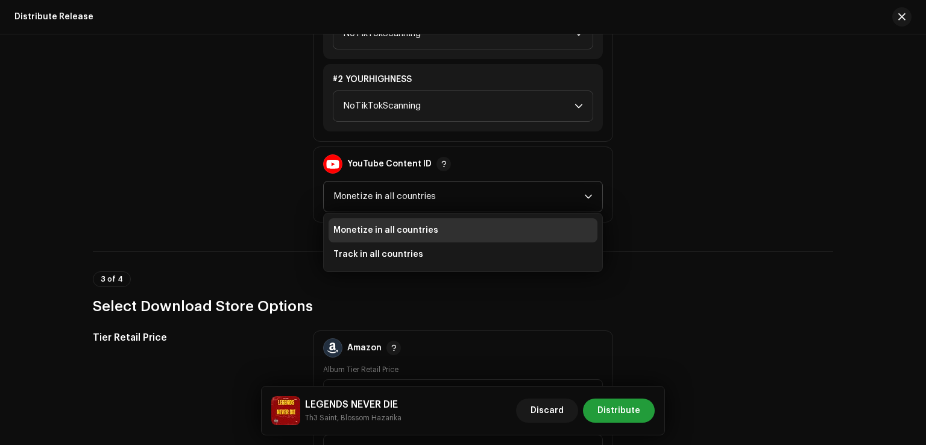
click at [398, 237] on li "Monetize in all countries" at bounding box center [463, 230] width 269 height 24
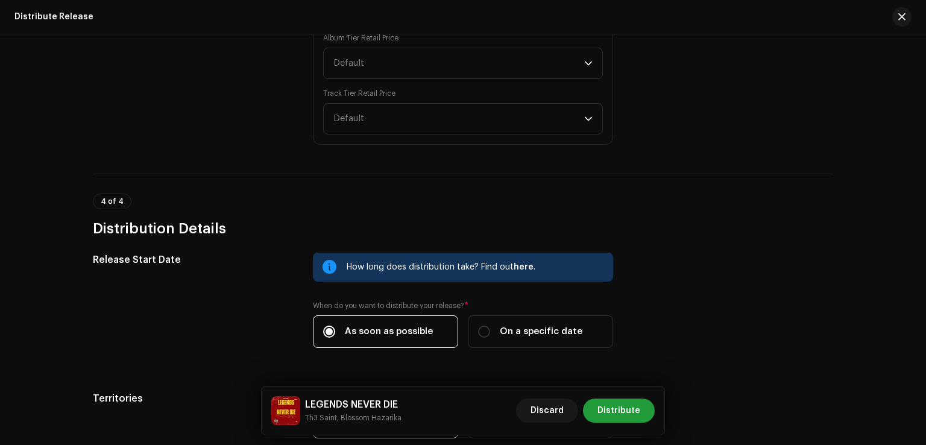
scroll to position [2234, 0]
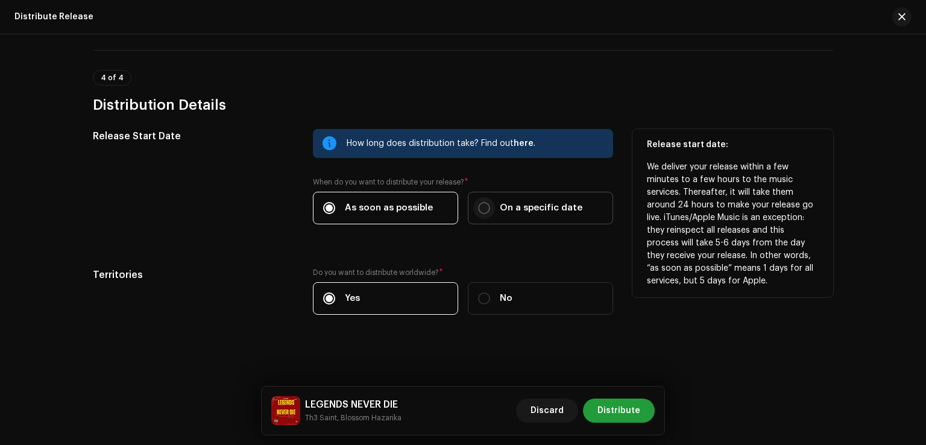
click at [480, 207] on input "On a specific date" at bounding box center [484, 208] width 12 height 12
radio input "true"
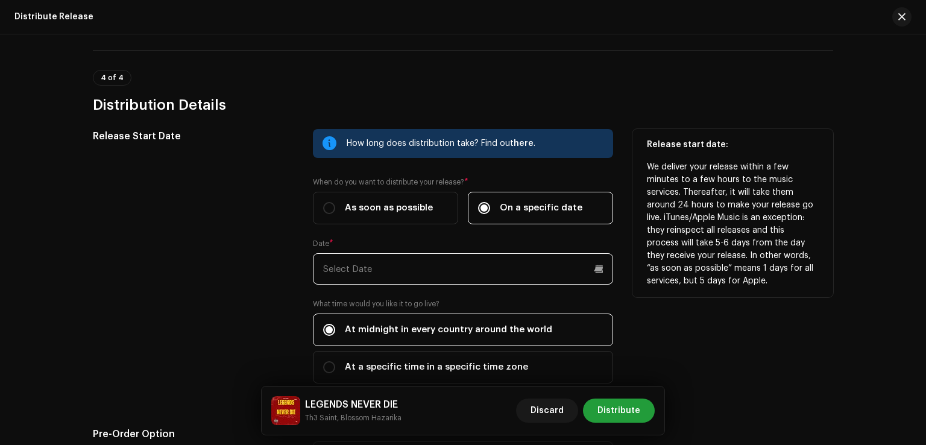
click at [381, 267] on input "text" at bounding box center [463, 268] width 300 height 31
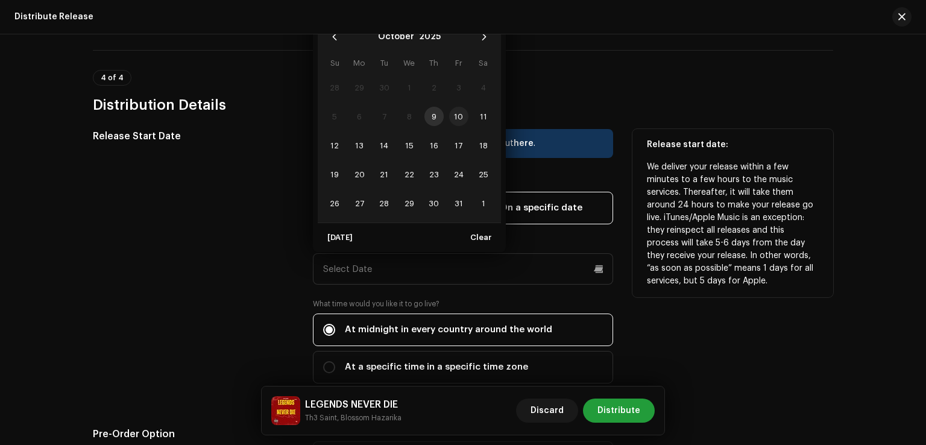
click at [451, 116] on span "10" at bounding box center [458, 116] width 19 height 19
type input "10/10/2025"
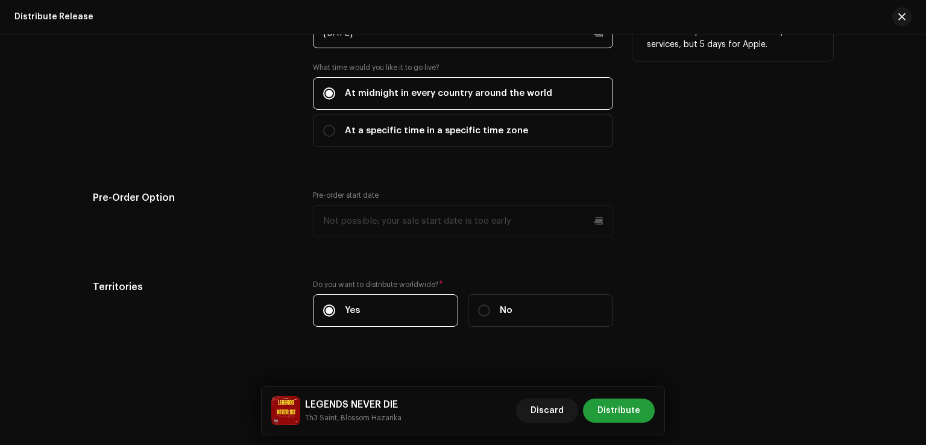
scroll to position [2483, 0]
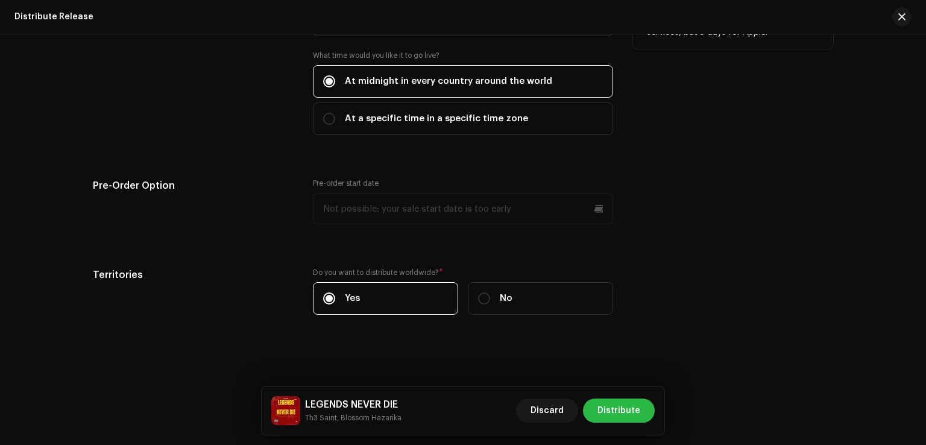
click at [624, 417] on span "Distribute" at bounding box center [619, 411] width 43 height 24
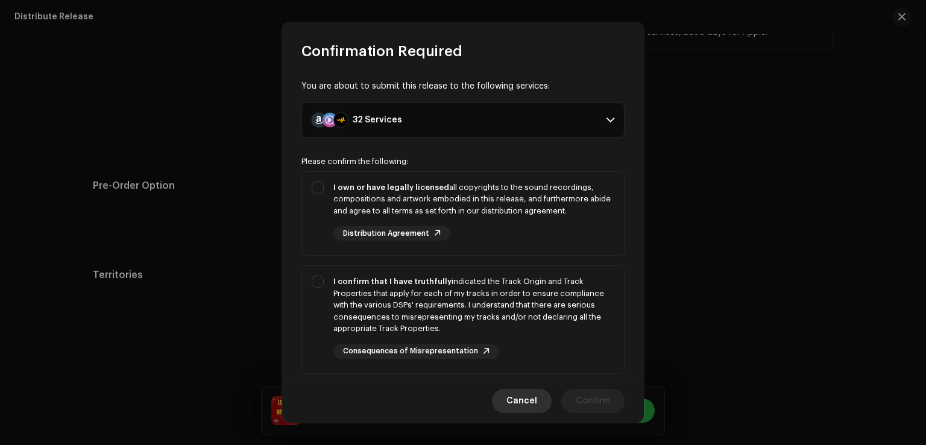
click at [519, 406] on span "Cancel" at bounding box center [522, 401] width 31 height 24
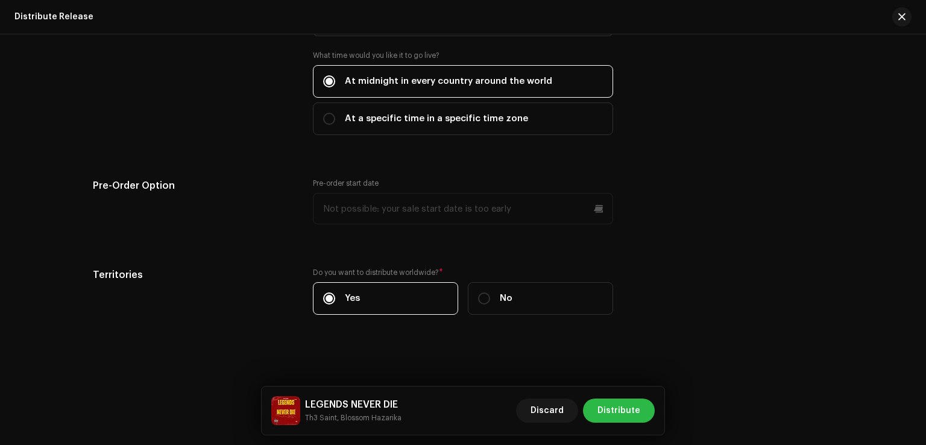
click at [622, 415] on span "Distribute" at bounding box center [619, 411] width 43 height 24
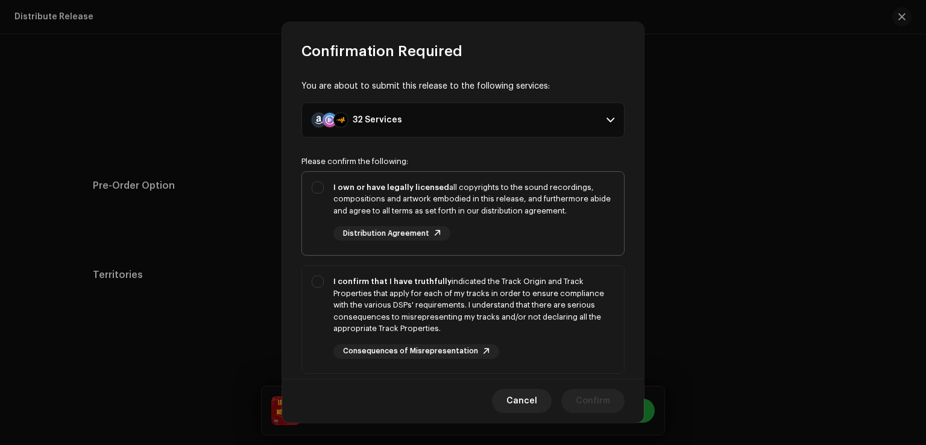
click at [316, 183] on div "I own or have legally licensed all copyrights to the sound recordings, composit…" at bounding box center [463, 211] width 322 height 79
checkbox input "true"
click at [318, 281] on div "I confirm that I have truthfully indicated the Track Origin and Track Propertie…" at bounding box center [463, 317] width 322 height 103
checkbox input "true"
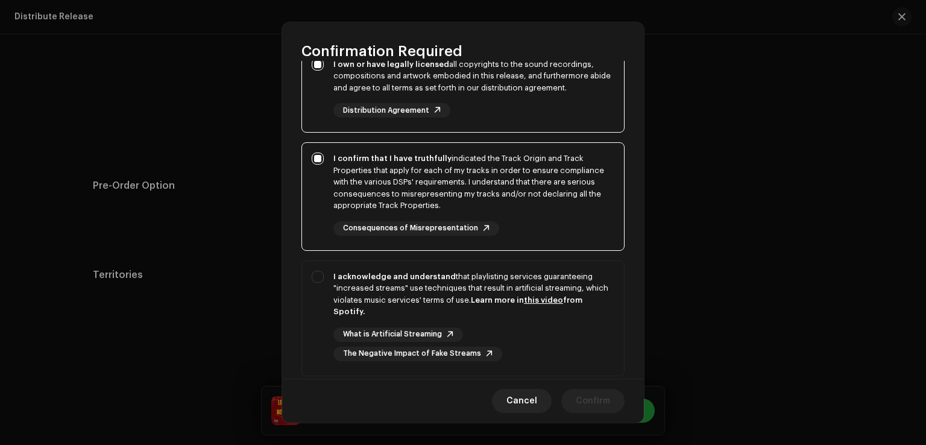
scroll to position [201, 0]
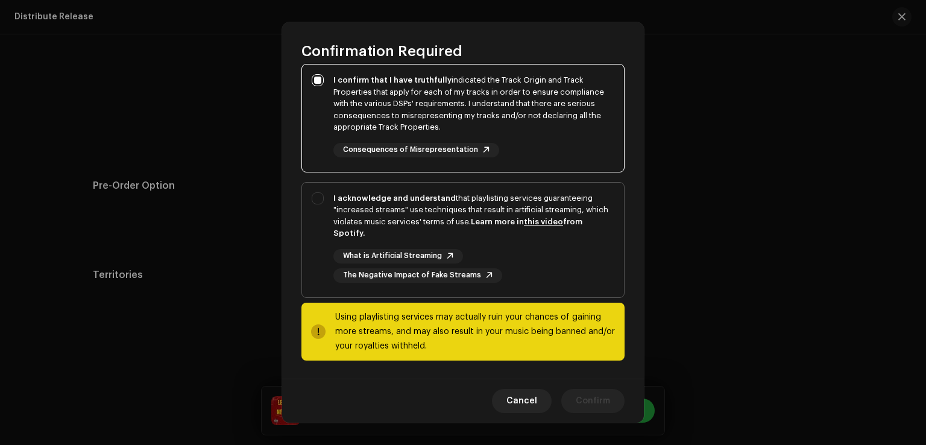
click at [315, 200] on div "I acknowledge and understand that playlisting services guaranteeing "increased …" at bounding box center [463, 238] width 322 height 110
checkbox input "true"
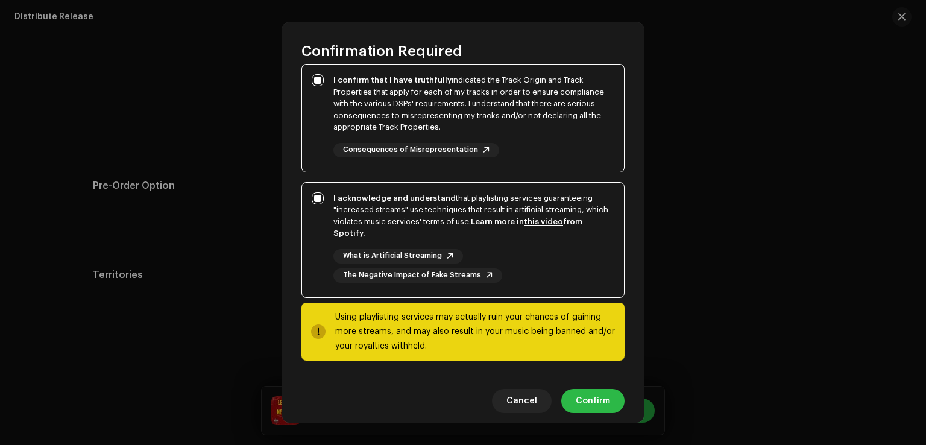
click at [610, 399] on button "Confirm" at bounding box center [592, 401] width 63 height 24
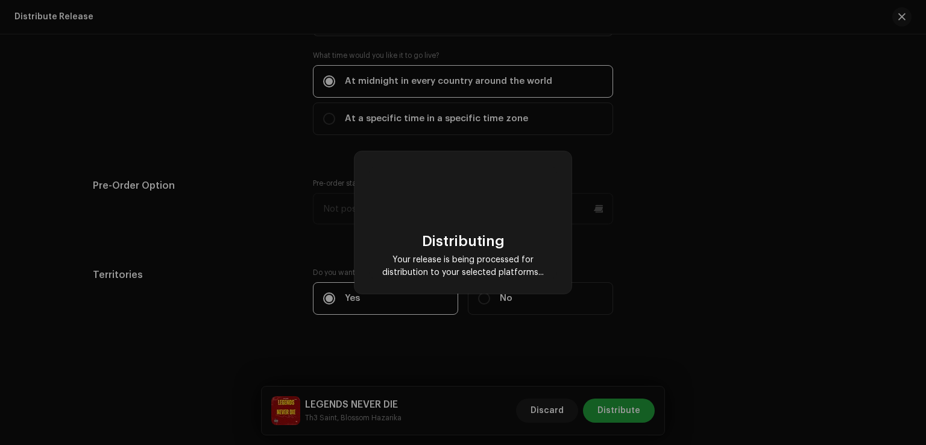
checkbox input "false"
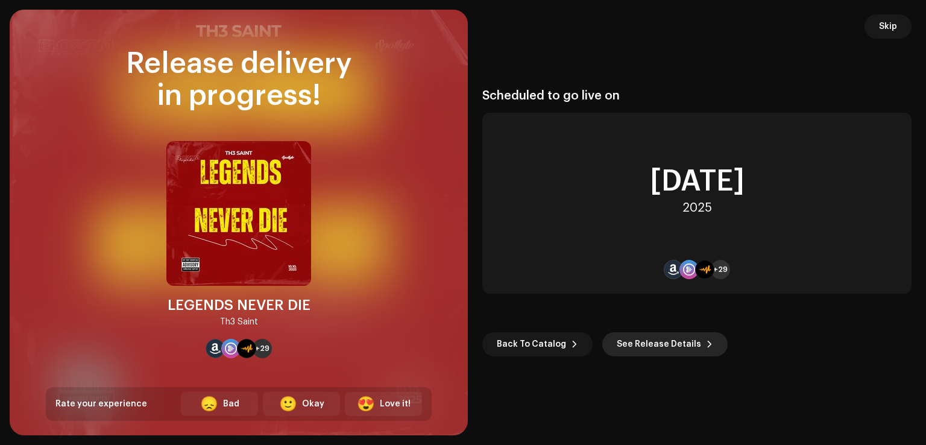
click at [640, 343] on span "See Release Details" at bounding box center [659, 344] width 84 height 24
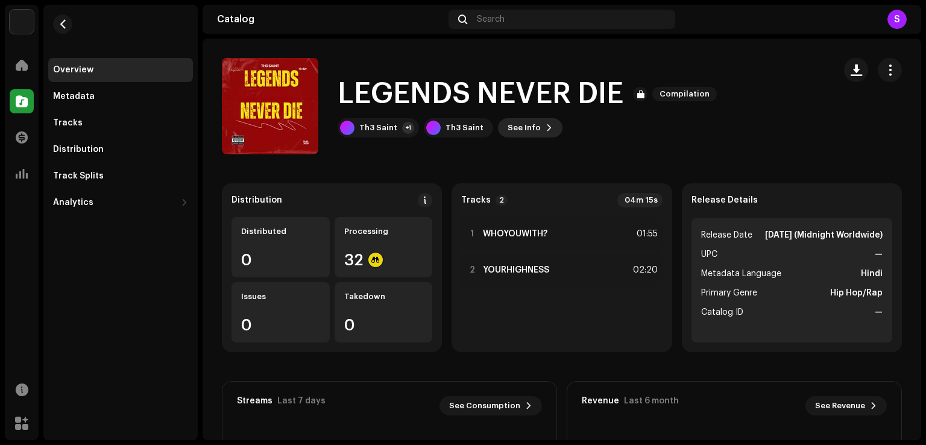
click at [528, 122] on span "See Info" at bounding box center [524, 128] width 33 height 24
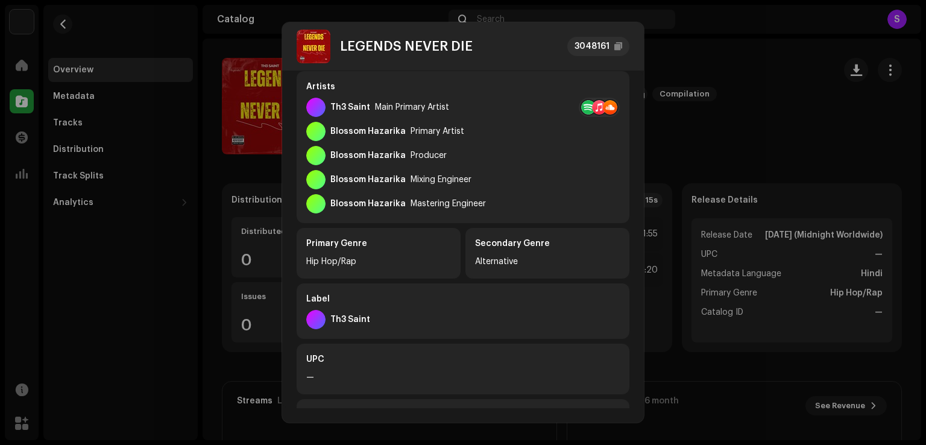
scroll to position [302, 0]
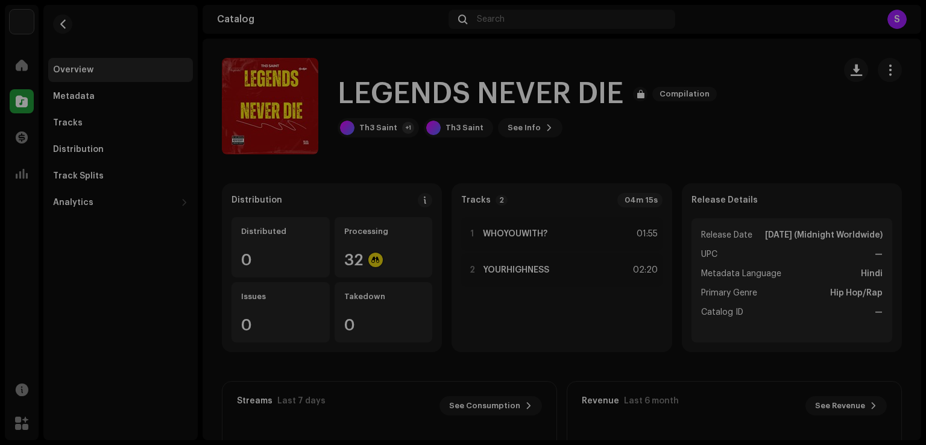
click at [736, 156] on div "LEGENDS NEVER DIE 3048161 Metadata Distribution Metadata Language Hindi Release…" at bounding box center [463, 222] width 926 height 445
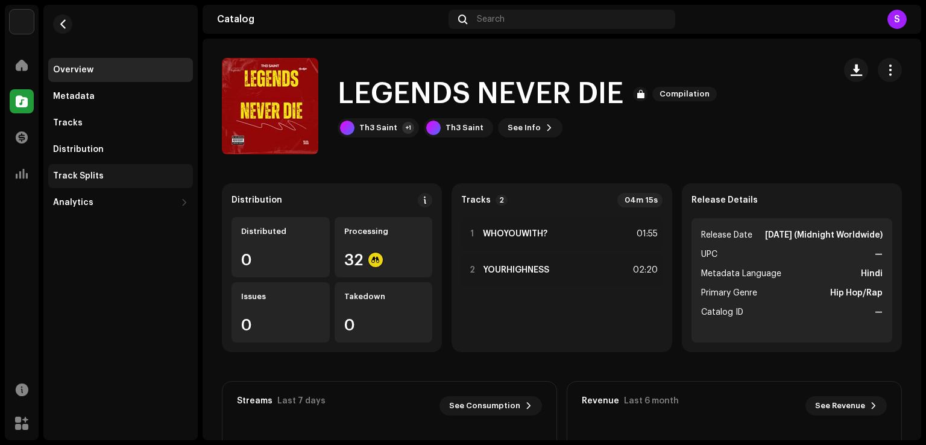
click at [99, 177] on div "Track Splits" at bounding box center [78, 176] width 51 height 10
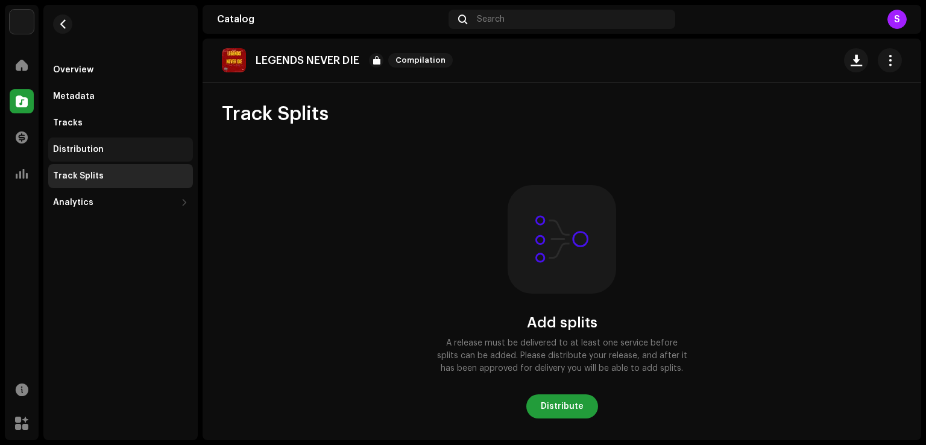
click at [98, 150] on div "Distribution" at bounding box center [78, 150] width 51 height 10
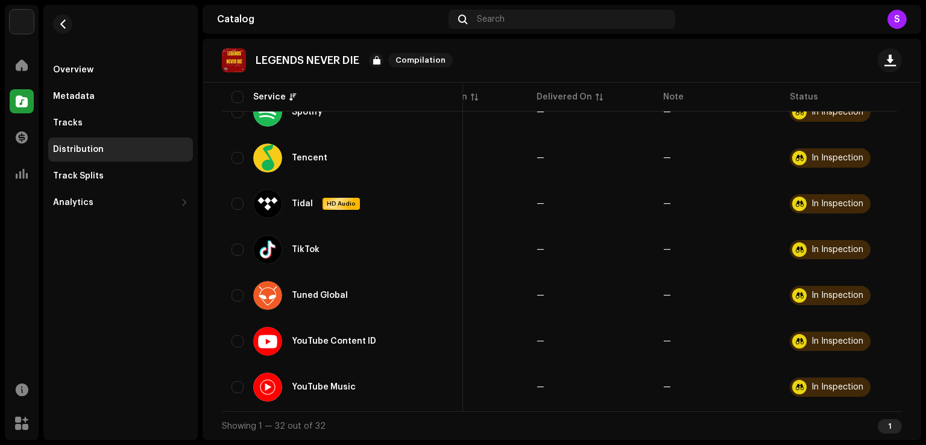
scroll to position [0, 72]
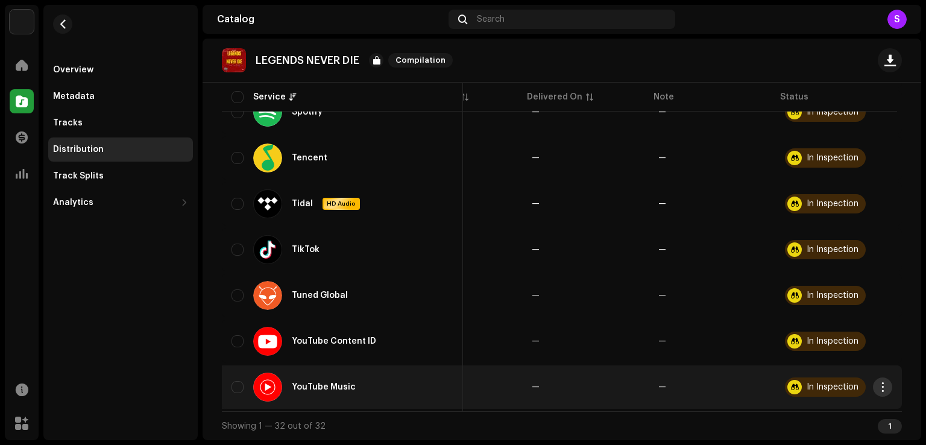
click at [881, 387] on button "button" at bounding box center [882, 386] width 19 height 19
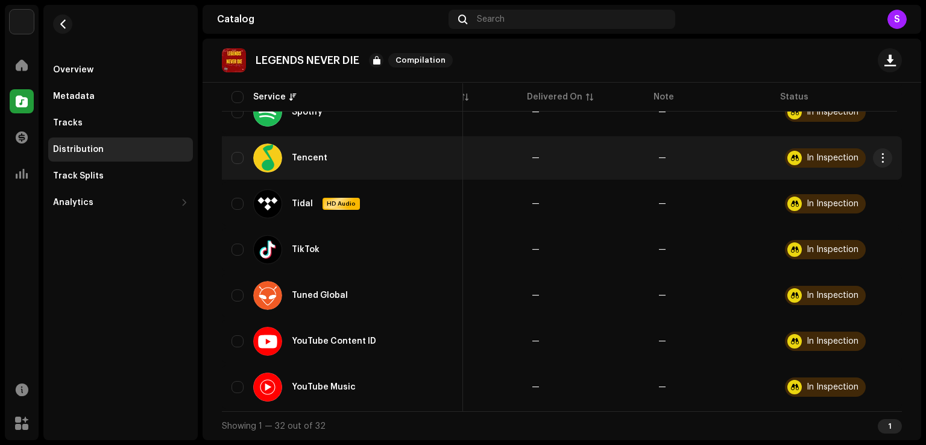
click at [812, 154] on div "In Inspection" at bounding box center [833, 158] width 52 height 8
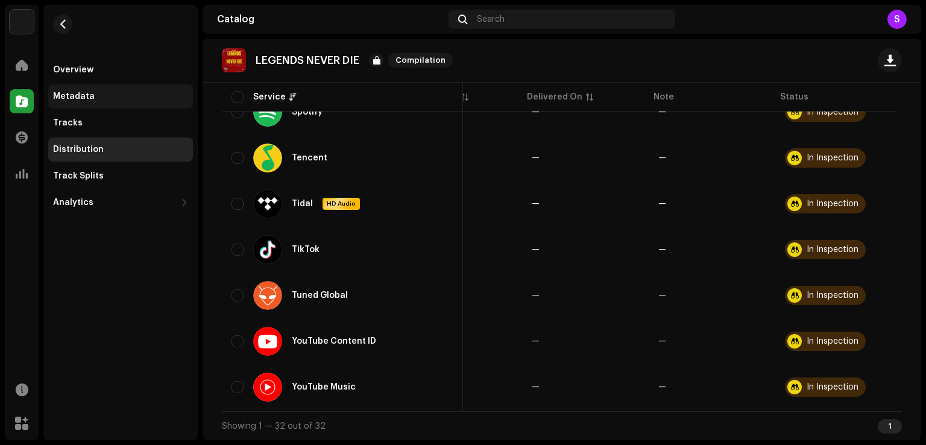
click at [77, 93] on div "Metadata" at bounding box center [74, 97] width 42 height 10
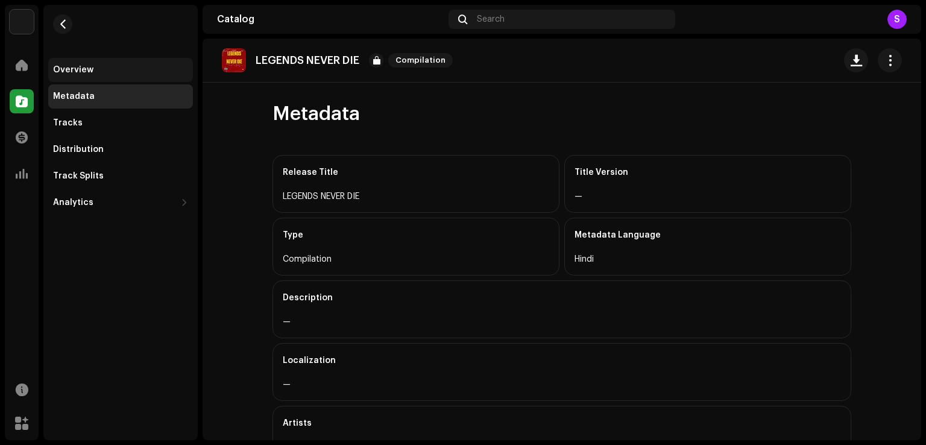
click at [91, 71] on div "Overview" at bounding box center [73, 70] width 40 height 10
